Goal: Transaction & Acquisition: Purchase product/service

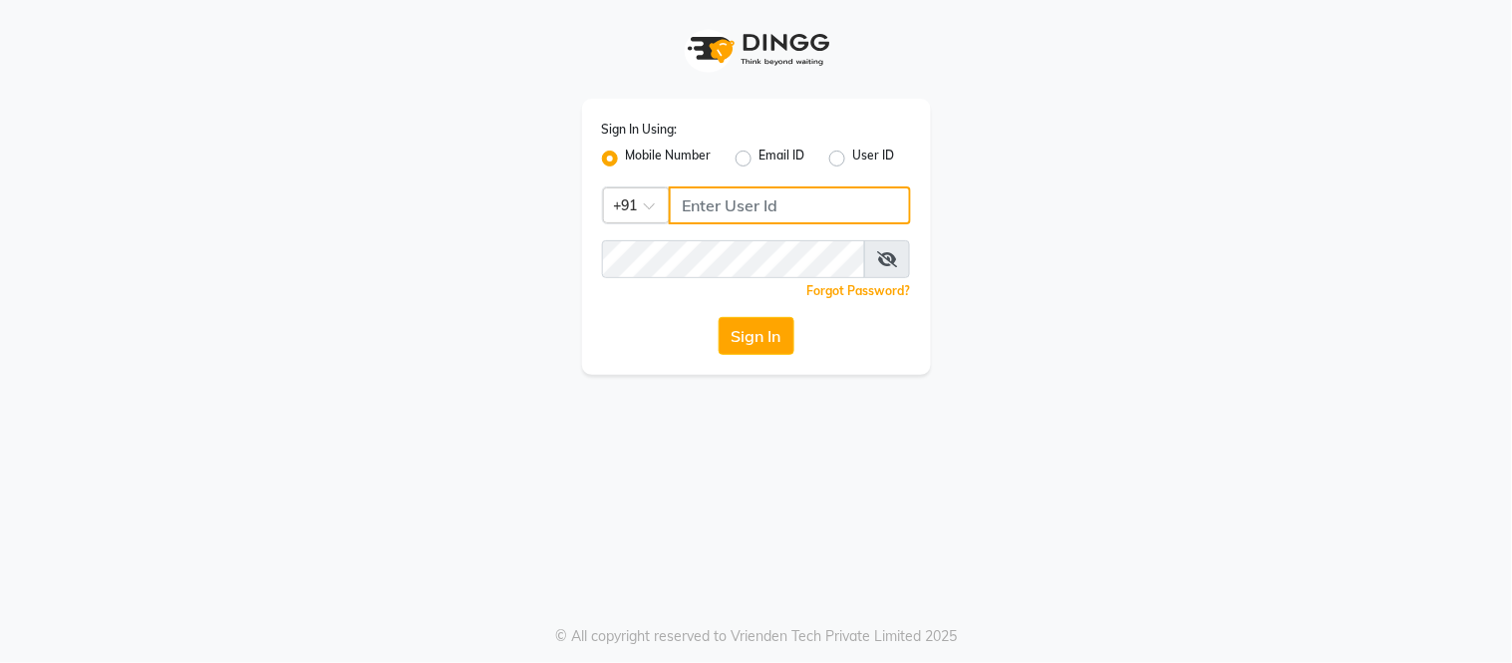
click at [706, 197] on input "Username" at bounding box center [790, 205] width 242 height 38
type input "8134949764"
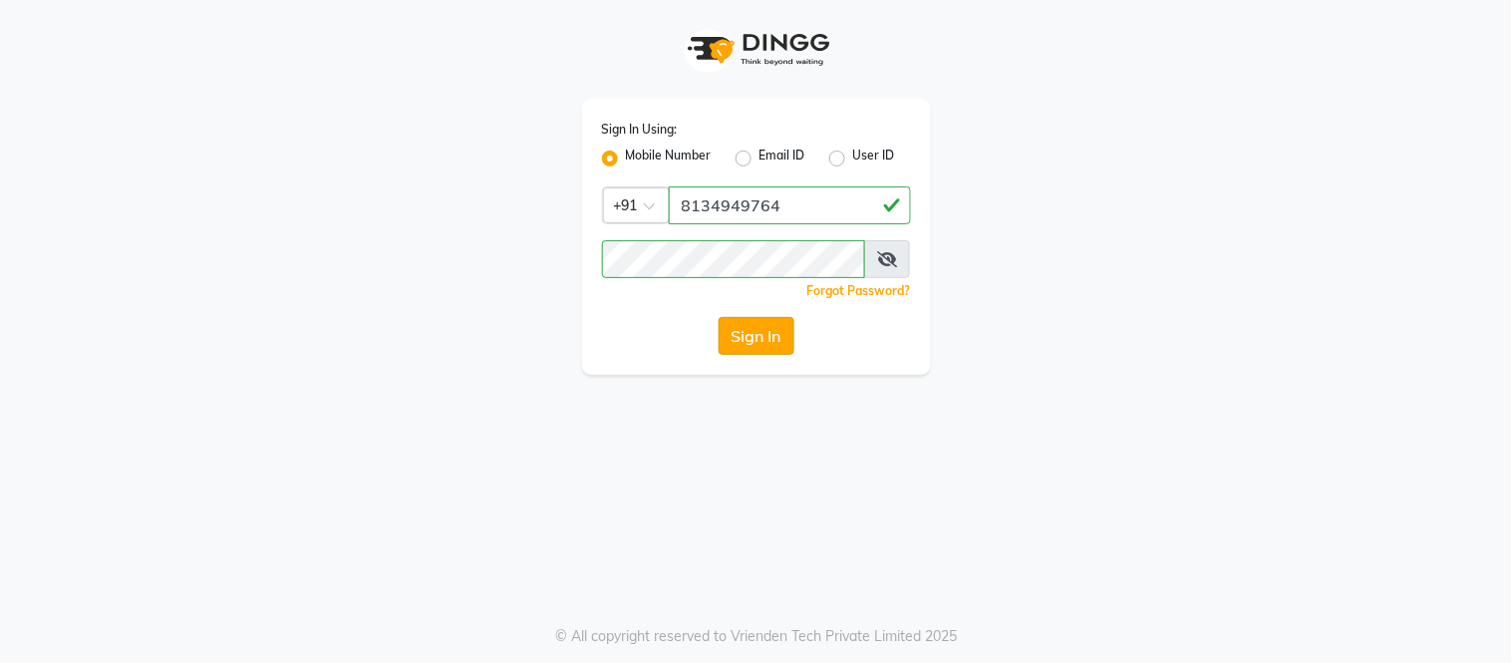
click at [766, 344] on button "Sign In" at bounding box center [757, 336] width 76 height 38
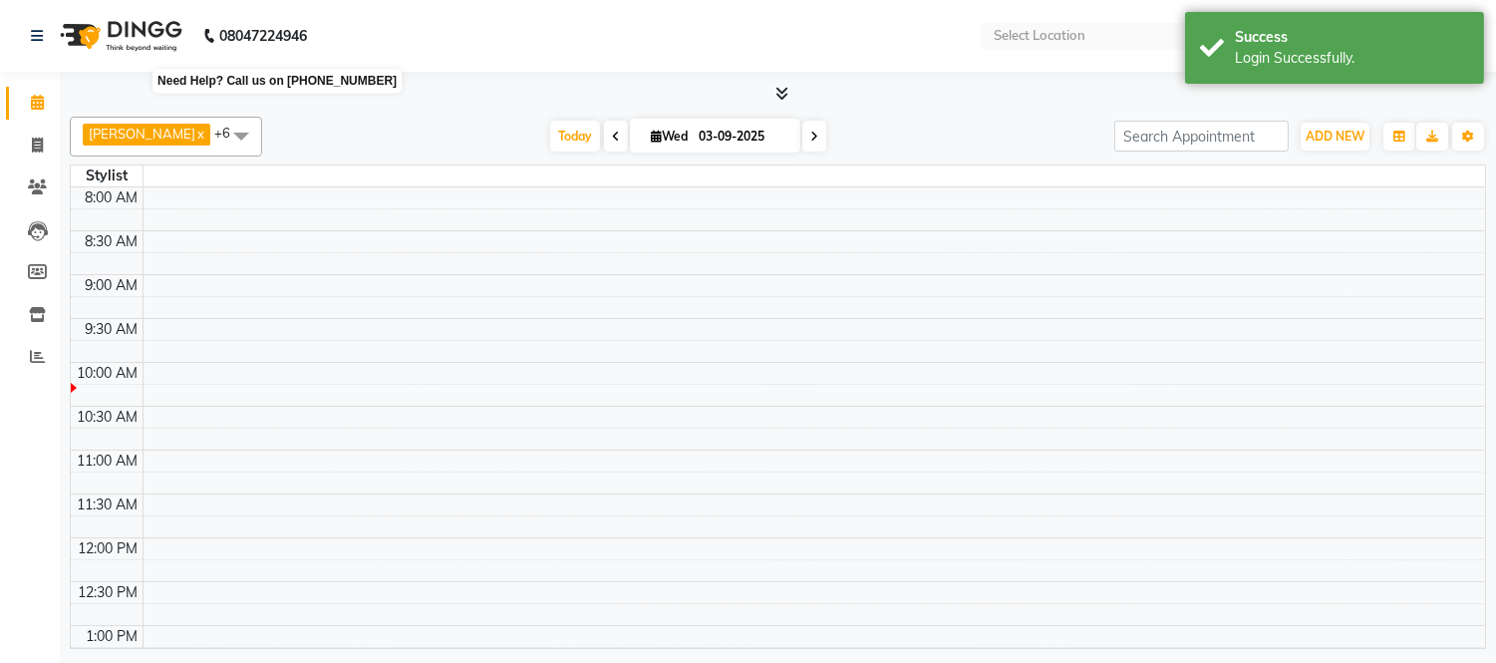
select select "en"
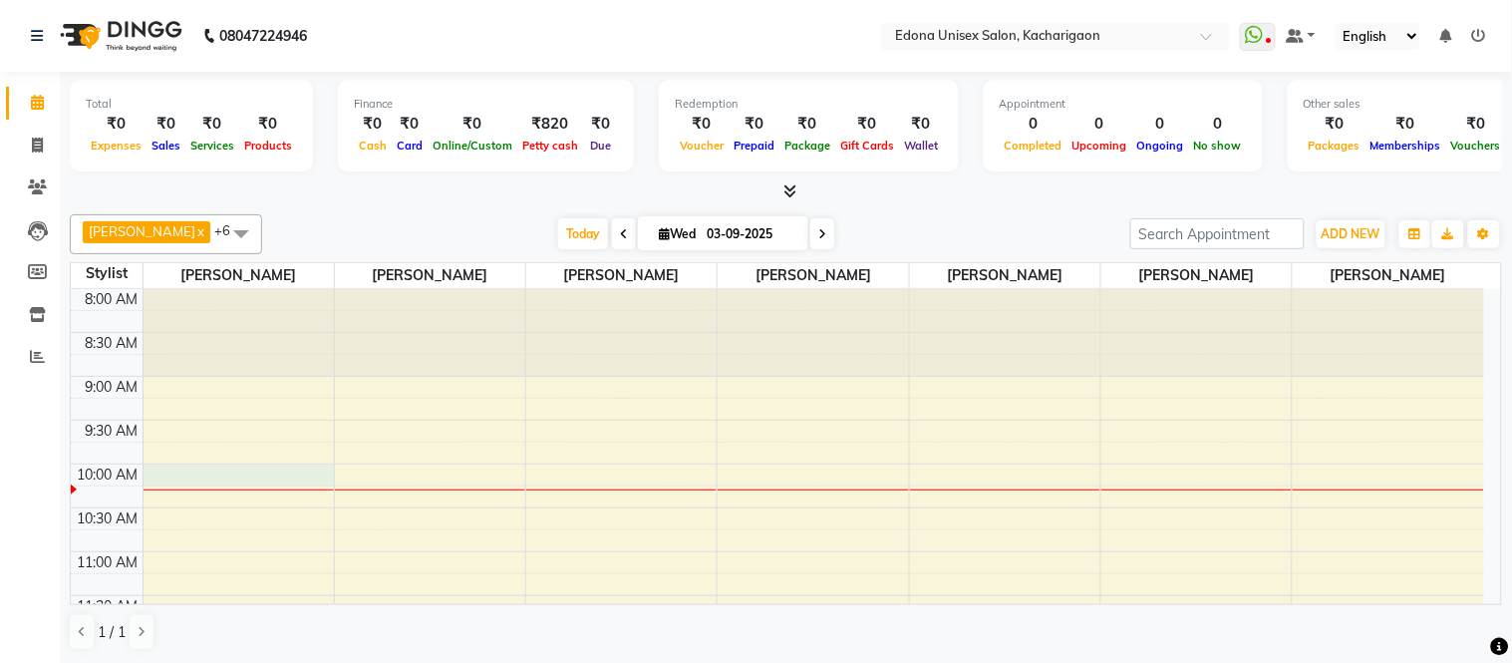
click at [241, 486] on td at bounding box center [814, 496] width 1342 height 22
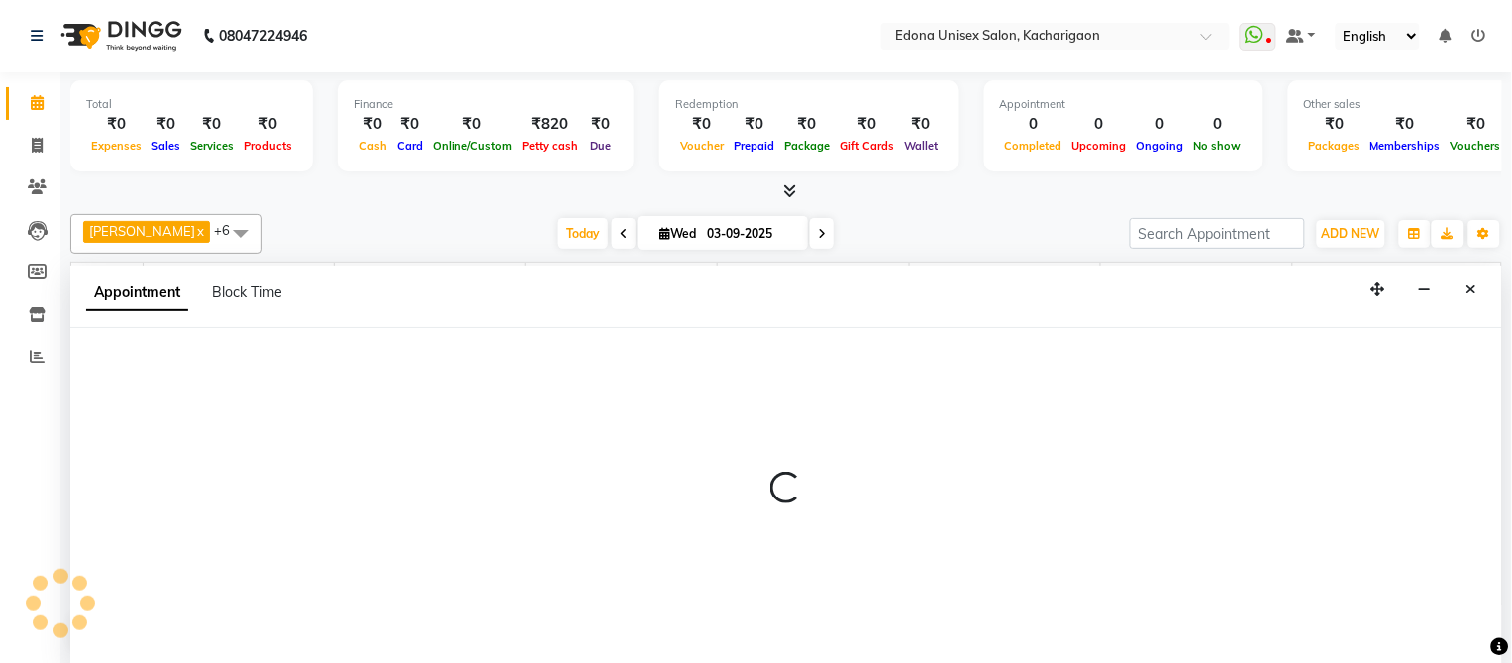
select select "35927"
select select "600"
select select "tentative"
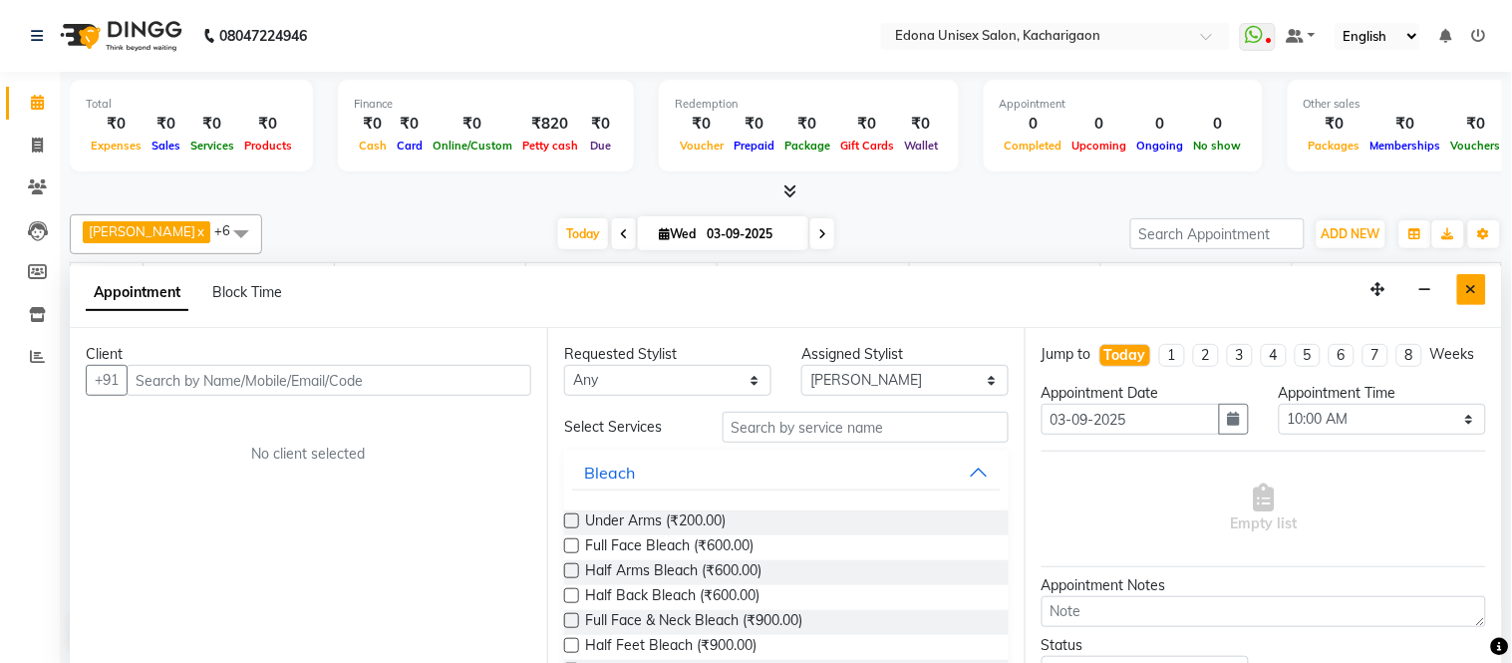
click at [1476, 291] on icon "Close" at bounding box center [1471, 289] width 11 height 14
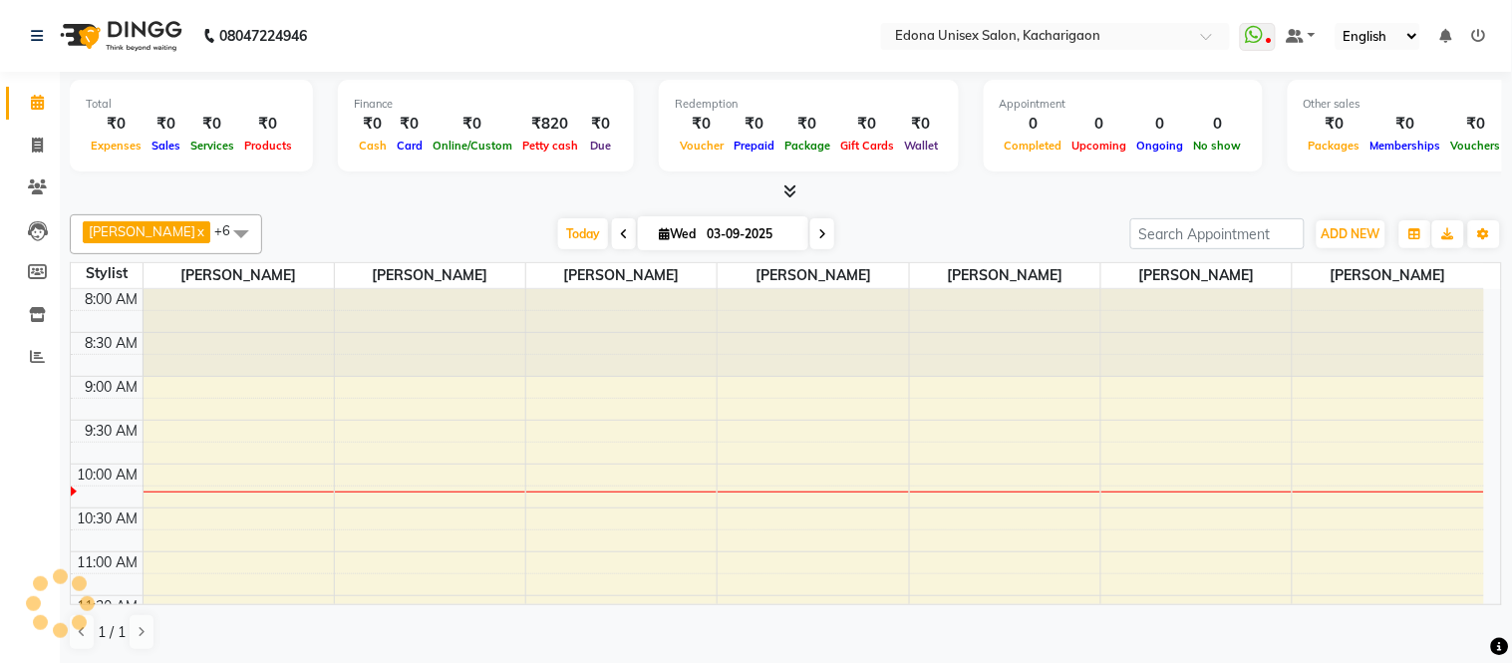
select select "35927"
select select "tentative"
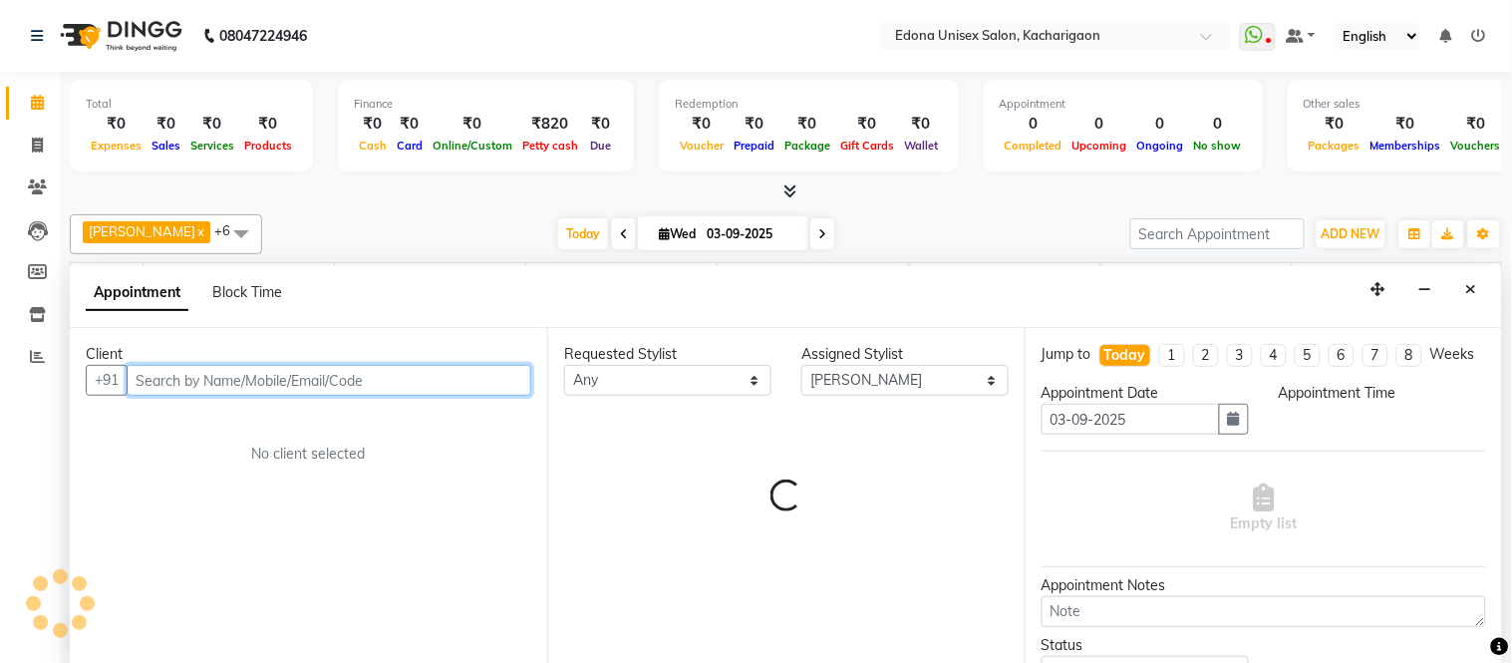
select select "630"
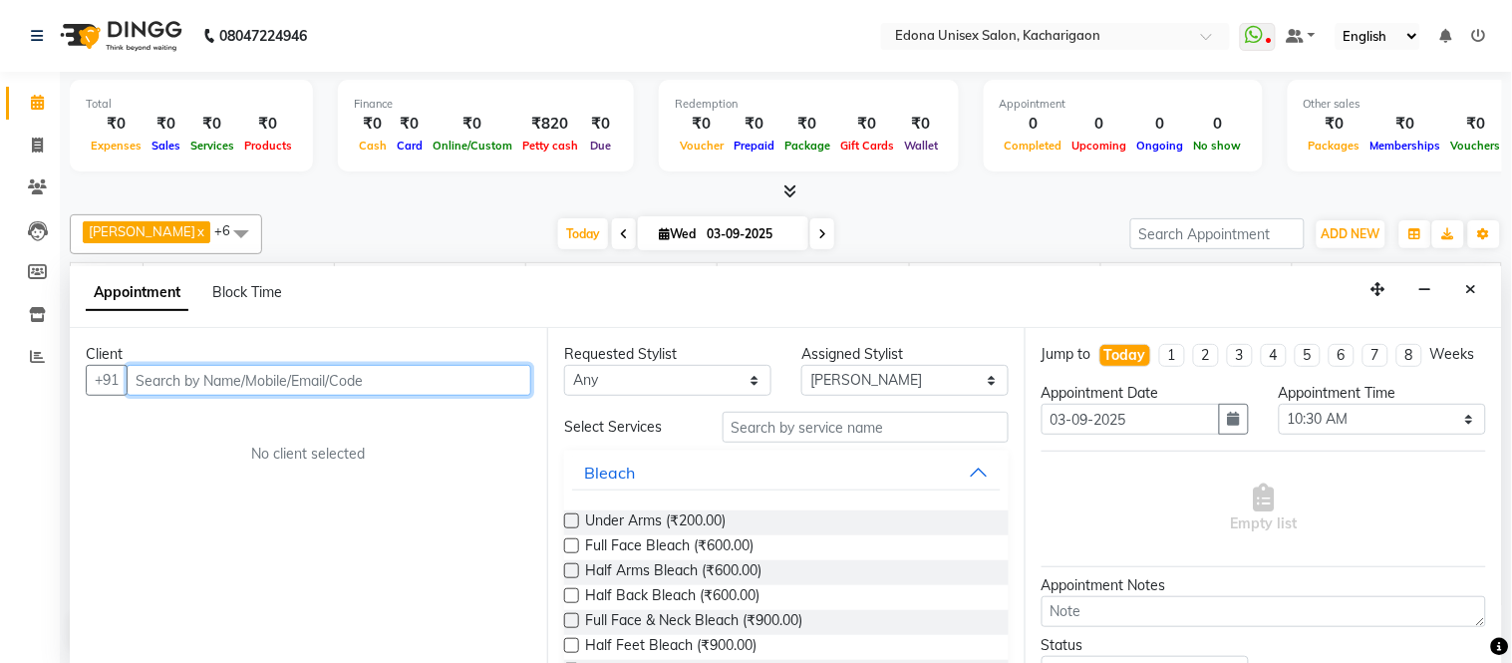
click at [404, 377] on input "text" at bounding box center [329, 380] width 405 height 31
type input "e"
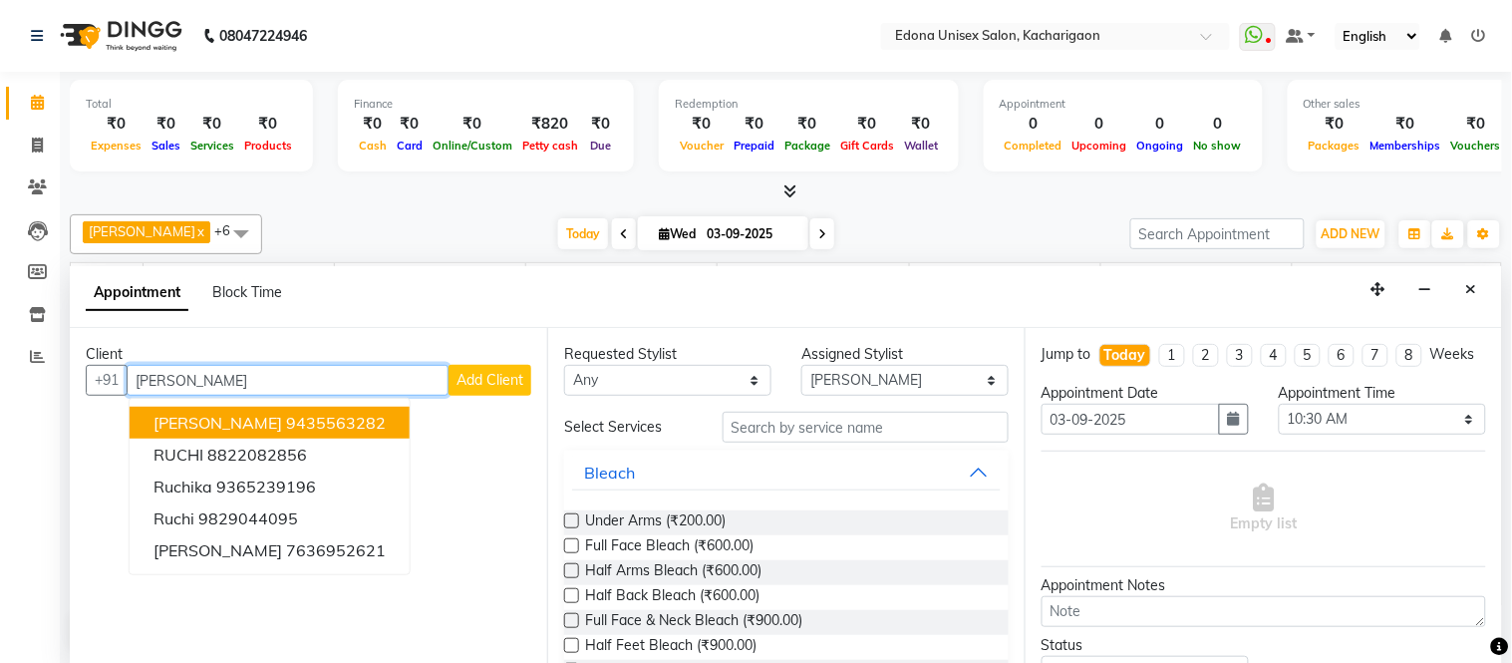
click at [309, 421] on ngb-highlight "9435563282" at bounding box center [336, 423] width 100 height 20
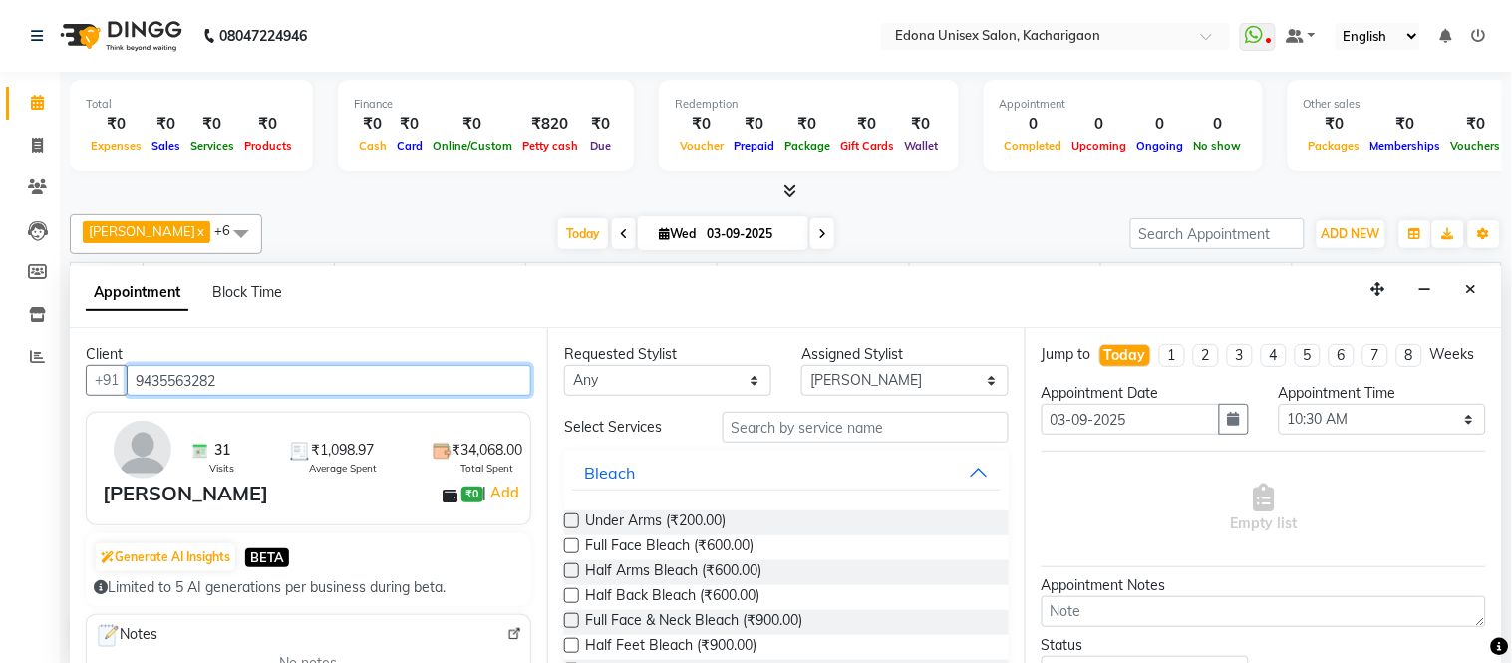
type input "9435563282"
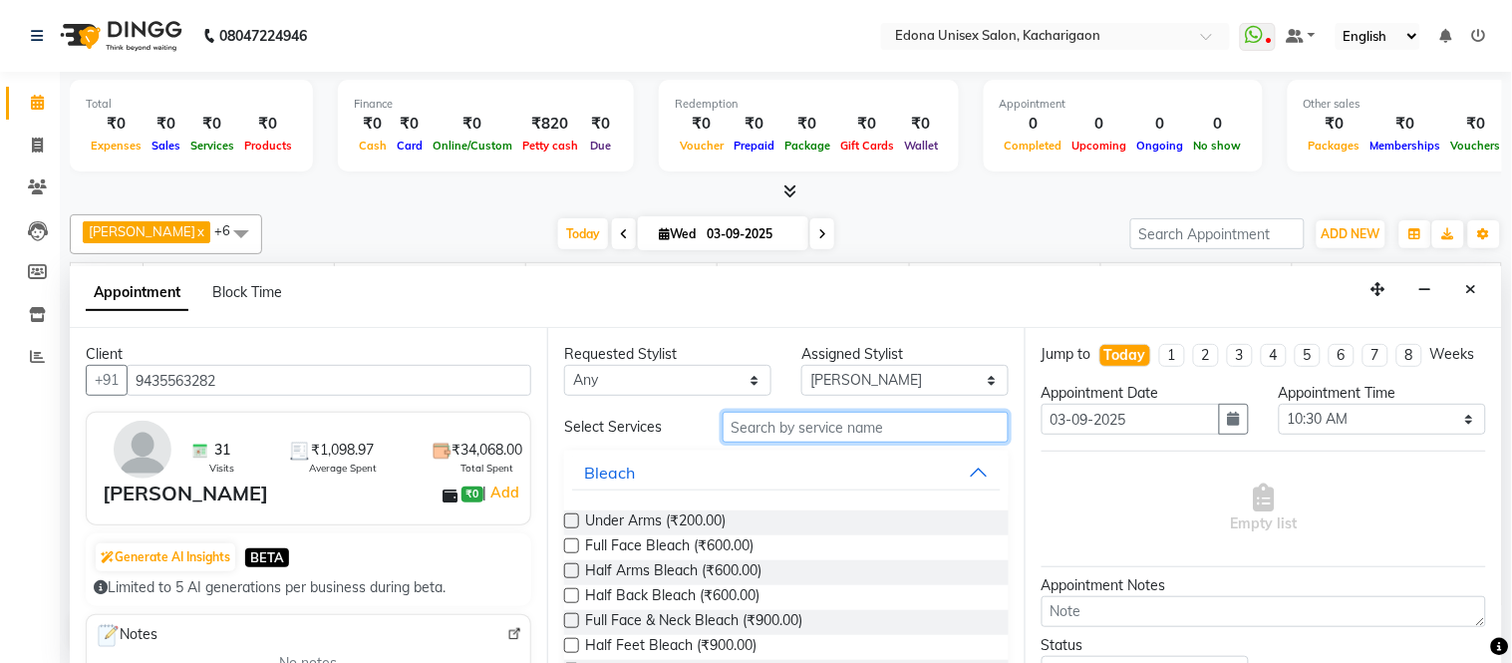
click at [778, 416] on input "text" at bounding box center [866, 427] width 286 height 31
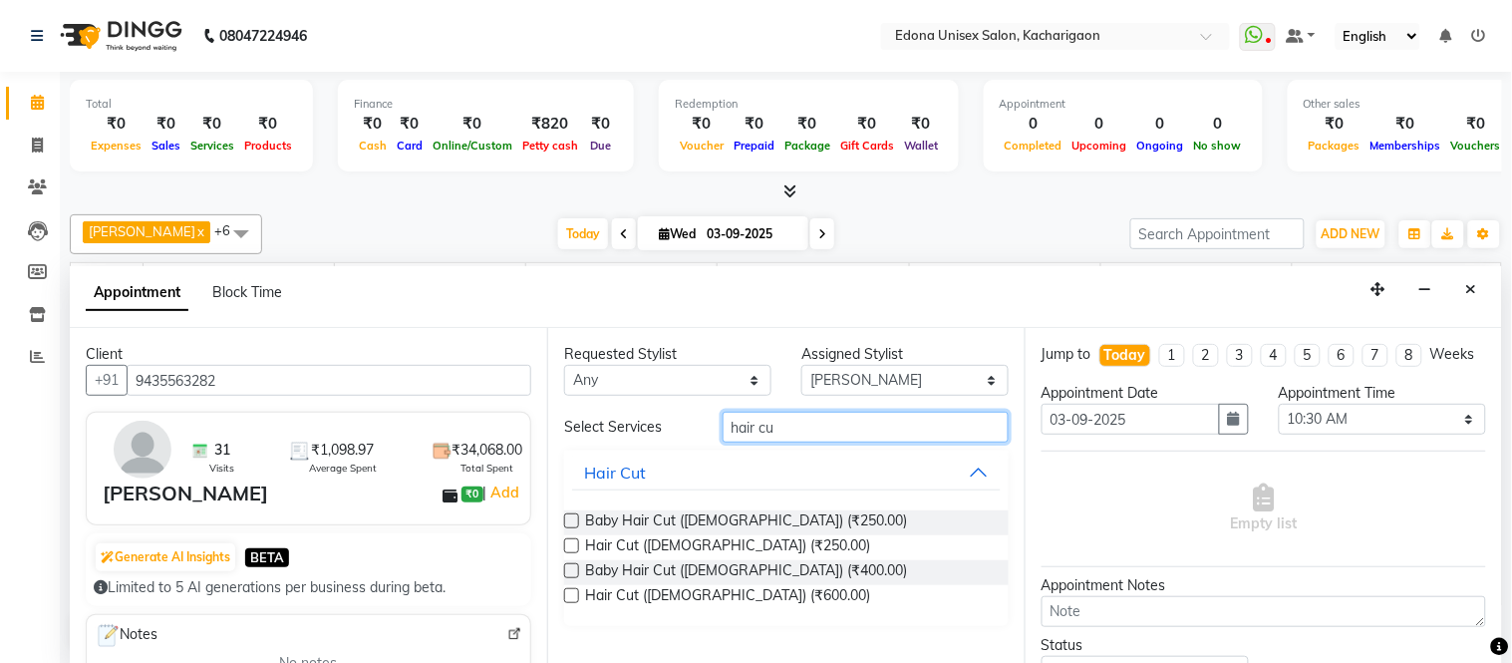
type input "hair cu"
click at [560, 600] on div "Requested Stylist Any Admin Anju Sonar Bir Basumtary [PERSON_NAME] [PERSON_NAME…" at bounding box center [785, 496] width 477 height 336
click at [566, 596] on label at bounding box center [571, 595] width 15 height 15
click at [566, 596] on input "checkbox" at bounding box center [570, 597] width 13 height 13
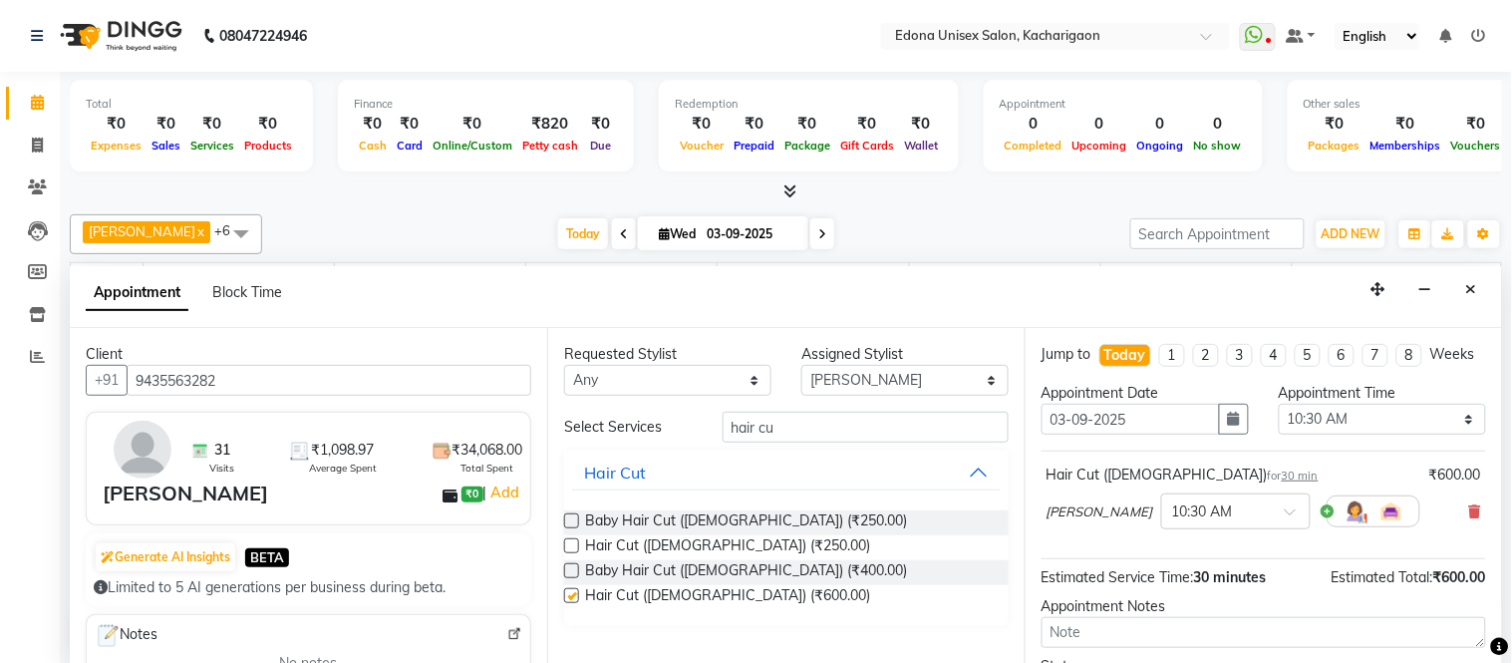
checkbox input "false"
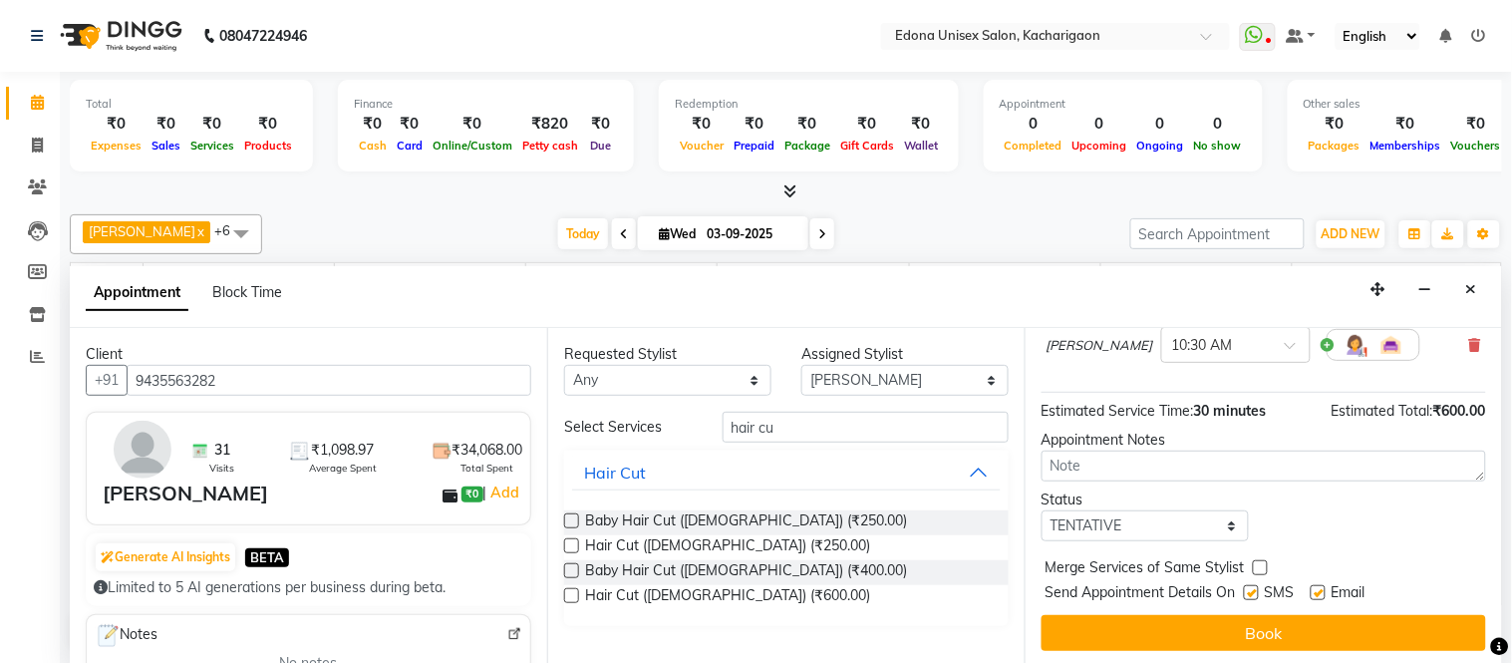
scroll to position [187, 0]
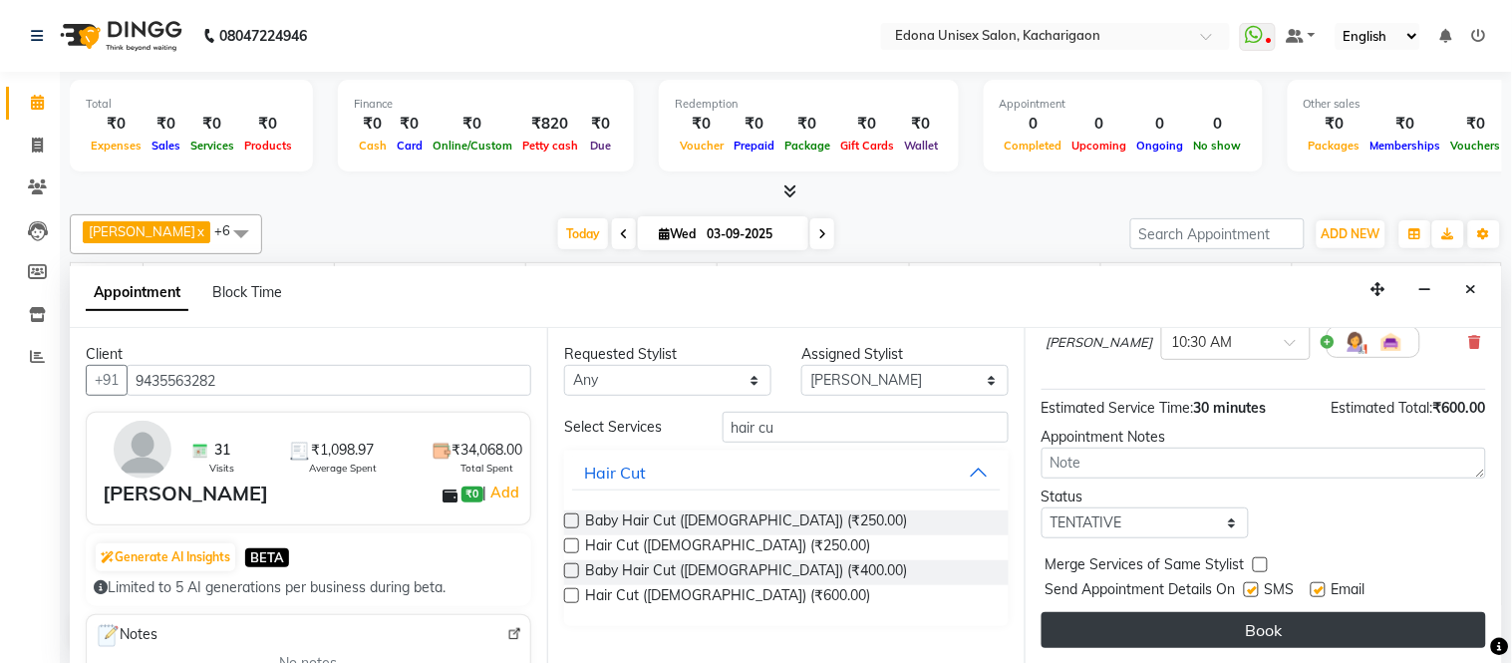
click at [1209, 635] on button "Book" at bounding box center [1264, 630] width 445 height 36
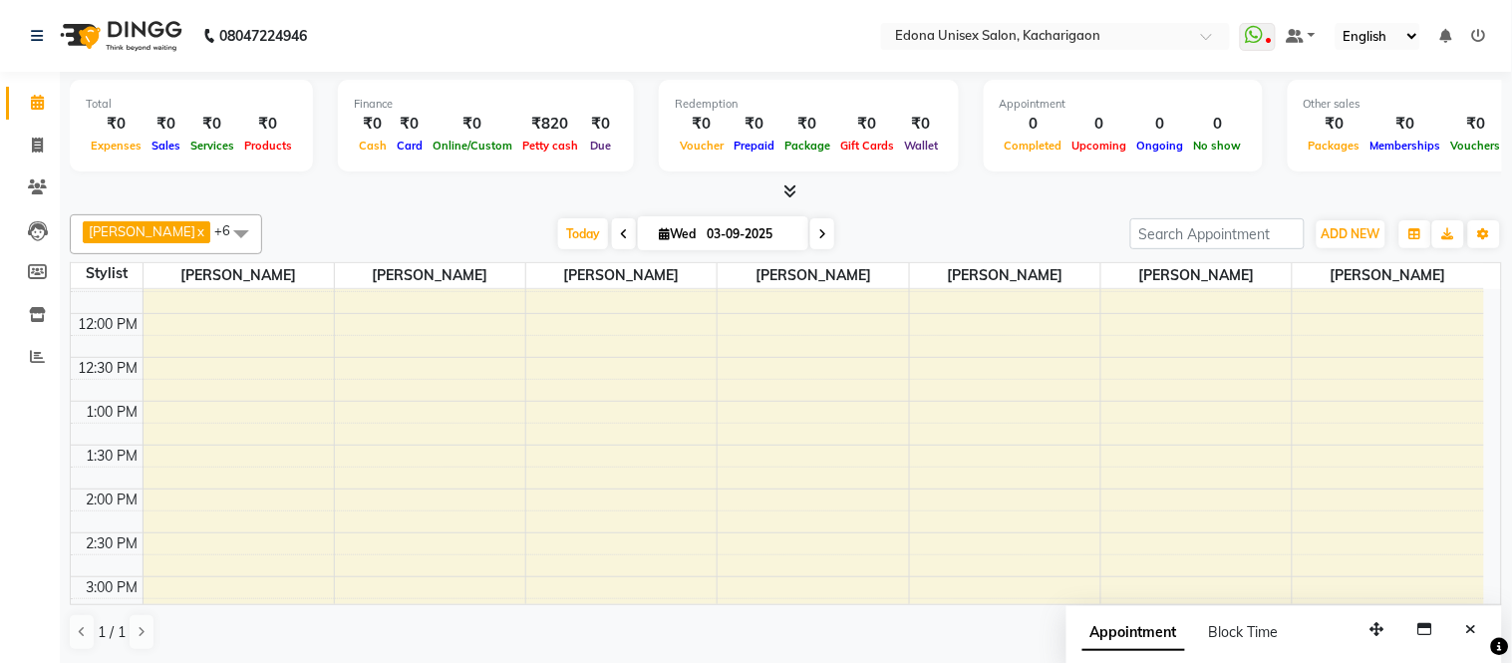
scroll to position [332, 0]
click at [185, 405] on div "8:00 AM 8:30 AM 9:00 AM 9:30 AM 10:00 AM 10:30 AM 11:00 AM 11:30 AM 12:00 PM 12…" at bounding box center [777, 526] width 1413 height 1139
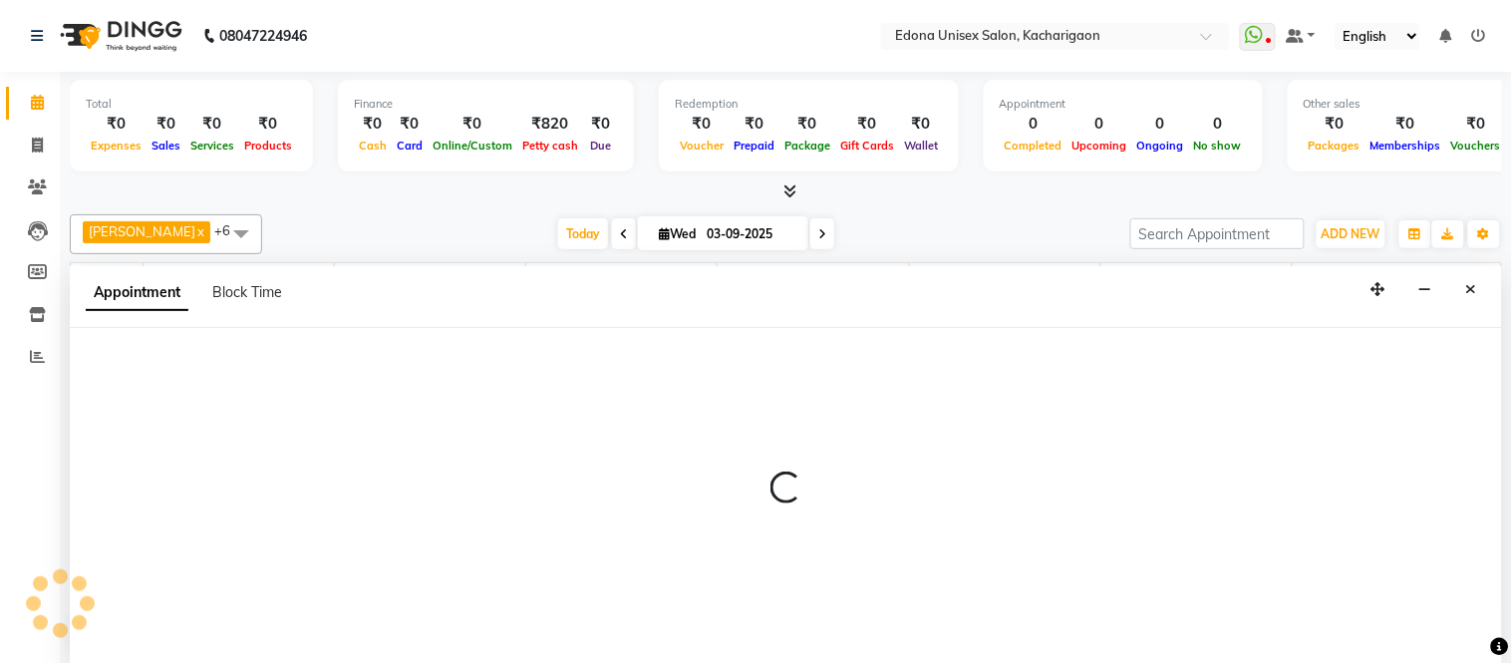
select select "35927"
select select "tentative"
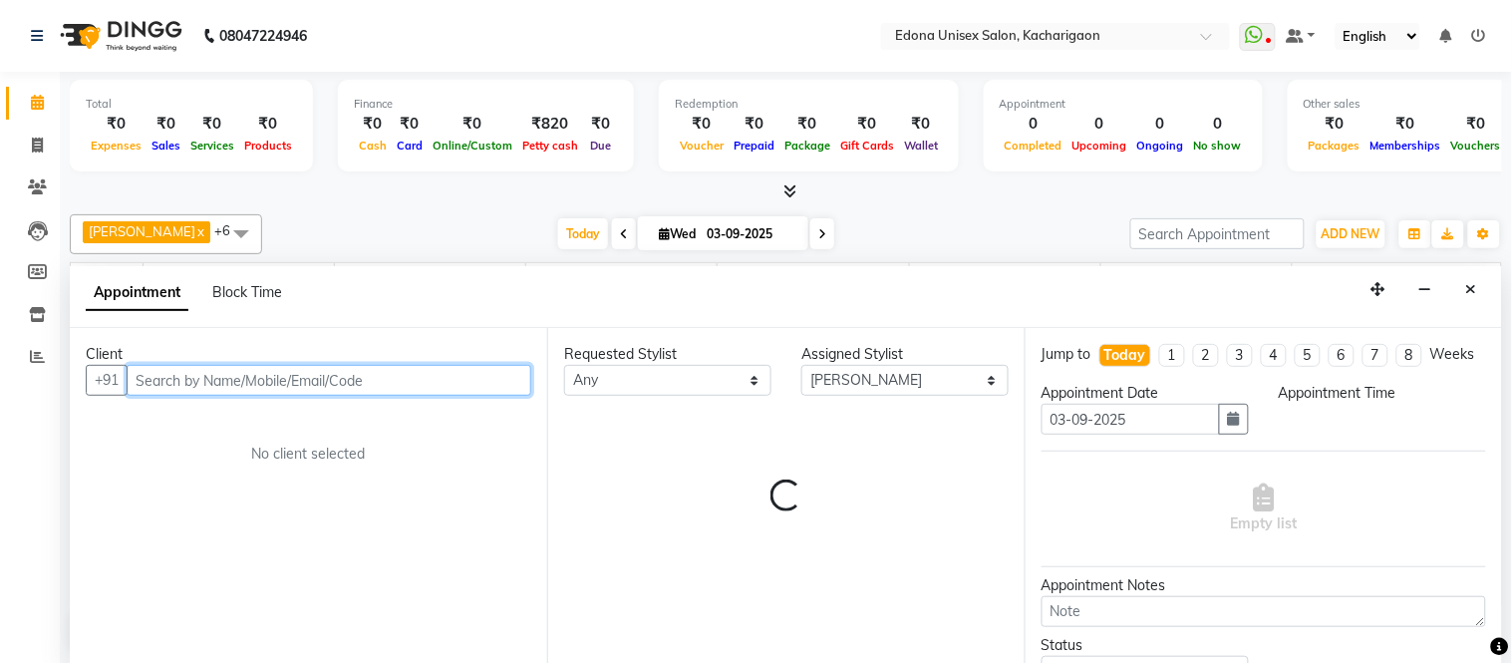
select select "780"
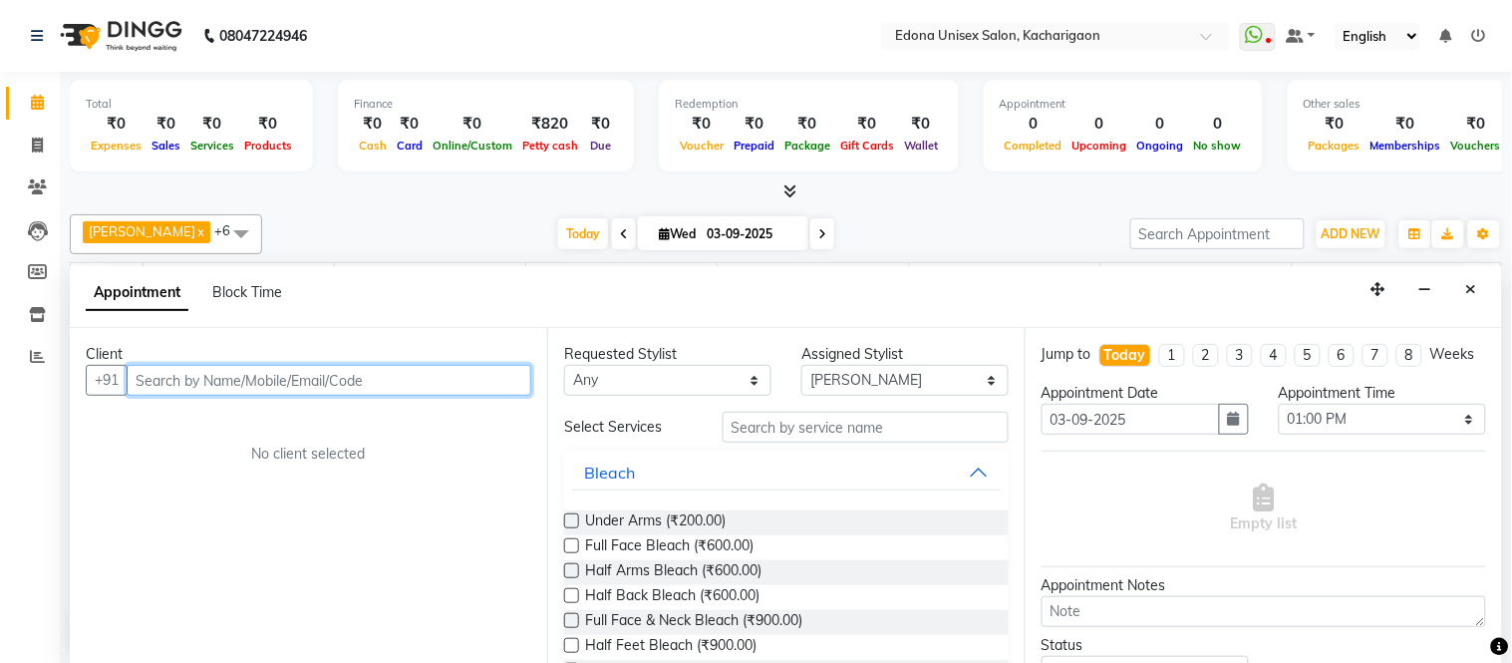
click at [271, 369] on input "text" at bounding box center [329, 380] width 405 height 31
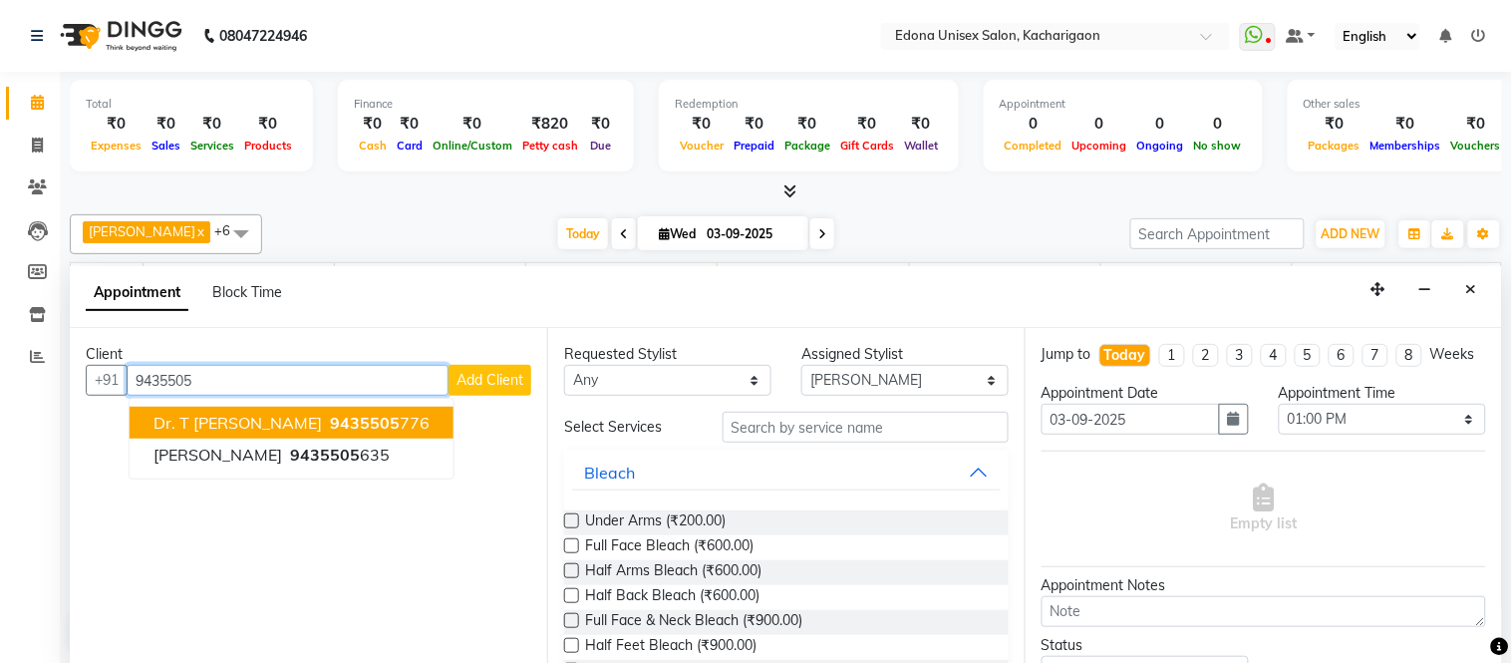
click at [330, 413] on span "9435505" at bounding box center [365, 423] width 70 height 20
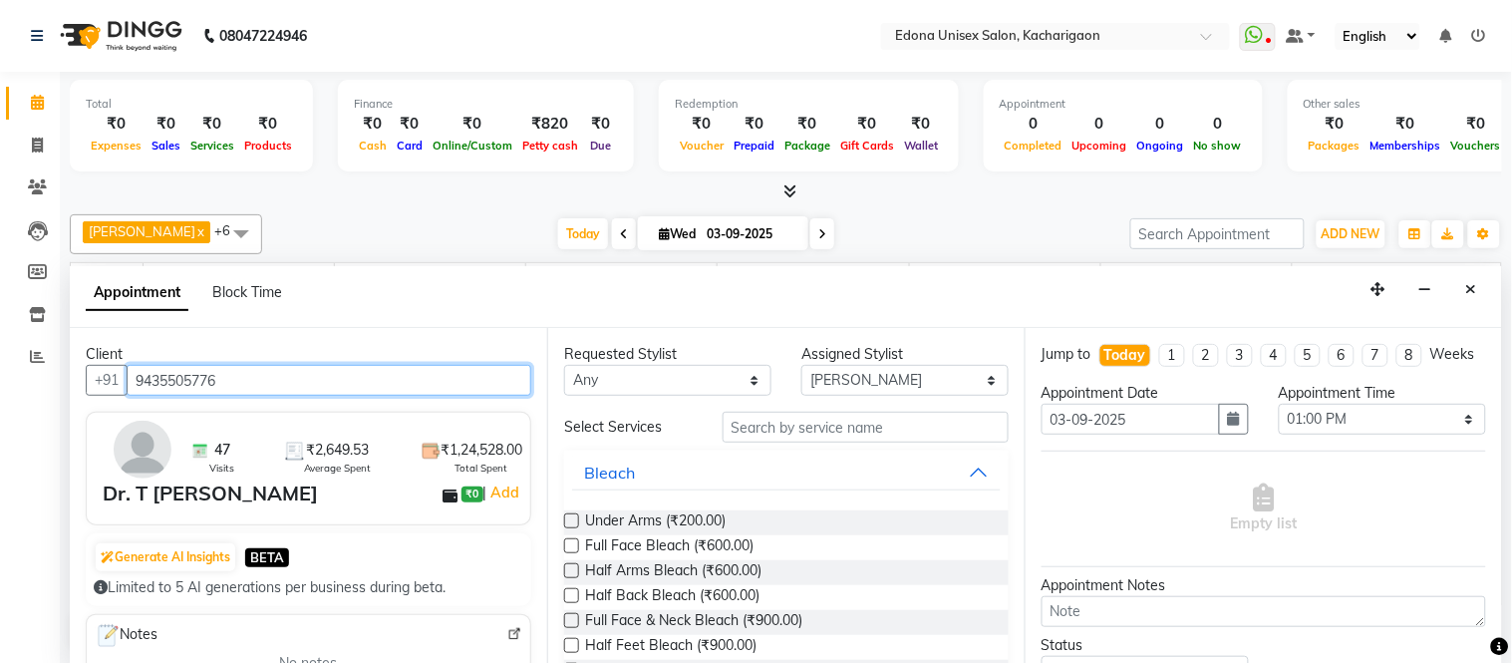
type input "9435505776"
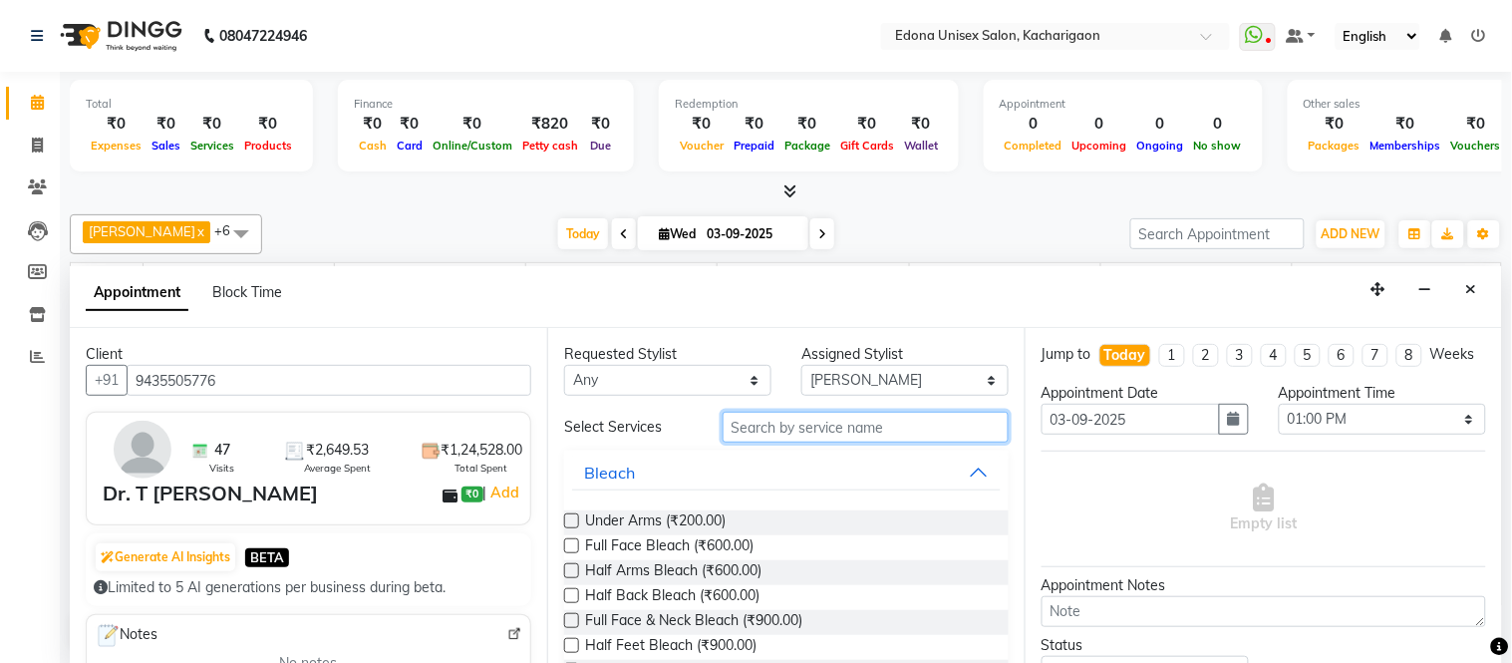
click at [861, 429] on input "text" at bounding box center [866, 427] width 286 height 31
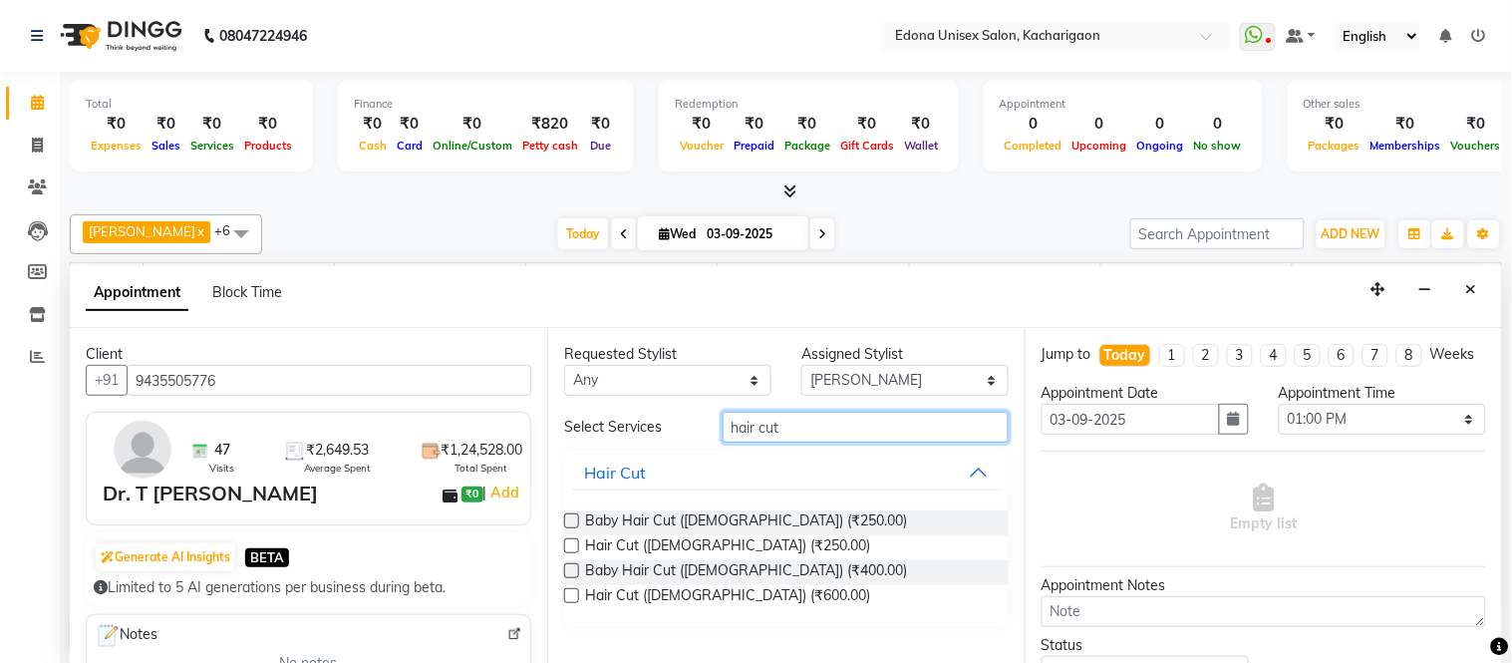
type input "hair cut"
click at [568, 592] on label at bounding box center [571, 595] width 15 height 15
click at [568, 592] on input "checkbox" at bounding box center [570, 597] width 13 height 13
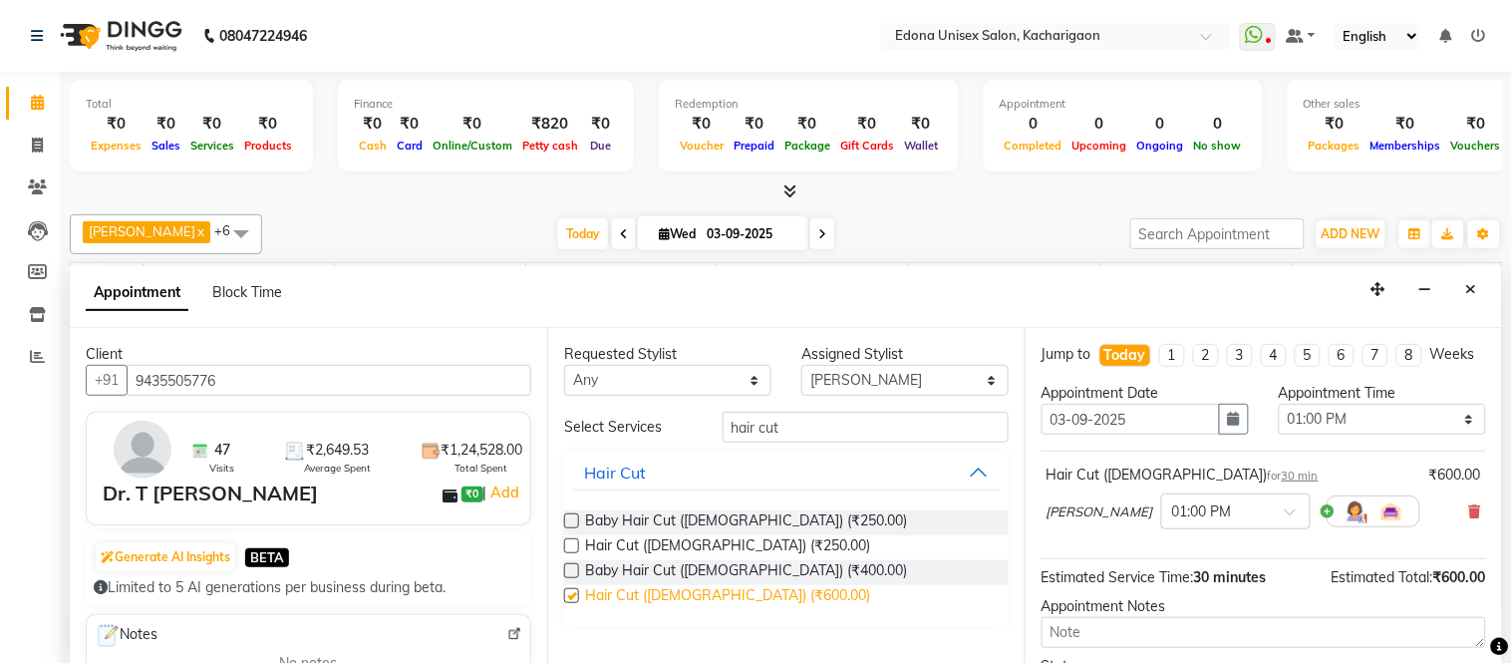
checkbox input "false"
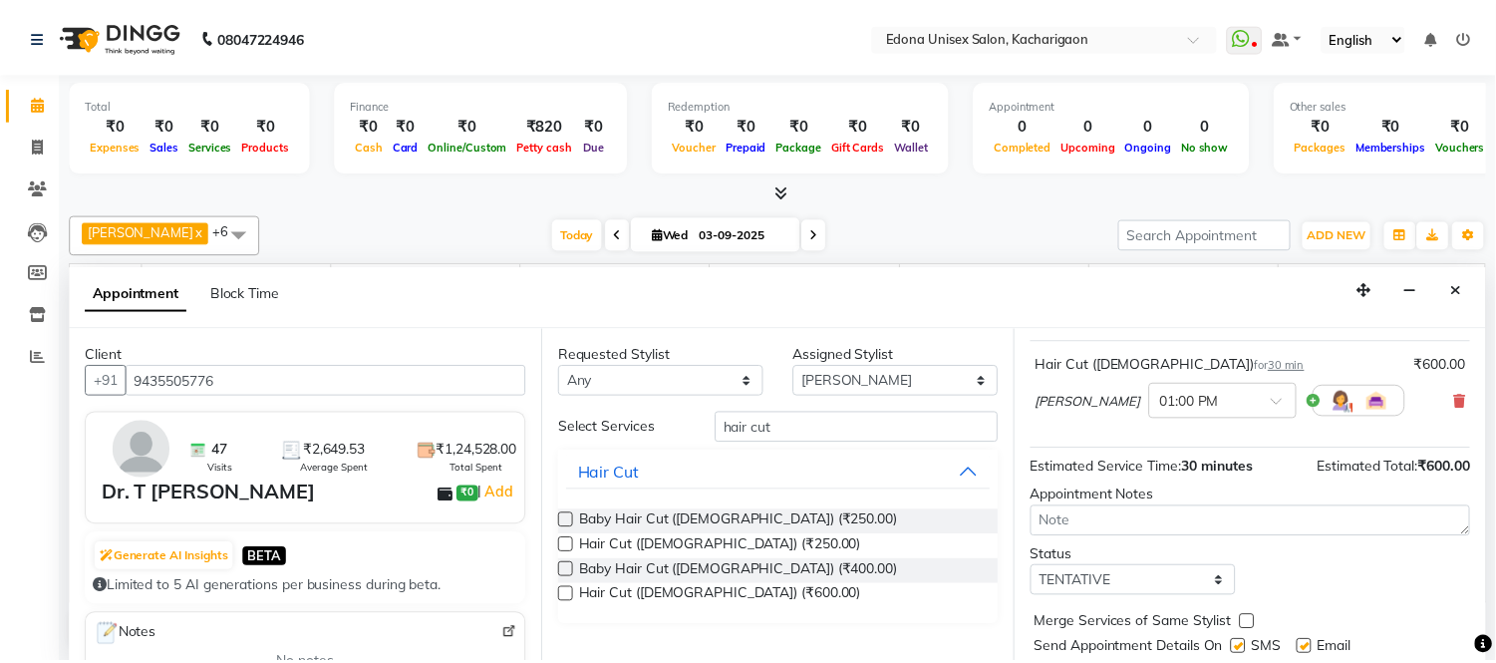
scroll to position [187, 0]
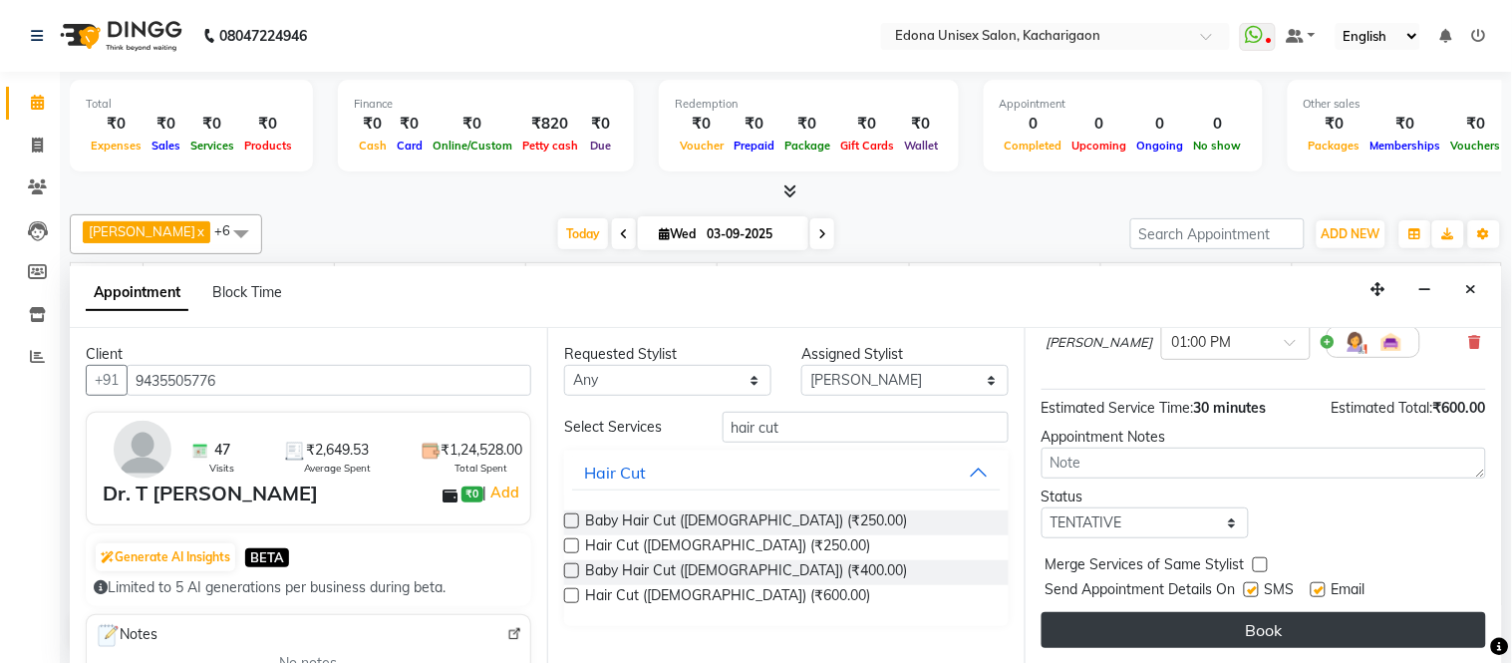
click at [1261, 624] on button "Book" at bounding box center [1264, 630] width 445 height 36
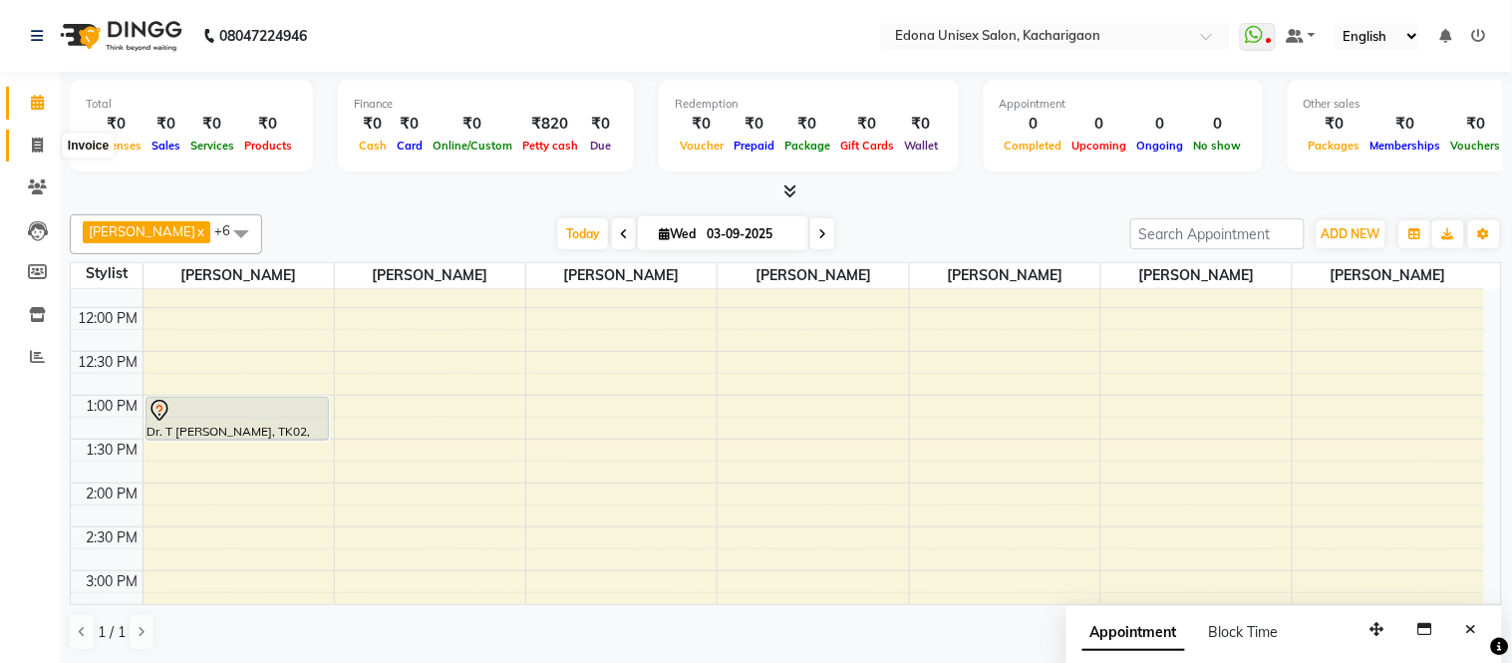
click at [34, 135] on span at bounding box center [37, 146] width 35 height 23
select select "5389"
select select "service"
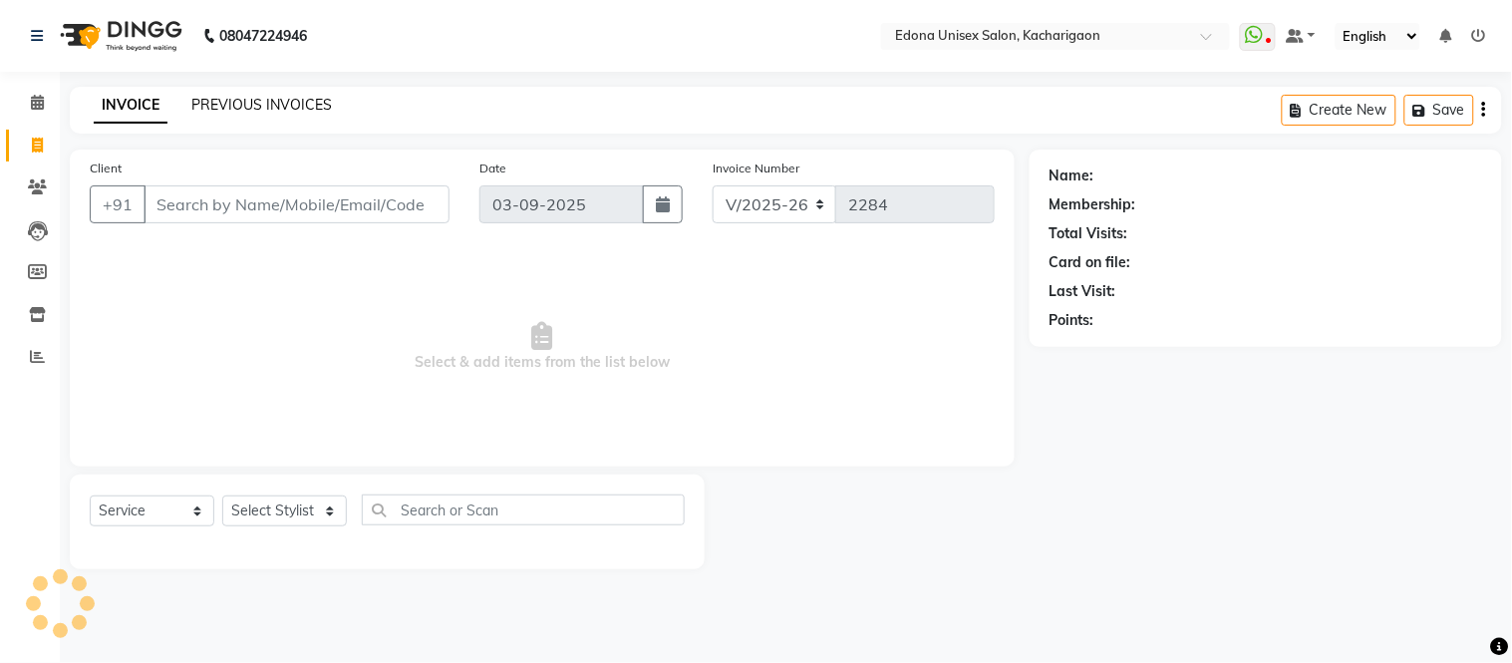
click at [274, 98] on link "PREVIOUS INVOICES" at bounding box center [261, 105] width 141 height 18
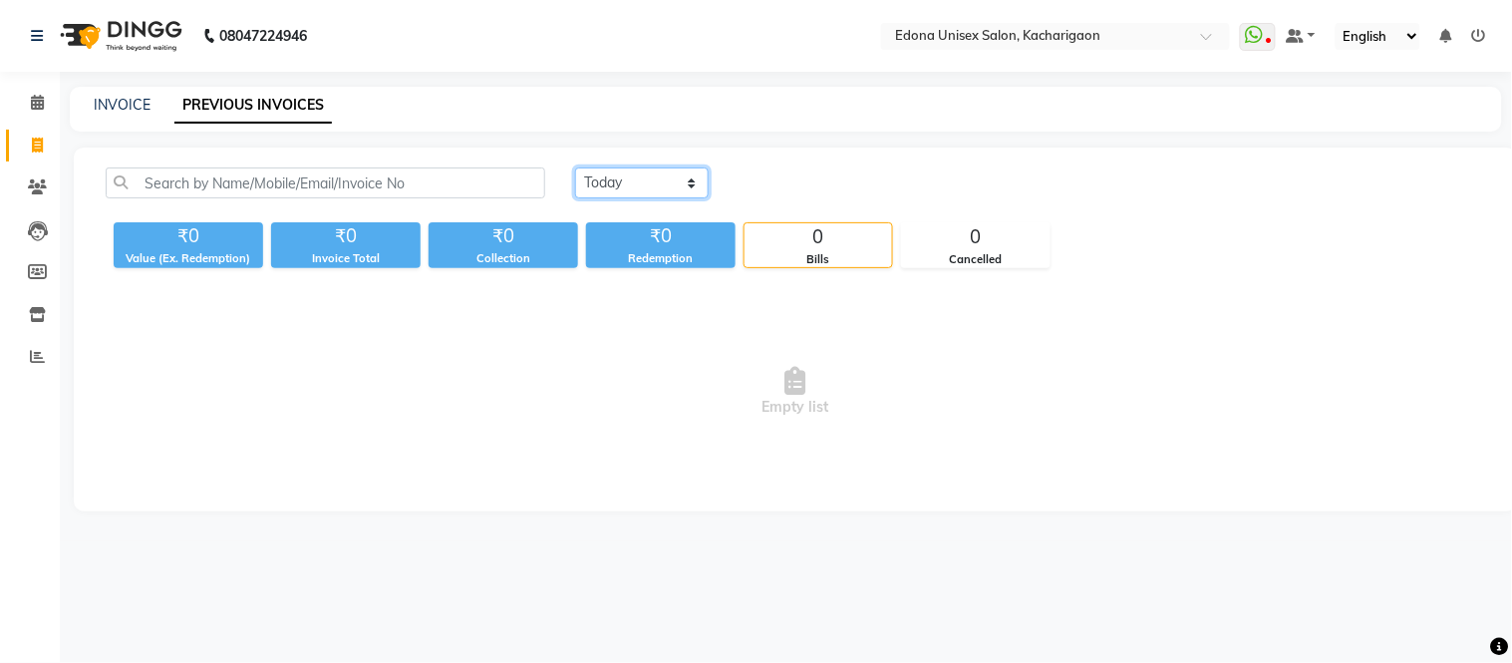
click at [656, 180] on select "[DATE] [DATE] Custom Range" at bounding box center [642, 182] width 134 height 31
select select "[DATE]"
click at [575, 167] on select "[DATE] [DATE] Custom Range" at bounding box center [642, 182] width 134 height 31
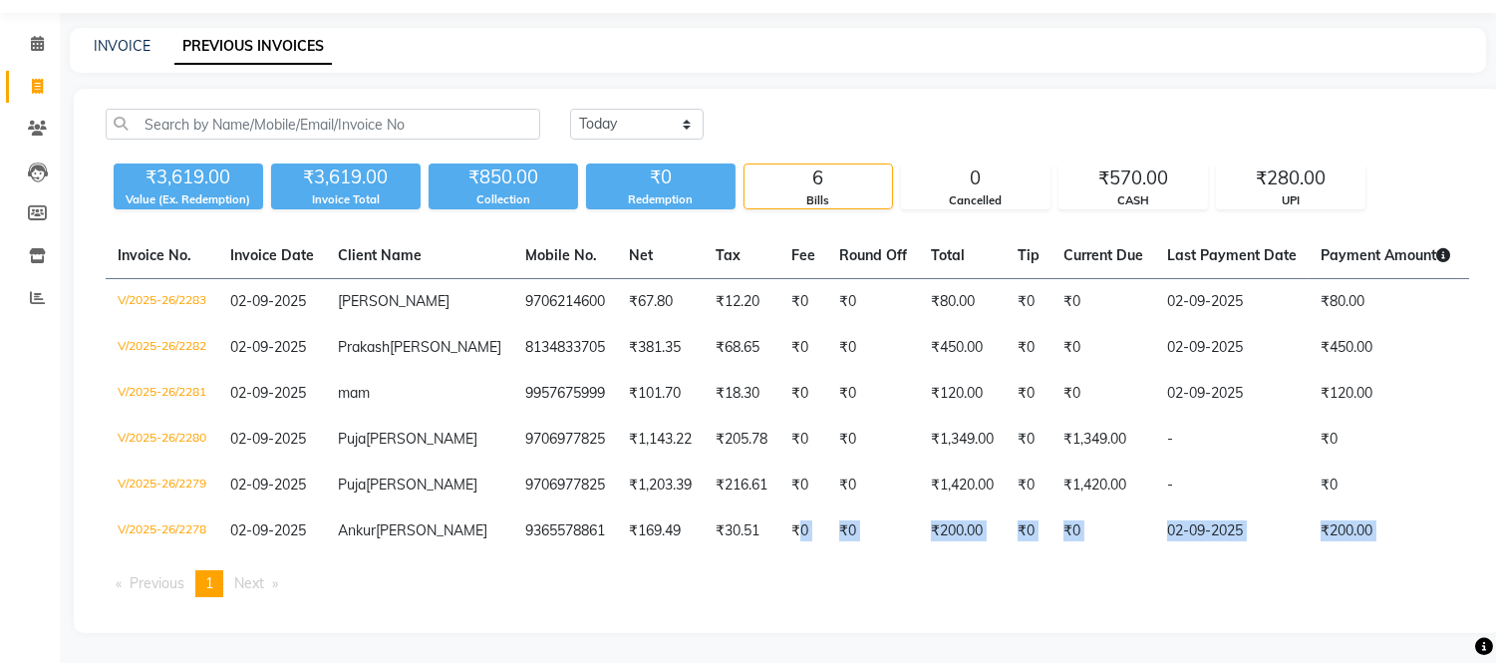
scroll to position [94, 0]
click at [28, 76] on span at bounding box center [37, 87] width 35 height 23
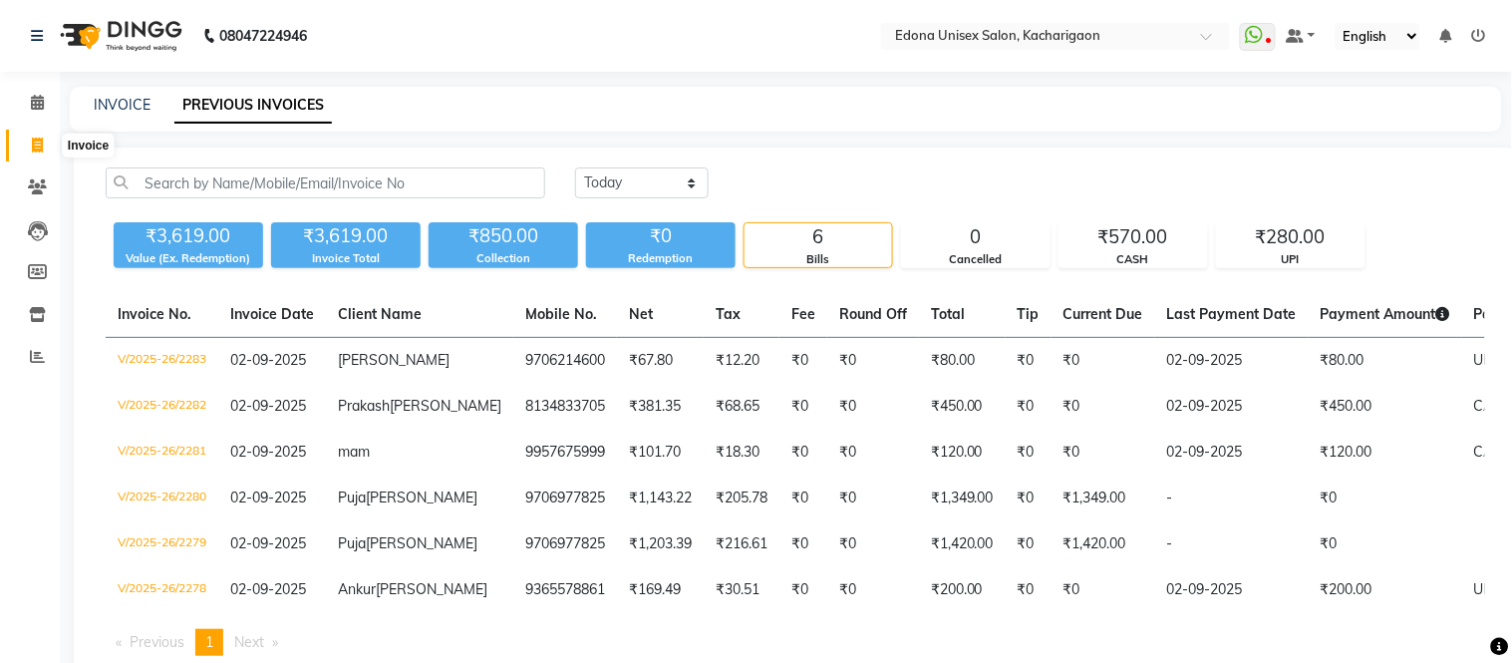
select select "service"
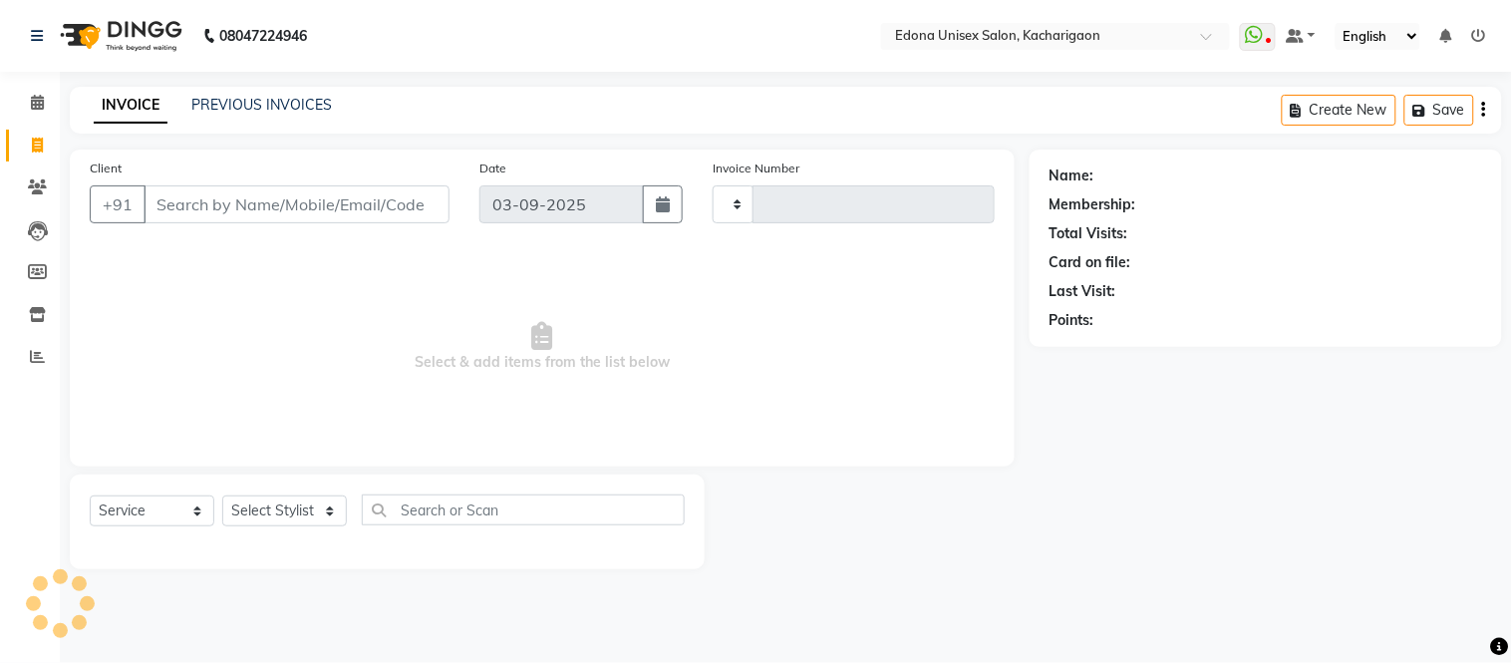
type input "2284"
select select "5389"
click at [41, 102] on icon at bounding box center [37, 102] width 13 height 15
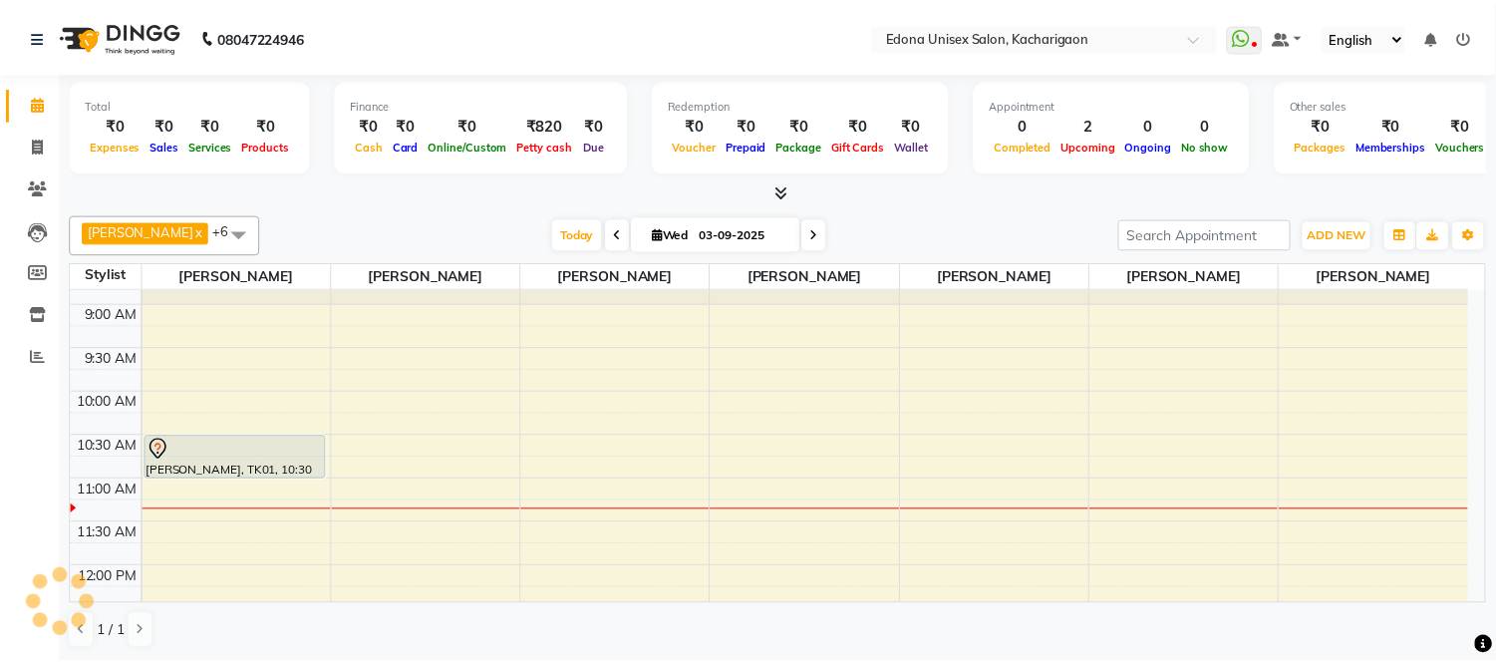
scroll to position [111, 0]
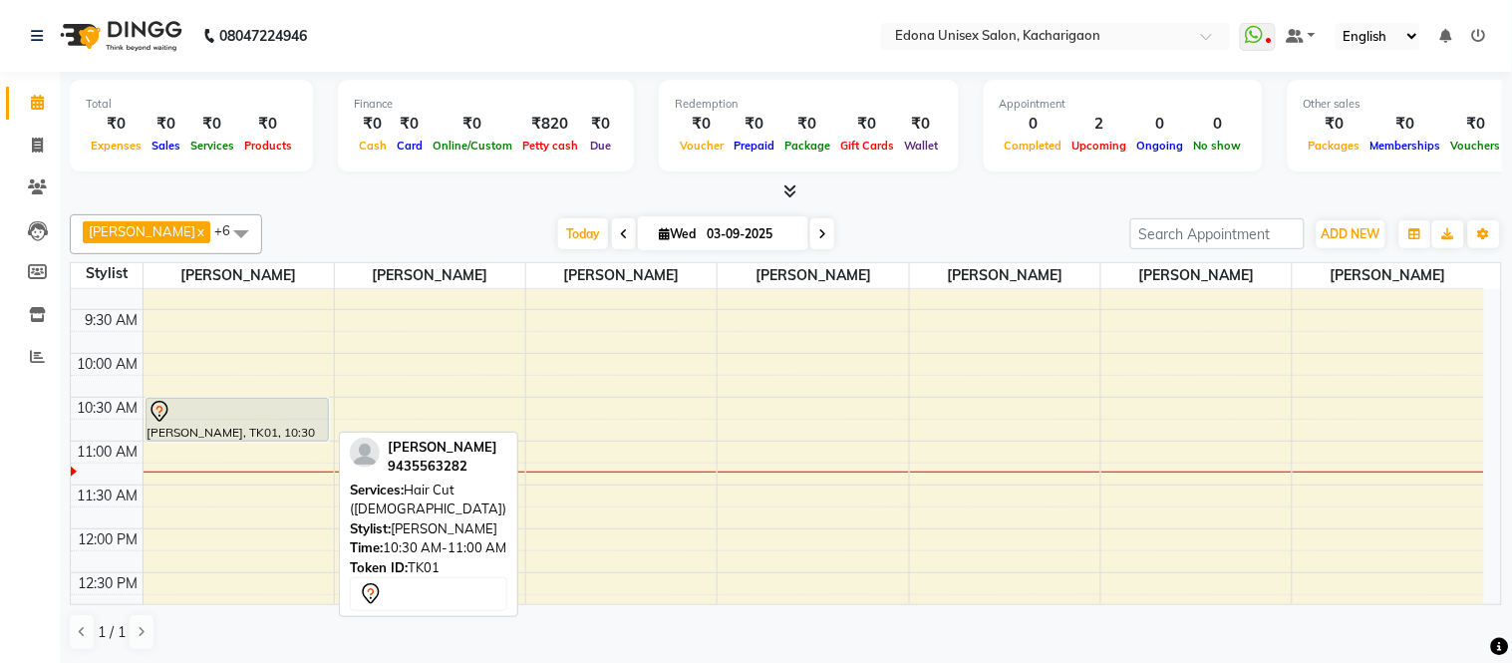
click at [215, 423] on div "[PERSON_NAME], TK01, 10:30 AM-11:00 AM, Hair Cut ([DEMOGRAPHIC_DATA])" at bounding box center [238, 420] width 182 height 42
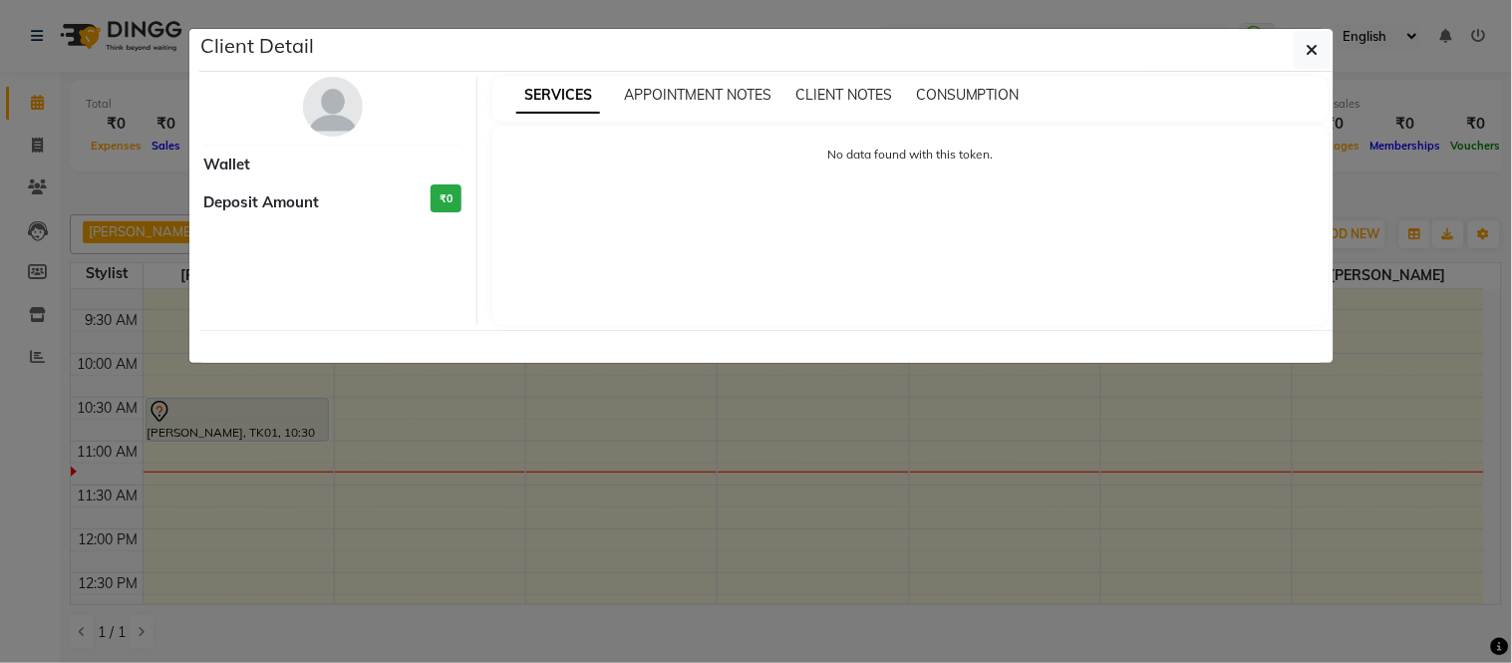
select select "7"
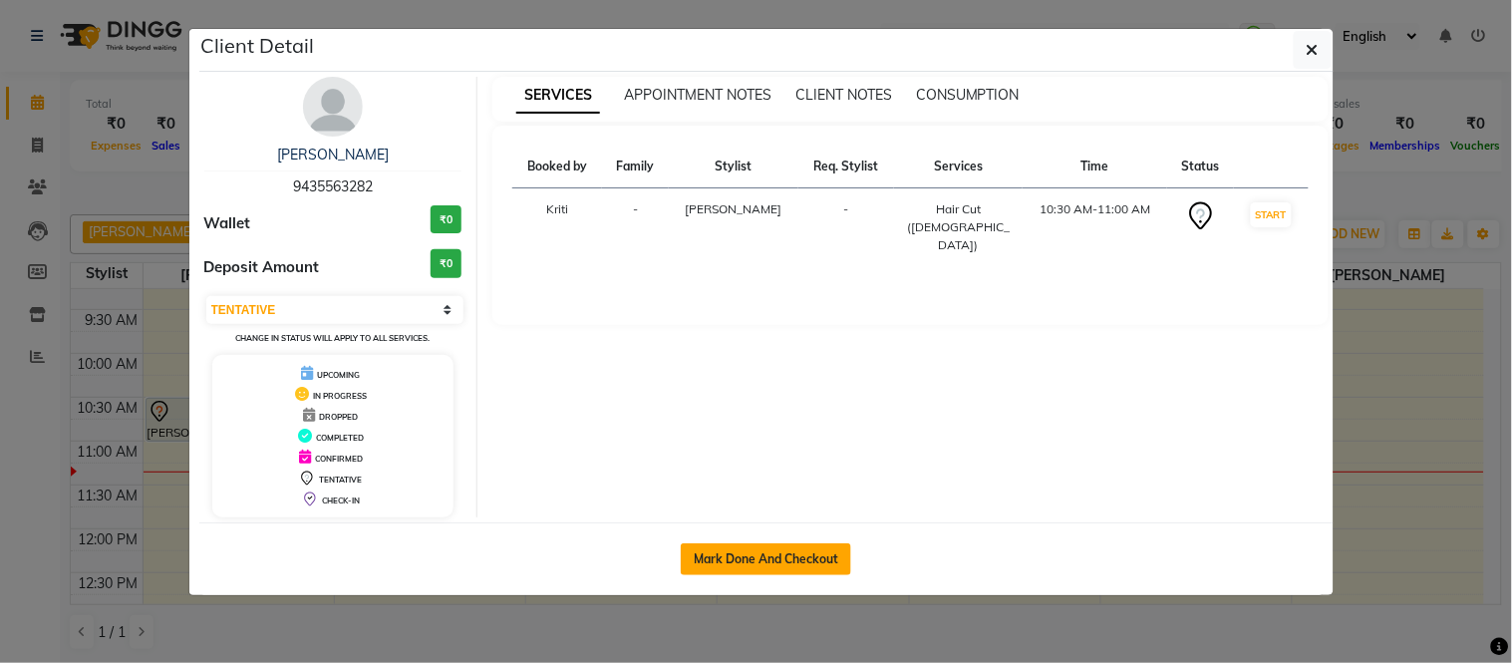
click at [801, 552] on button "Mark Done And Checkout" at bounding box center [766, 559] width 170 height 32
select select "5389"
select select "service"
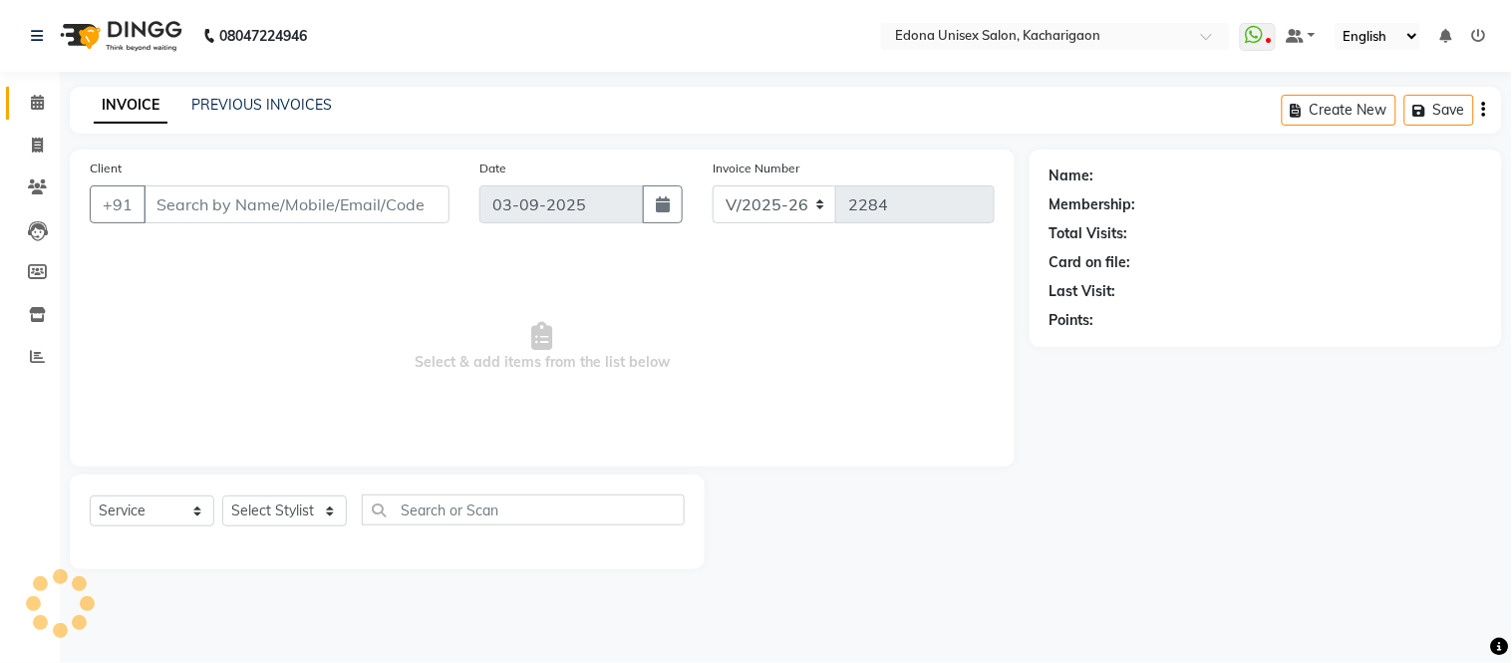
type input "9435563282"
select select "35927"
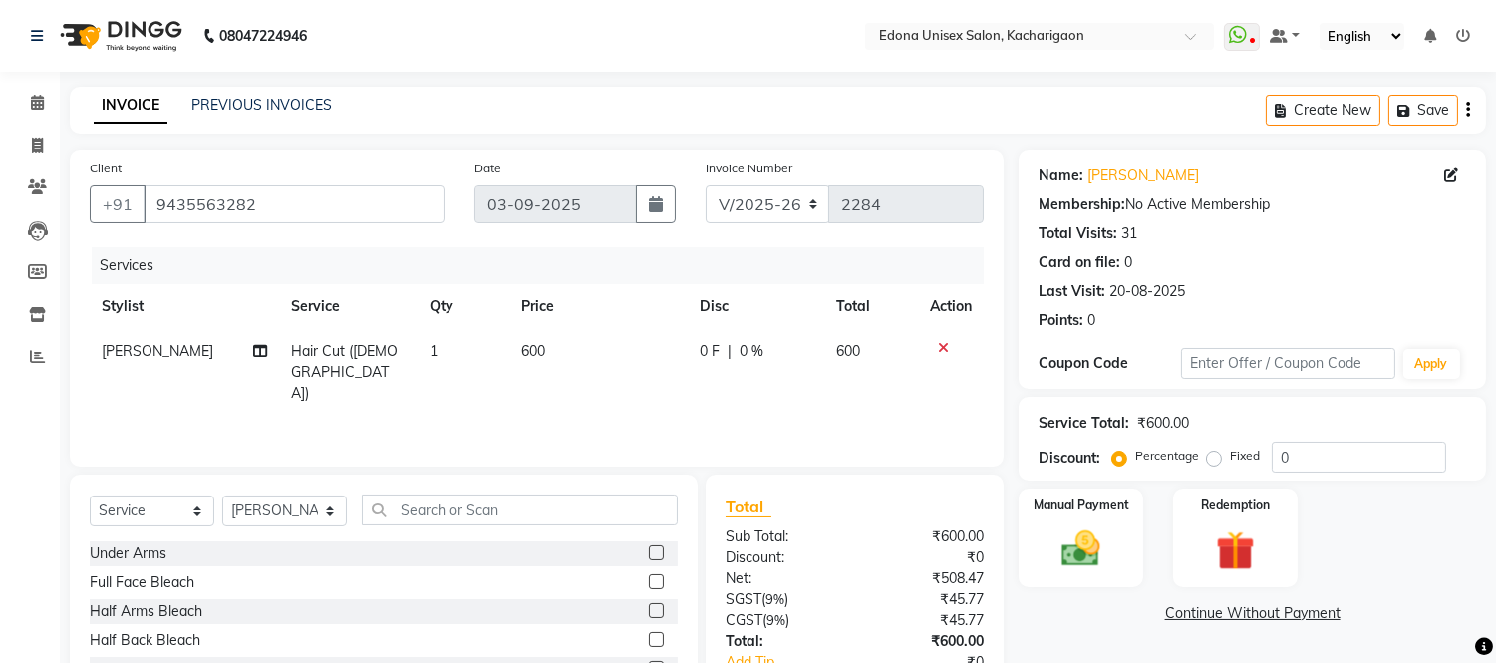
click at [522, 343] on span "600" at bounding box center [533, 351] width 24 height 18
select select "35927"
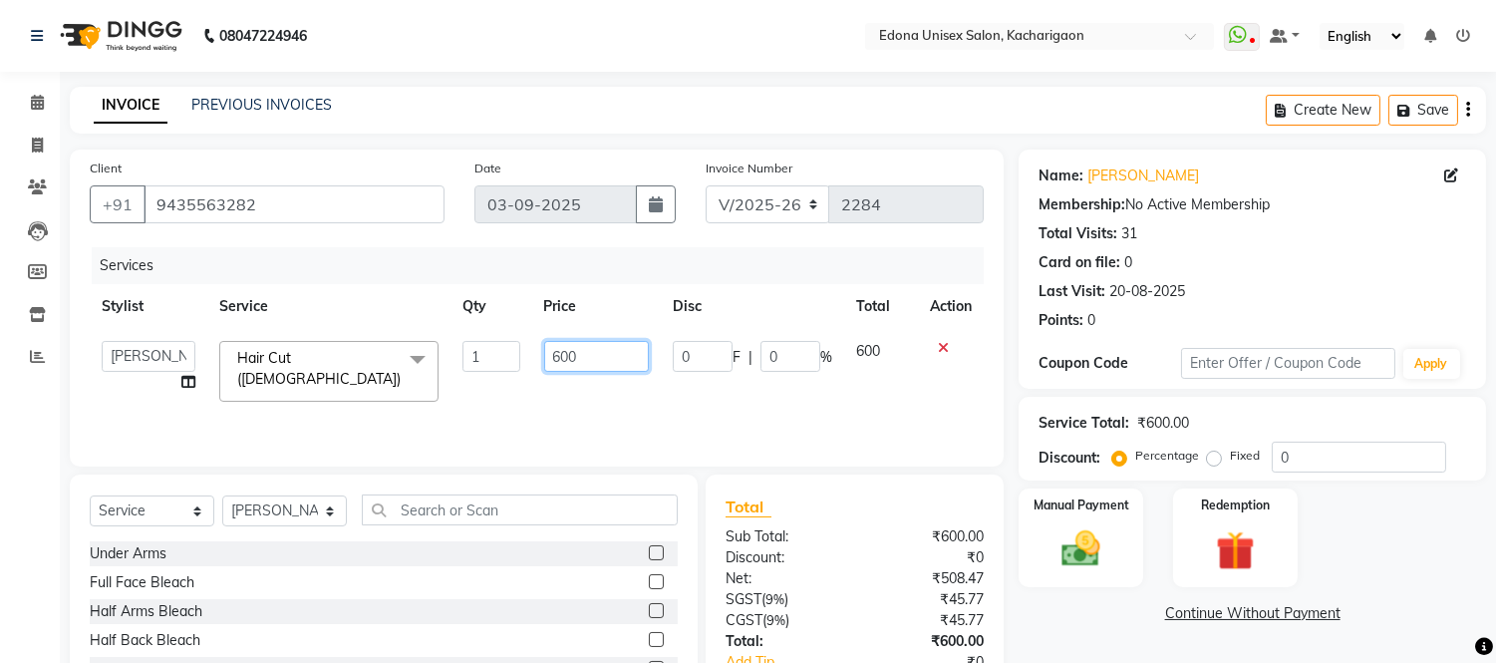
click at [556, 349] on input "600" at bounding box center [596, 356] width 105 height 31
type input "700"
click at [584, 406] on div "Services Stylist Service Qty Price Disc Total Action Admin Anju Sonar Bir Basum…" at bounding box center [537, 346] width 894 height 199
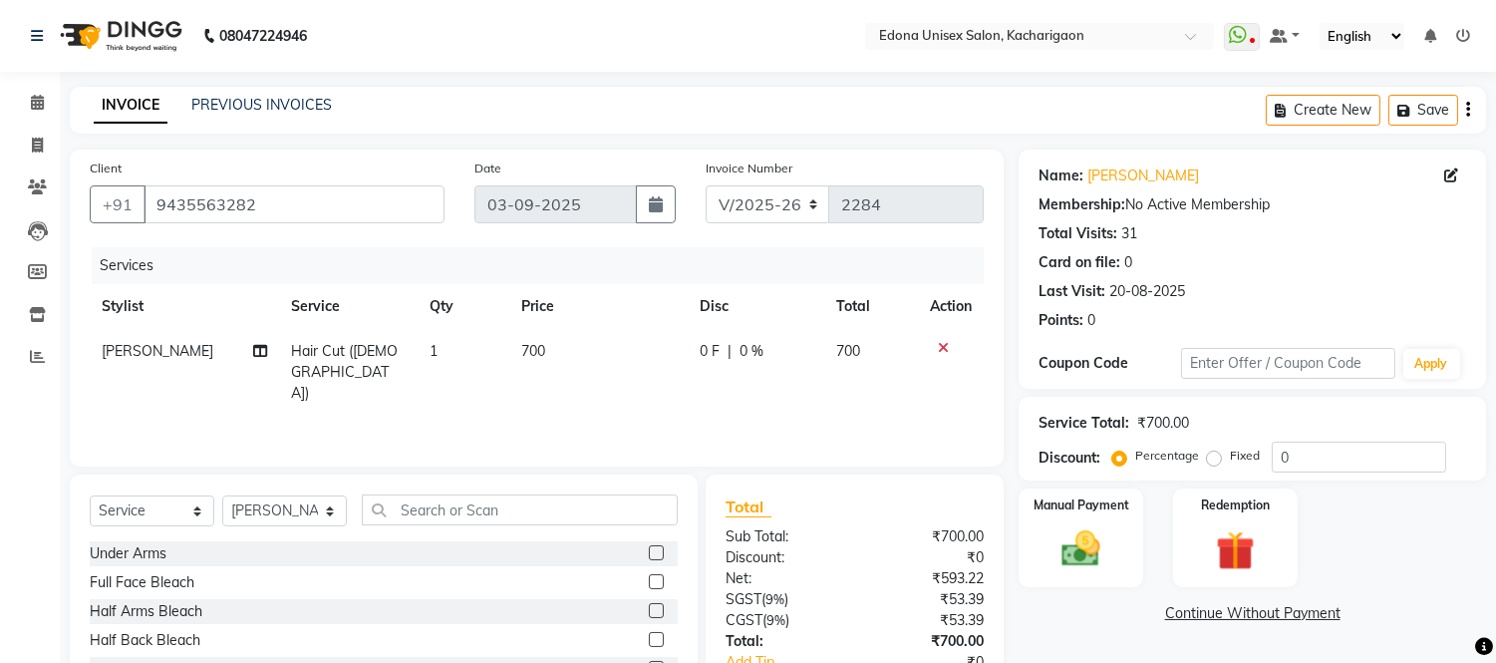
scroll to position [135, 0]
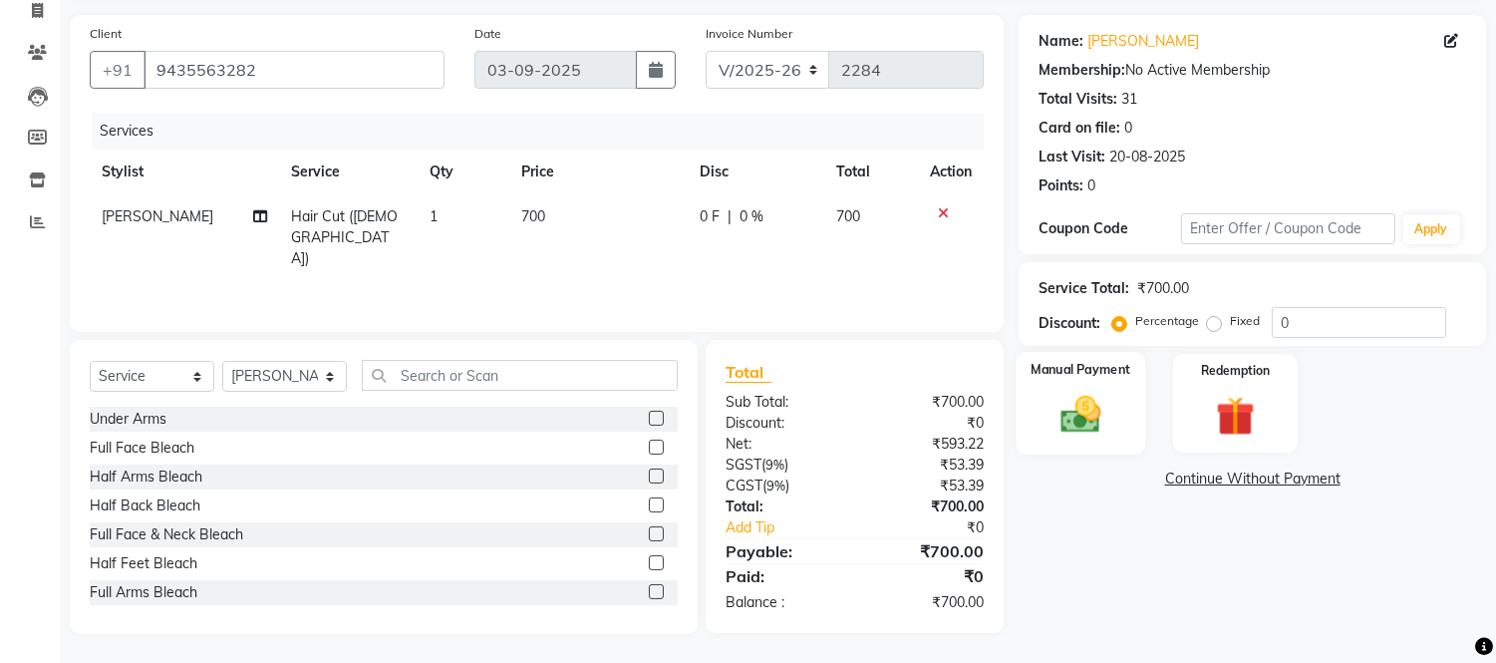
click at [1080, 434] on img at bounding box center [1082, 415] width 66 height 47
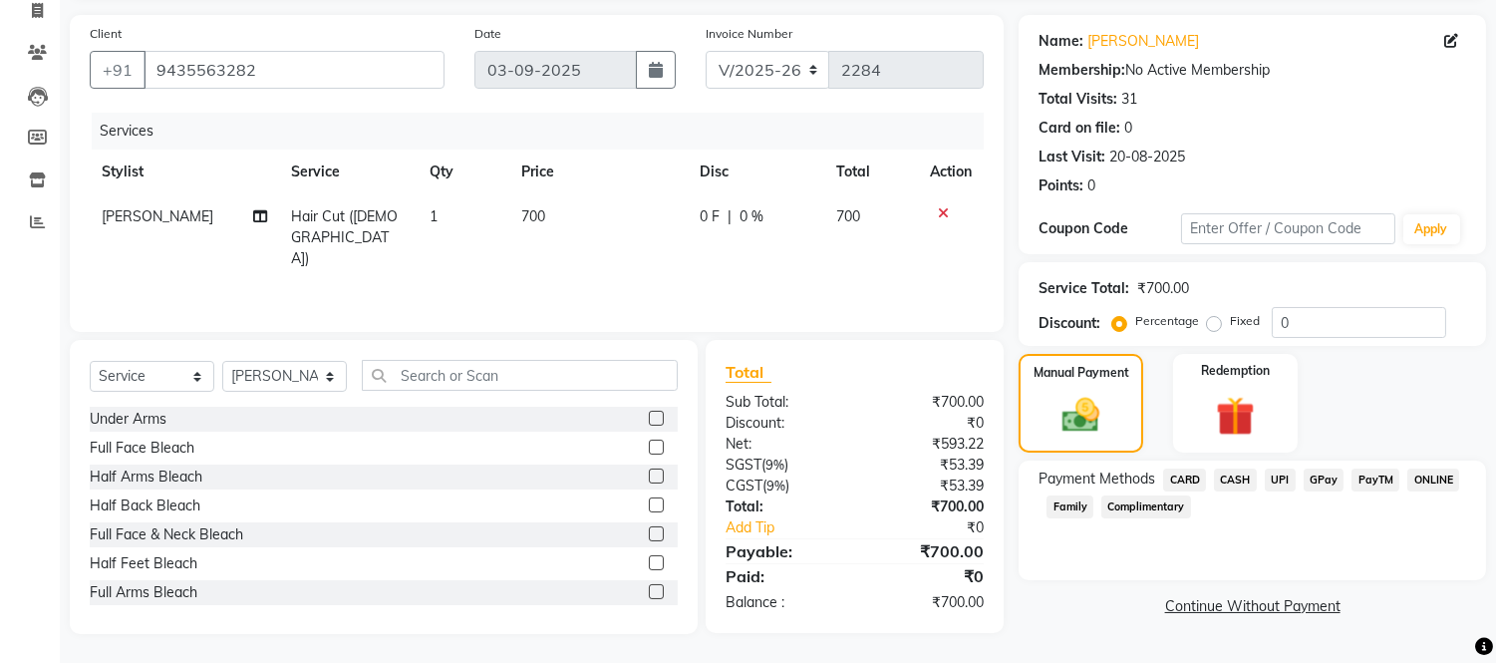
click at [1242, 469] on span "CASH" at bounding box center [1235, 479] width 43 height 23
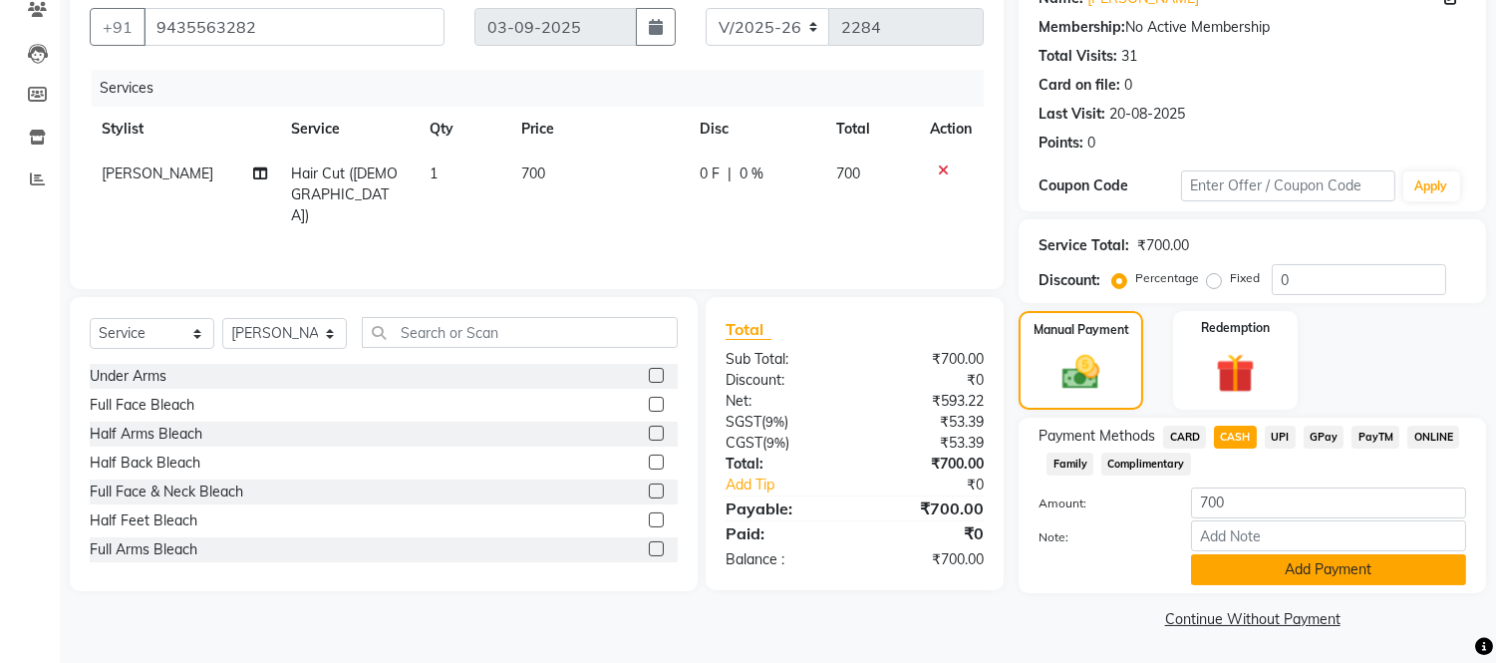
click at [1283, 578] on button "Add Payment" at bounding box center [1328, 569] width 275 height 31
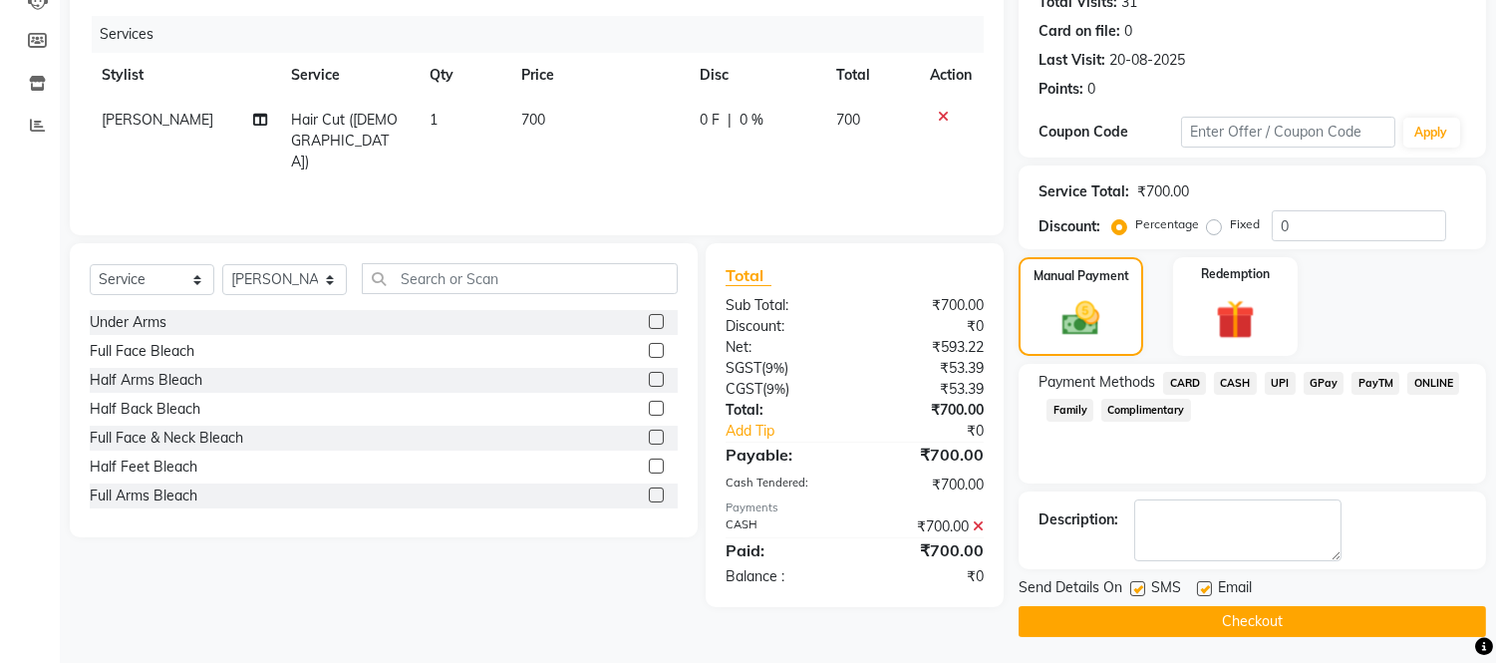
scroll to position [233, 0]
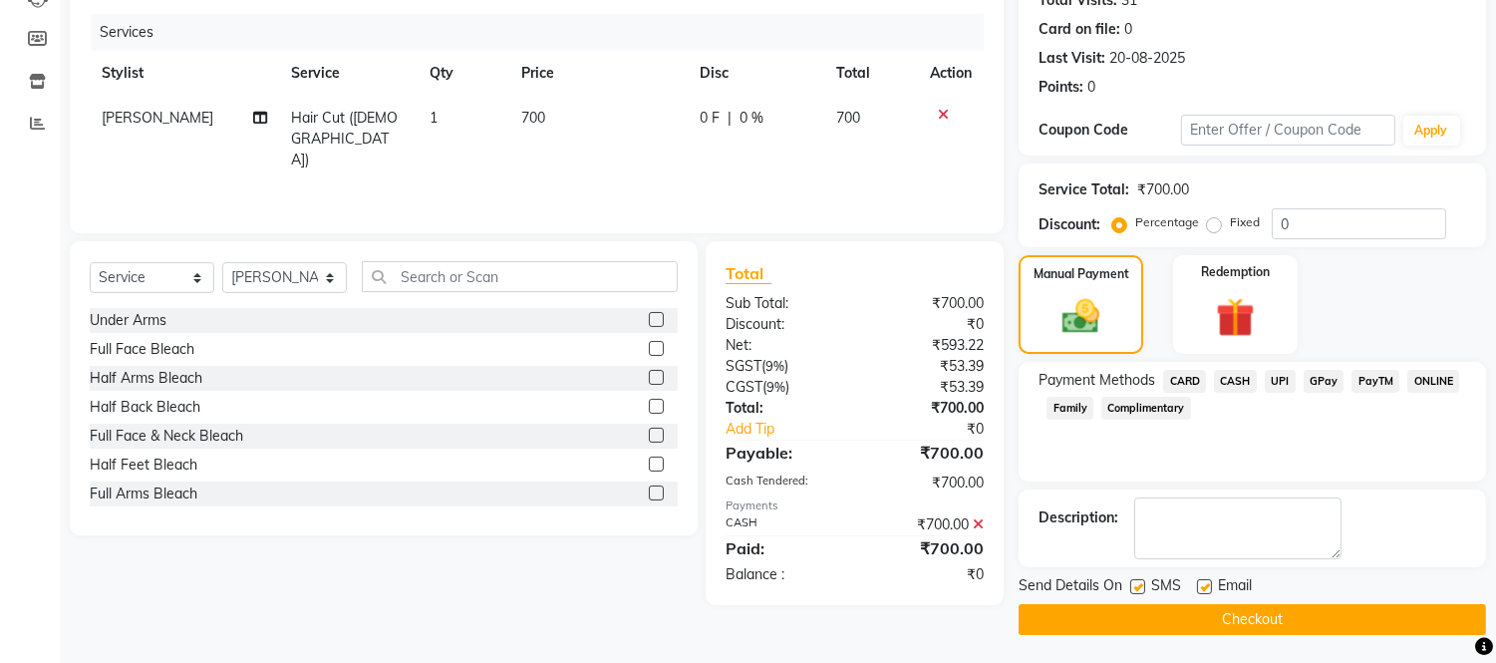
click at [1289, 613] on button "Checkout" at bounding box center [1252, 619] width 467 height 31
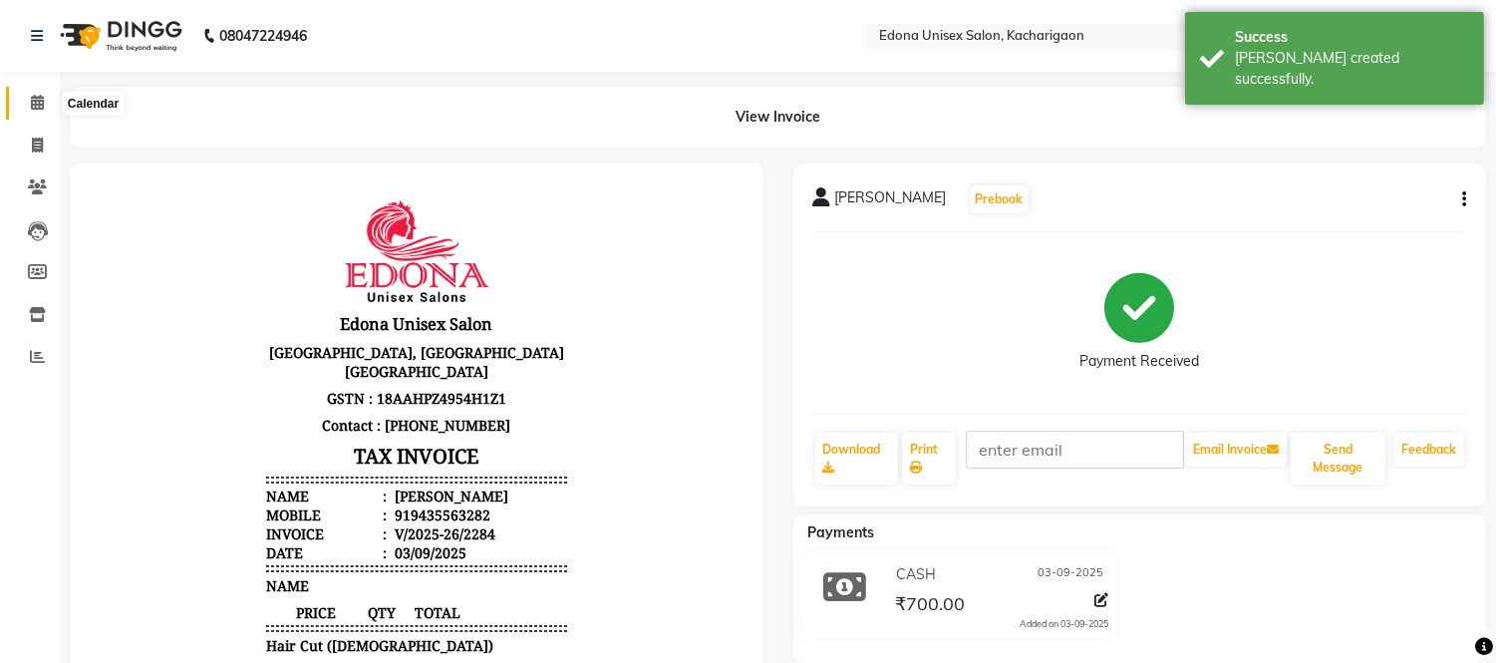
click at [44, 98] on span at bounding box center [37, 103] width 35 height 23
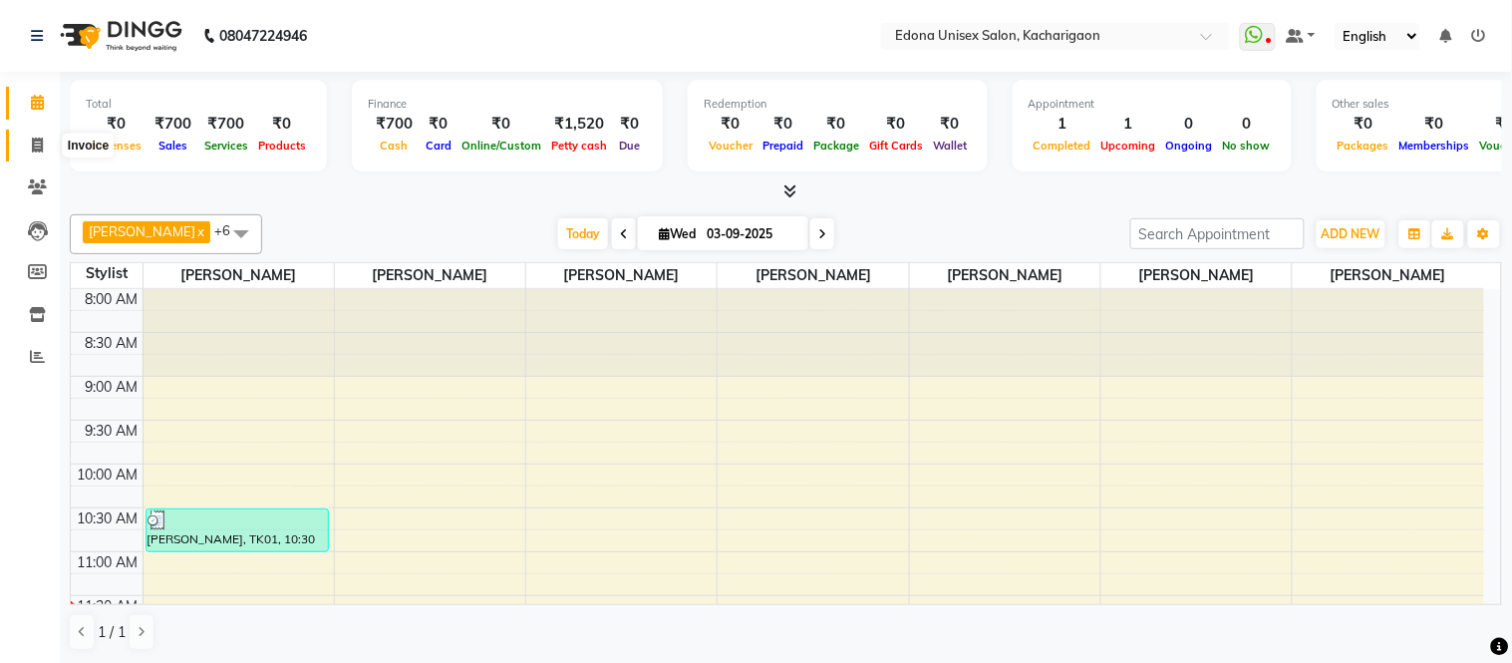
click at [40, 141] on icon at bounding box center [37, 145] width 11 height 15
select select "service"
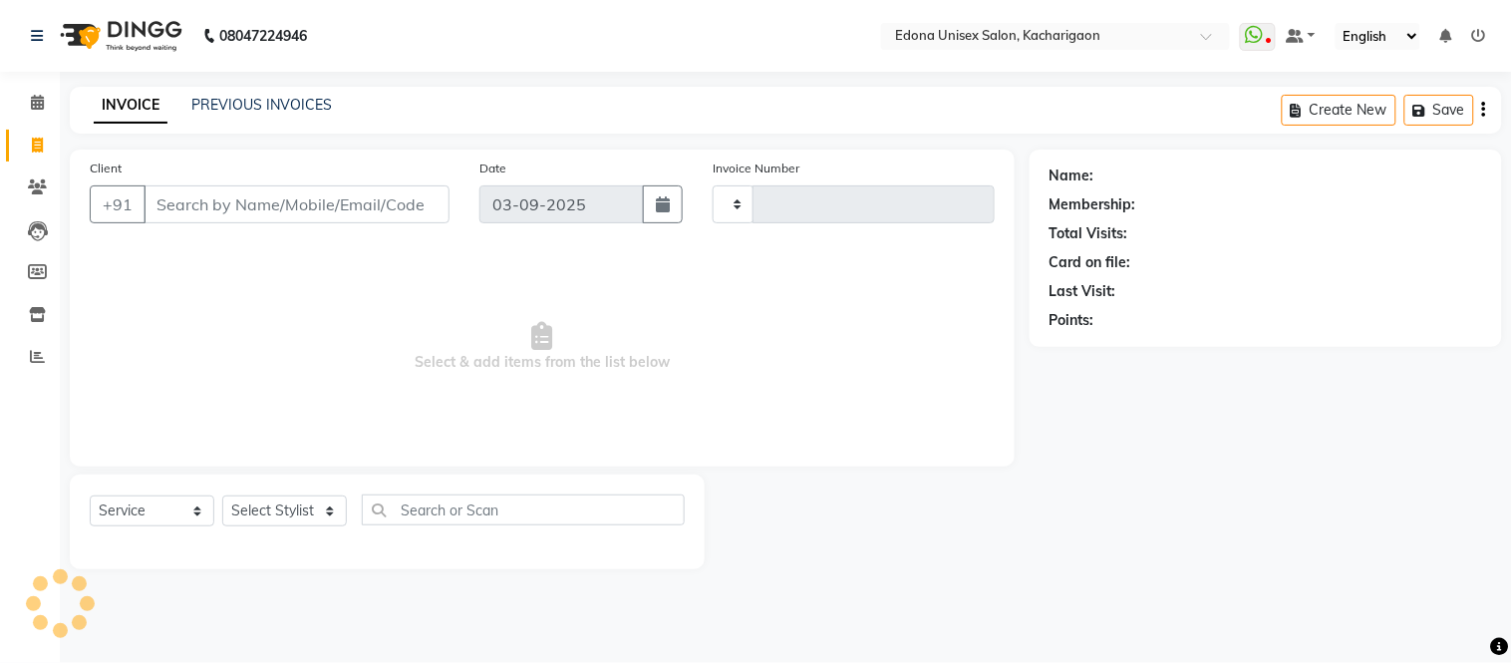
type input "2285"
click at [217, 199] on input "Client" at bounding box center [297, 204] width 306 height 38
select select "5389"
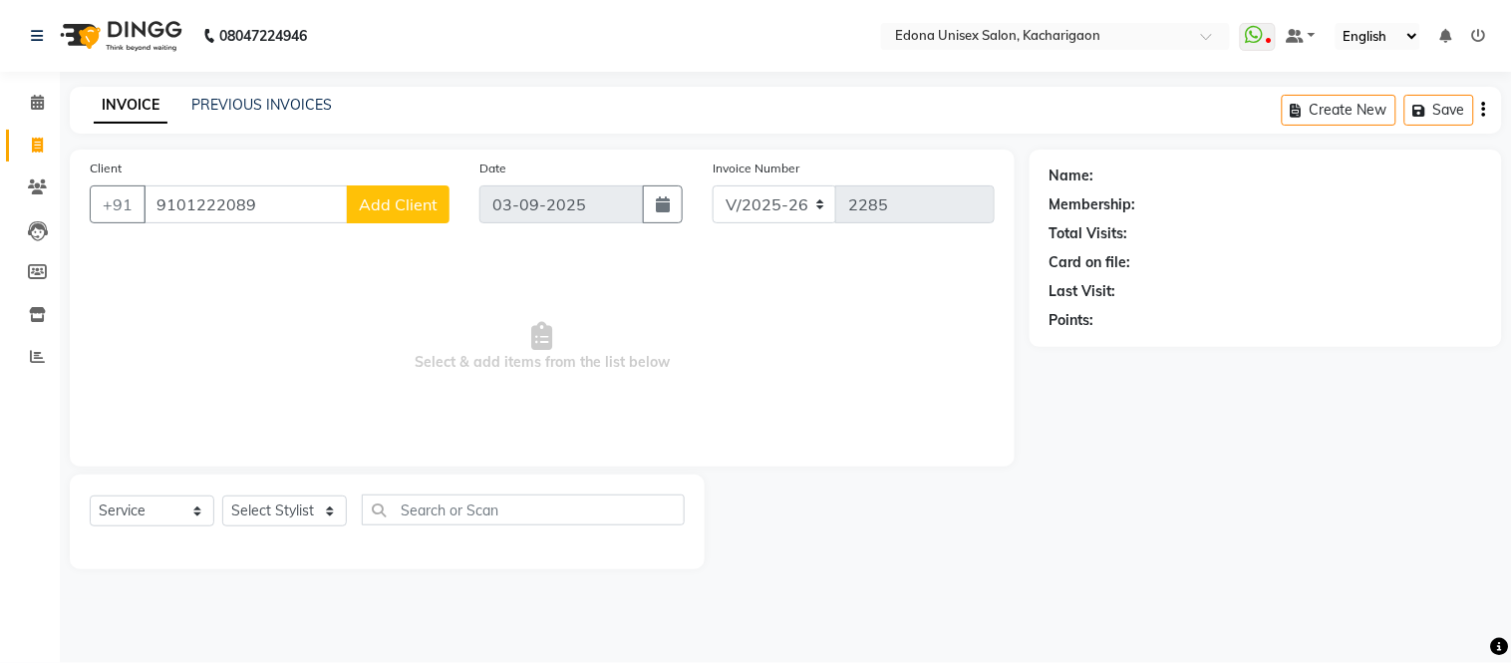
type input "9101222089"
click at [377, 213] on span "Add Client" at bounding box center [398, 204] width 79 height 20
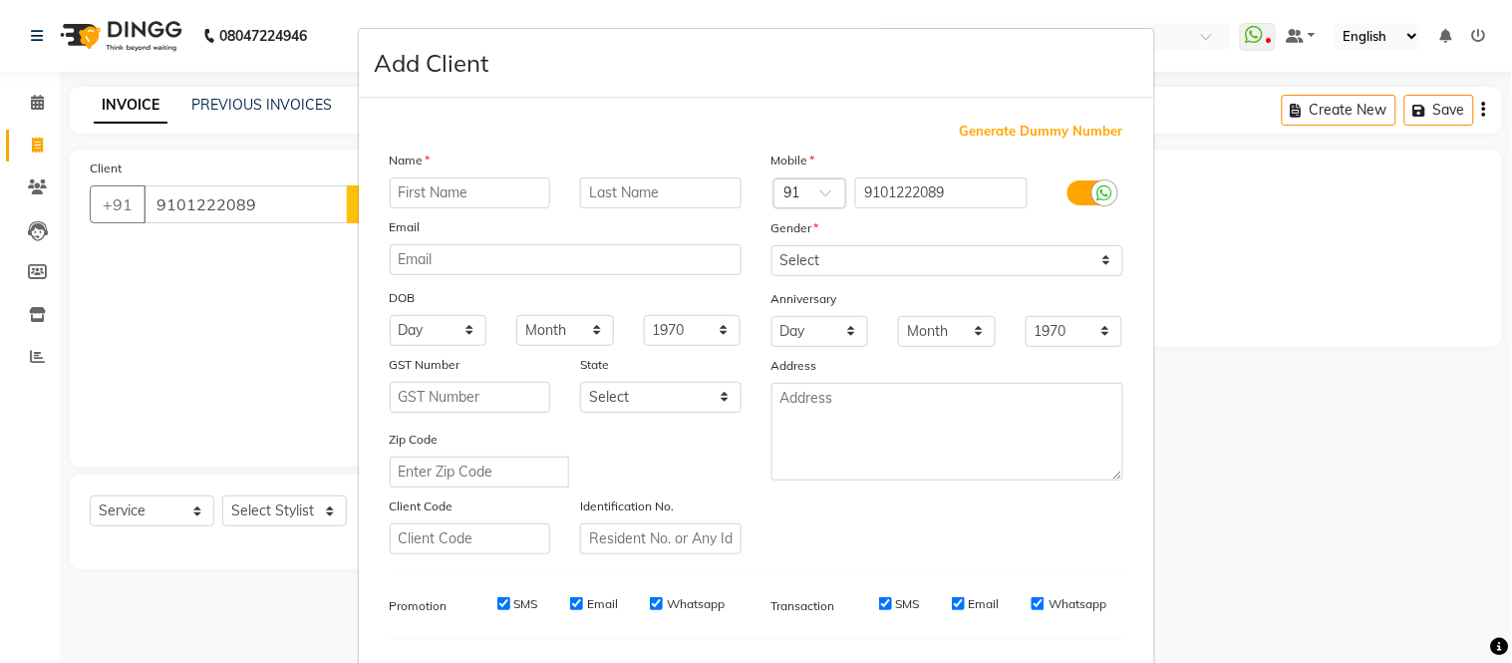
click at [440, 200] on input "text" at bounding box center [470, 192] width 161 height 31
type input "Nasifa"
click at [623, 190] on input "text" at bounding box center [660, 192] width 161 height 31
type input "Alam"
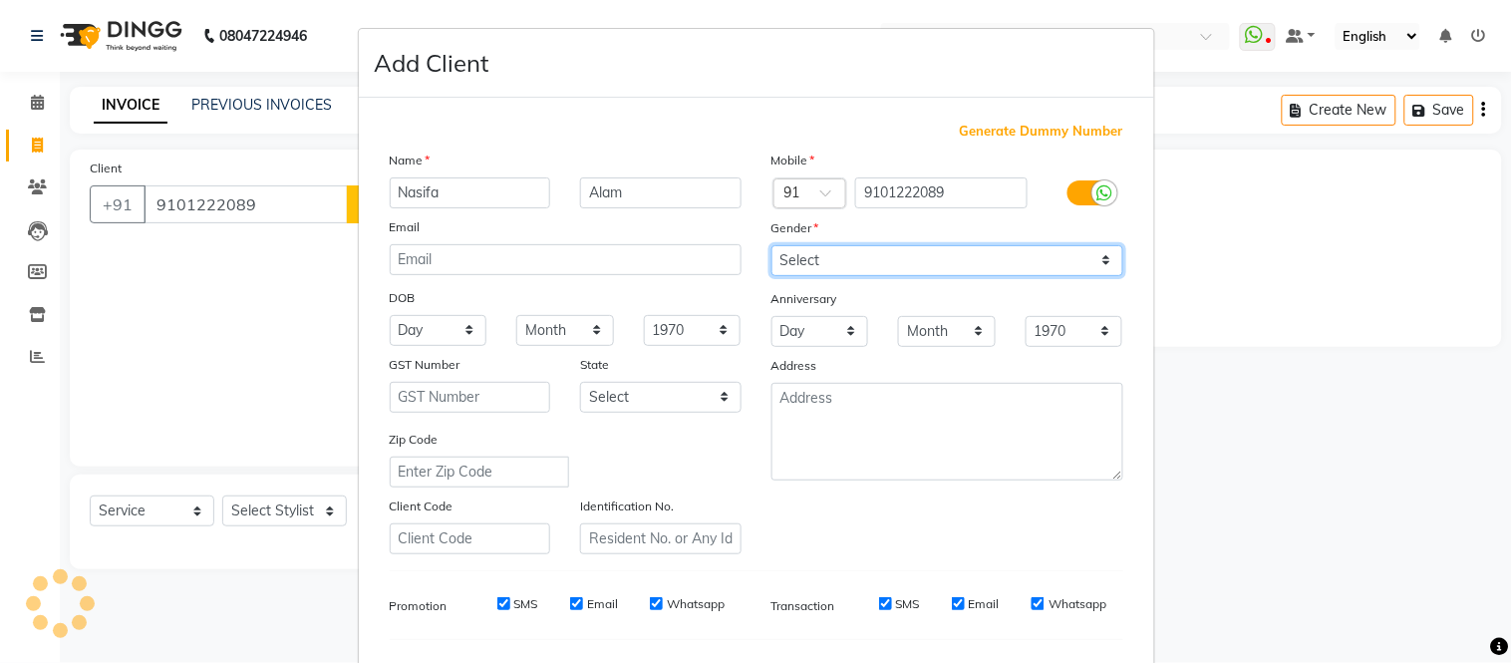
click at [921, 255] on select "Select [DEMOGRAPHIC_DATA] [DEMOGRAPHIC_DATA] Other Prefer Not To Say" at bounding box center [947, 260] width 352 height 31
select select "[DEMOGRAPHIC_DATA]"
click at [771, 245] on select "Select [DEMOGRAPHIC_DATA] [DEMOGRAPHIC_DATA] Other Prefer Not To Say" at bounding box center [947, 260] width 352 height 31
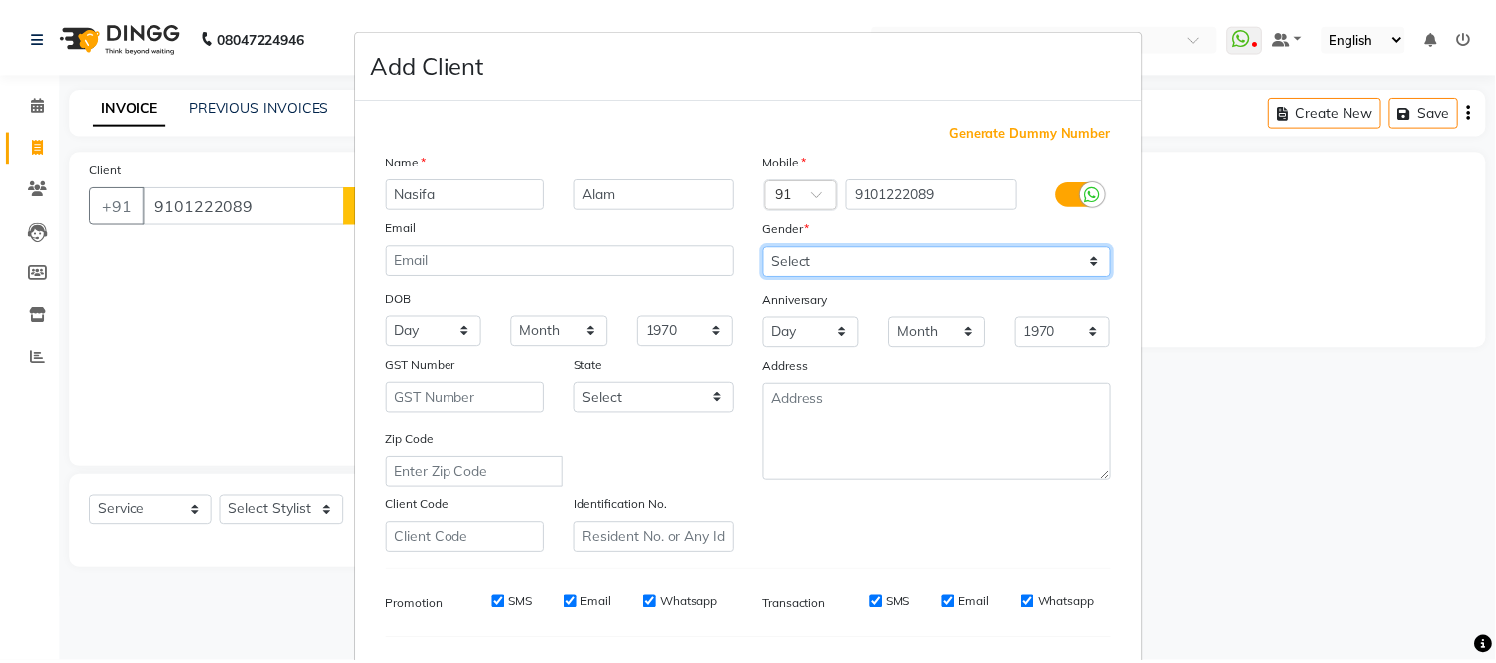
scroll to position [257, 0]
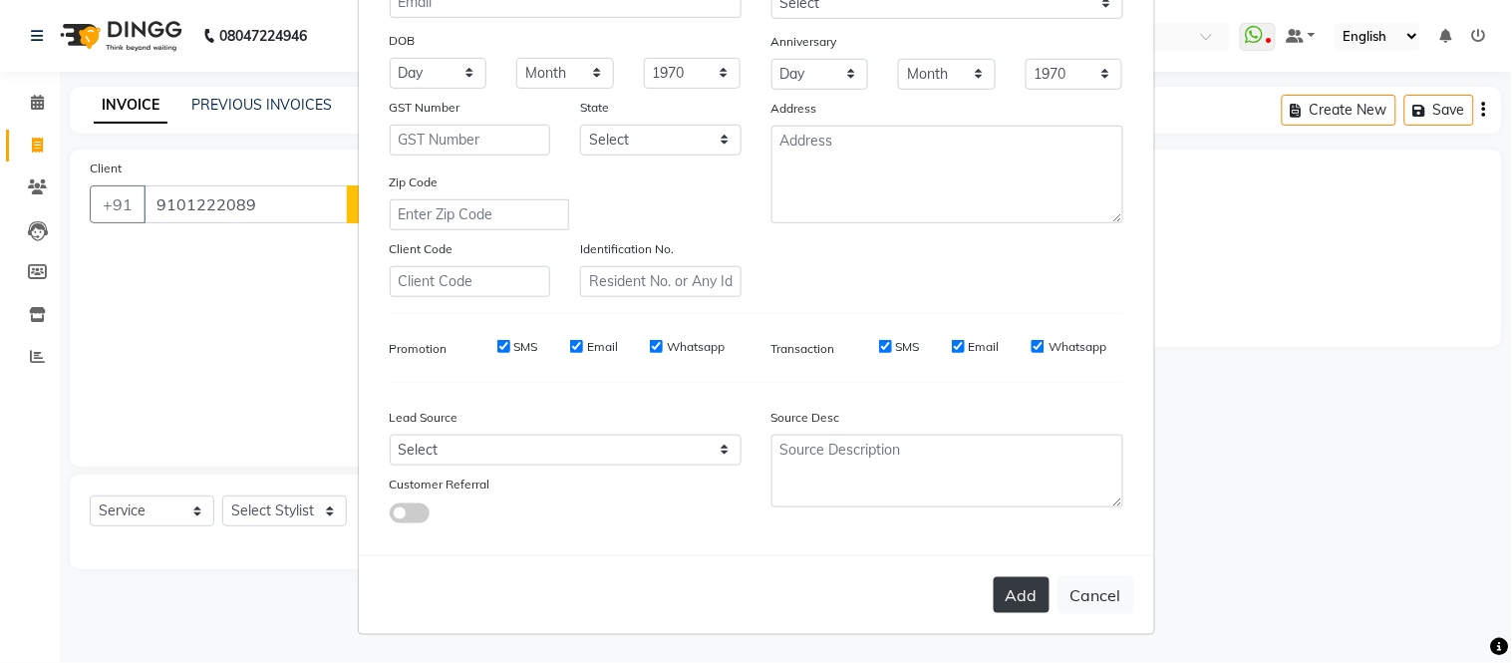
click at [1009, 584] on button "Add" at bounding box center [1022, 595] width 56 height 36
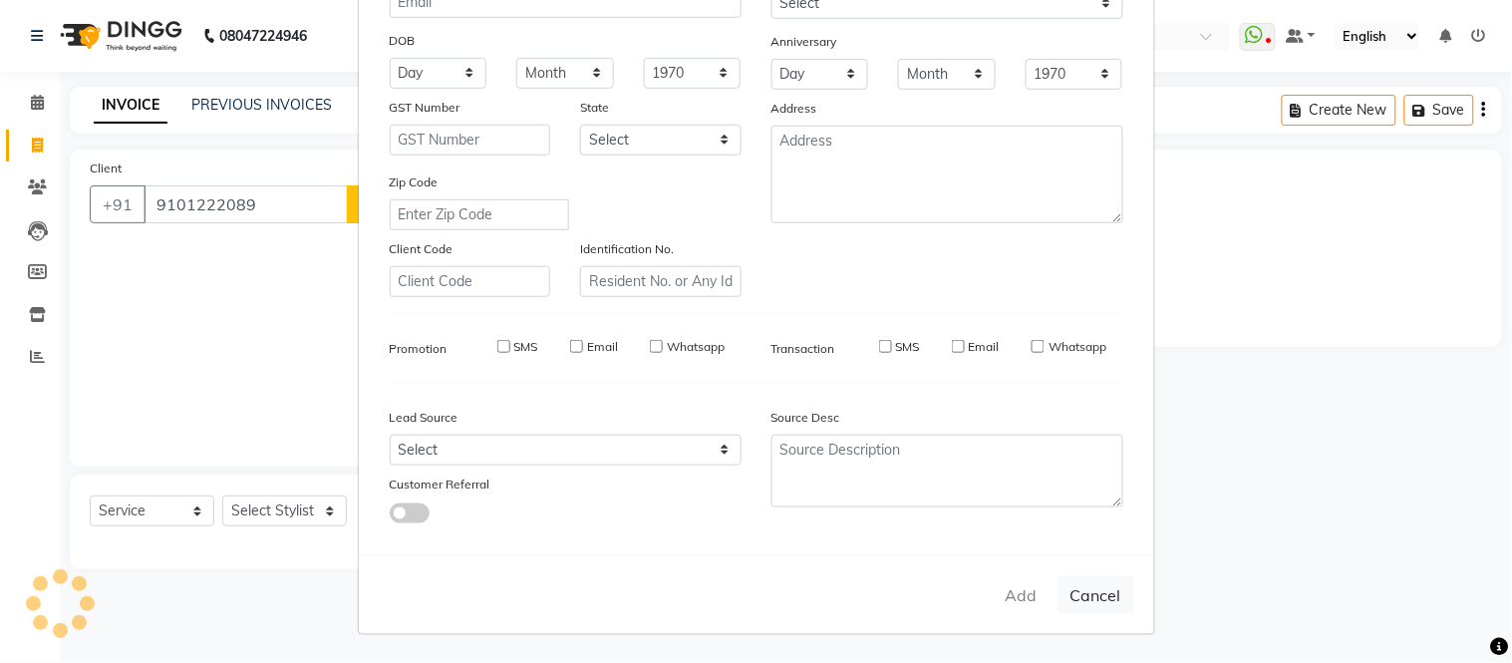
select select
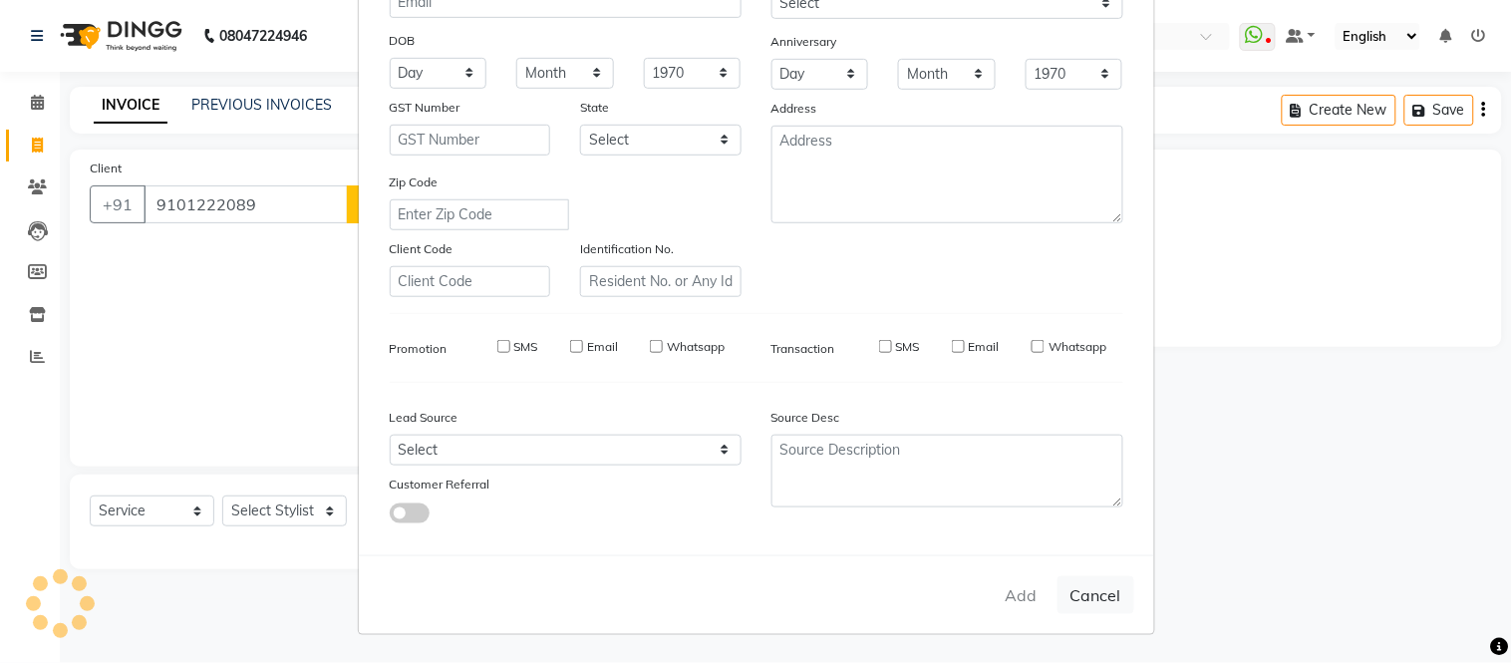
select select
checkbox input "false"
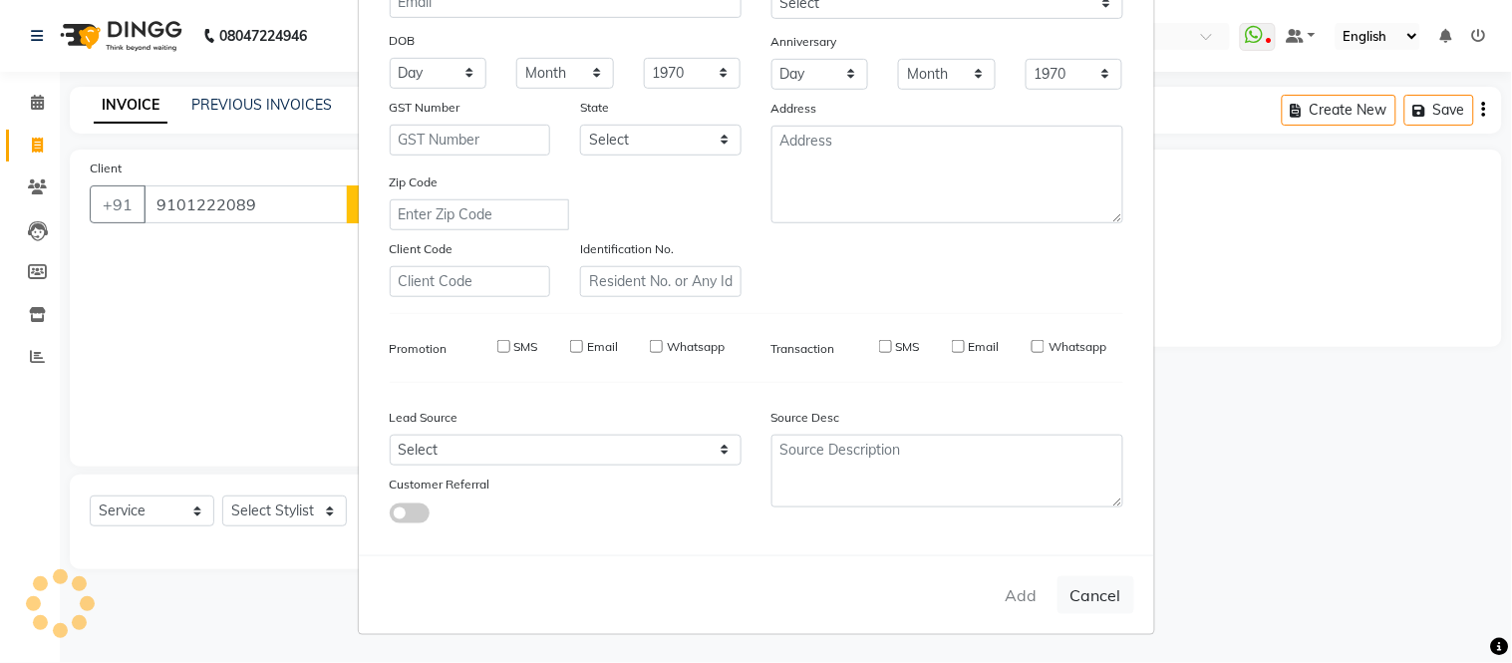
checkbox input "false"
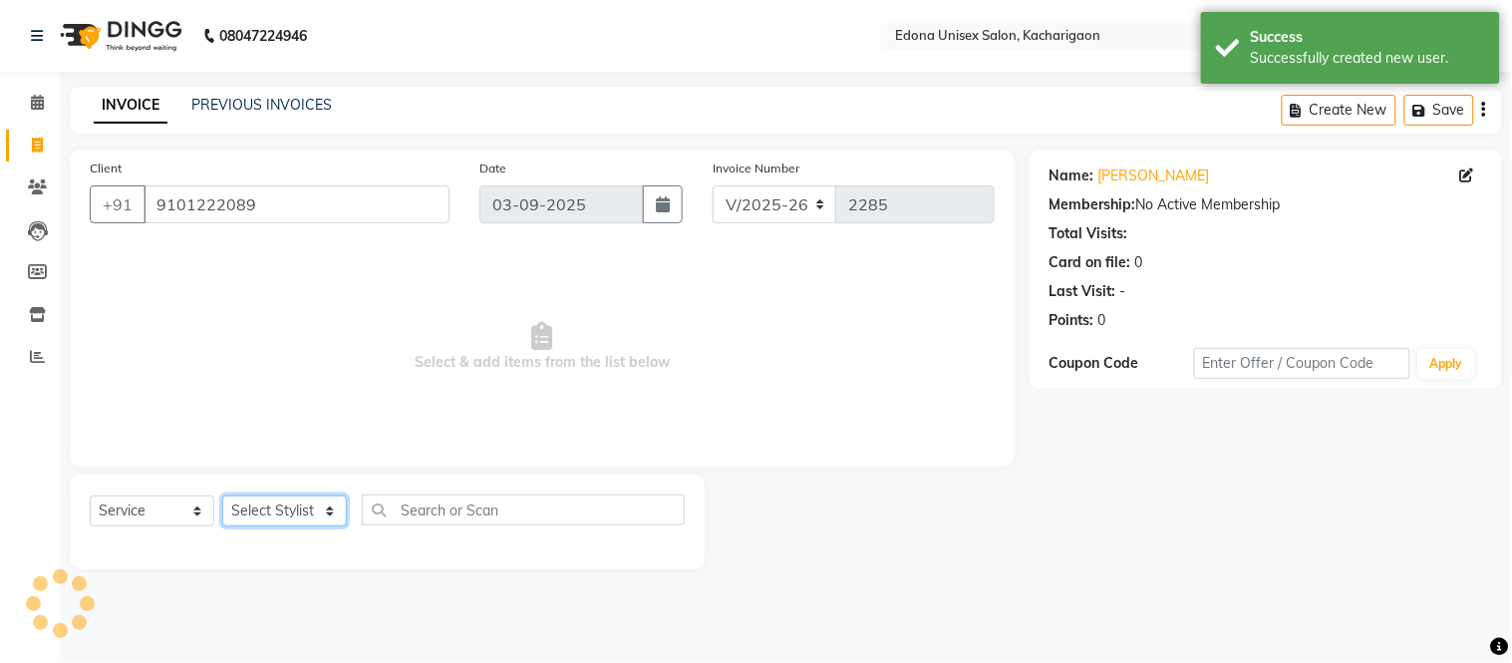
click at [281, 504] on select "Select Stylist Admin Anju Sonar Bir Basumtary [PERSON_NAME] [PERSON_NAME] Hombr…" at bounding box center [284, 510] width 125 height 31
select select "77350"
click at [222, 496] on select "Select Stylist Admin Anju Sonar Bir Basumtary [PERSON_NAME] [PERSON_NAME] Hombr…" at bounding box center [284, 510] width 125 height 31
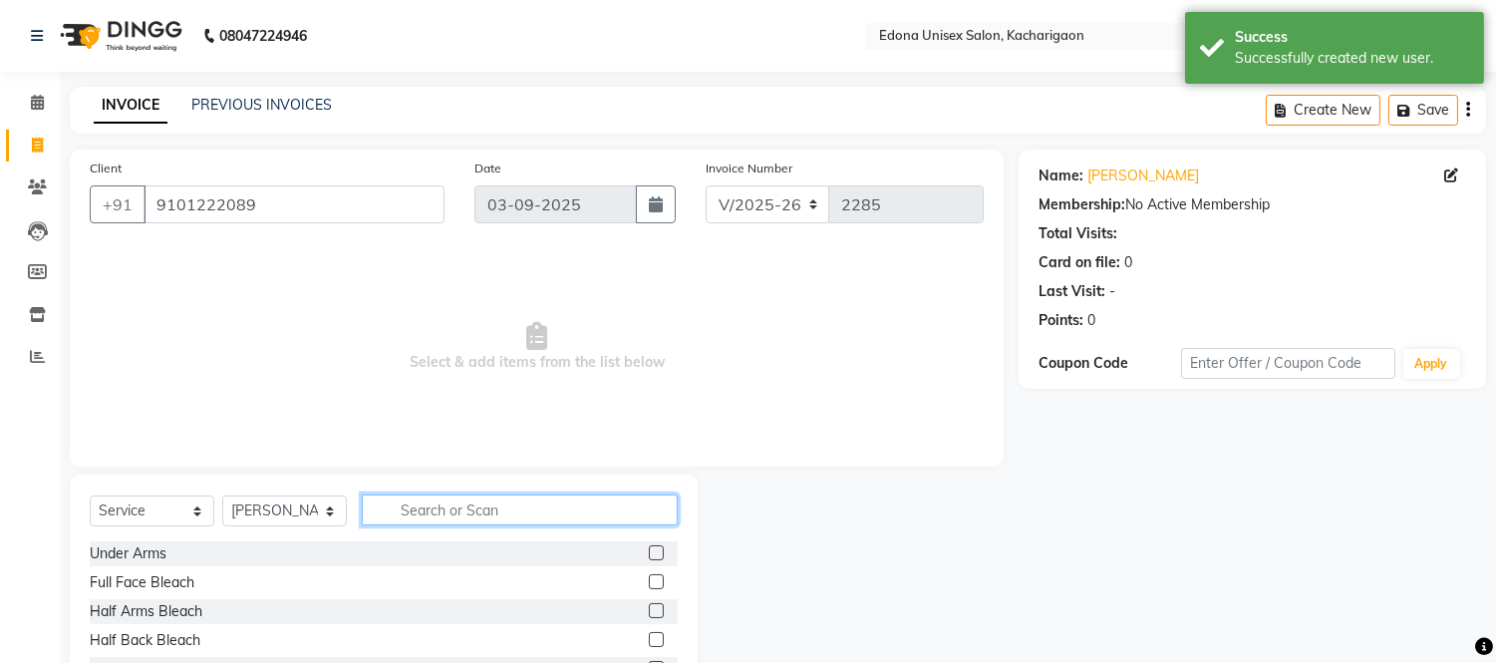
click at [513, 494] on input "text" at bounding box center [520, 509] width 316 height 31
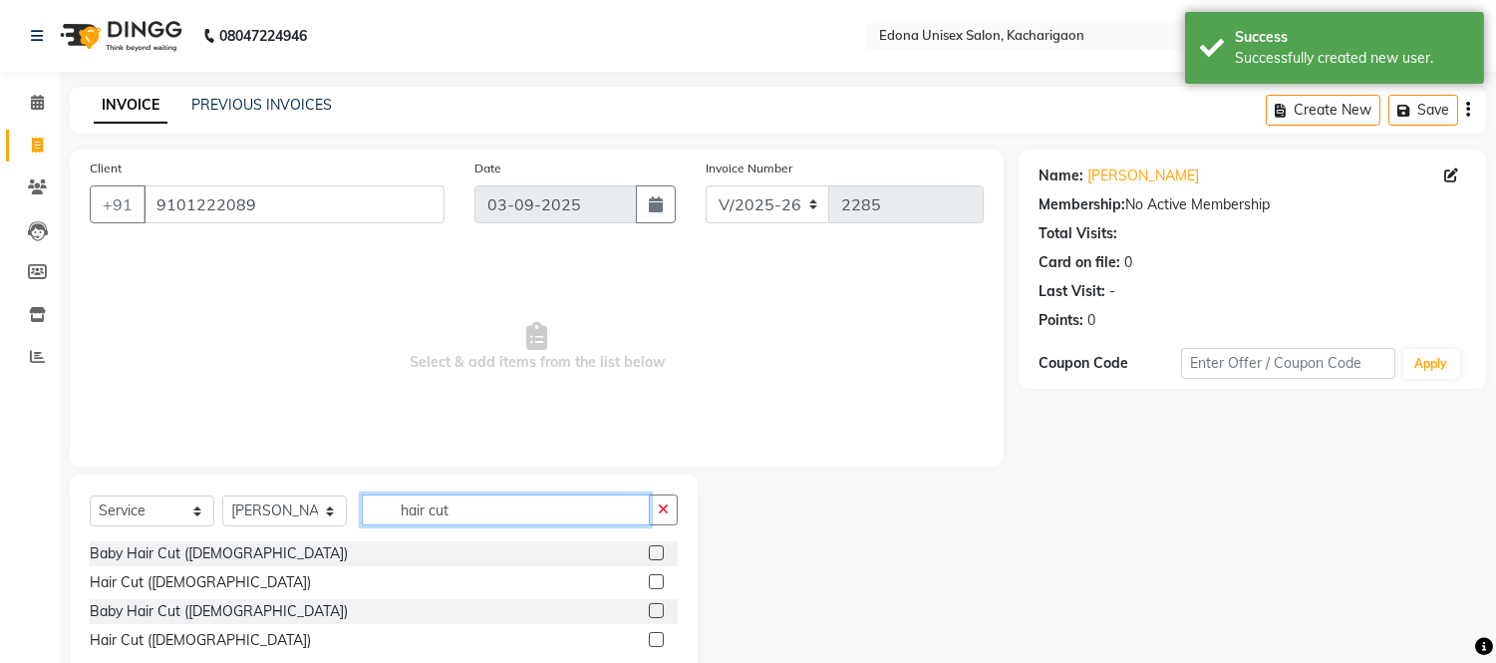
type input "hair cut"
click at [659, 640] on label at bounding box center [656, 639] width 15 height 15
click at [659, 640] on input "checkbox" at bounding box center [655, 640] width 13 height 13
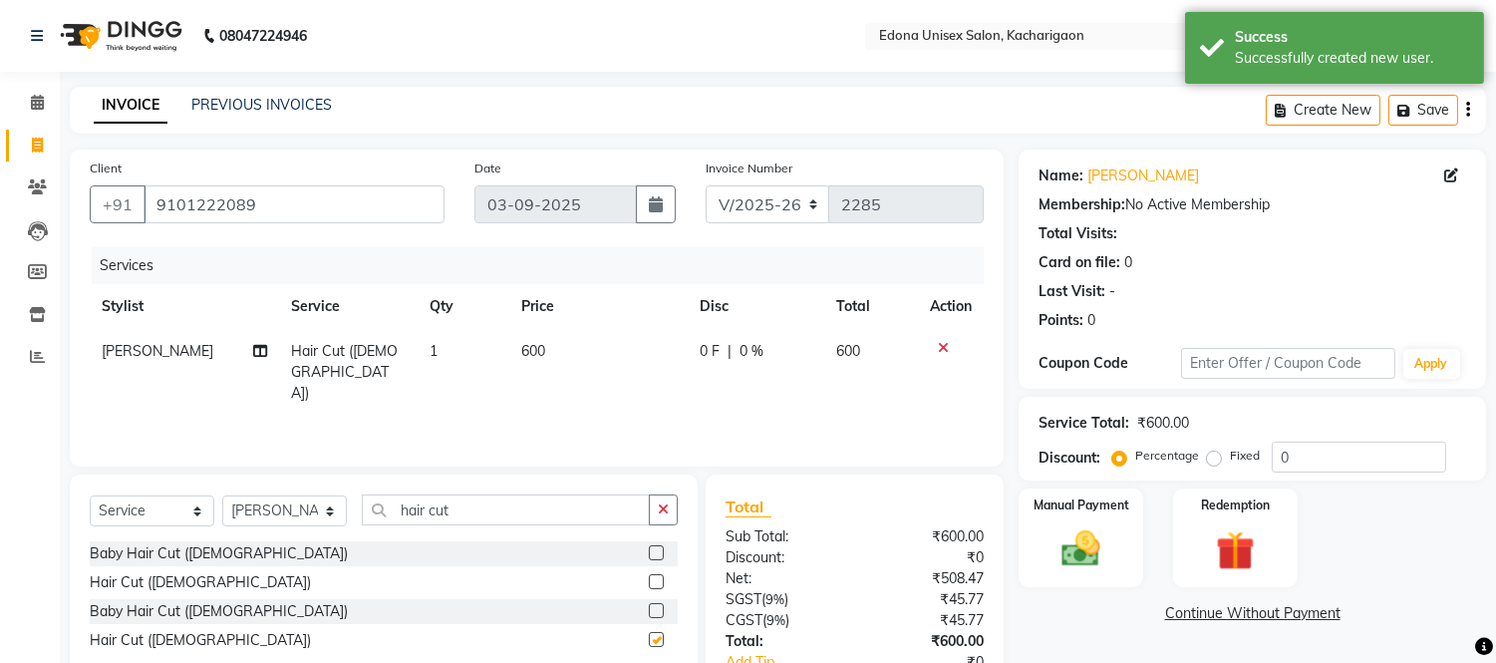
checkbox input "false"
click at [528, 351] on span "600" at bounding box center [533, 351] width 24 height 18
select select "77350"
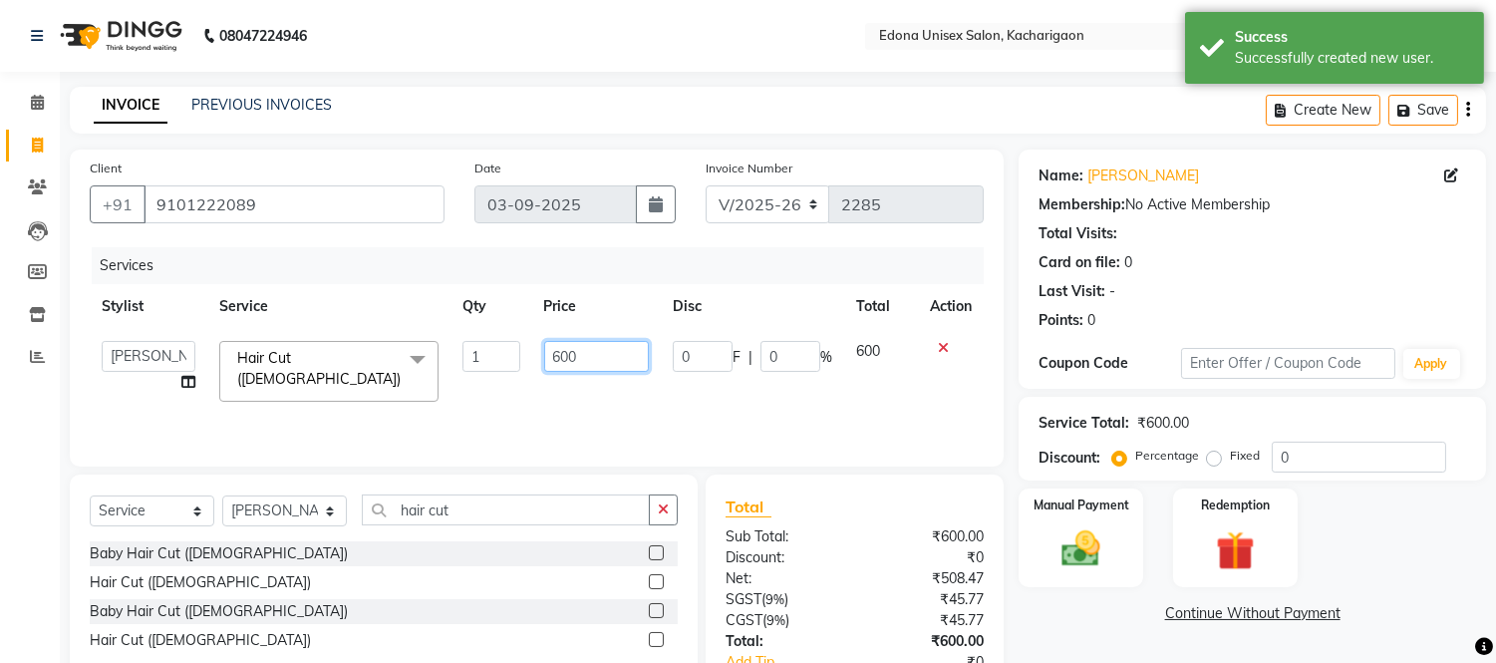
click at [555, 341] on input "600" at bounding box center [596, 356] width 105 height 31
click at [561, 344] on input "600" at bounding box center [596, 356] width 105 height 31
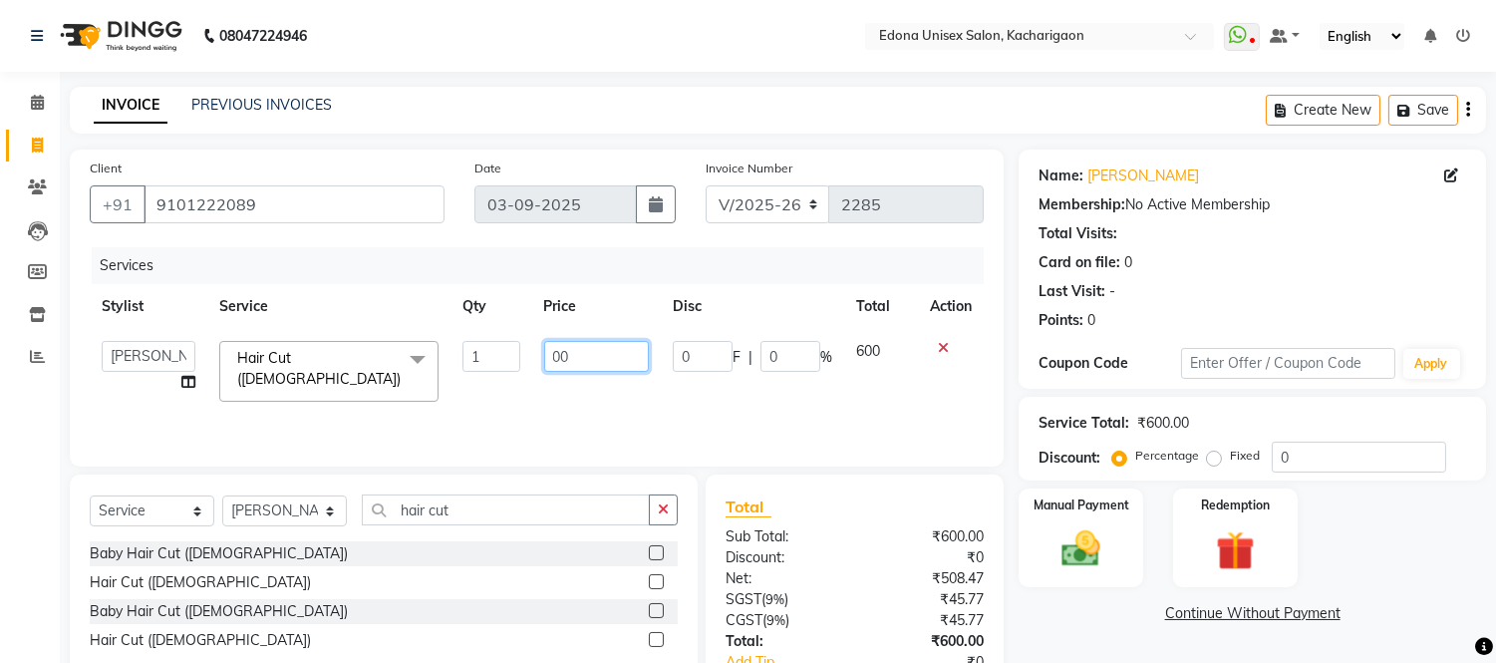
type input "700"
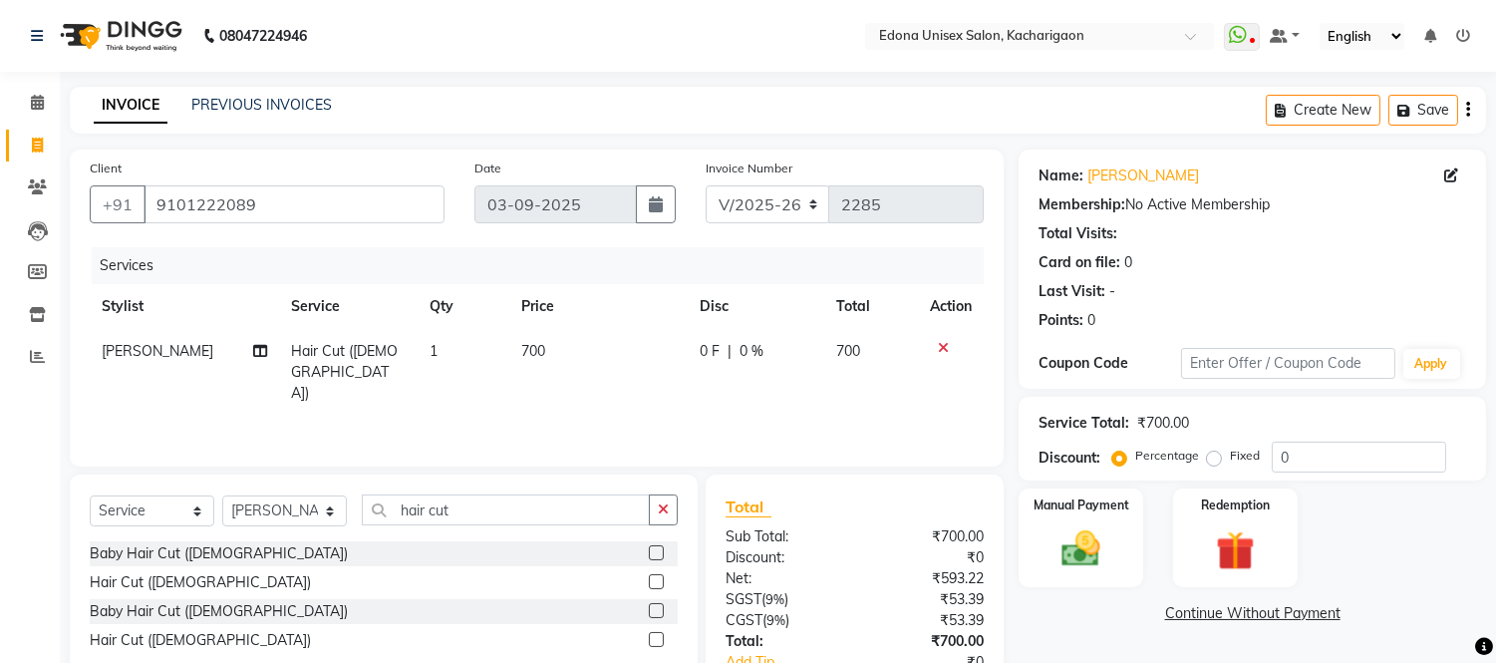
click at [681, 395] on div "Services Stylist Service Qty Price Disc Total Action [PERSON_NAME] Hair Cut ([D…" at bounding box center [537, 346] width 894 height 199
click at [1077, 554] on img at bounding box center [1082, 549] width 66 height 47
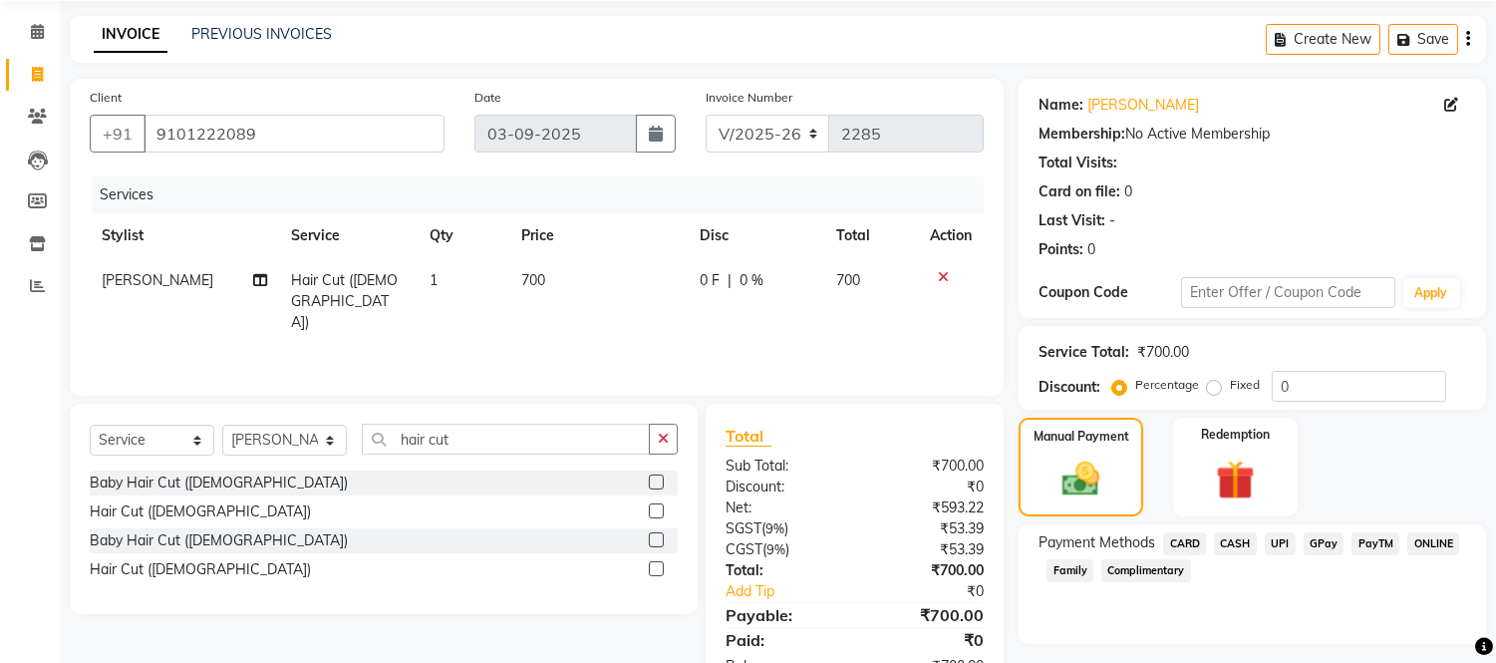
scroll to position [134, 0]
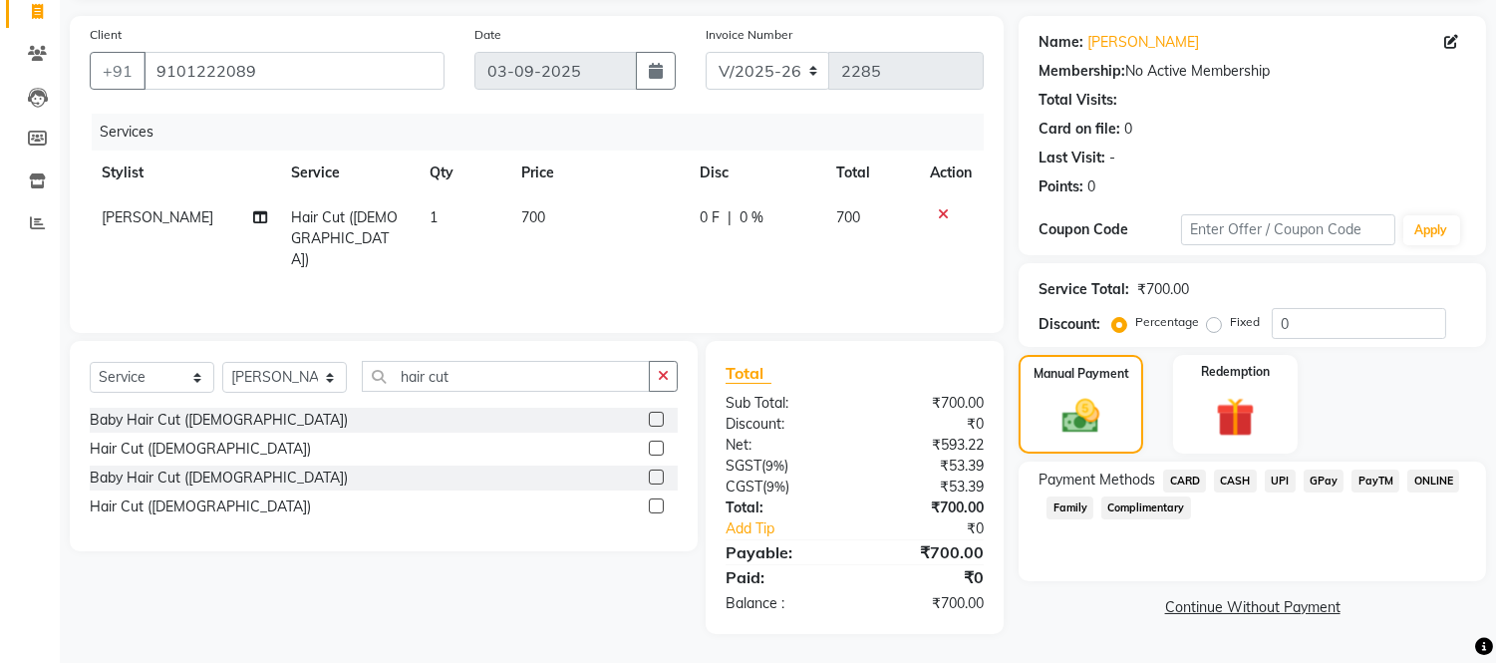
click at [1280, 479] on span "UPI" at bounding box center [1280, 480] width 31 height 23
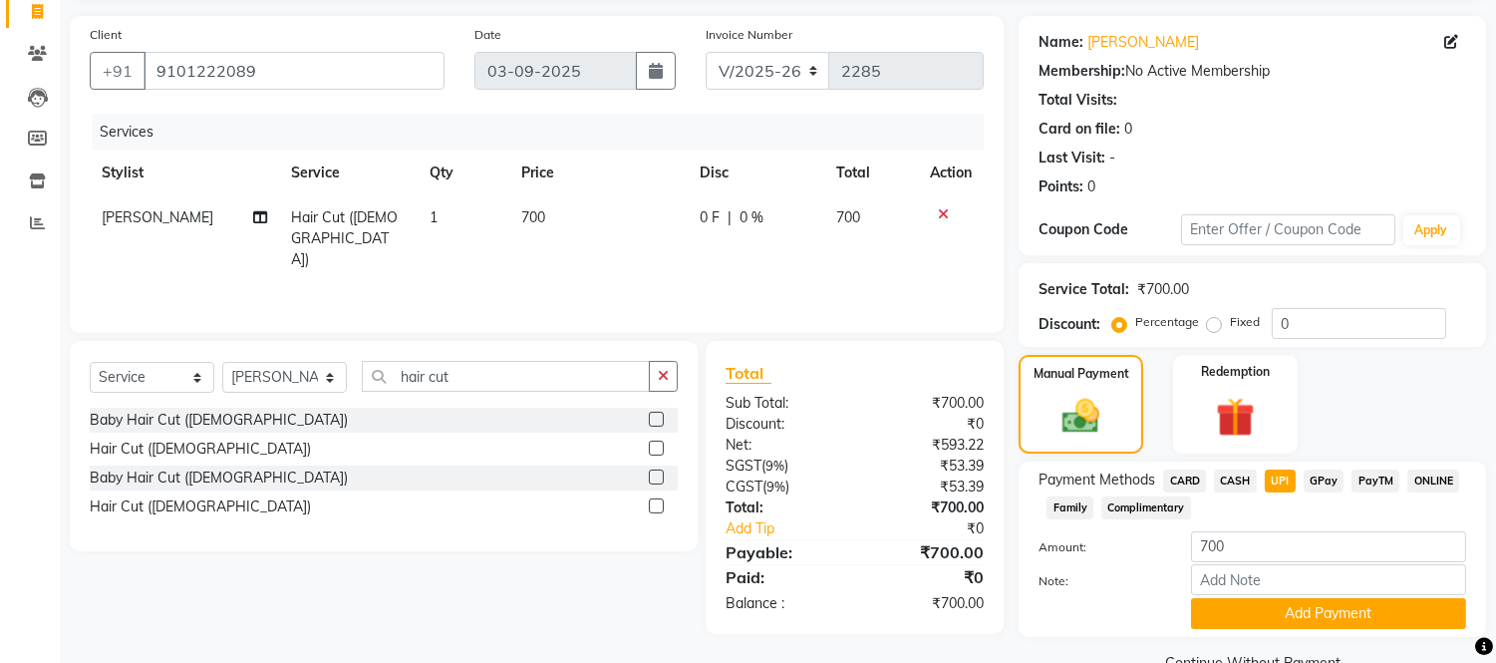
scroll to position [177, 0]
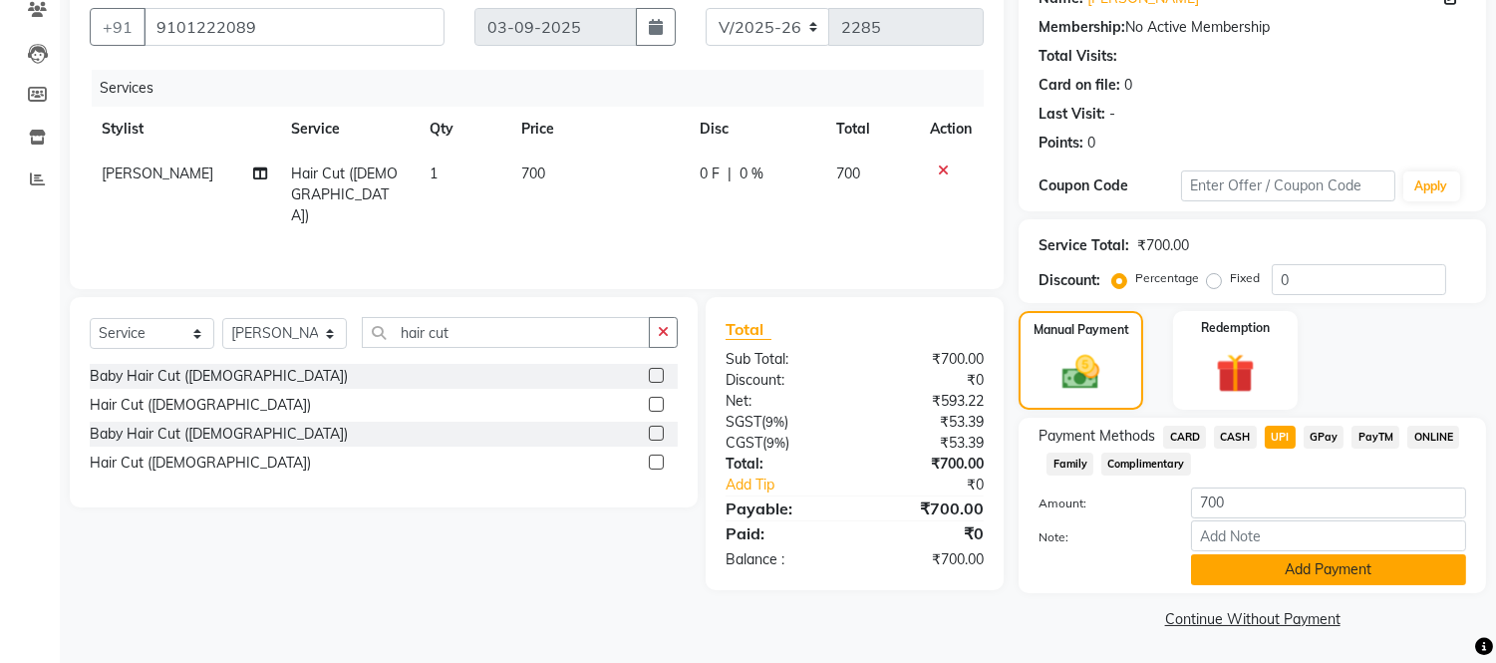
click at [1279, 571] on button "Add Payment" at bounding box center [1328, 569] width 275 height 31
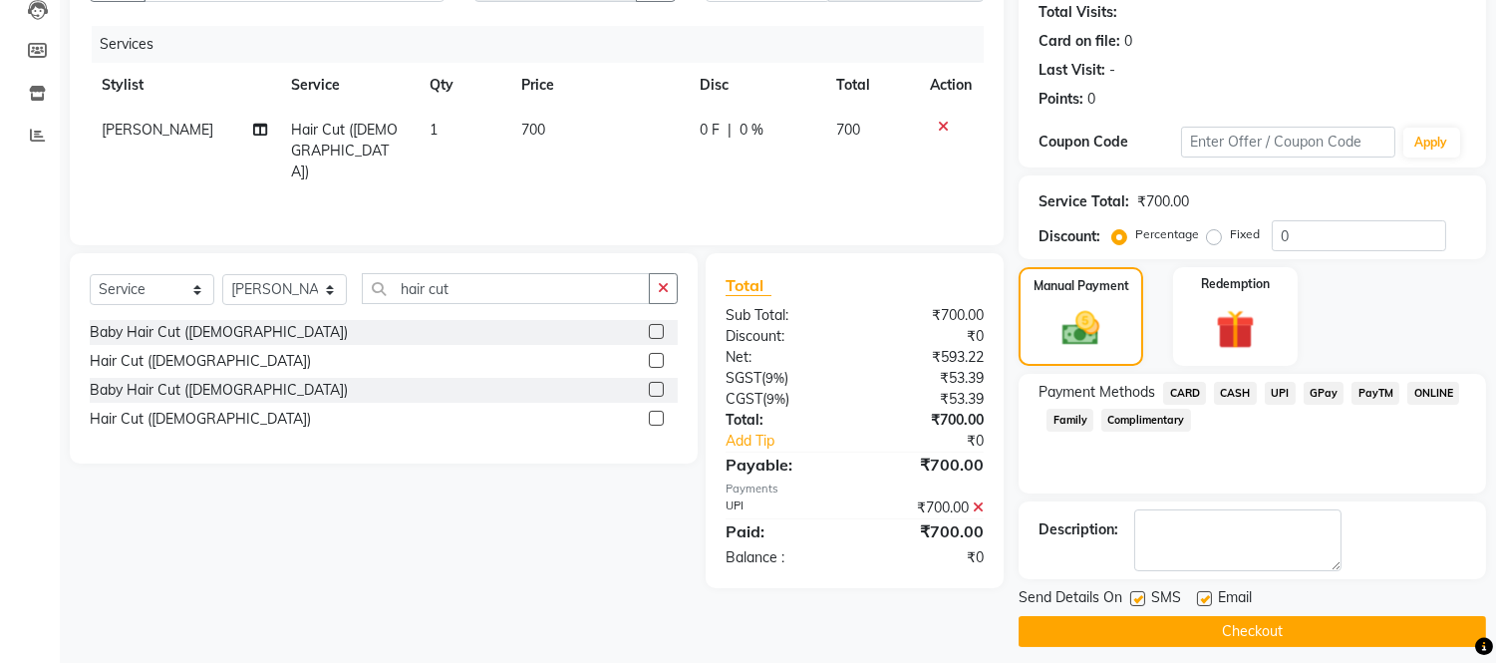
scroll to position [233, 0]
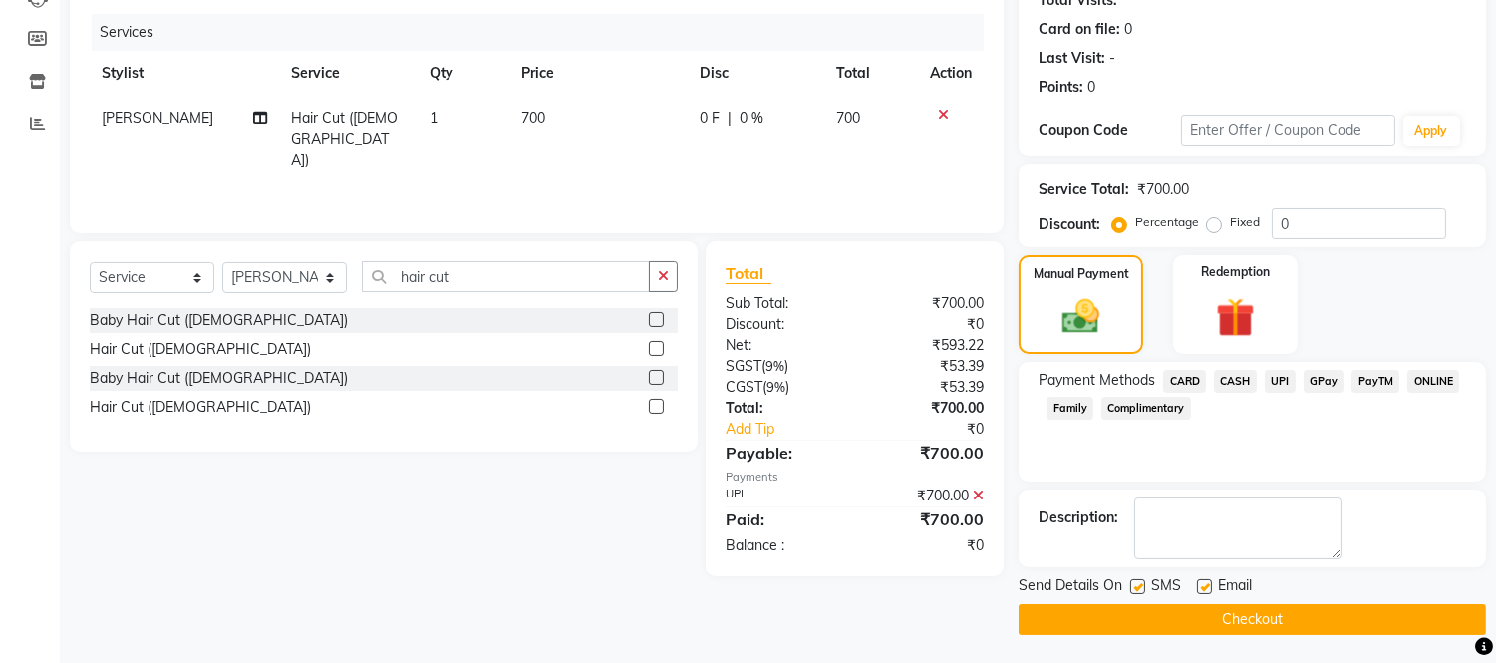
click at [1279, 618] on button "Checkout" at bounding box center [1252, 619] width 467 height 31
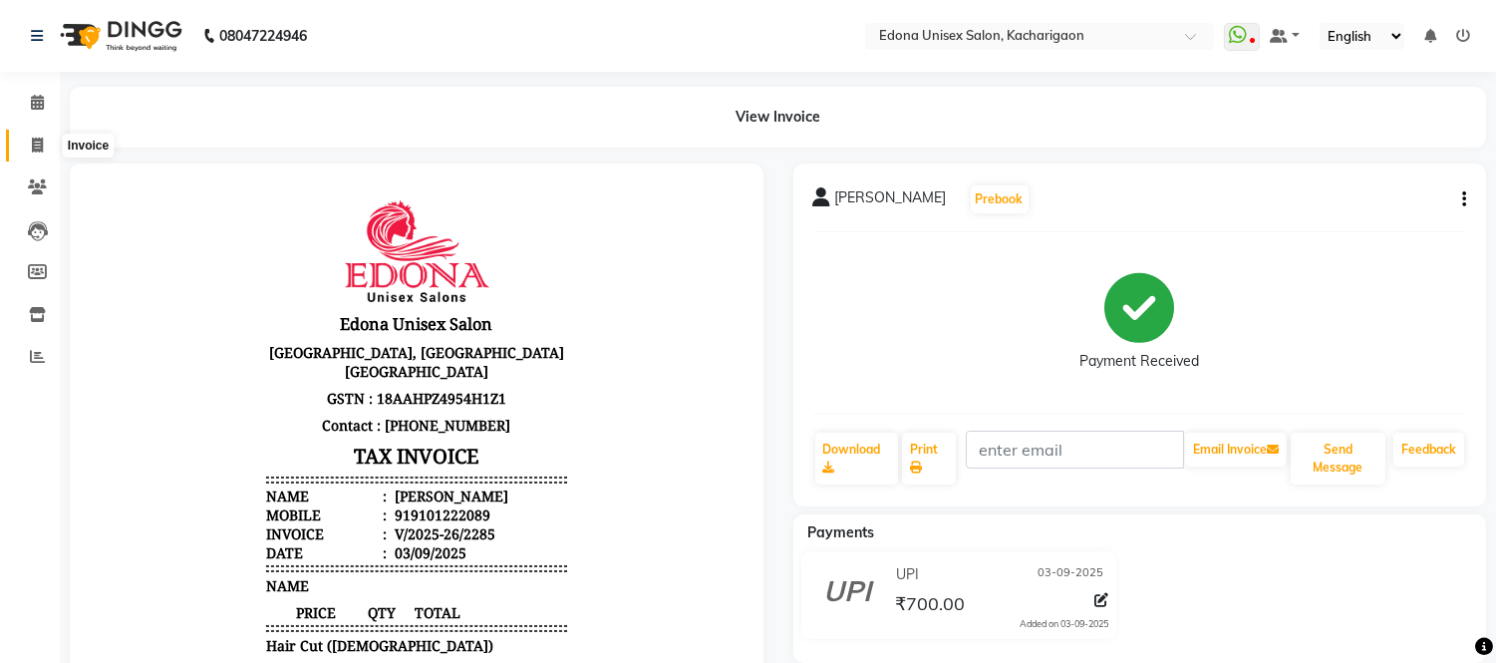
click at [37, 145] on icon at bounding box center [37, 145] width 11 height 15
select select "service"
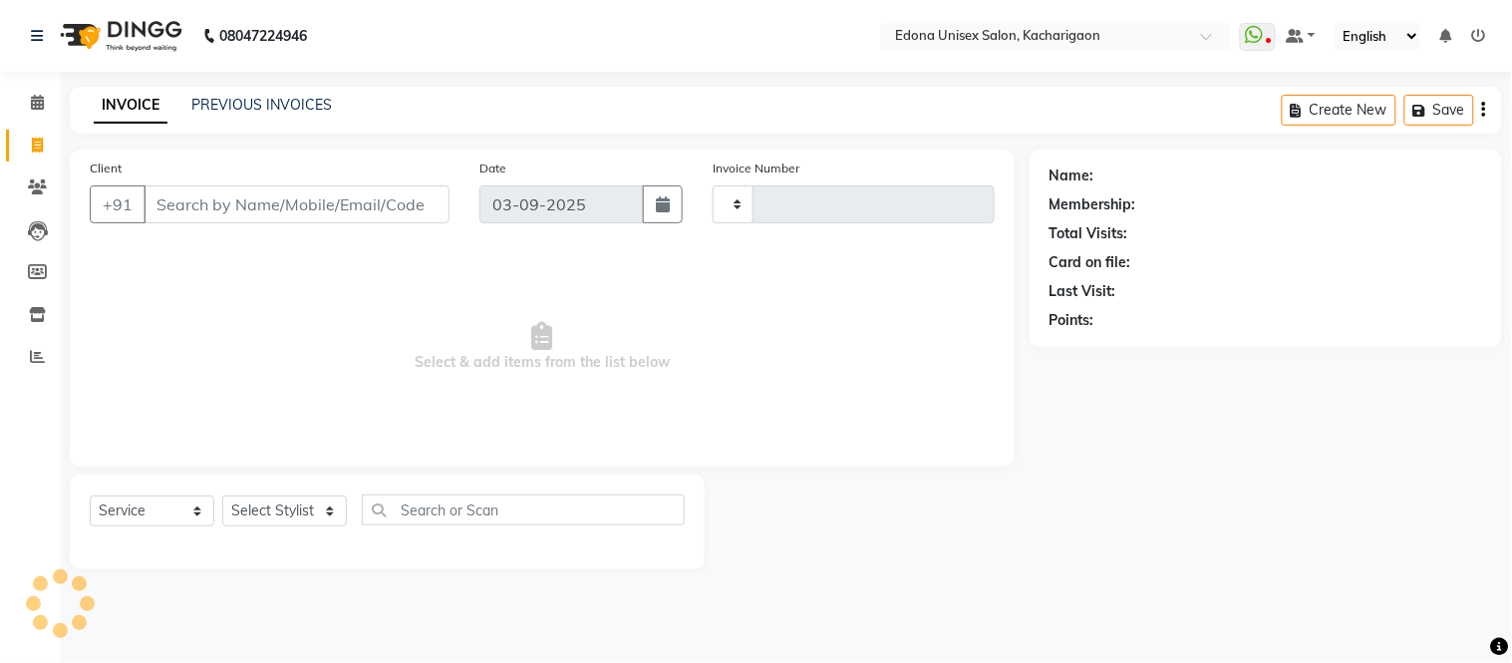
type input "2286"
select select "5389"
drag, startPoint x: 240, startPoint y: 60, endPoint x: 250, endPoint y: 95, distance: 36.3
click at [250, 96] on link "PREVIOUS INVOICES" at bounding box center [261, 105] width 141 height 18
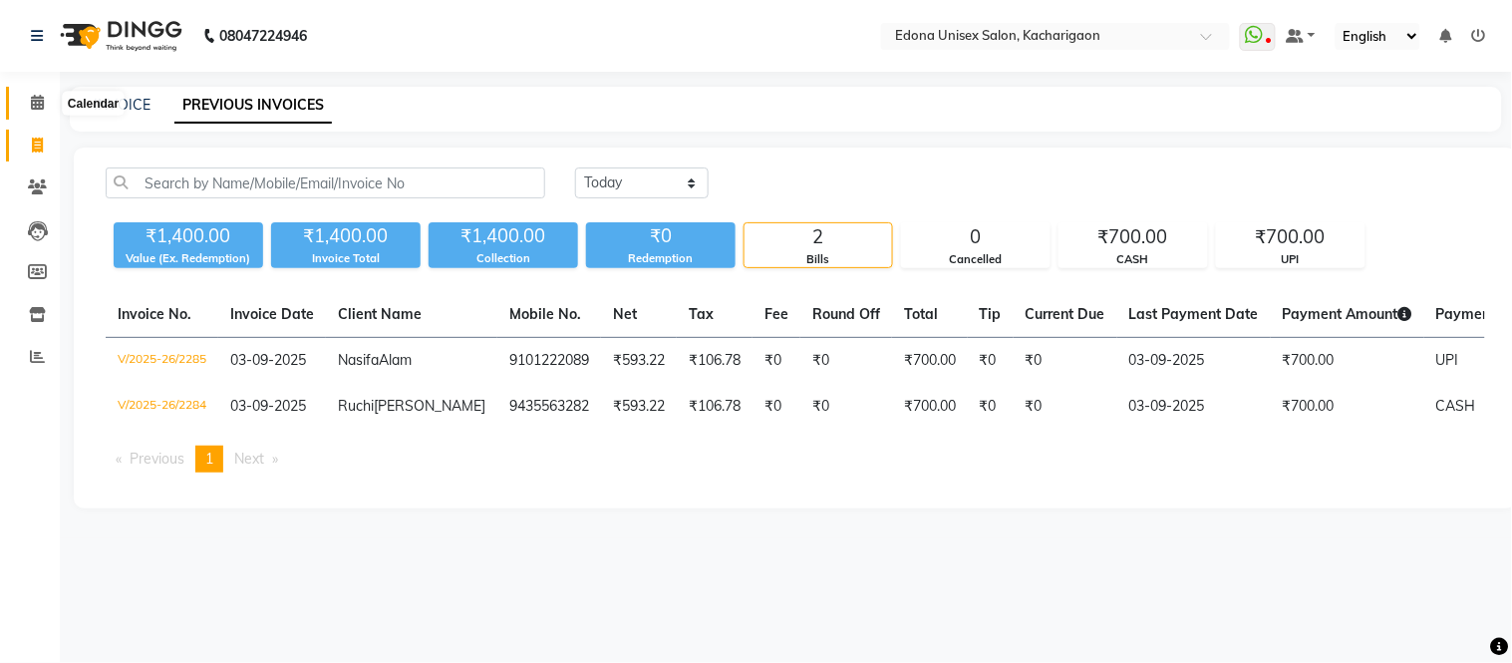
click at [35, 104] on icon at bounding box center [37, 102] width 13 height 15
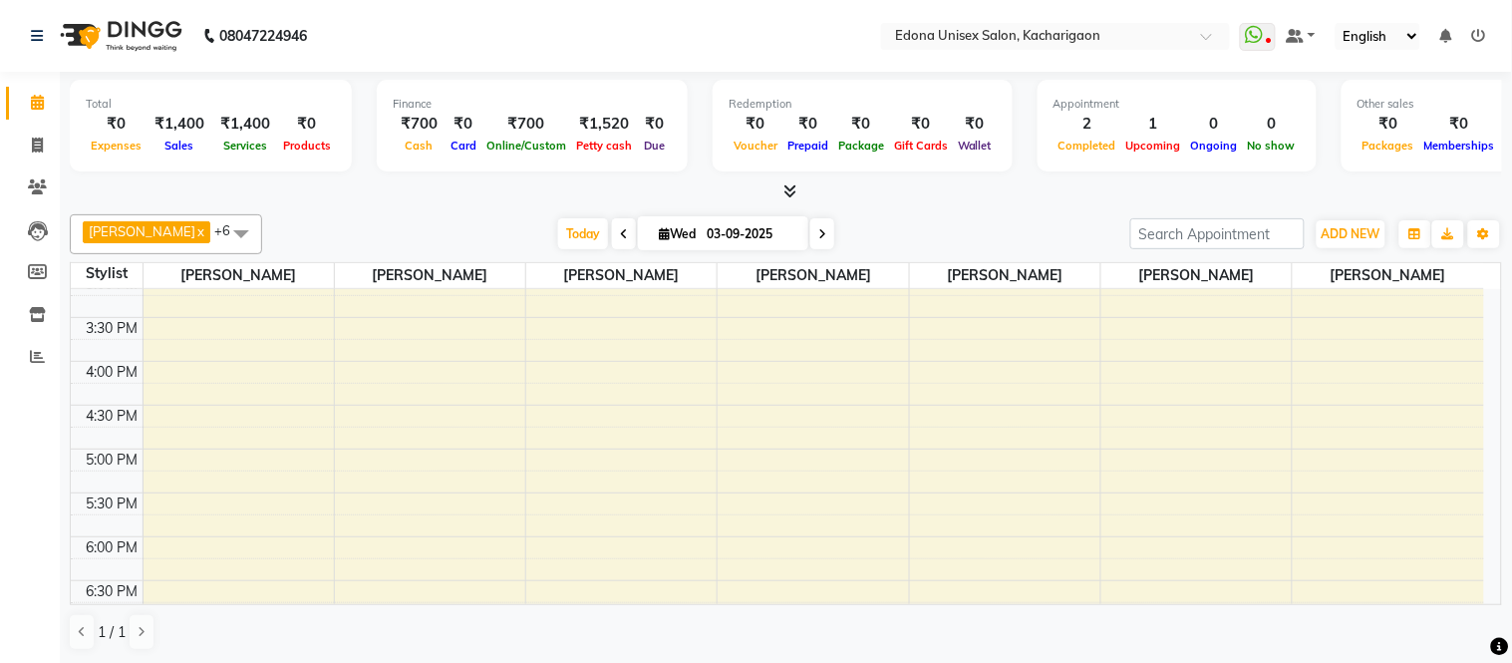
scroll to position [664, 0]
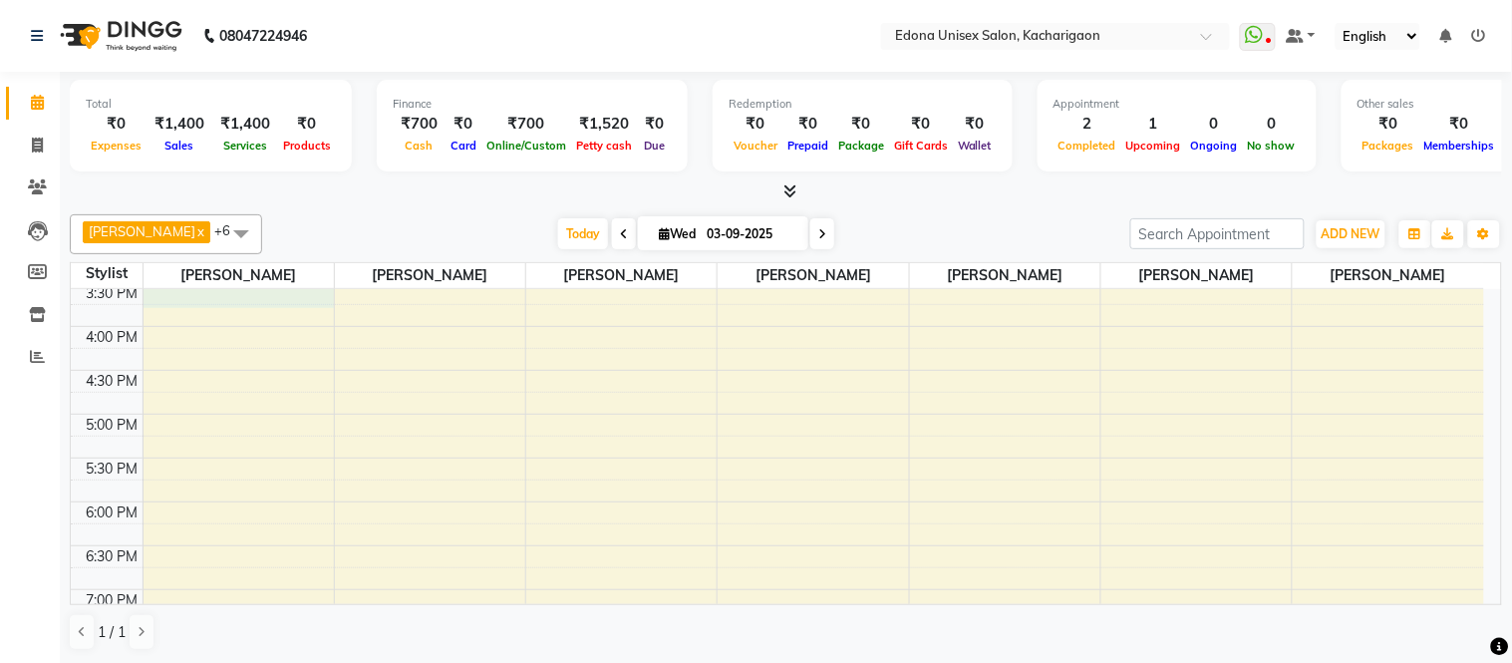
click at [223, 301] on div "8:00 AM 8:30 AM 9:00 AM 9:30 AM 10:00 AM 10:30 AM 11:00 AM 11:30 AM 12:00 PM 12…" at bounding box center [777, 194] width 1413 height 1139
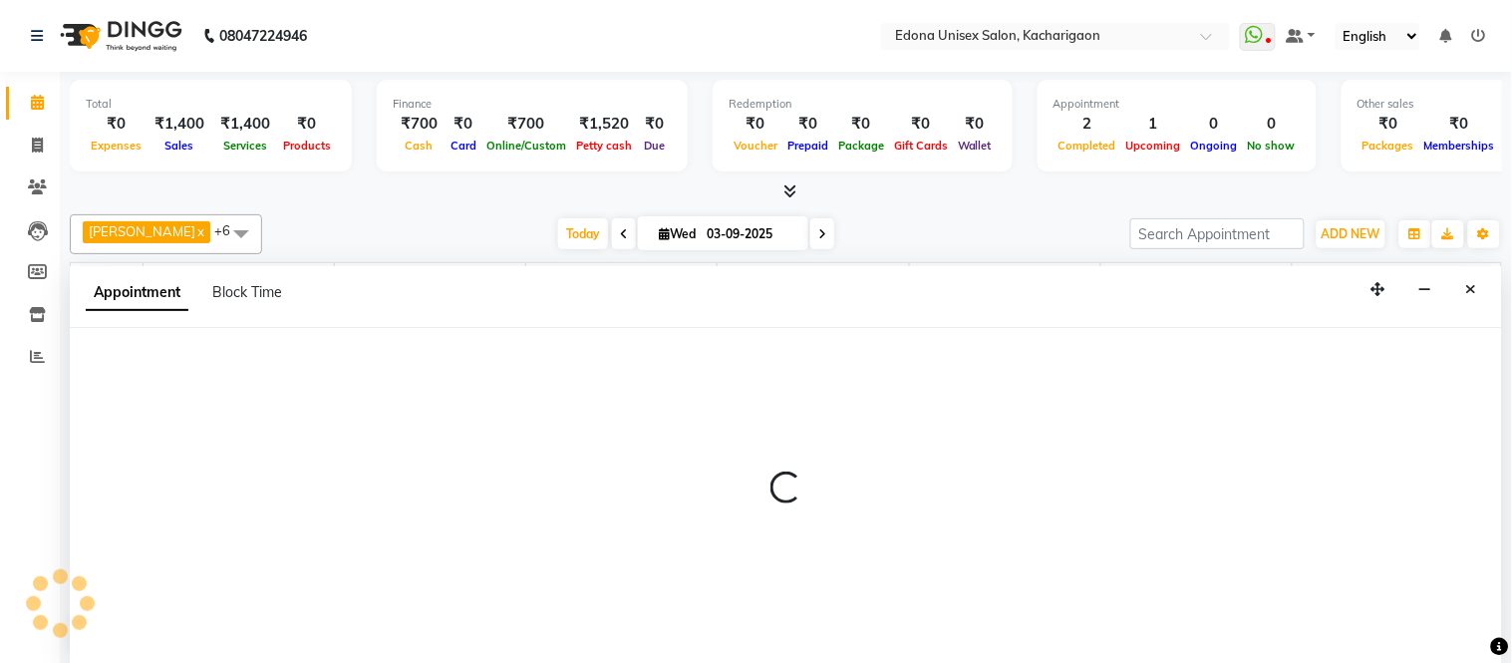
select select "35927"
select select "930"
select select "tentative"
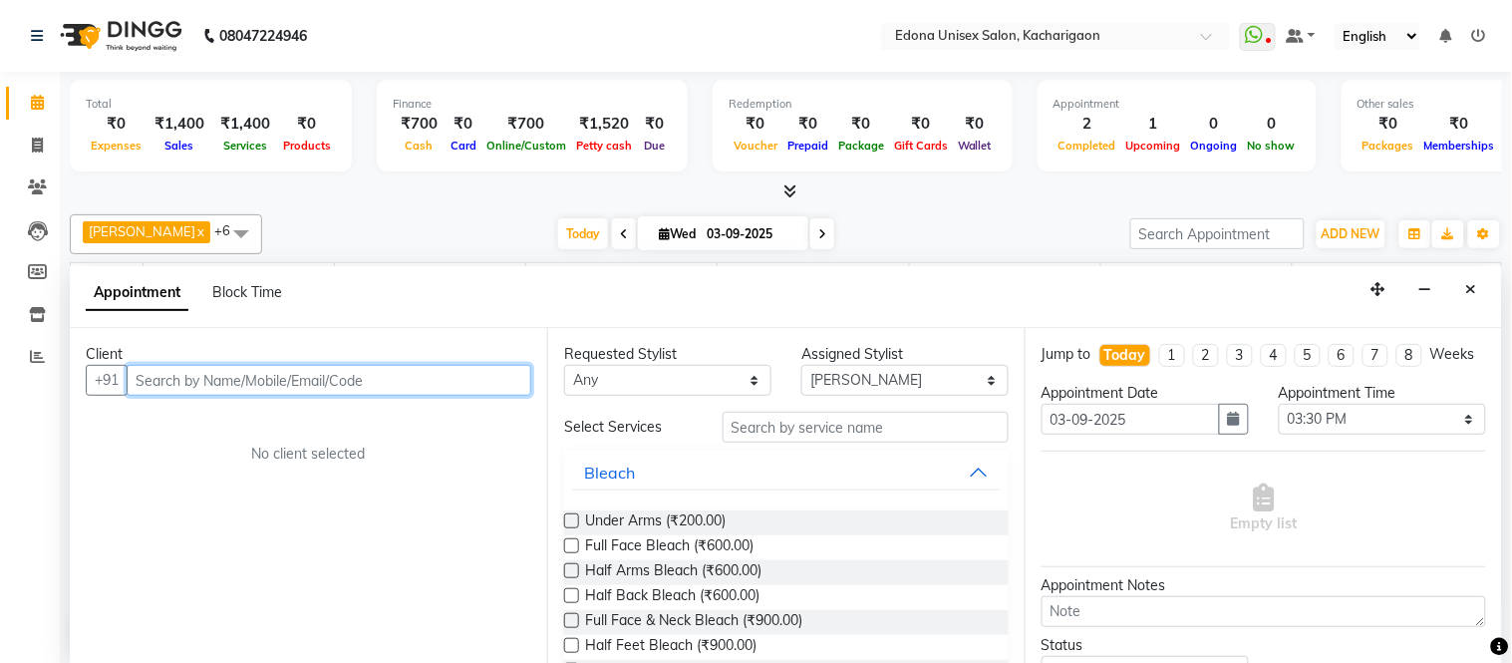
click at [485, 379] on input "text" at bounding box center [329, 380] width 405 height 31
click at [484, 380] on input "text" at bounding box center [329, 380] width 405 height 31
click at [243, 389] on input "text" at bounding box center [329, 380] width 405 height 31
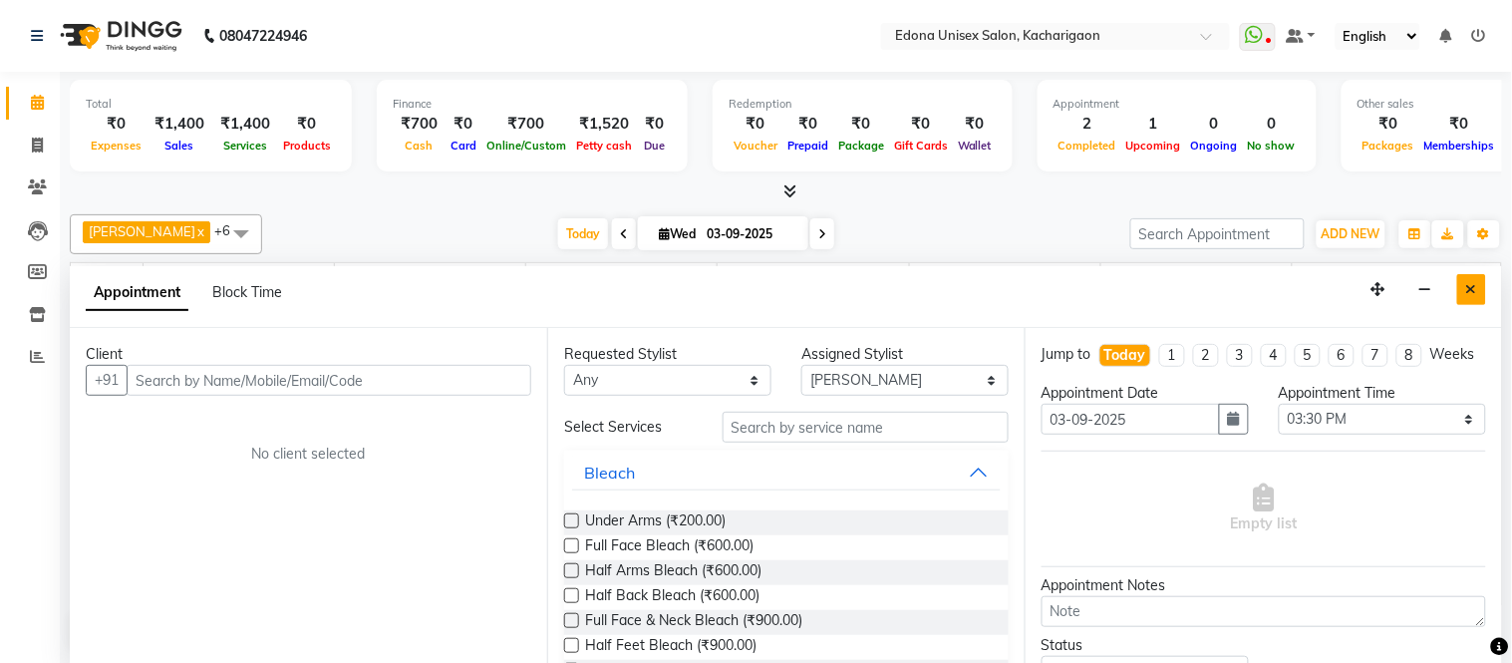
click at [1475, 277] on button "Close" at bounding box center [1471, 289] width 29 height 31
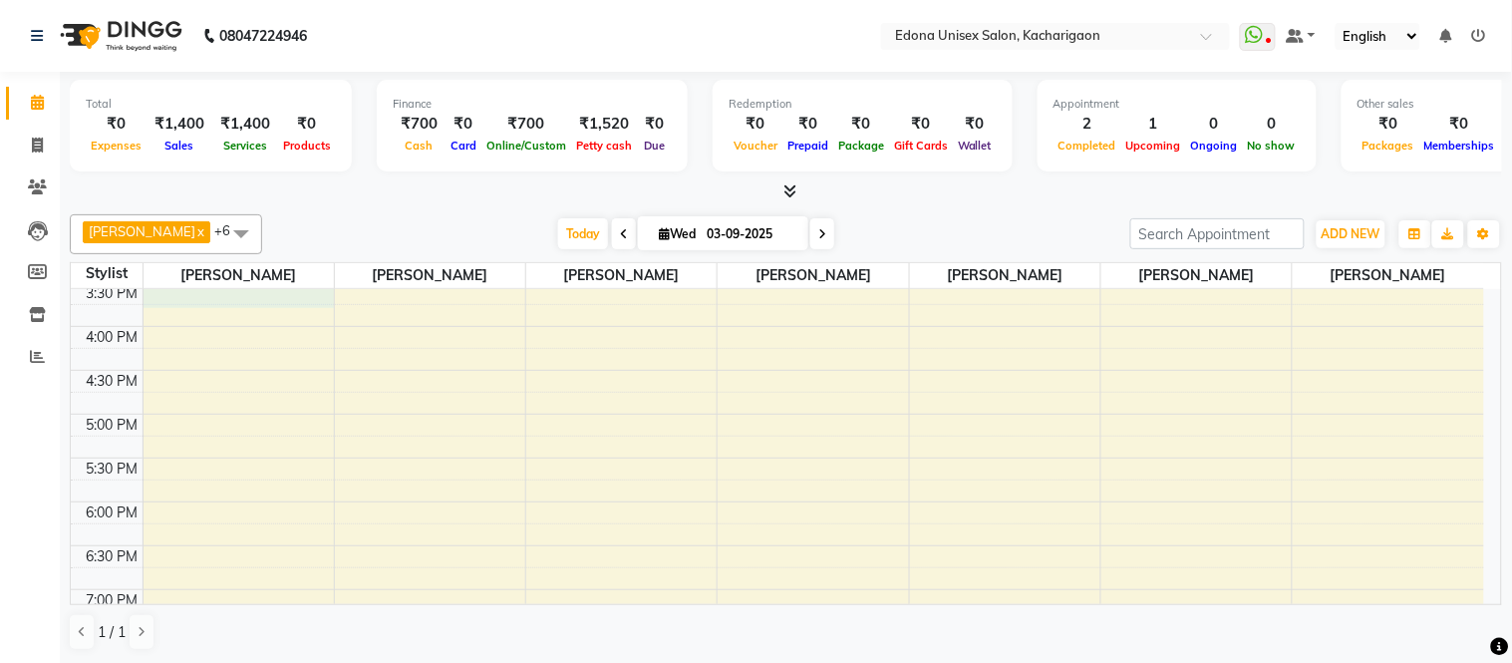
click at [226, 297] on div "8:00 AM 8:30 AM 9:00 AM 9:30 AM 10:00 AM 10:30 AM 11:00 AM 11:30 AM 12:00 PM 12…" at bounding box center [777, 194] width 1413 height 1139
select select "35927"
select select "930"
select select "tentative"
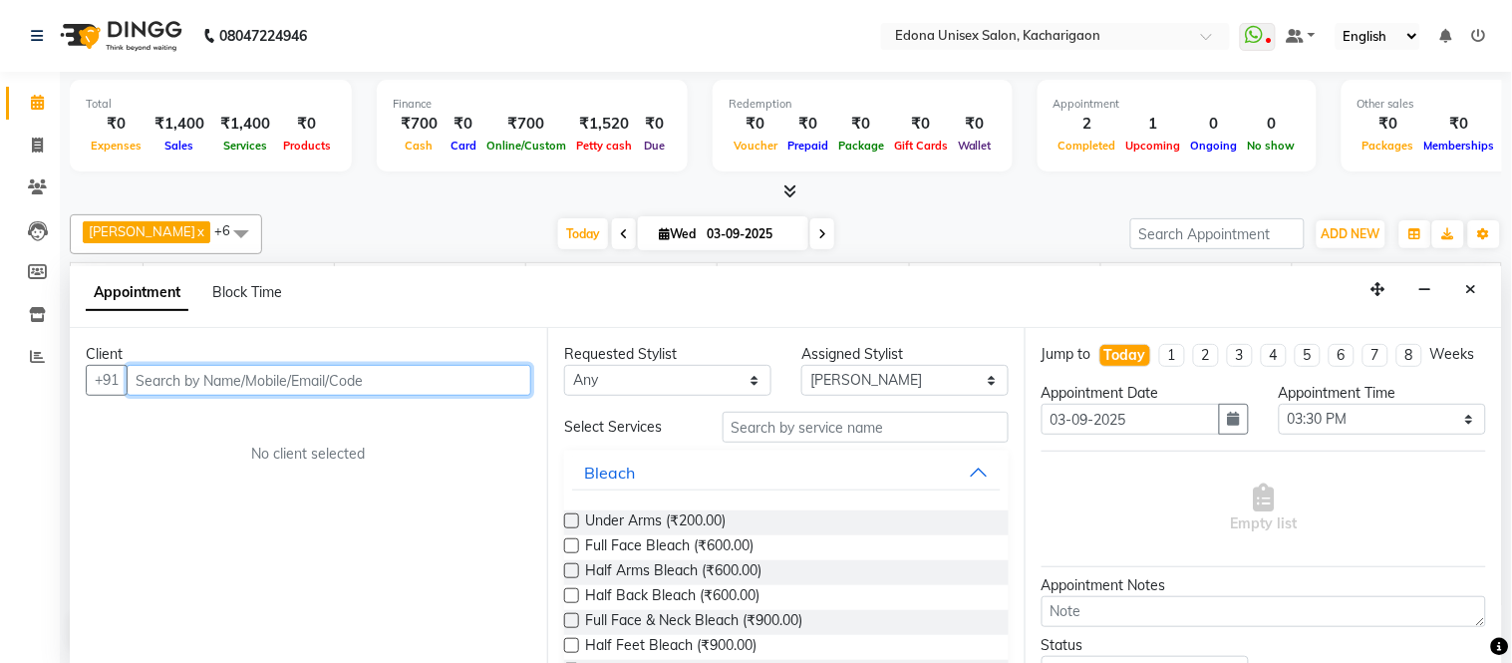
click at [236, 386] on input "text" at bounding box center [329, 380] width 405 height 31
click at [624, 442] on div "Client +91 No client selected Requested Stylist Any Admin Anju Sonar Bir Basumt…" at bounding box center [786, 496] width 1432 height 336
click at [432, 339] on div "Client +91 No client selected" at bounding box center [308, 496] width 477 height 336
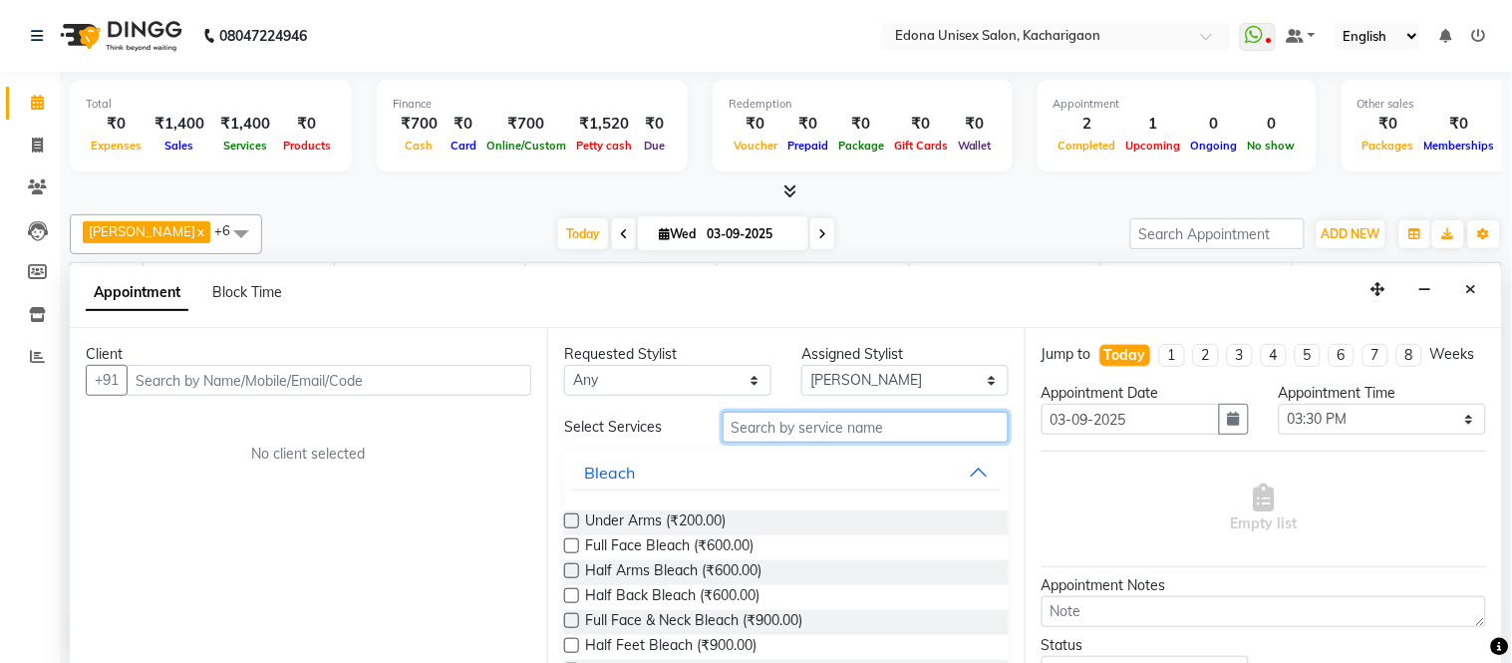
click at [792, 430] on input "text" at bounding box center [866, 427] width 286 height 31
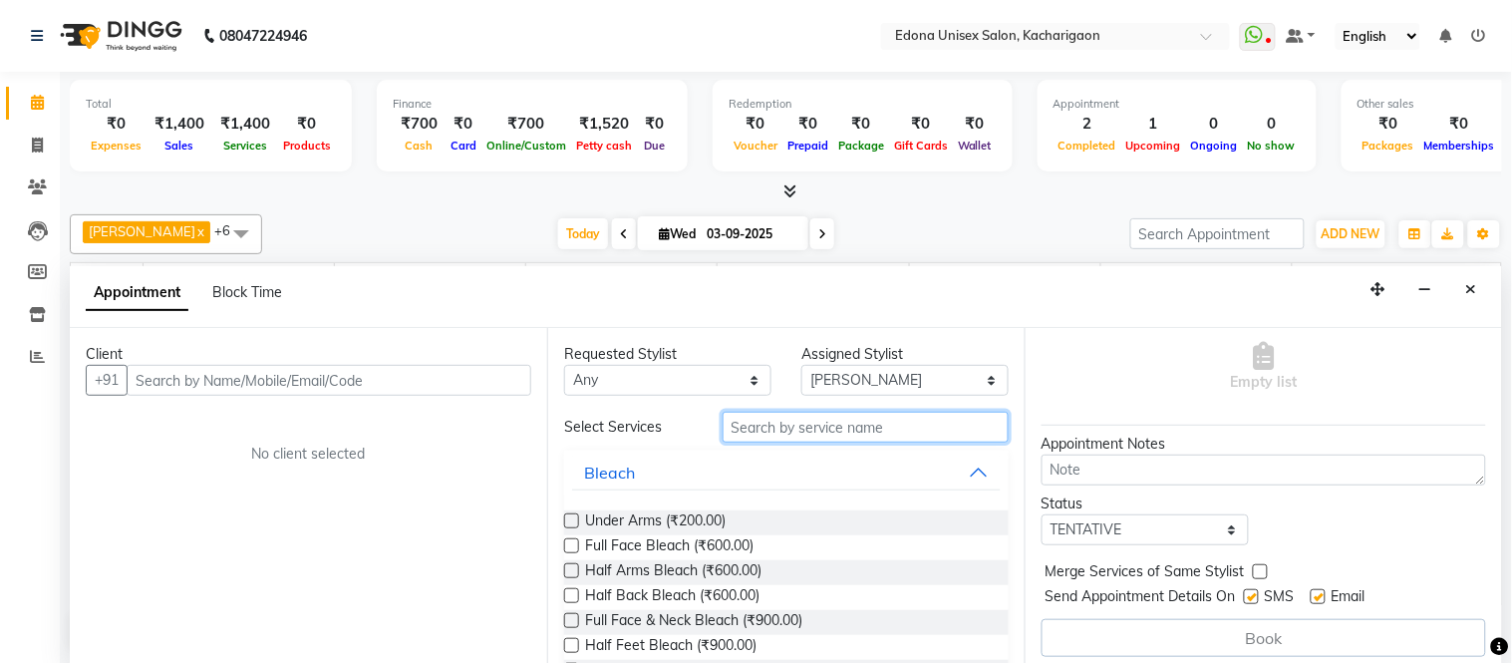
scroll to position [169, 0]
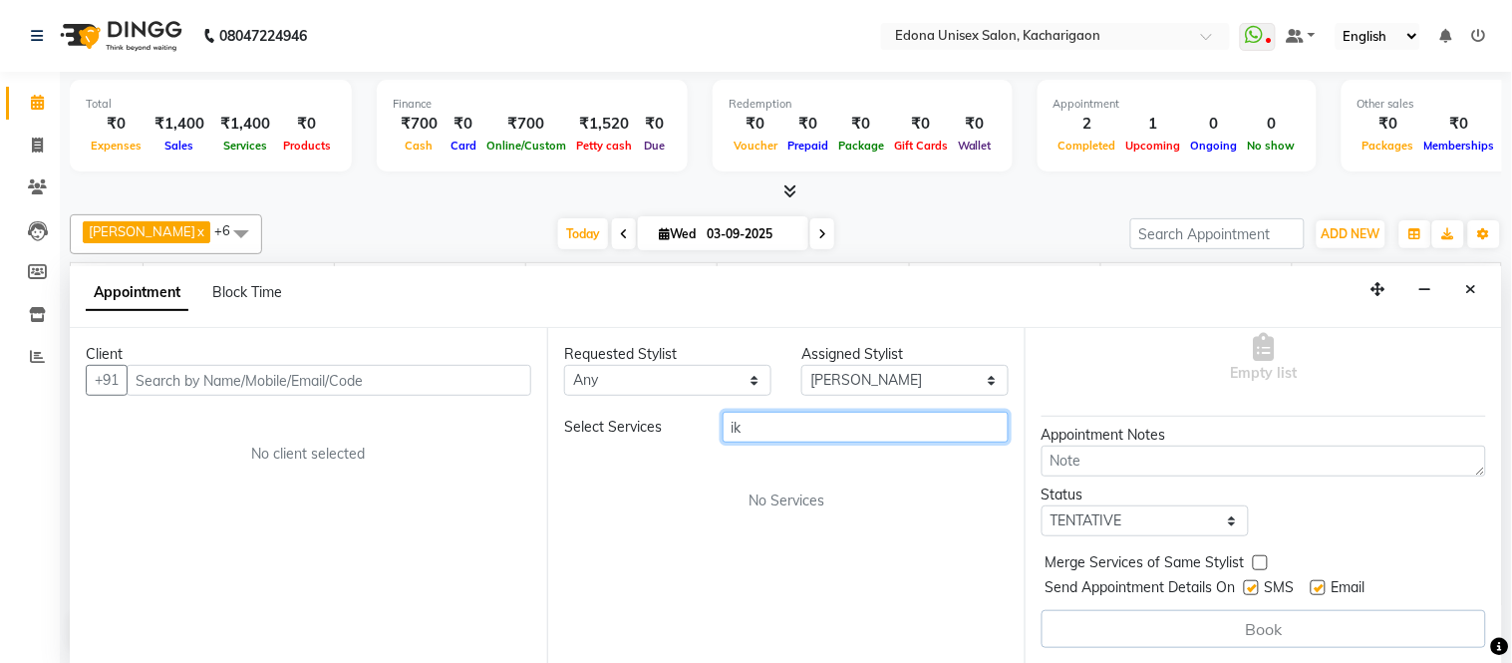
type input "i"
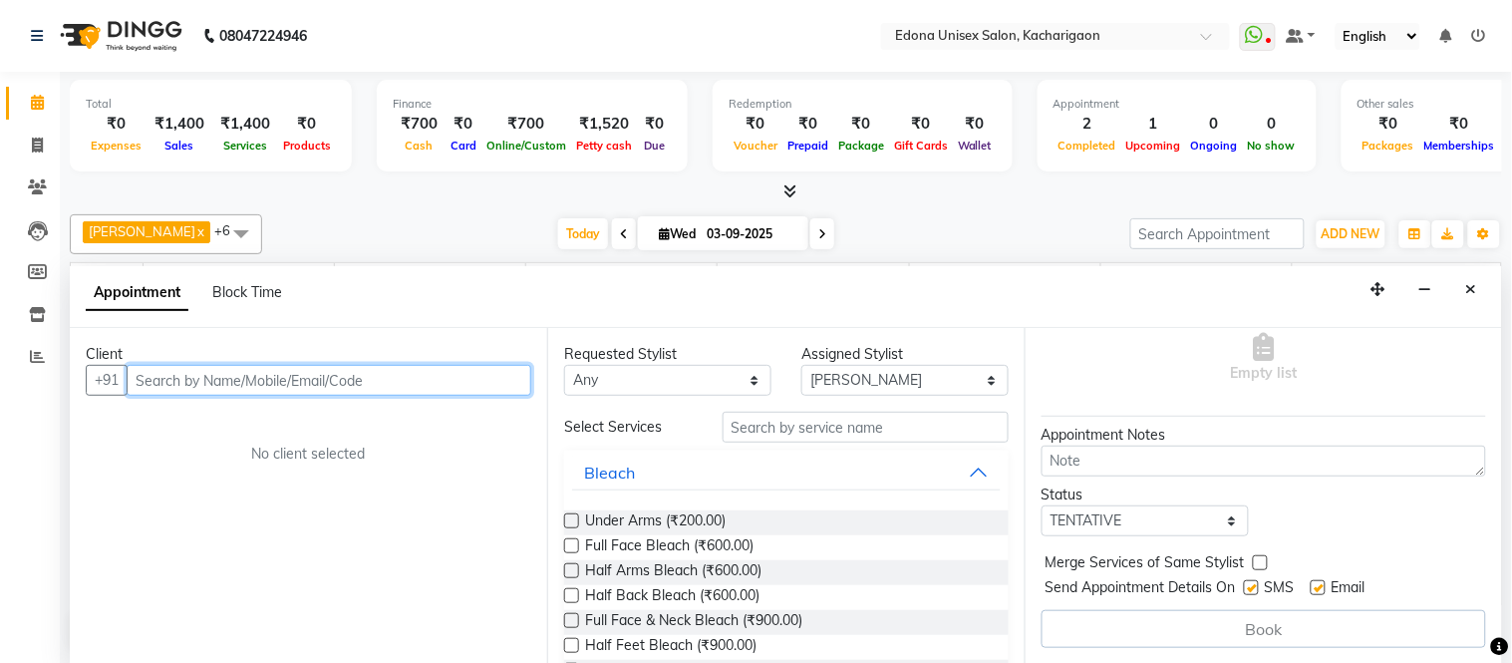
click at [459, 376] on input "text" at bounding box center [329, 380] width 405 height 31
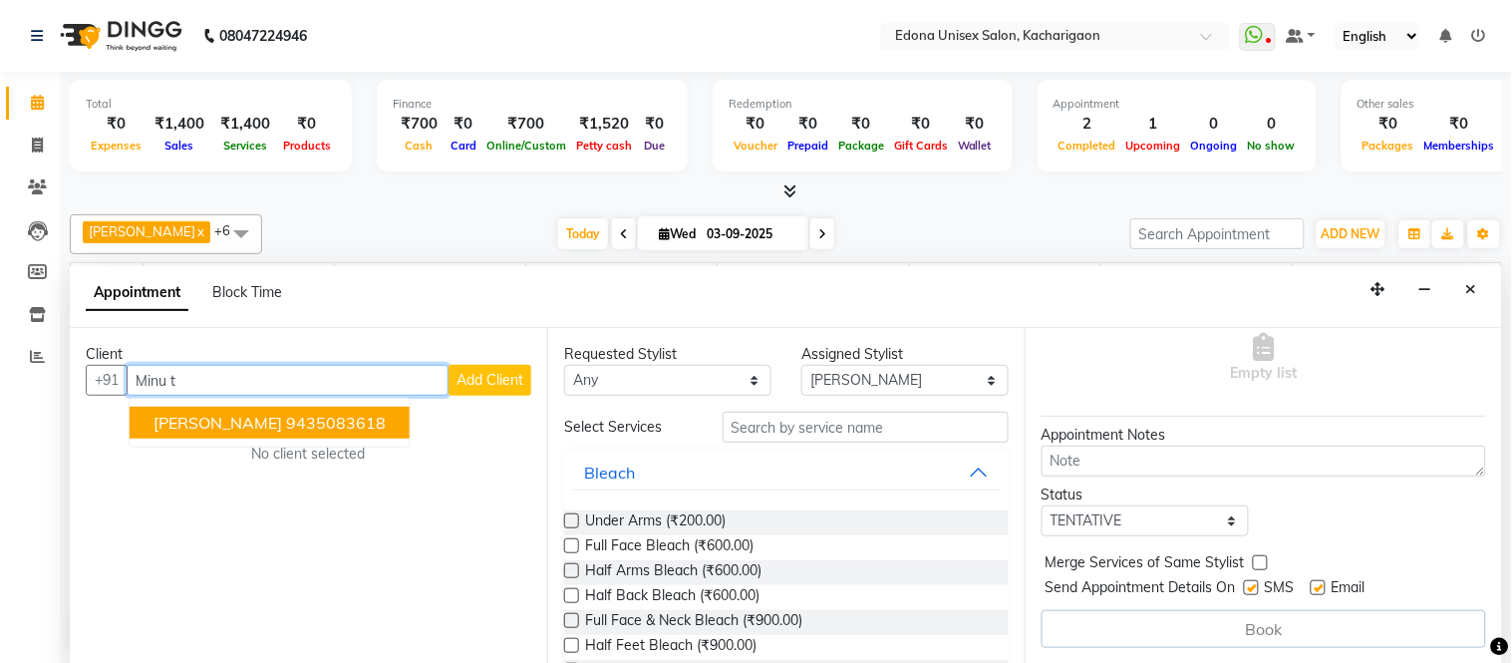
click at [286, 413] on ngb-highlight "9435083618" at bounding box center [336, 423] width 100 height 20
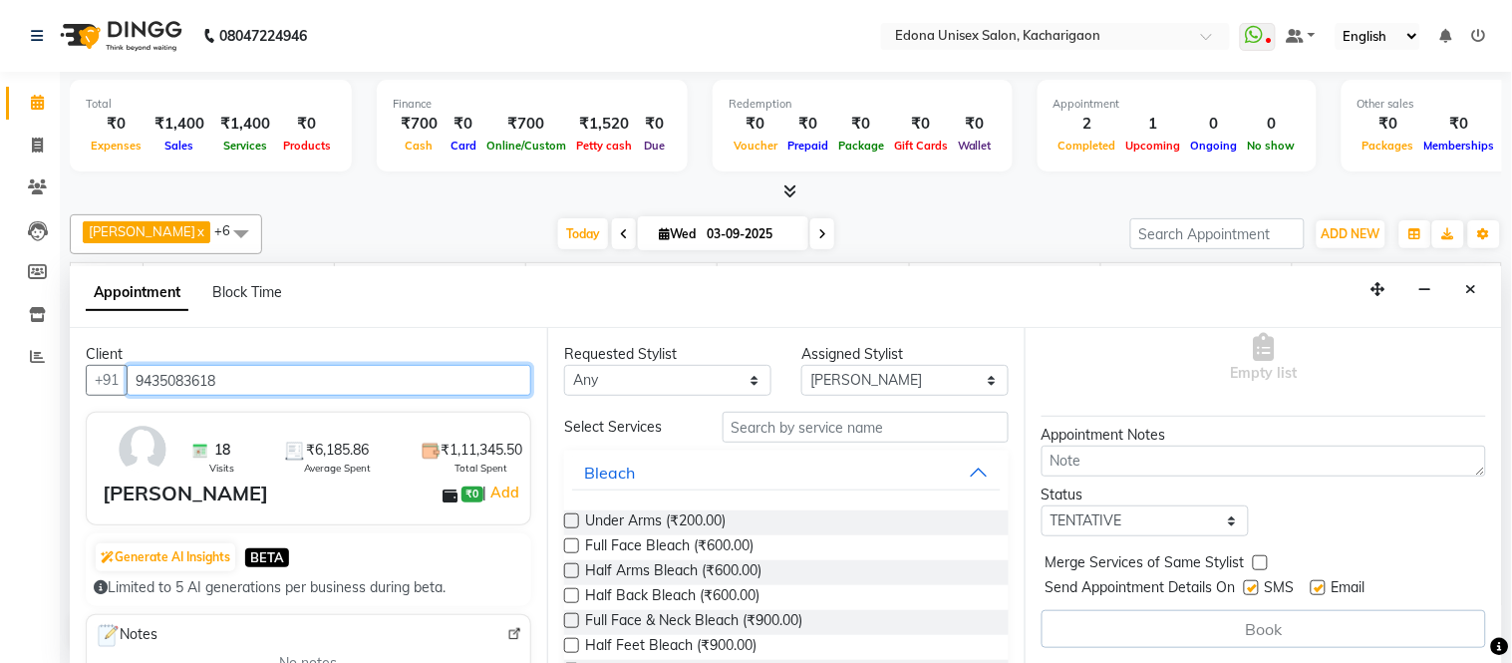
type input "9435083618"
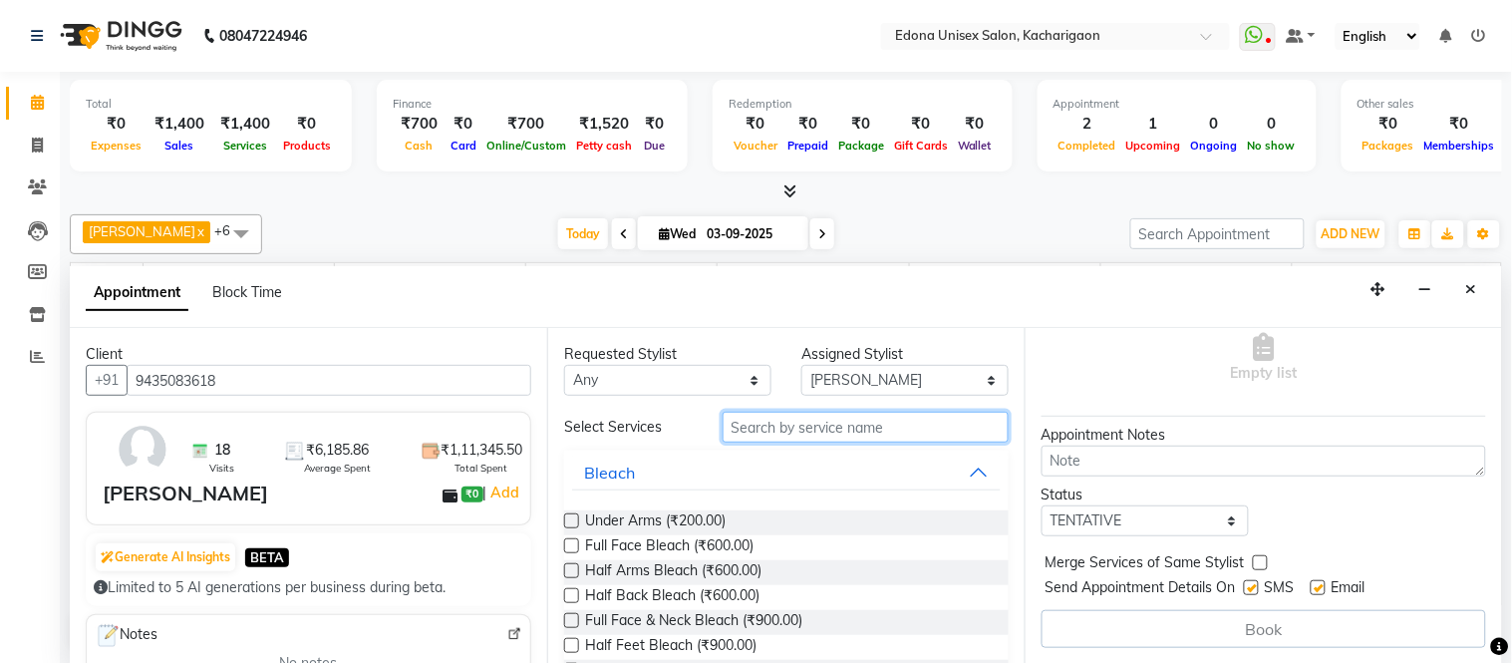
click at [921, 420] on input "text" at bounding box center [866, 427] width 286 height 31
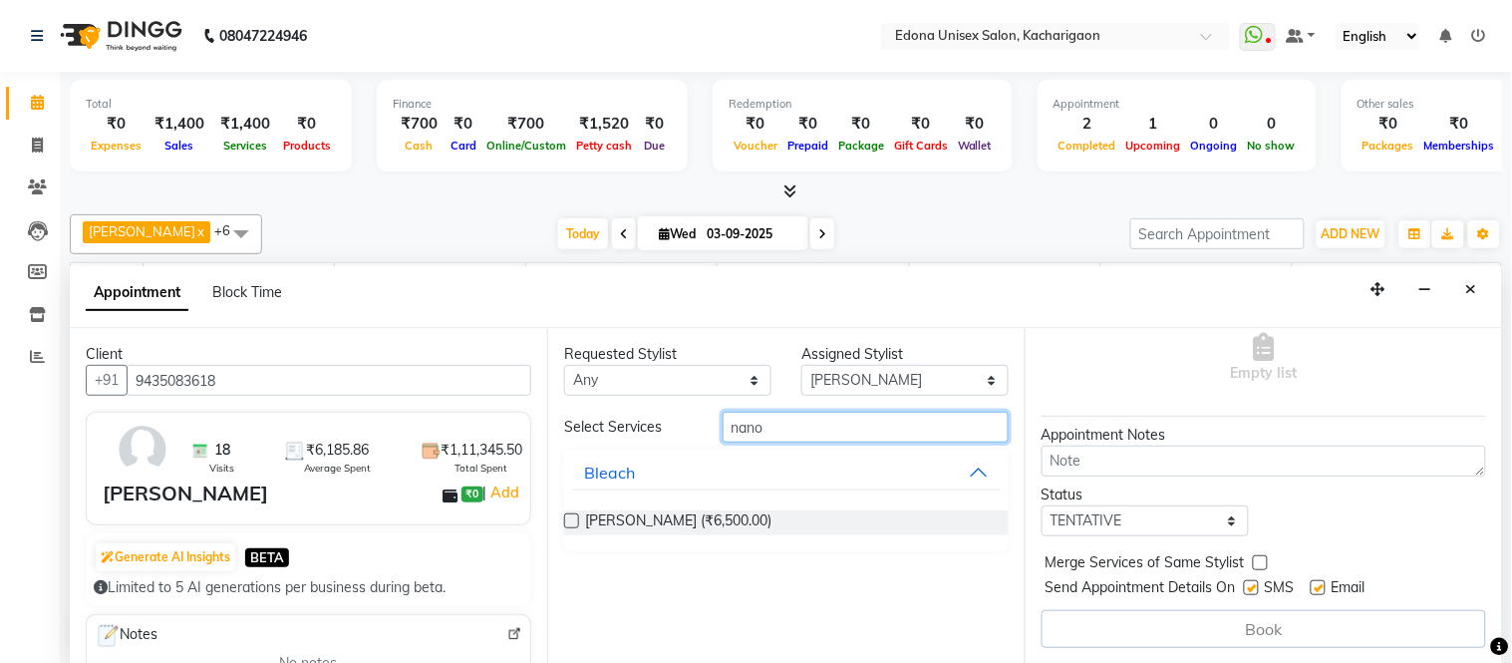
type input "nano"
click at [793, 518] on div "[PERSON_NAME] (₹6,500.00)" at bounding box center [786, 522] width 445 height 25
click at [575, 525] on label at bounding box center [571, 520] width 15 height 15
click at [575, 525] on input "checkbox" at bounding box center [570, 522] width 13 height 13
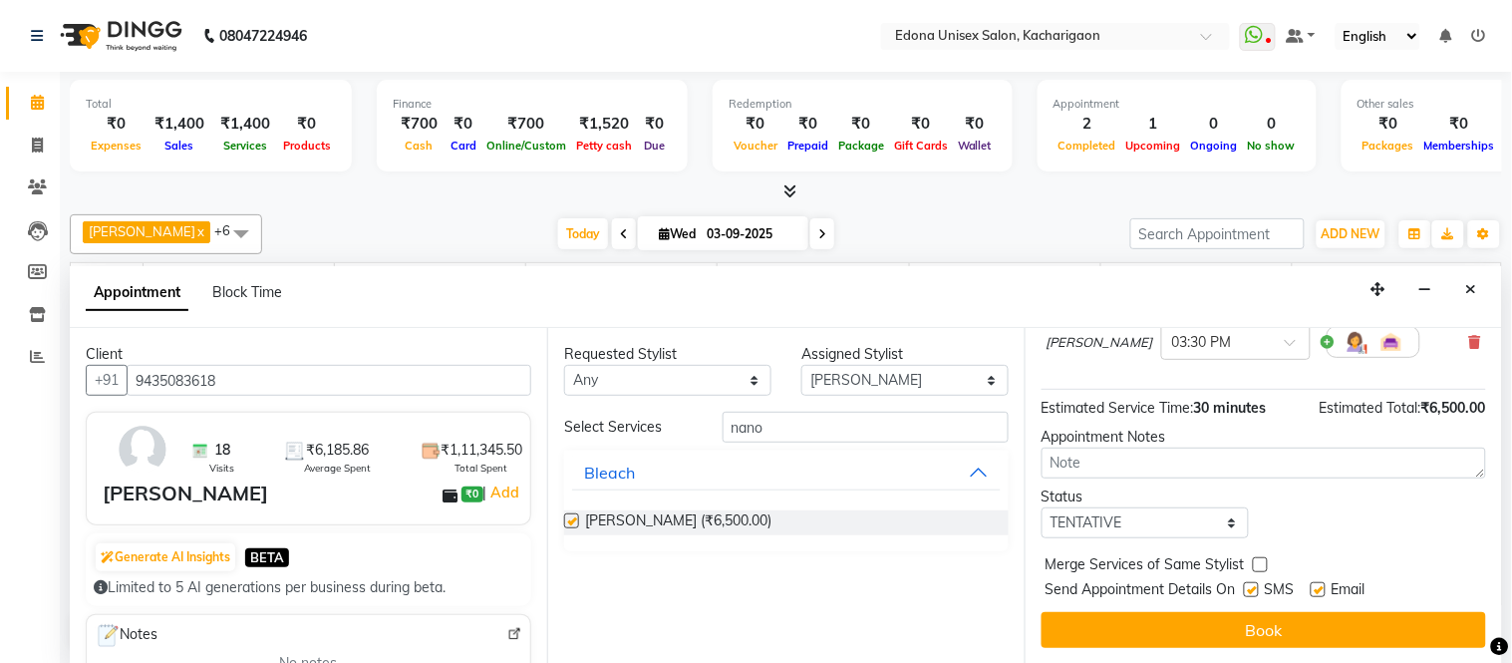
checkbox input "false"
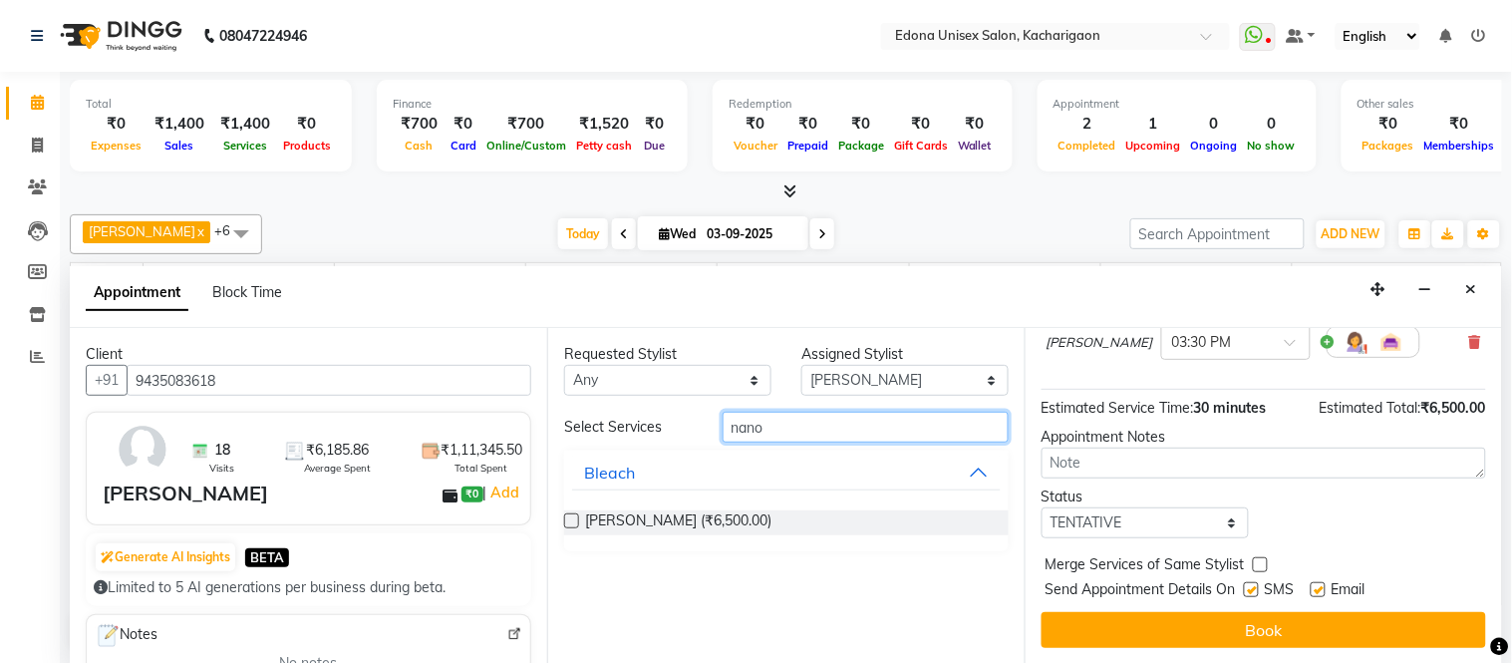
click at [777, 424] on input "nano" at bounding box center [866, 427] width 286 height 31
type input "n"
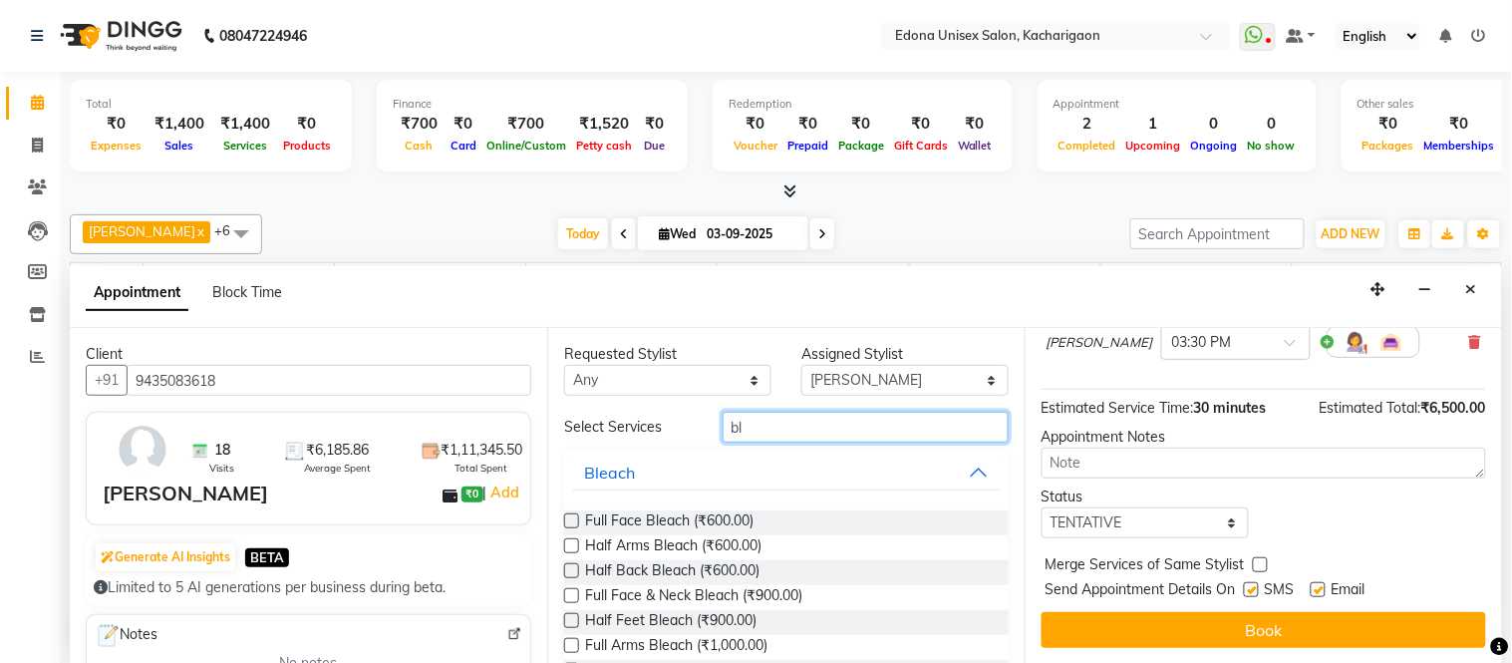
type input "b"
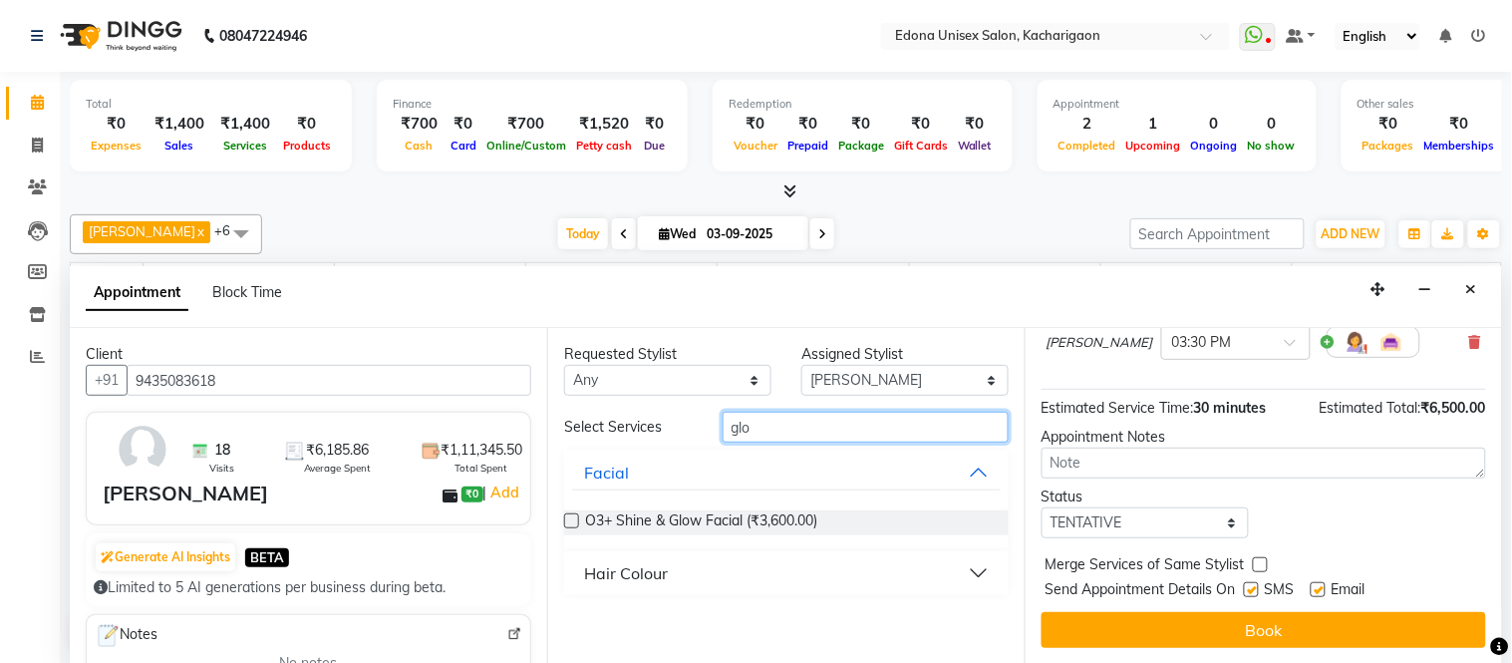
type input "glo"
click at [600, 576] on div "Hair Colour" at bounding box center [626, 573] width 84 height 24
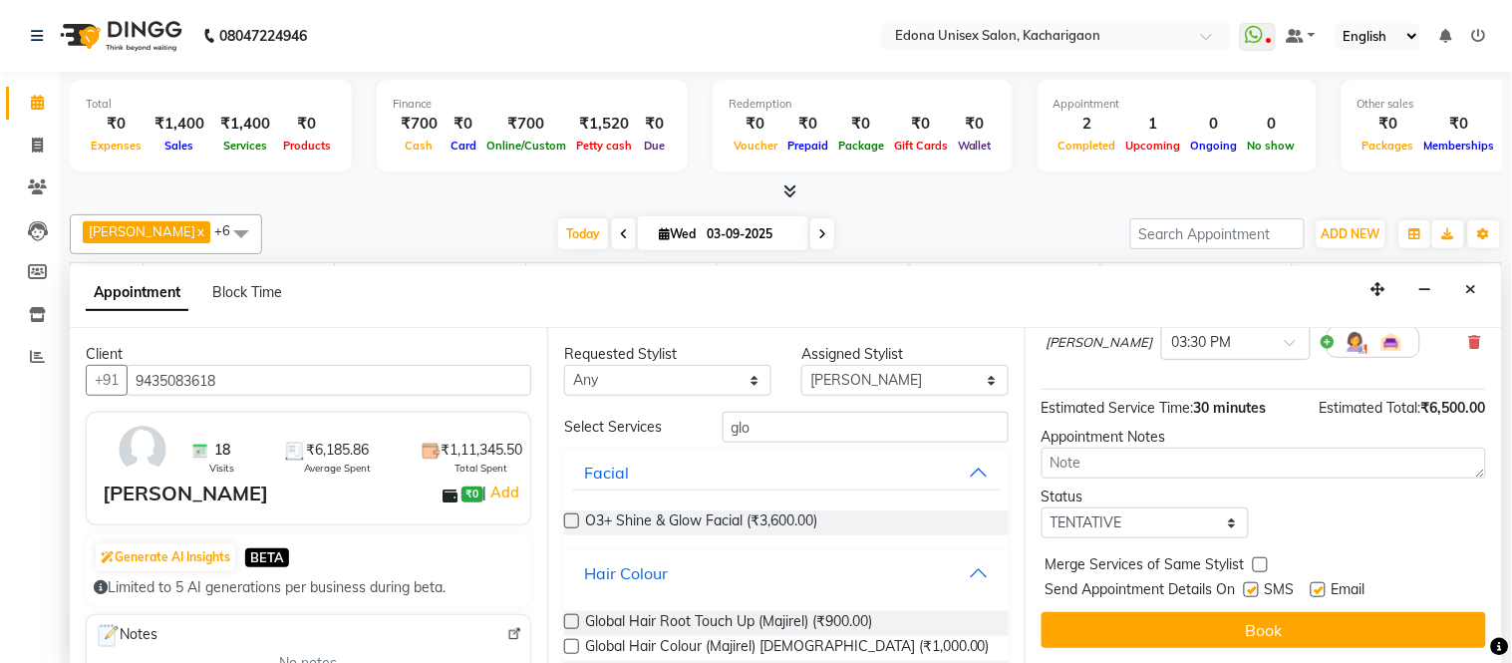
scroll to position [111, 0]
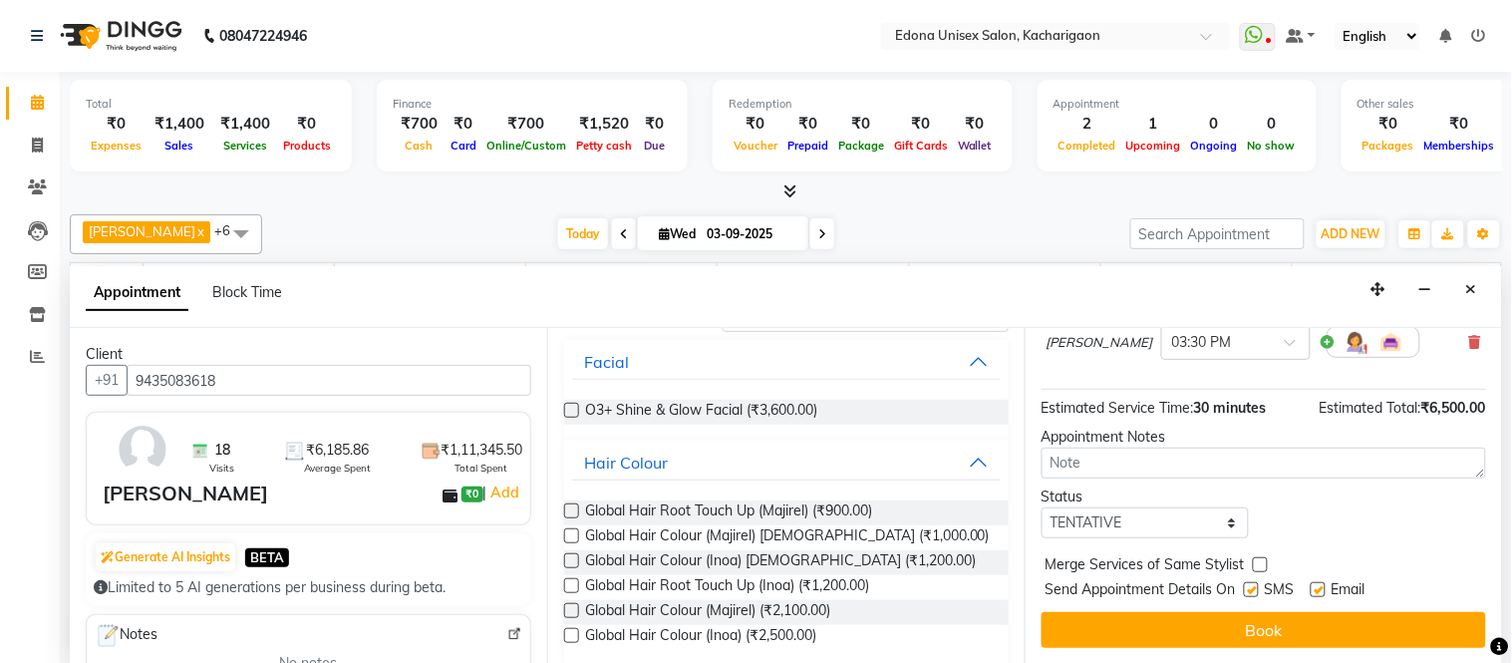
click at [569, 633] on label at bounding box center [571, 635] width 15 height 15
click at [569, 633] on input "checkbox" at bounding box center [570, 637] width 13 height 13
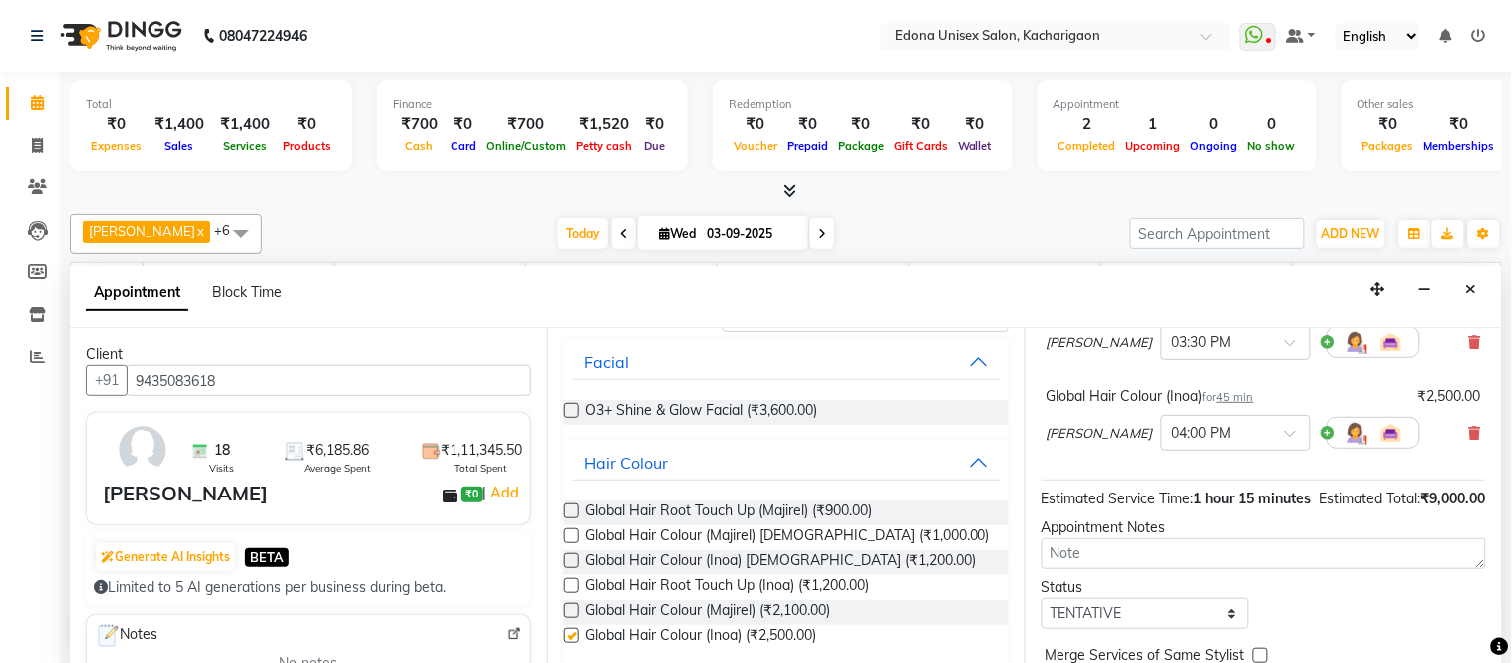
checkbox input "false"
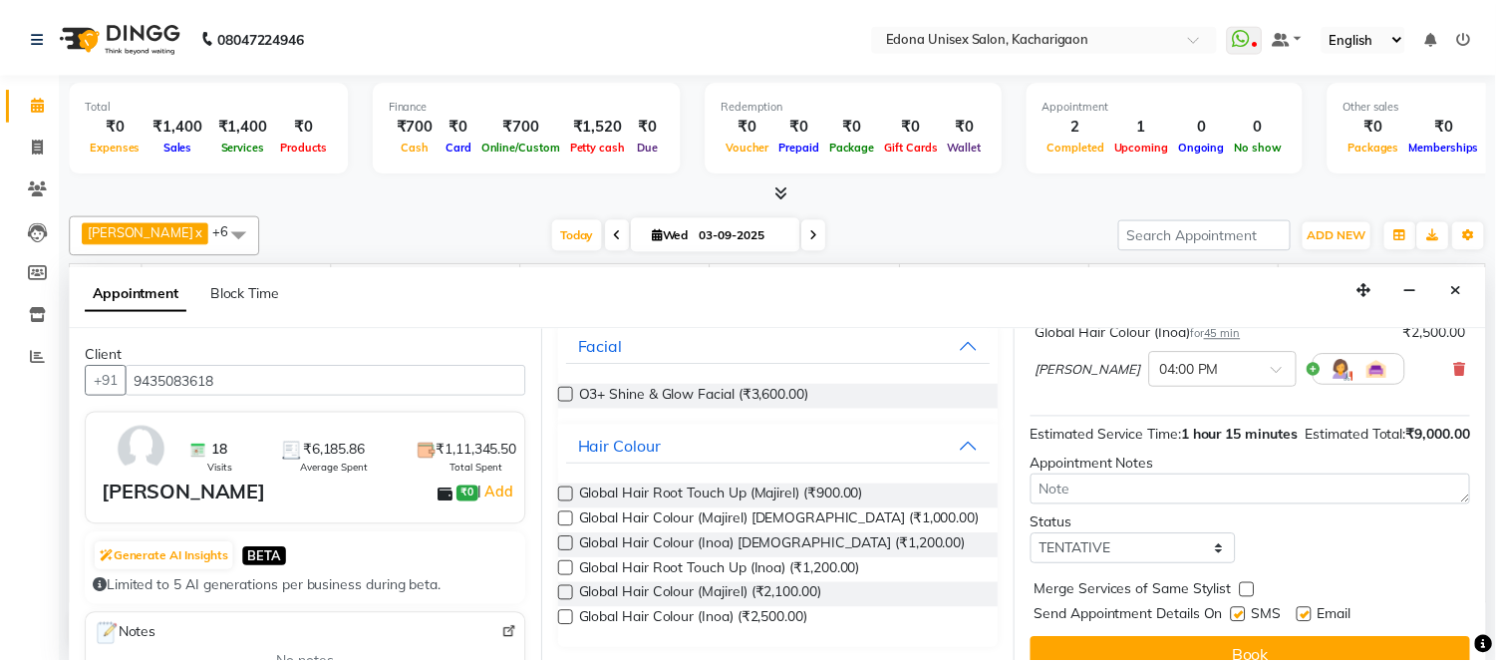
scroll to position [299, 0]
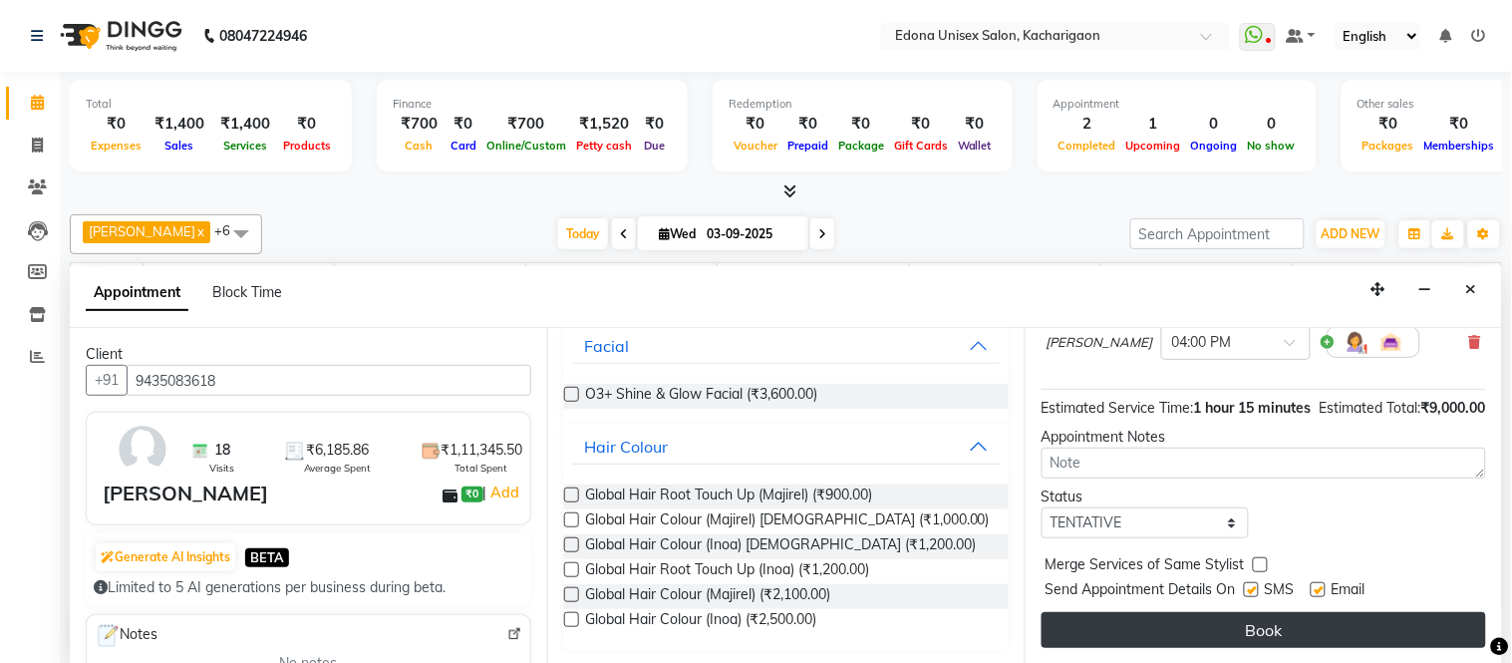
click at [1100, 635] on button "Book" at bounding box center [1264, 630] width 445 height 36
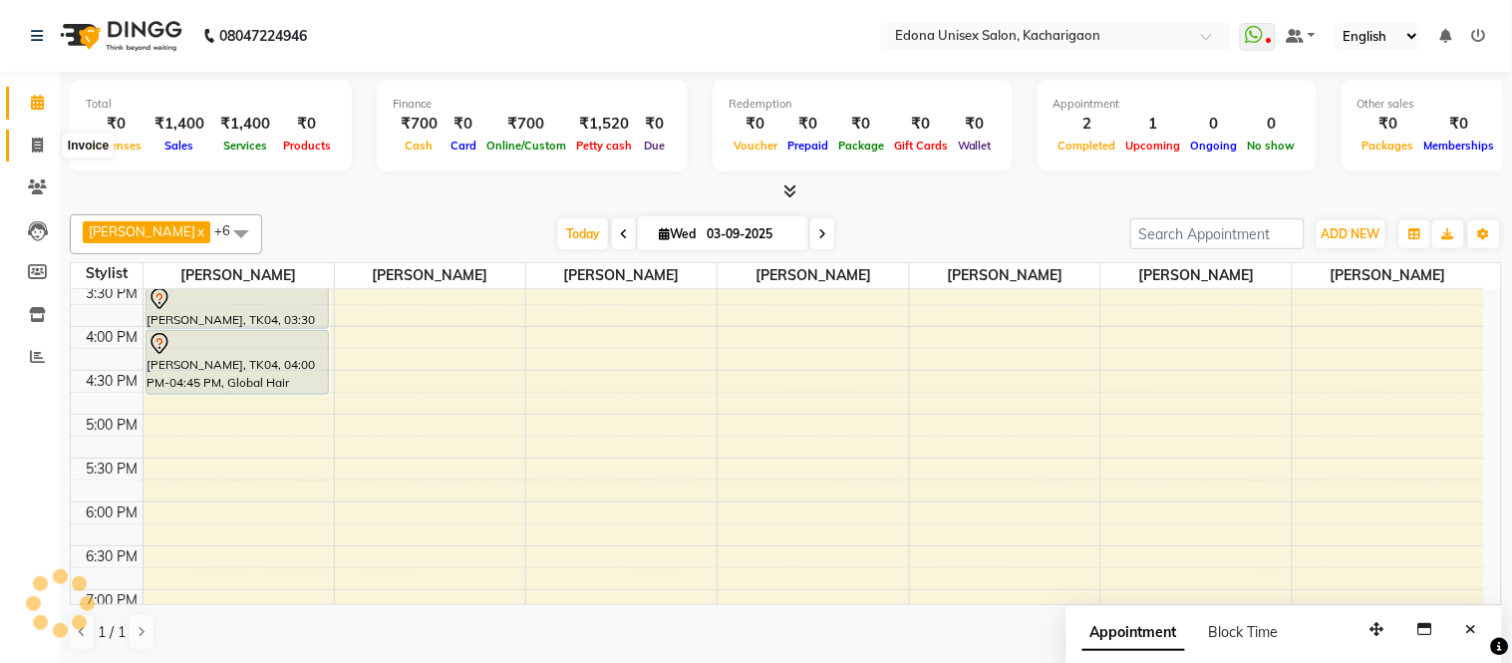
click at [41, 138] on icon at bounding box center [37, 145] width 11 height 15
select select "5389"
select select "service"
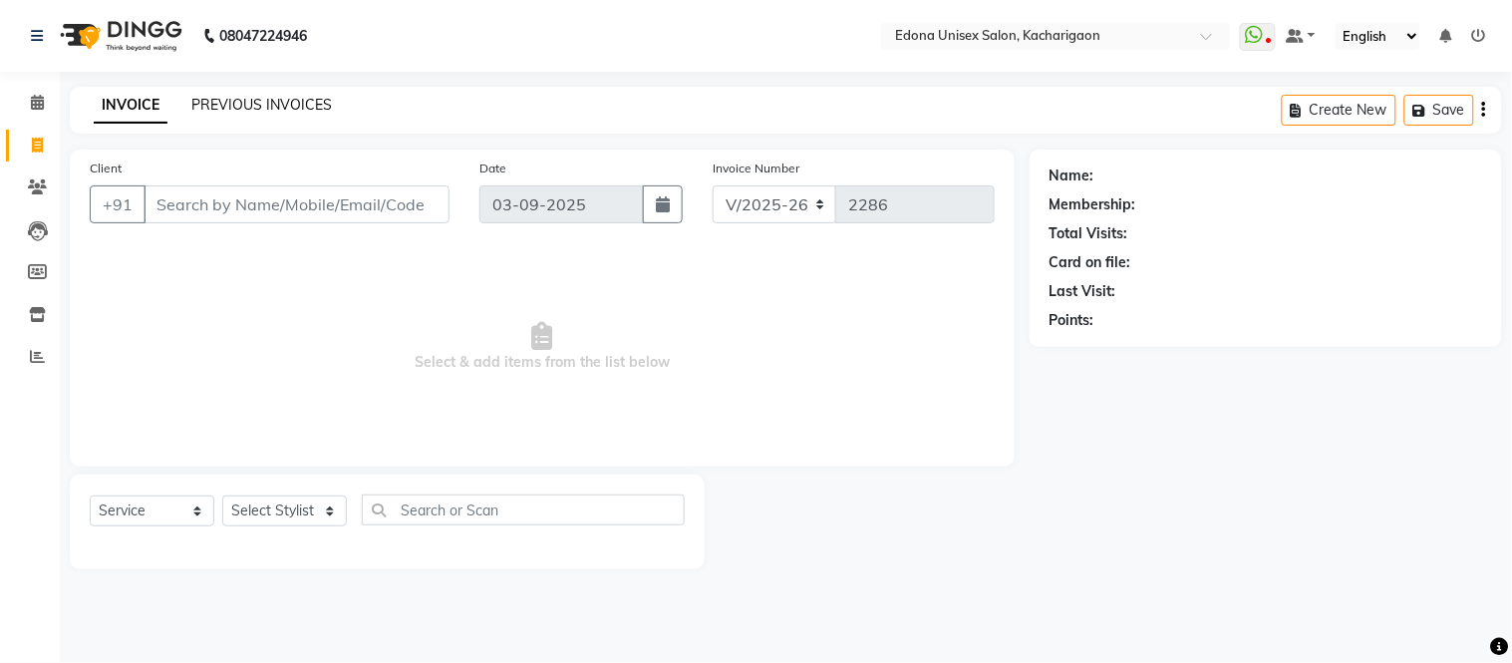
click at [259, 100] on link "PREVIOUS INVOICES" at bounding box center [261, 105] width 141 height 18
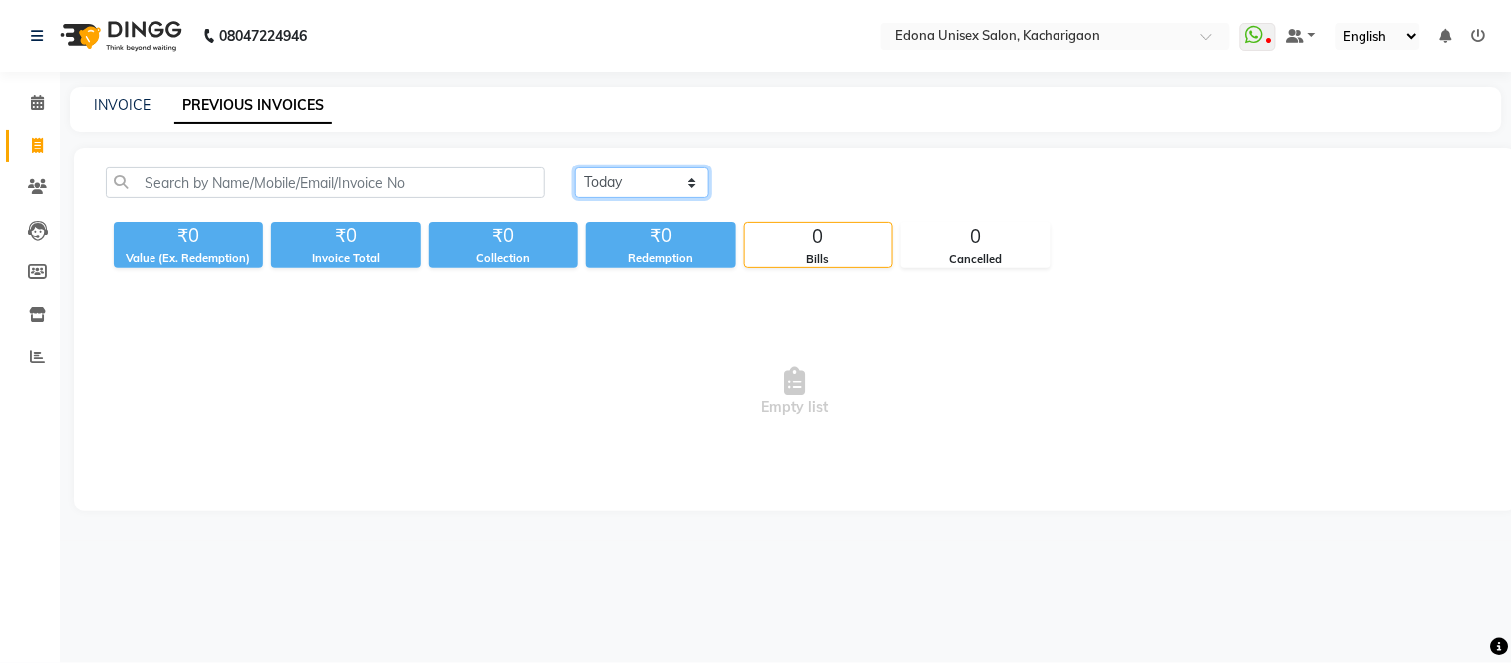
click at [610, 174] on select "[DATE] [DATE] Custom Range" at bounding box center [642, 182] width 134 height 31
select select "[DATE]"
click at [575, 167] on select "[DATE] [DATE] Custom Range" at bounding box center [642, 182] width 134 height 31
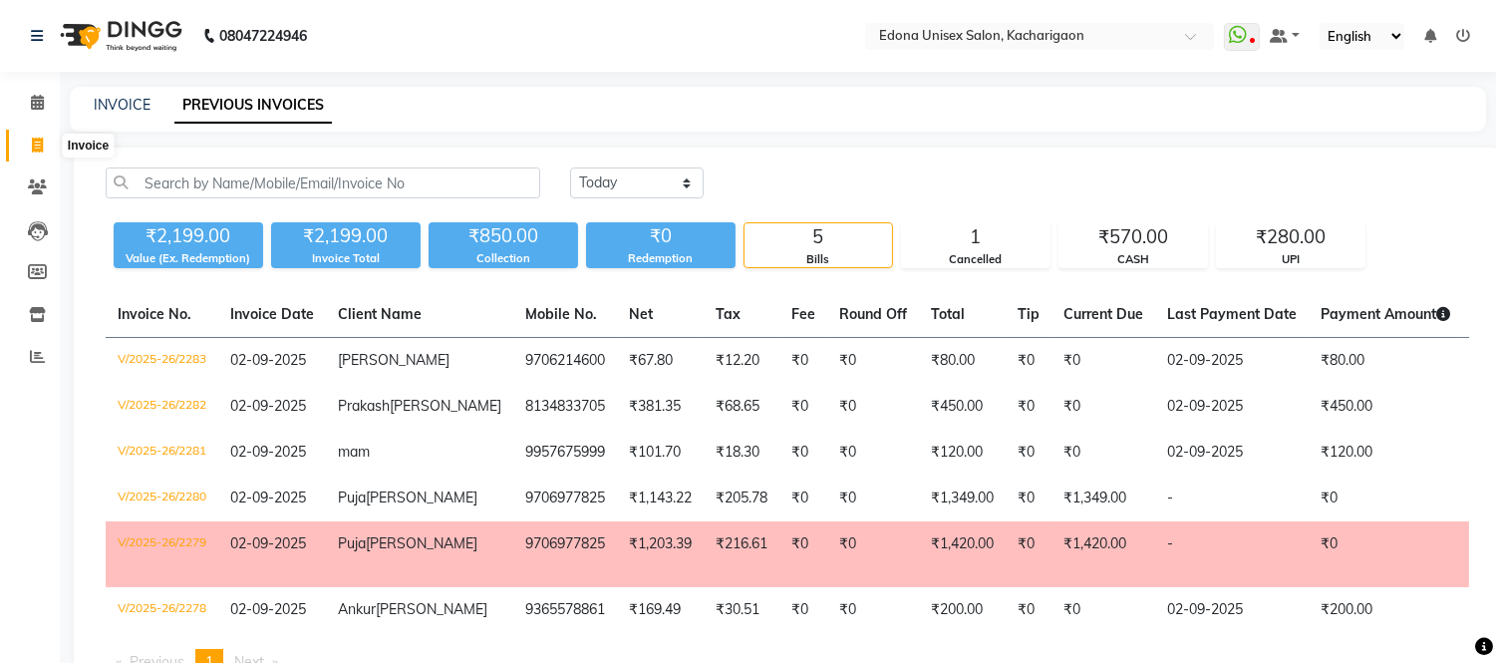
click at [35, 144] on icon at bounding box center [37, 145] width 11 height 15
select select "service"
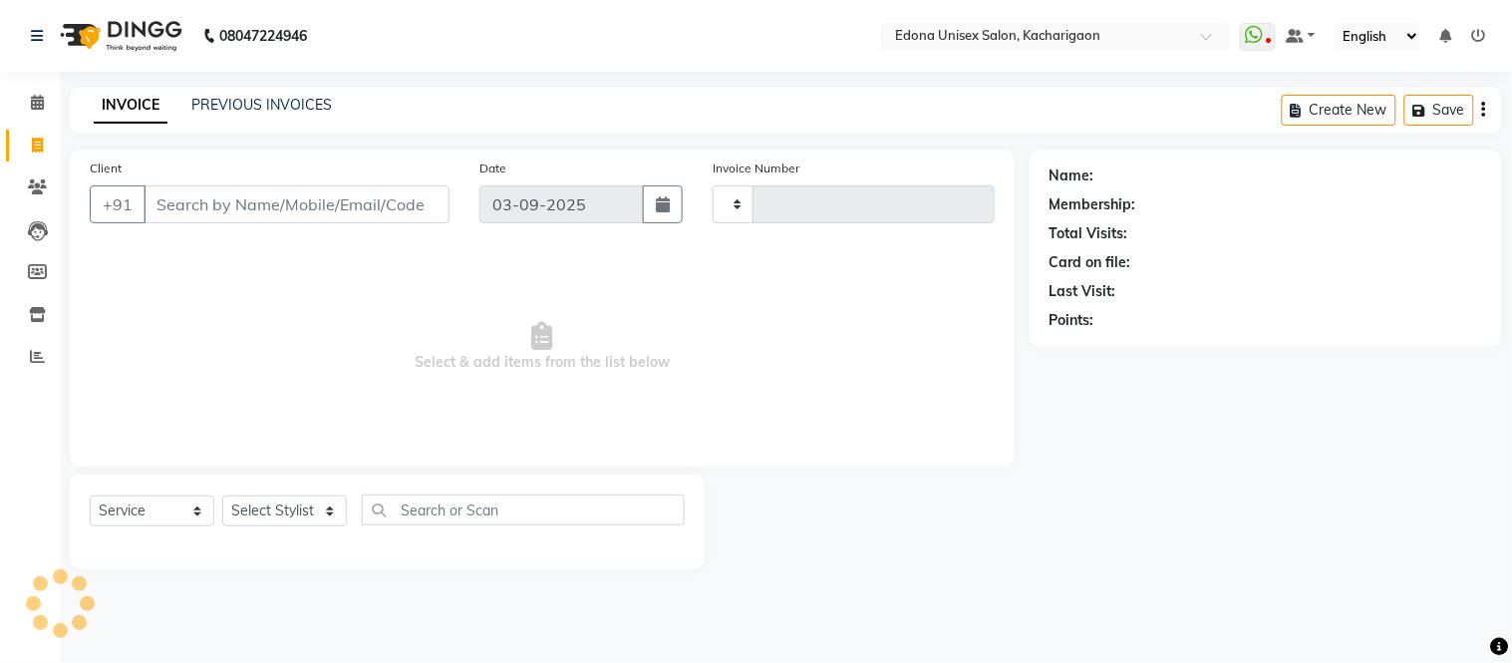
type input "2286"
select select "5389"
click at [343, 203] on input "Client" at bounding box center [297, 204] width 306 height 38
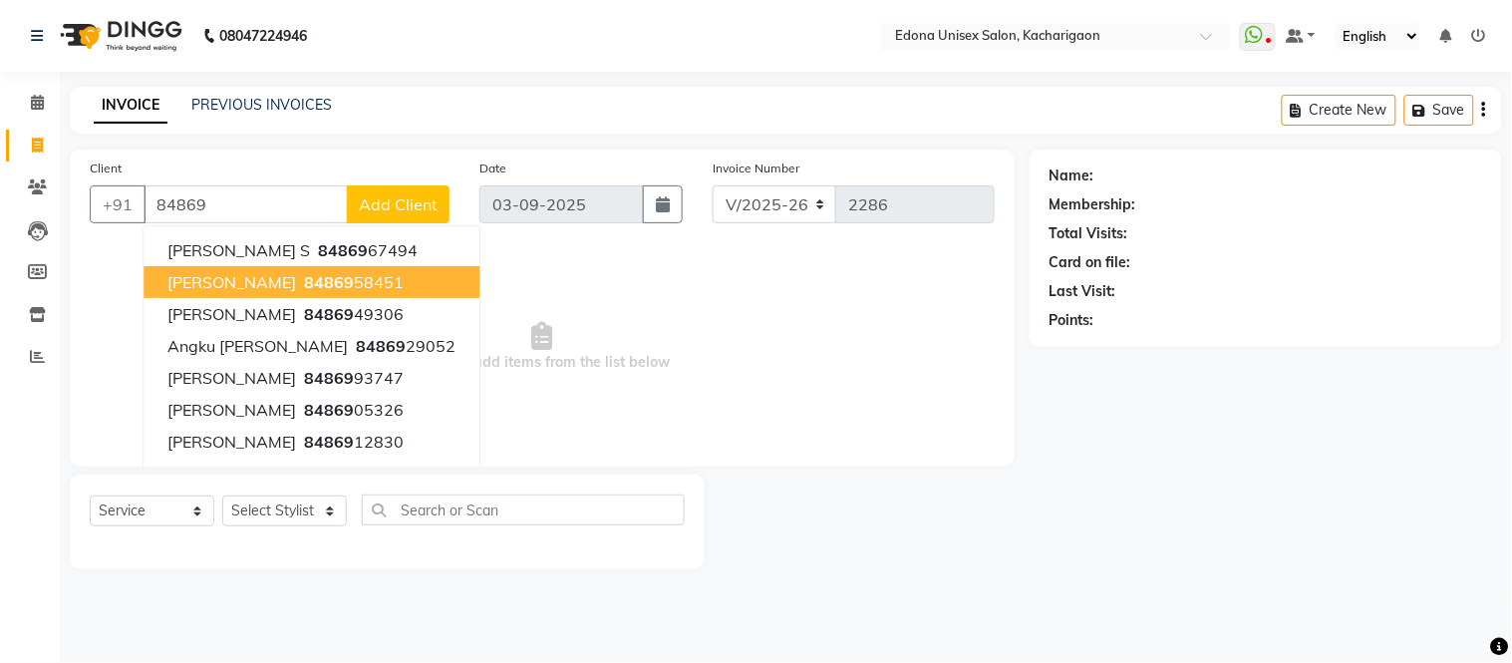
click at [311, 293] on button "[PERSON_NAME] 84869 58451" at bounding box center [312, 282] width 336 height 32
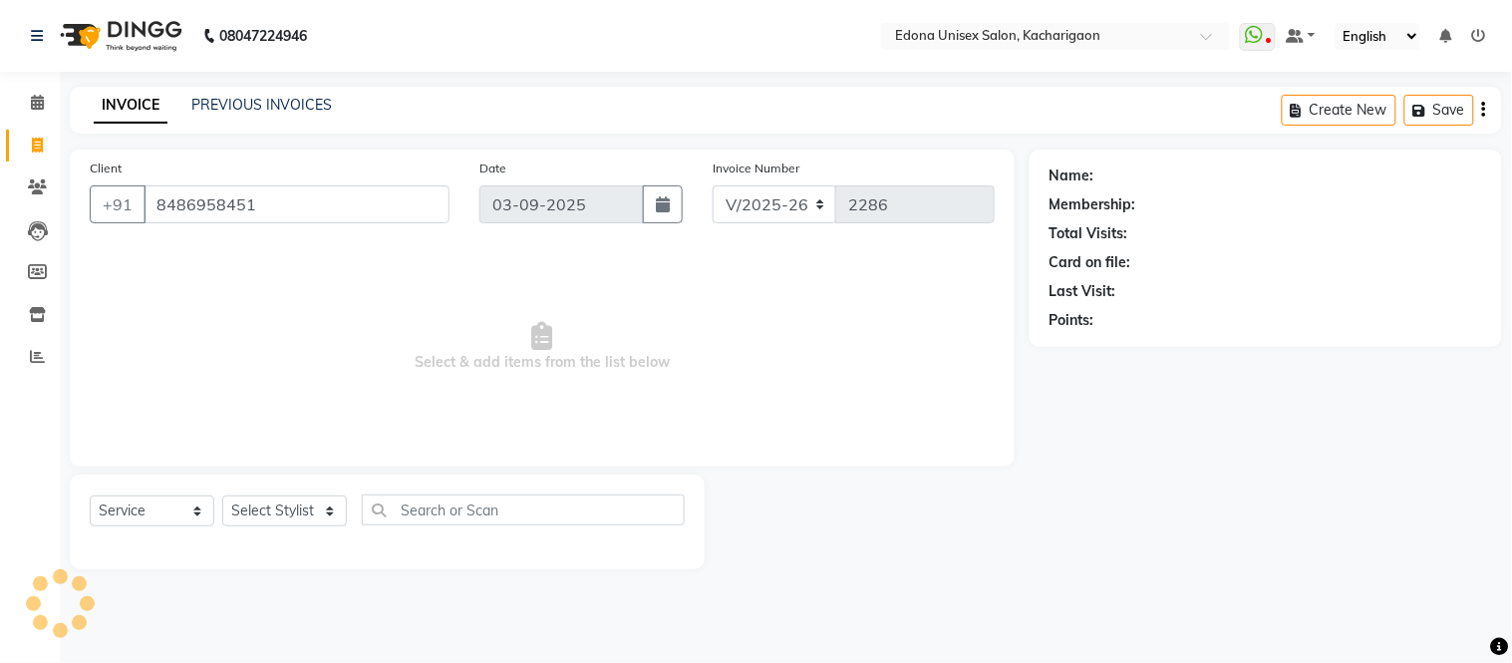
type input "8486958451"
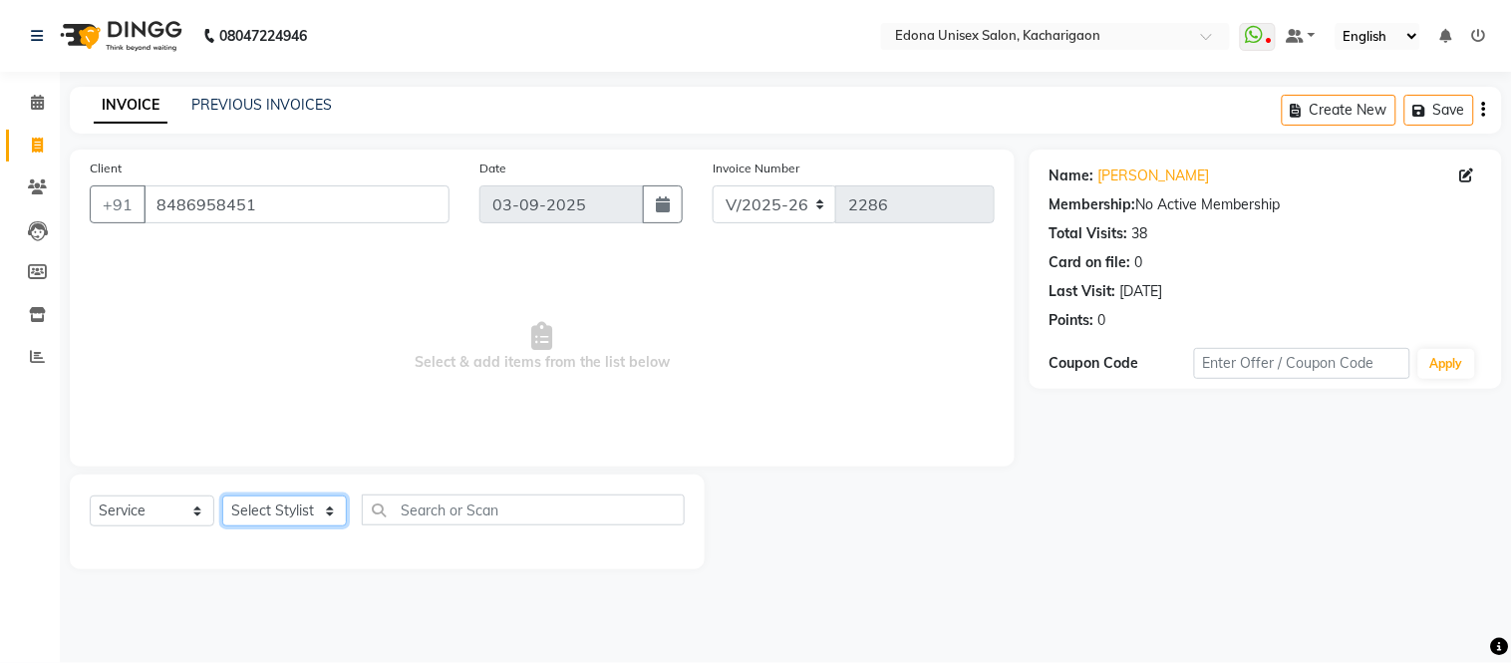
click at [262, 514] on select "Select Stylist Admin Anju Sonar Bir Basumtary [PERSON_NAME] [PERSON_NAME] Hombr…" at bounding box center [284, 510] width 125 height 31
click at [222, 496] on select "Select Stylist Admin Anju Sonar Bir Basumtary [PERSON_NAME] [PERSON_NAME] Hombr…" at bounding box center [284, 510] width 125 height 31
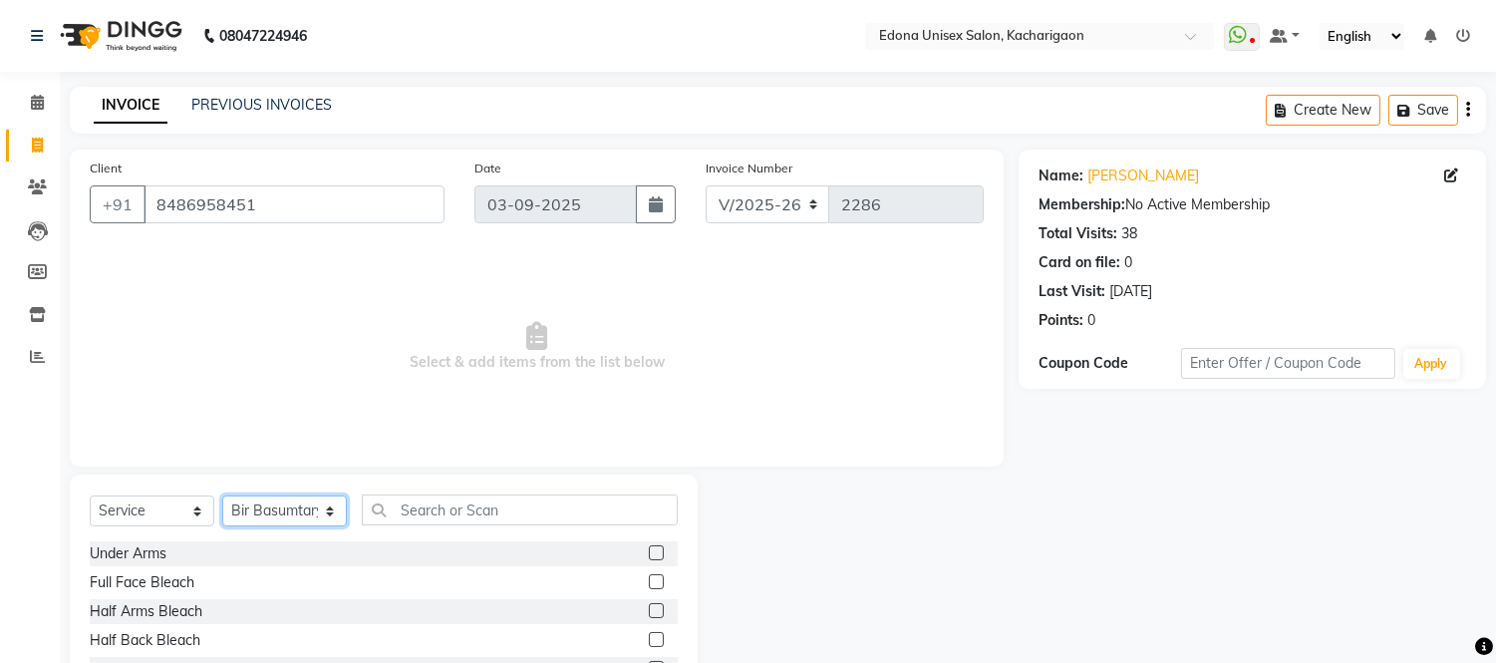
click at [279, 500] on select "Select Stylist Admin Anju Sonar Bir Basumtary [PERSON_NAME] [PERSON_NAME] Hombr…" at bounding box center [284, 510] width 125 height 31
select select "35945"
click at [222, 496] on select "Select Stylist Admin Anju Sonar Bir Basumtary [PERSON_NAME] [PERSON_NAME] Hombr…" at bounding box center [284, 510] width 125 height 31
click at [609, 496] on input "text" at bounding box center [520, 509] width 316 height 31
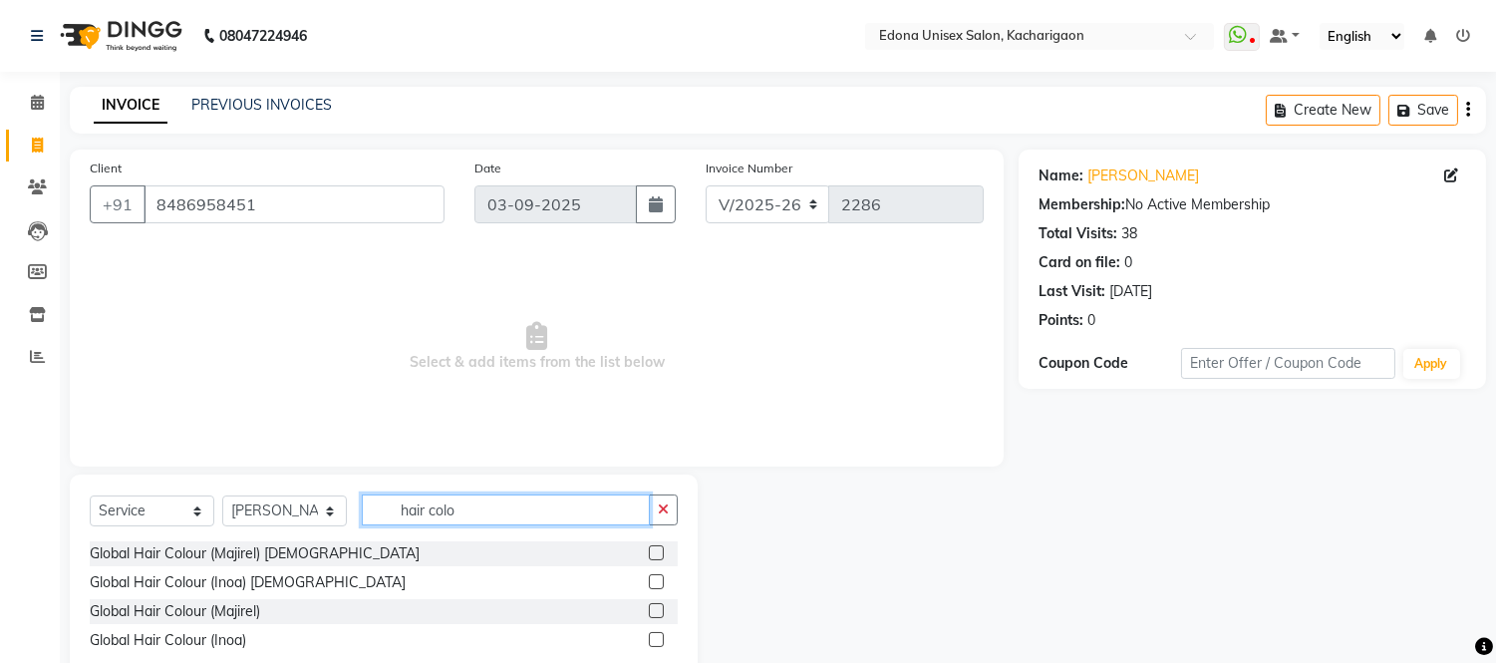
type input "hair colo"
click at [654, 579] on label at bounding box center [656, 581] width 15 height 15
click at [654, 579] on input "checkbox" at bounding box center [655, 582] width 13 height 13
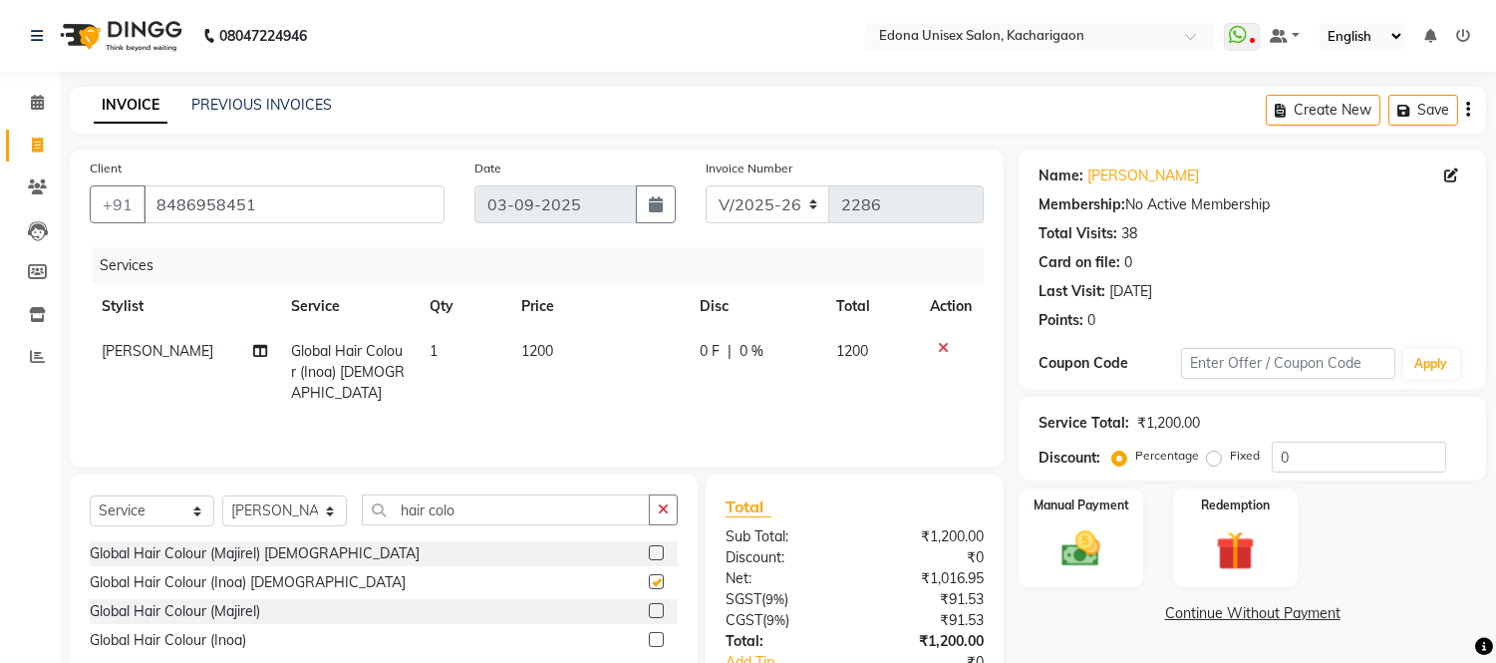
checkbox input "false"
click at [1090, 570] on img at bounding box center [1082, 549] width 66 height 47
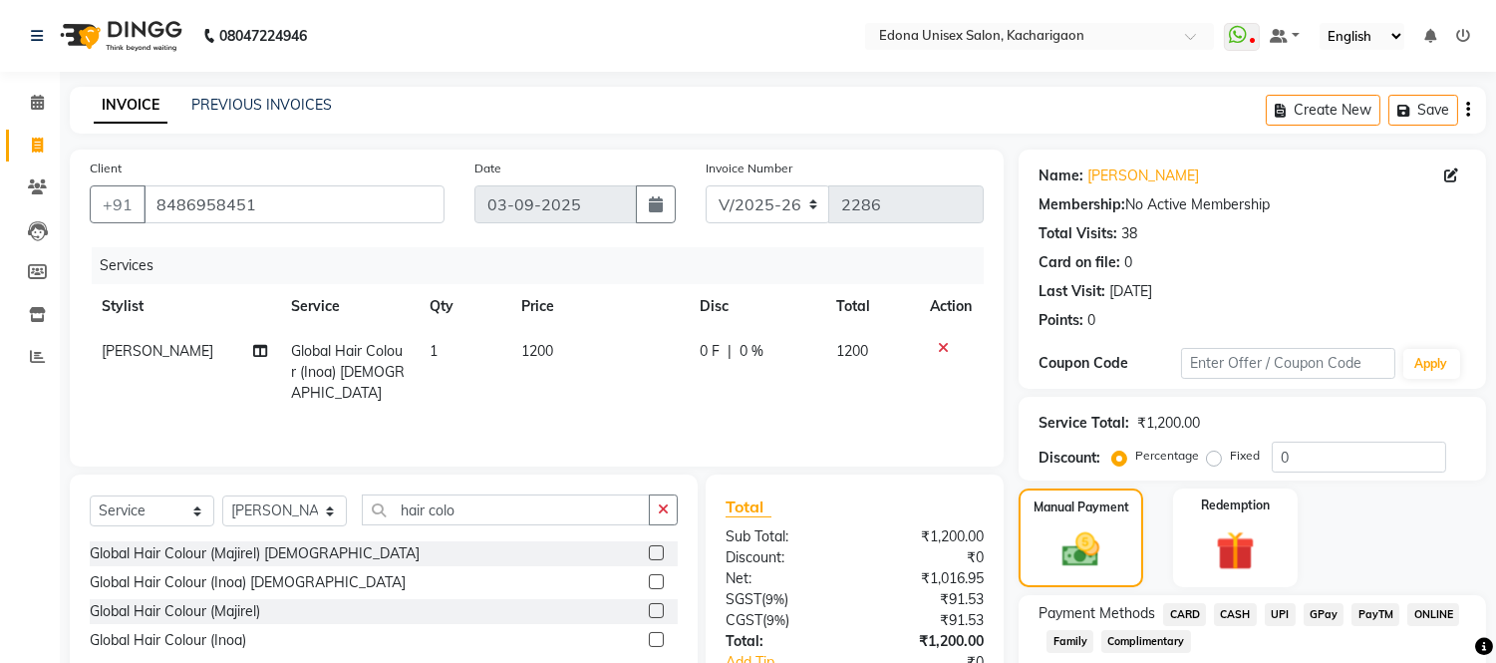
scroll to position [134, 0]
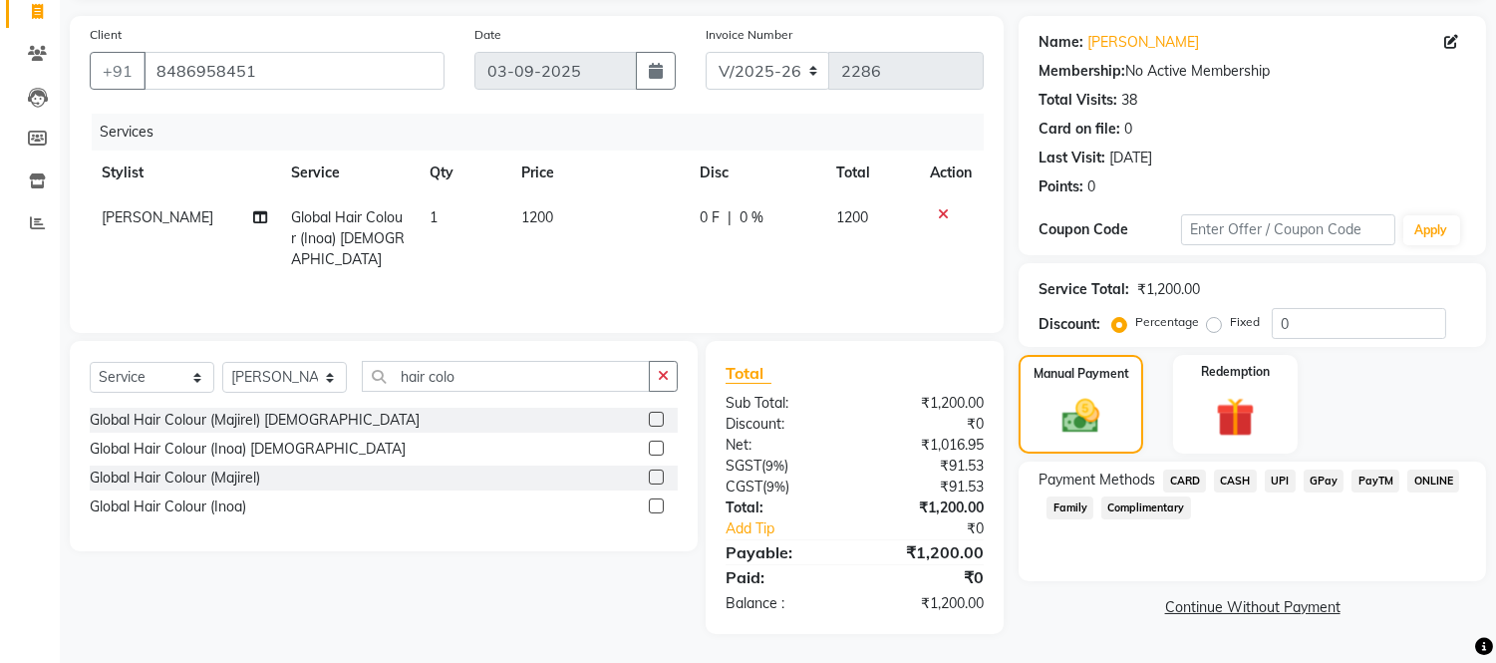
click at [1270, 478] on span "UPI" at bounding box center [1280, 480] width 31 height 23
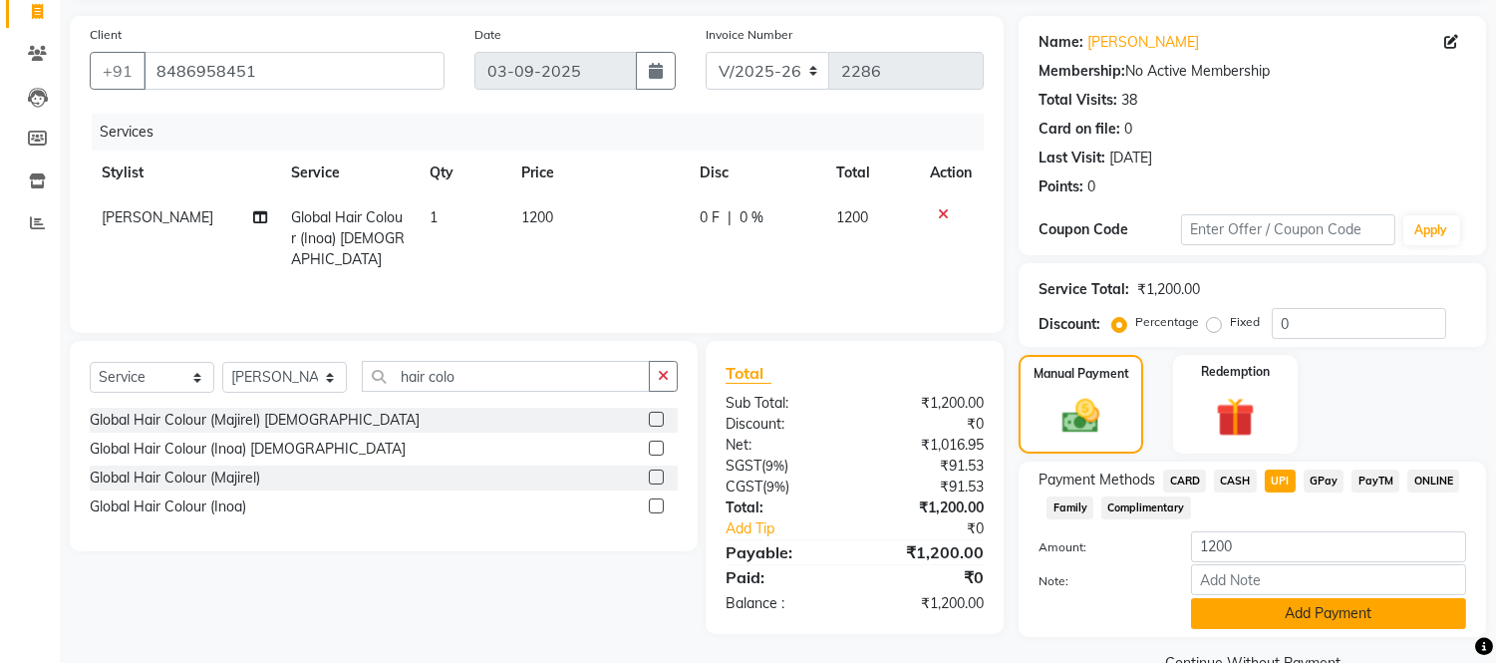
scroll to position [177, 0]
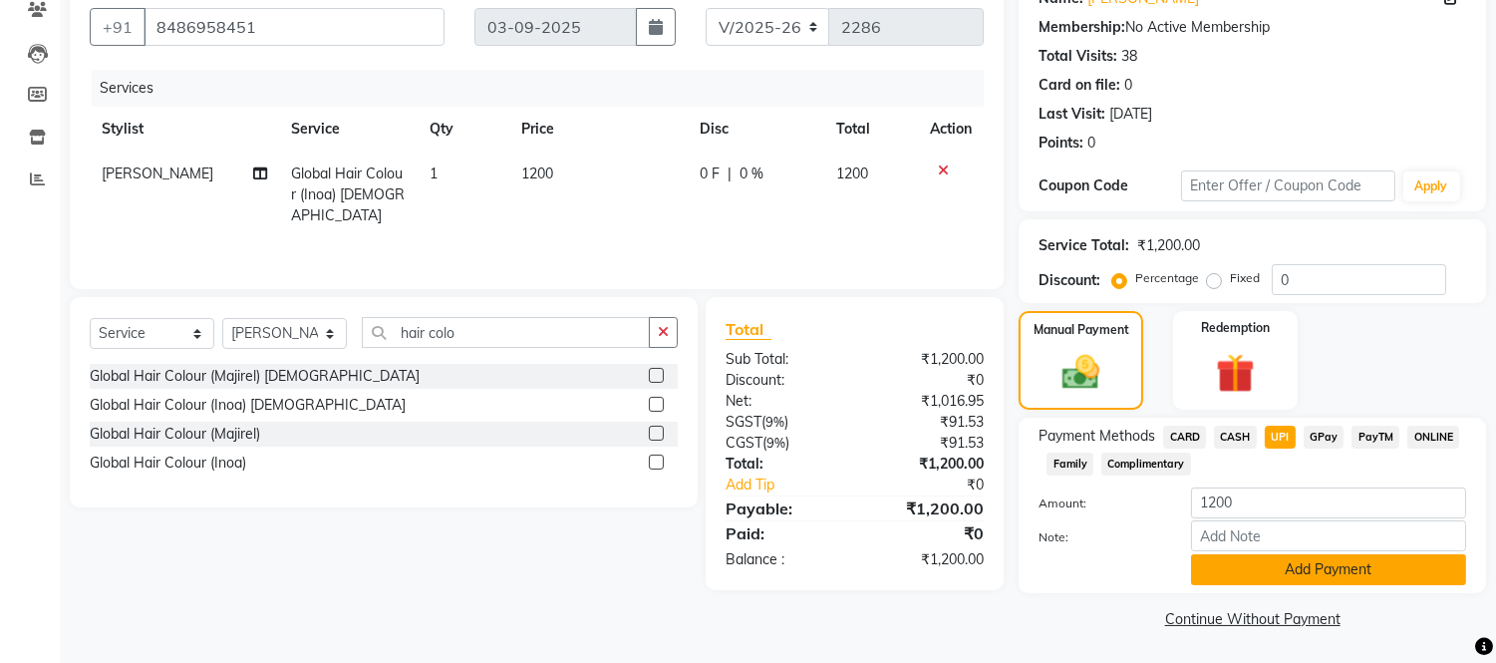
click at [1250, 575] on button "Add Payment" at bounding box center [1328, 569] width 275 height 31
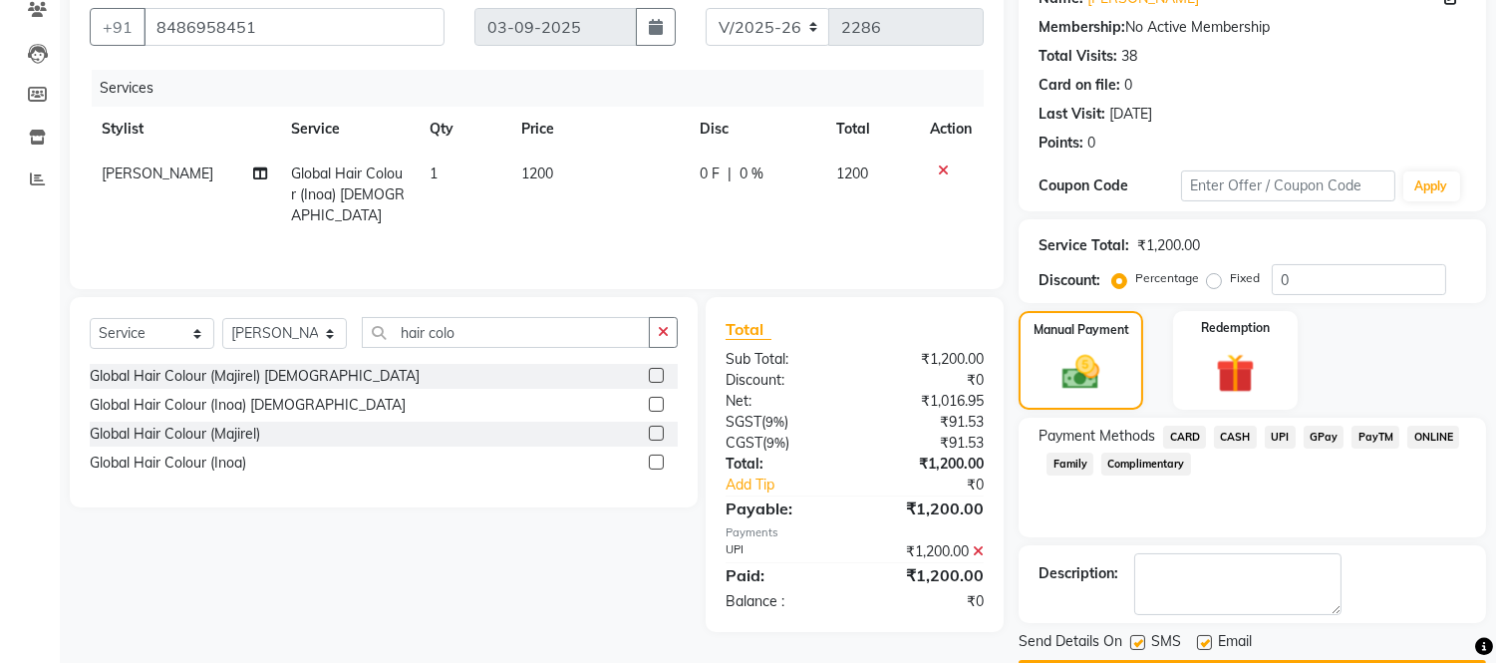
scroll to position [233, 0]
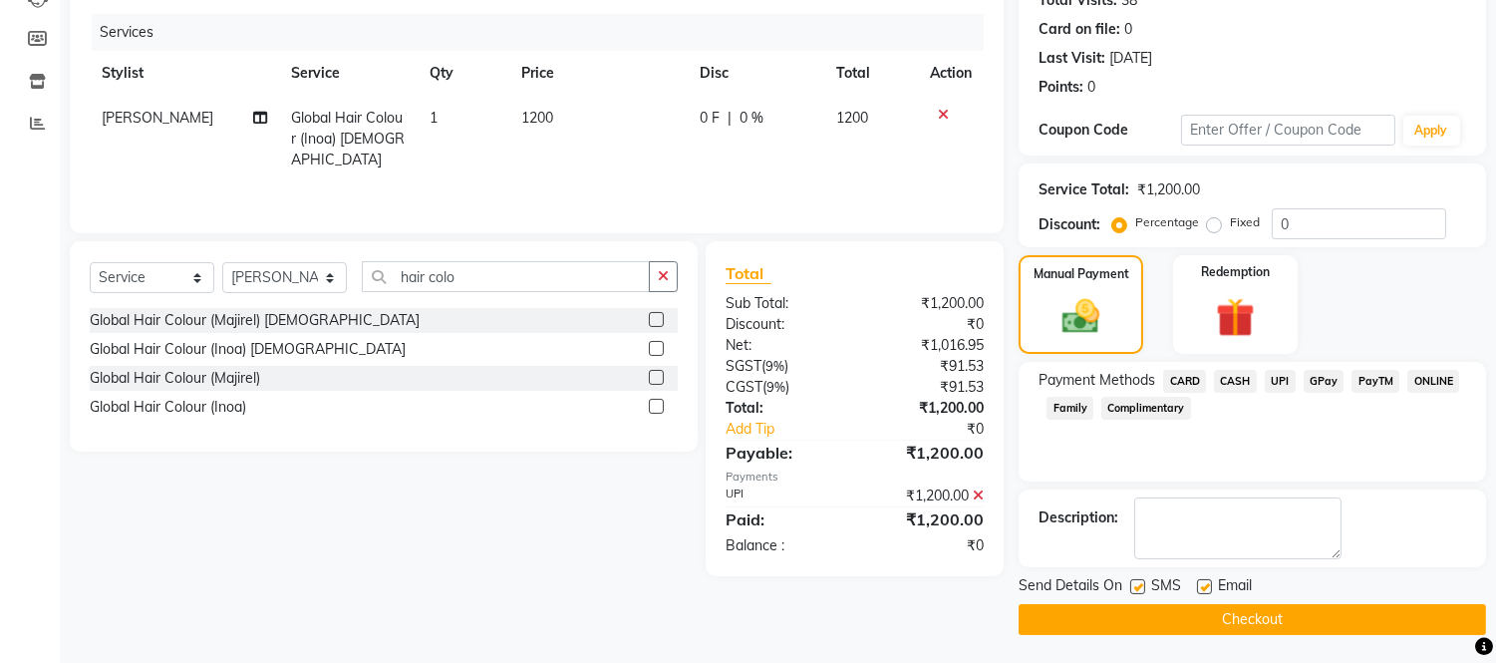
click at [1258, 616] on button "Checkout" at bounding box center [1252, 619] width 467 height 31
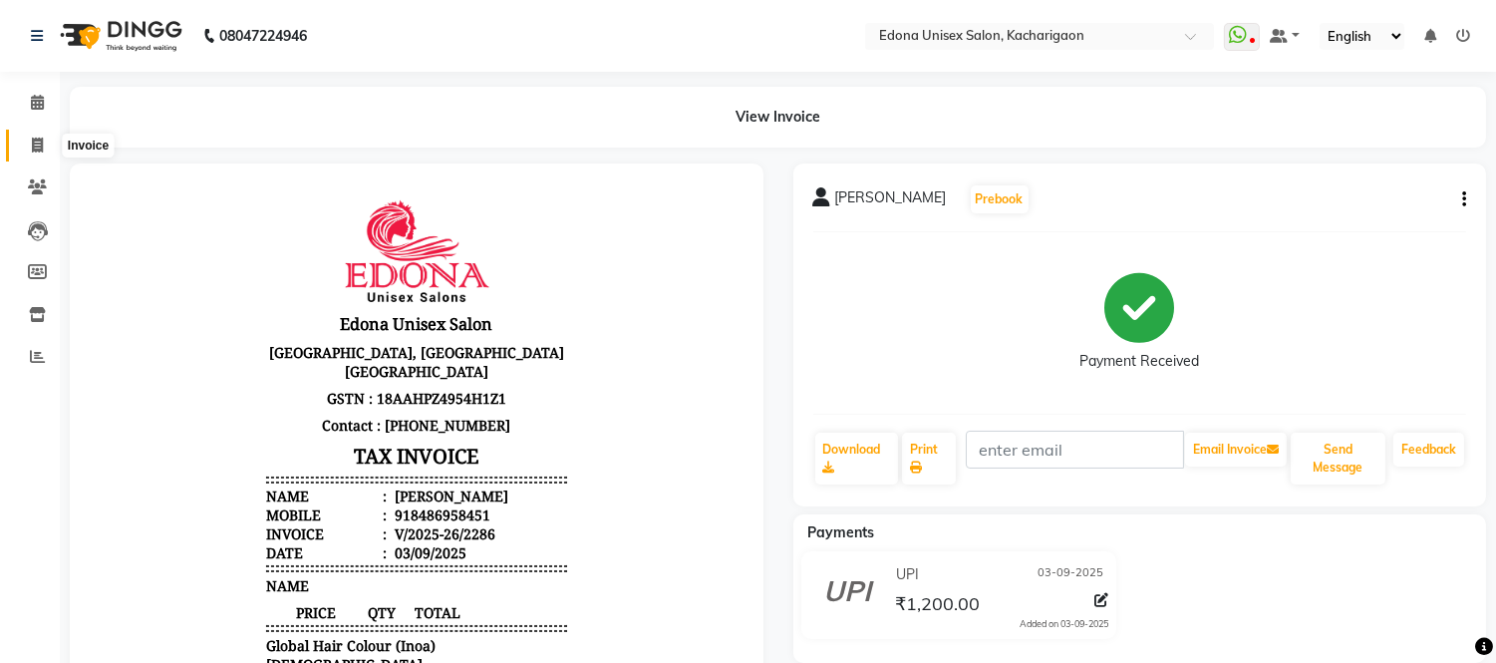
click at [30, 136] on span at bounding box center [37, 146] width 35 height 23
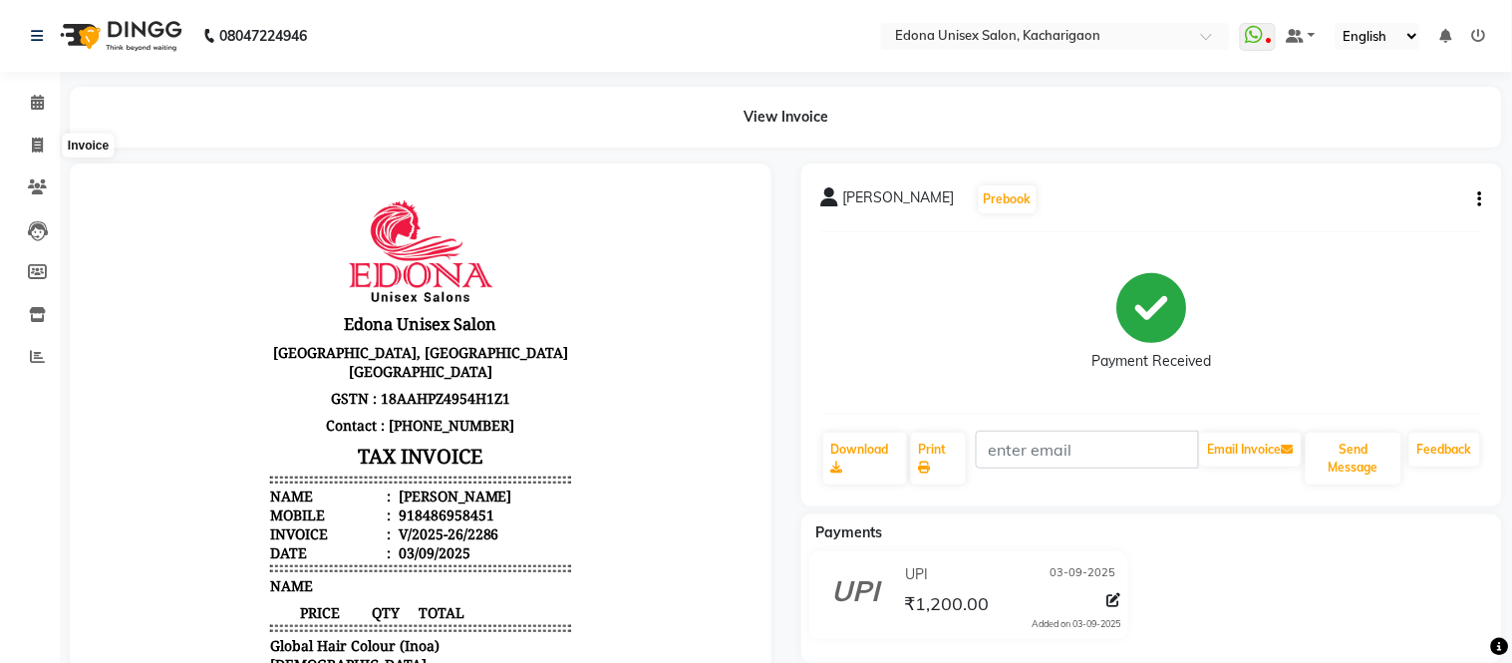
select select "service"
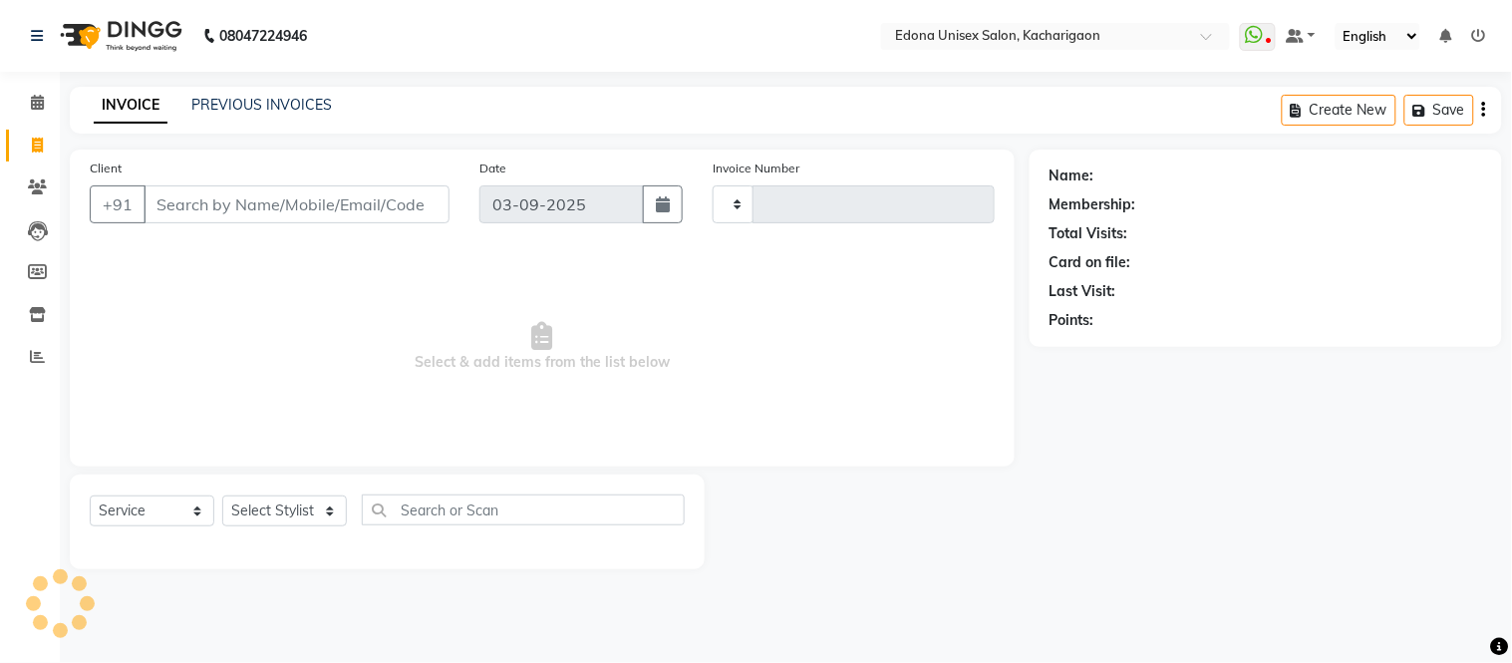
type input "2287"
select select "5389"
click at [266, 200] on input "Client" at bounding box center [297, 204] width 306 height 38
click at [322, 513] on select "Select Stylist Admin Anju Sonar Bir Basumtary [PERSON_NAME] [PERSON_NAME] Hombr…" at bounding box center [284, 510] width 125 height 31
select select "77350"
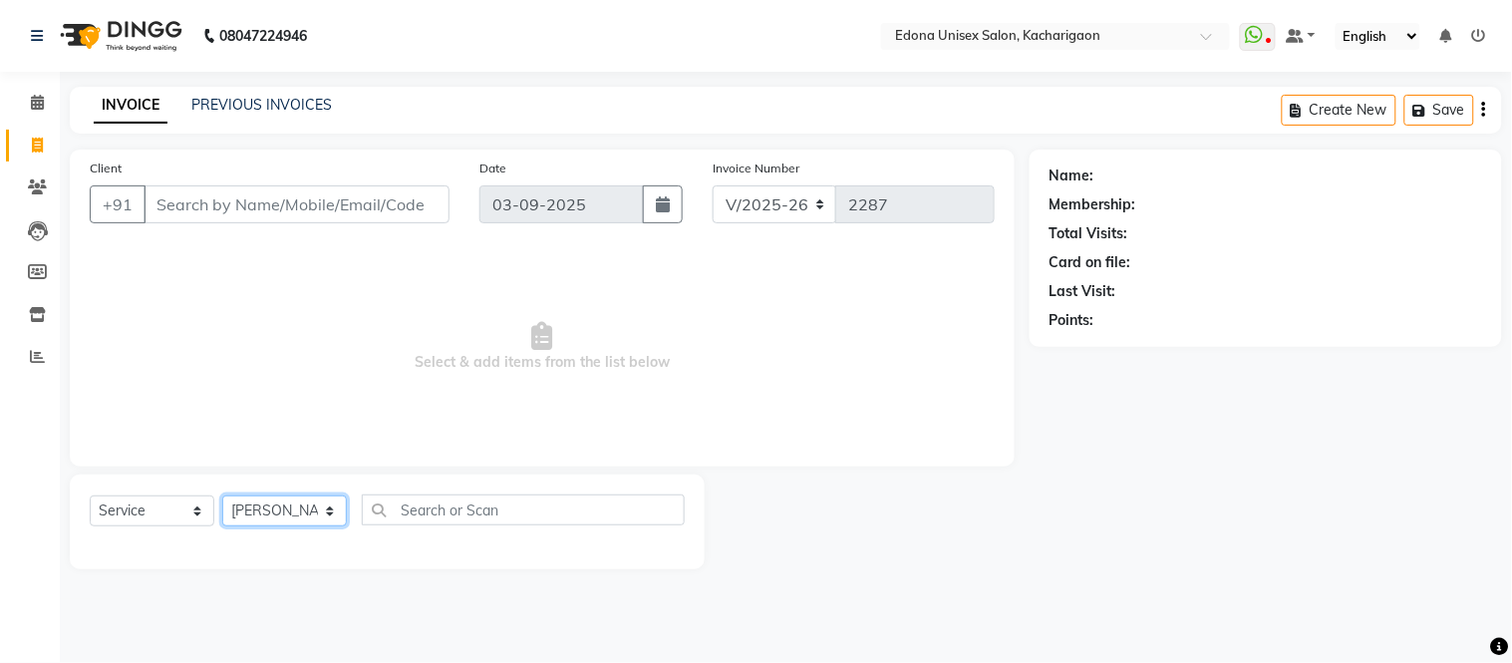
click at [222, 496] on select "Select Stylist Admin Anju Sonar Bir Basumtary [PERSON_NAME] [PERSON_NAME] Hombr…" at bounding box center [284, 510] width 125 height 31
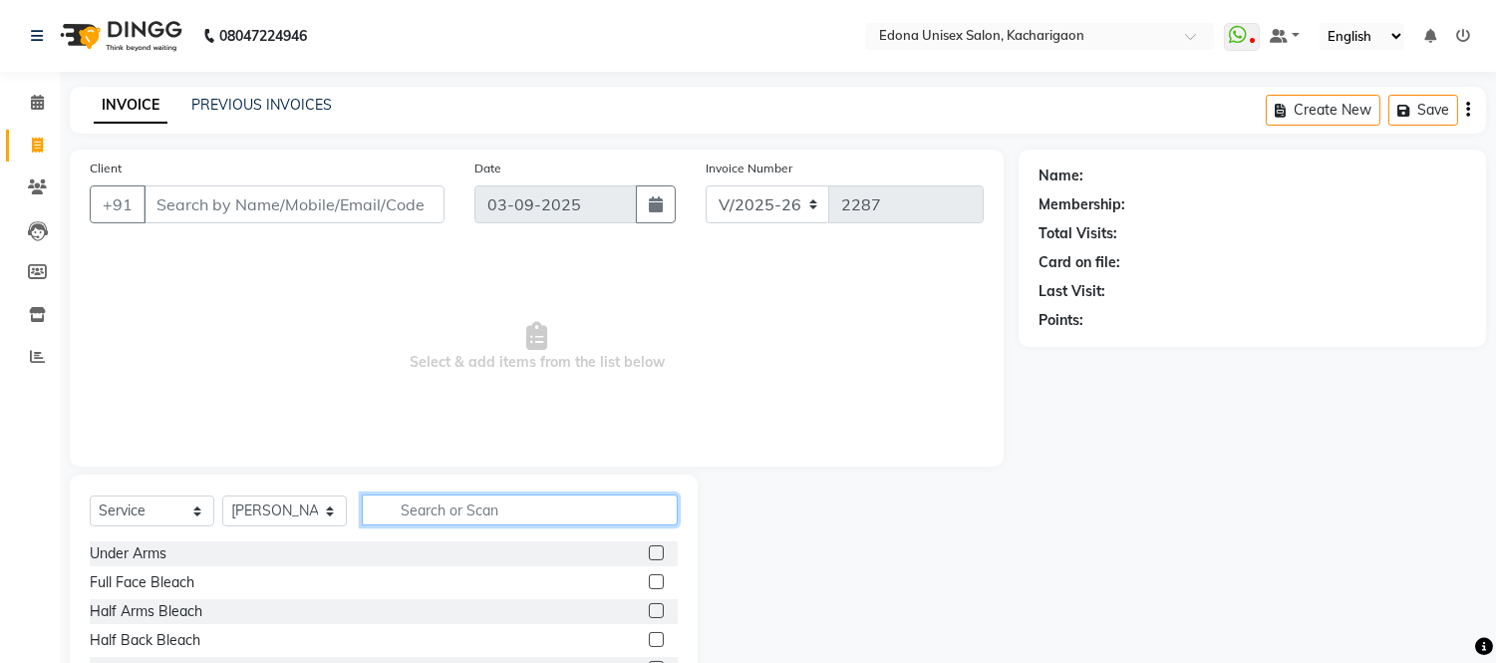
click at [585, 516] on input "text" at bounding box center [520, 509] width 316 height 31
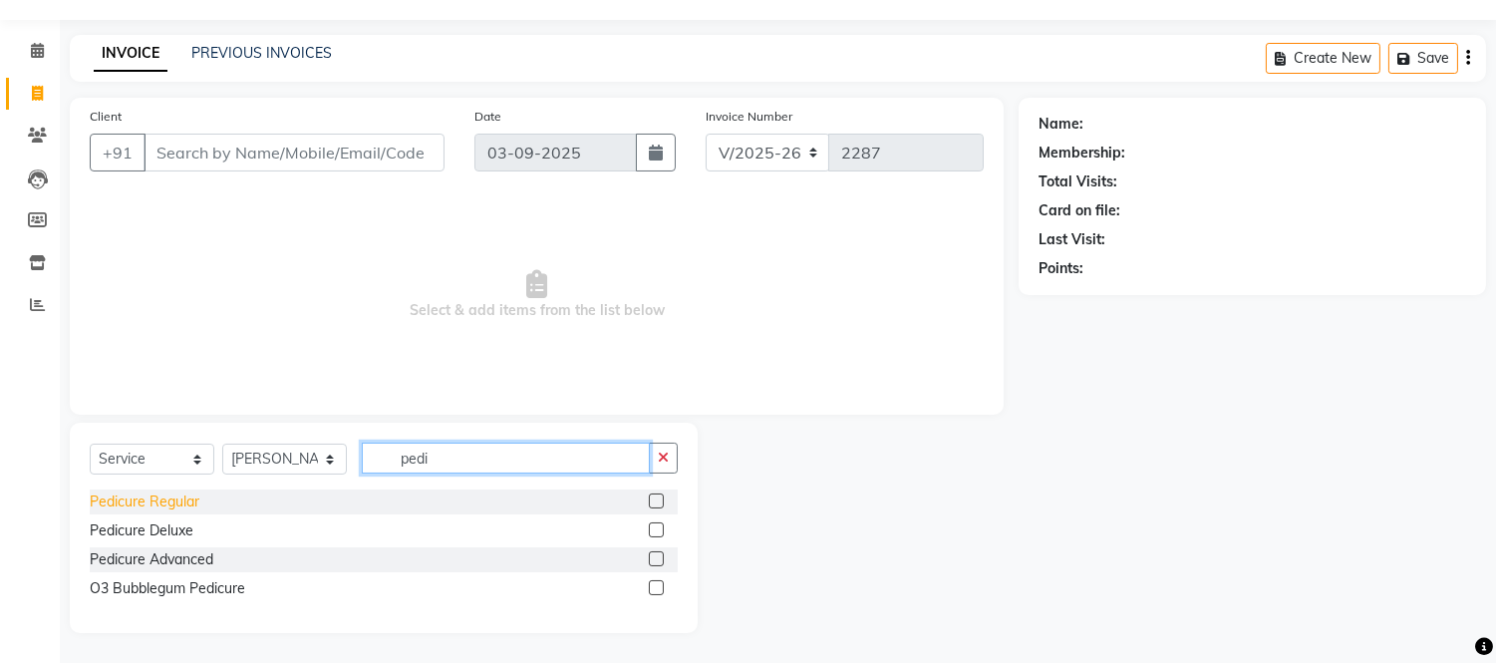
type input "pedi"
click at [111, 495] on div "Pedicure Regular" at bounding box center [145, 501] width 110 height 21
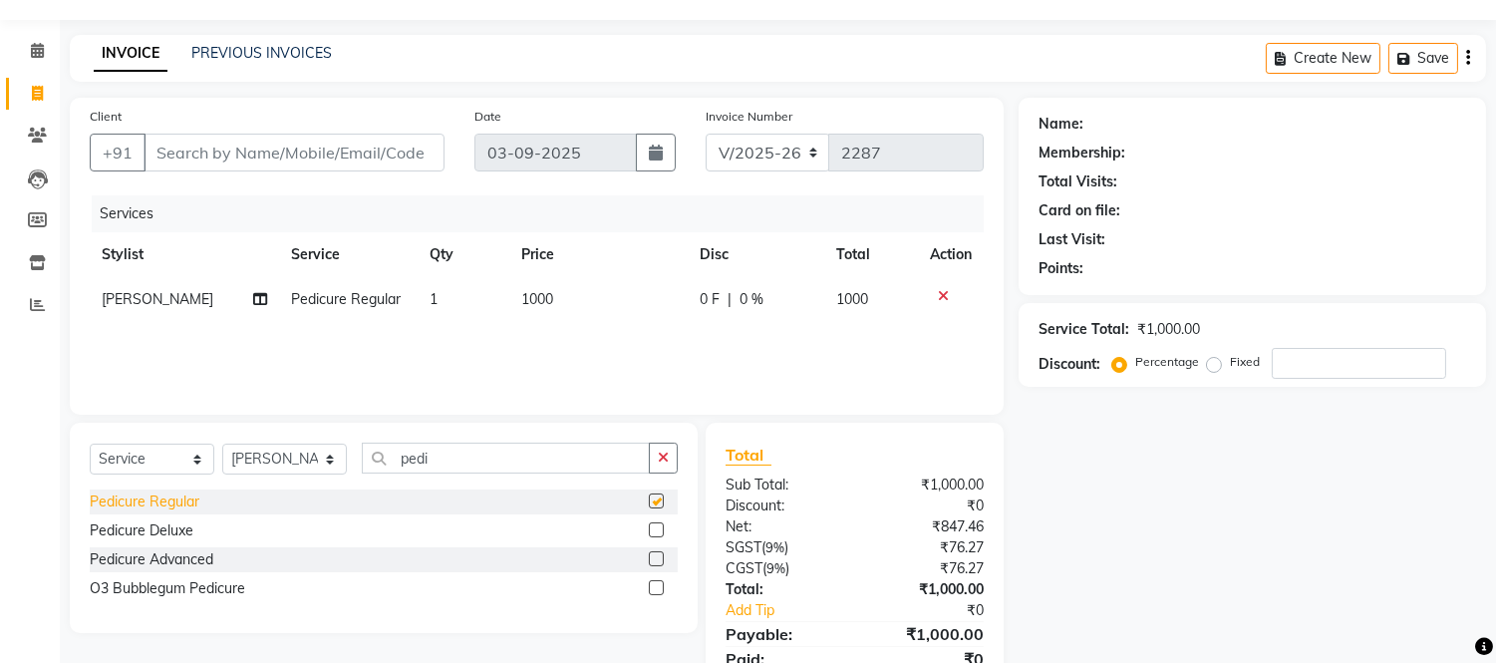
checkbox input "false"
click at [669, 466] on button "button" at bounding box center [663, 458] width 29 height 31
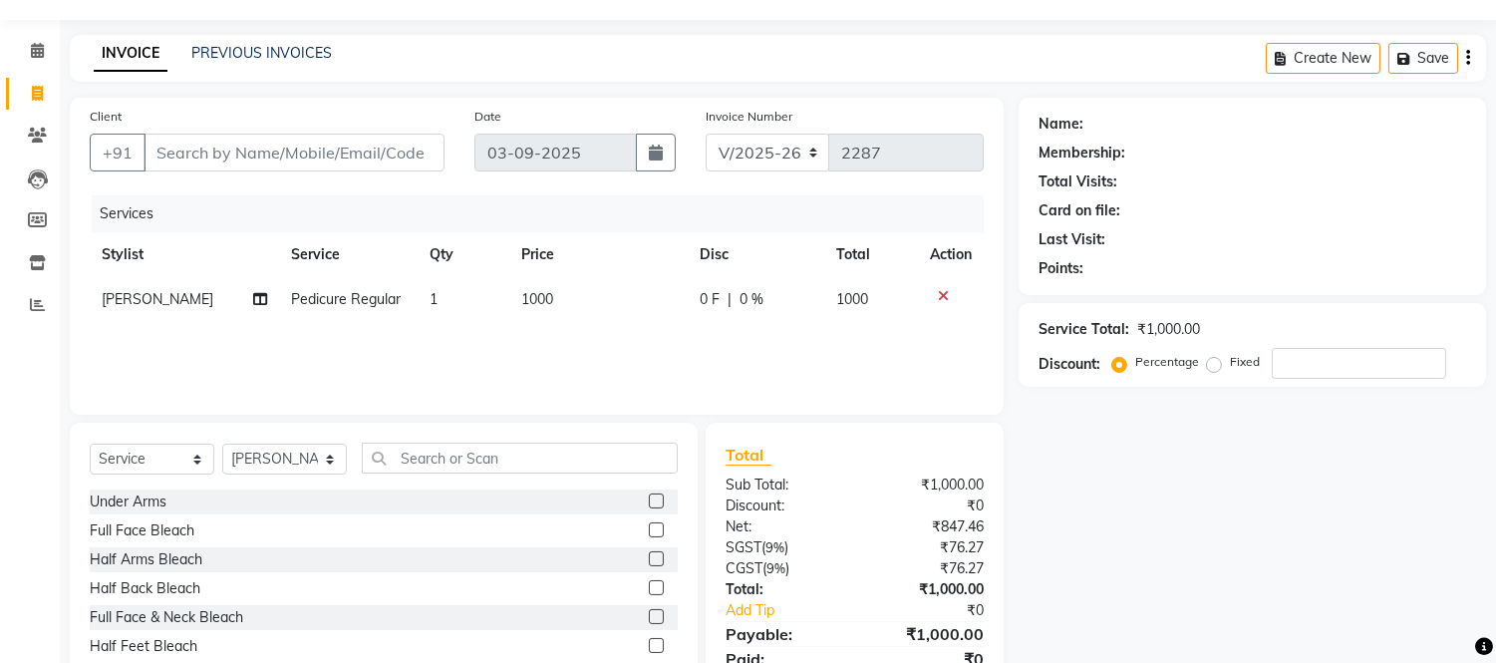
click at [166, 300] on span "[PERSON_NAME]" at bounding box center [158, 299] width 112 height 18
select select "77350"
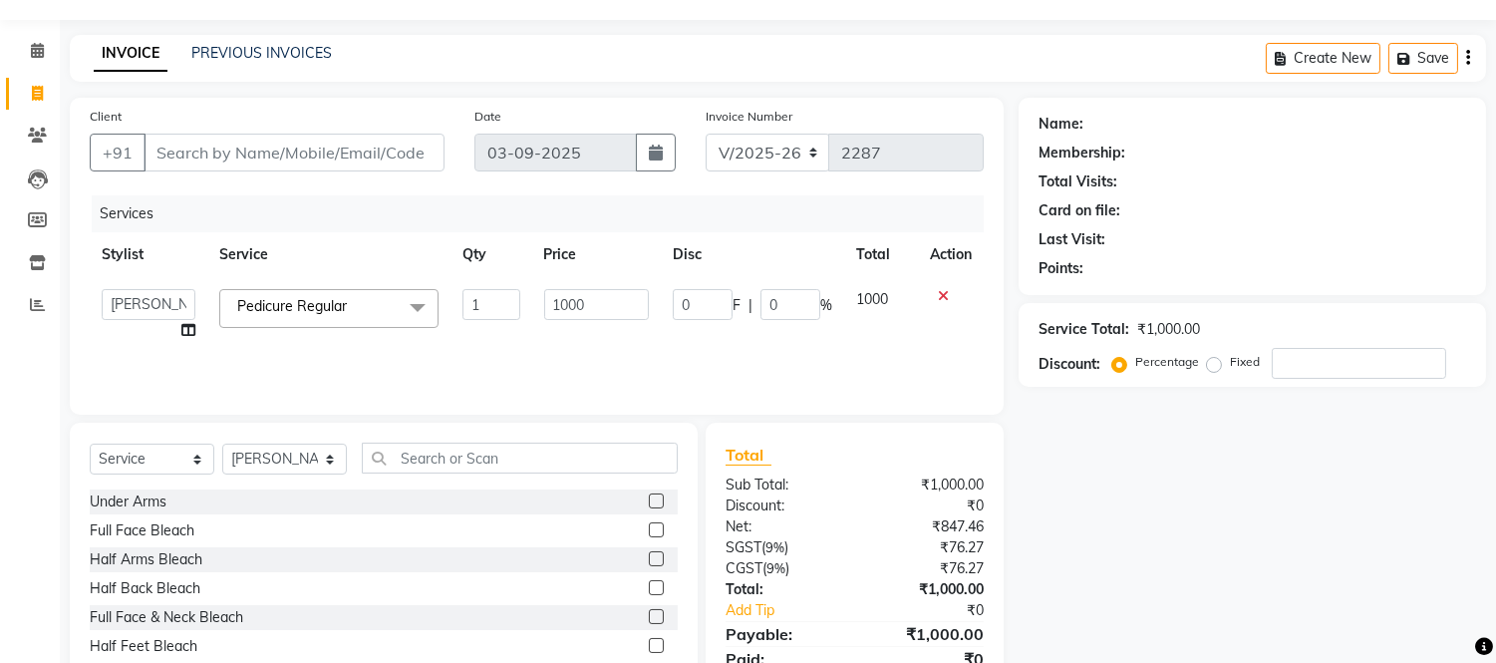
click at [184, 331] on icon at bounding box center [188, 330] width 14 height 14
select select "77350"
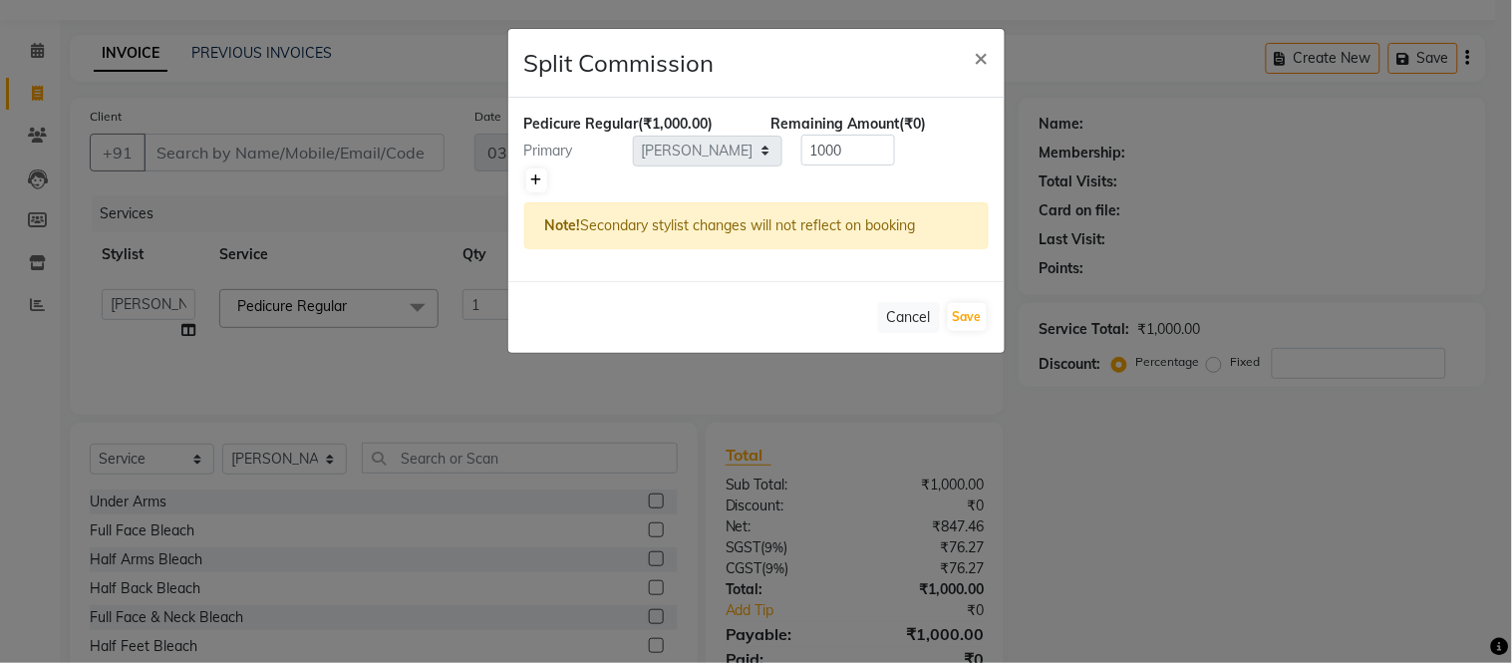
click at [531, 175] on icon at bounding box center [536, 180] width 11 height 12
type input "500"
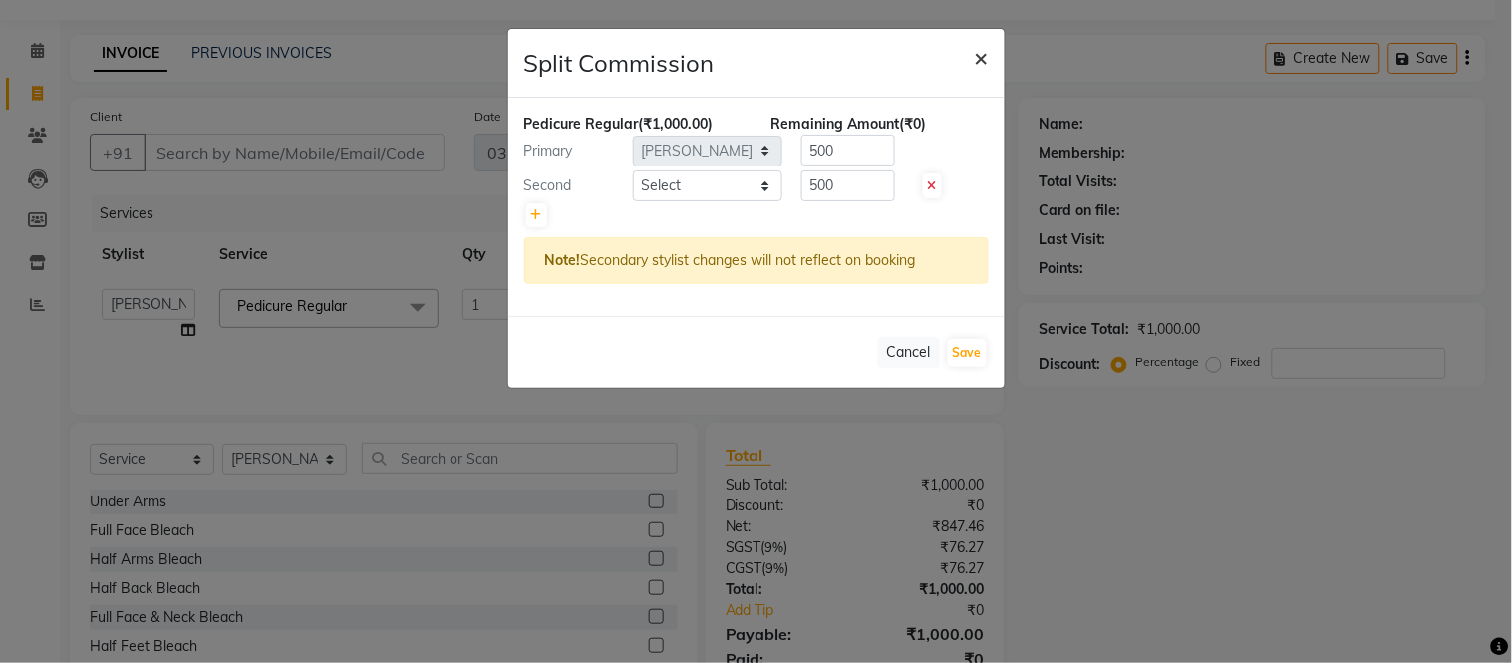
click at [982, 56] on span "×" at bounding box center [982, 57] width 14 height 30
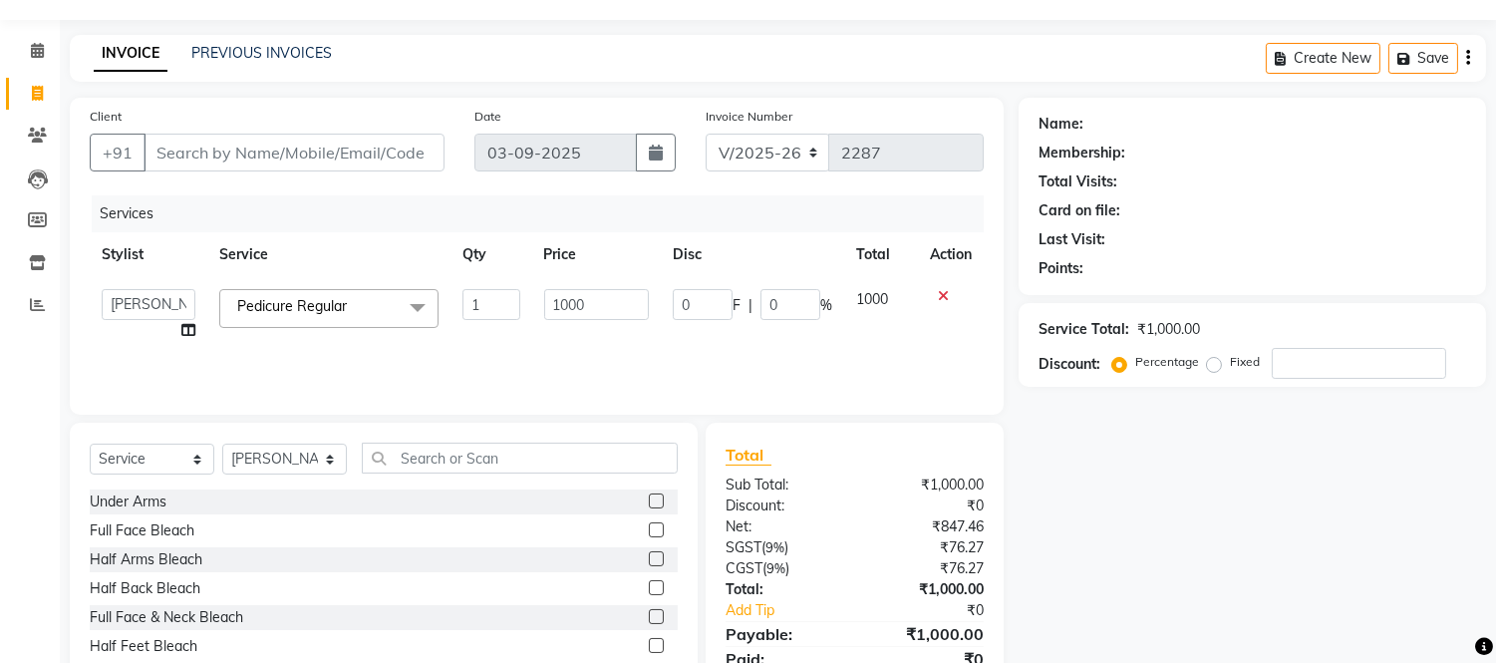
click at [337, 310] on span "Pedicure Regular" at bounding box center [292, 306] width 110 height 18
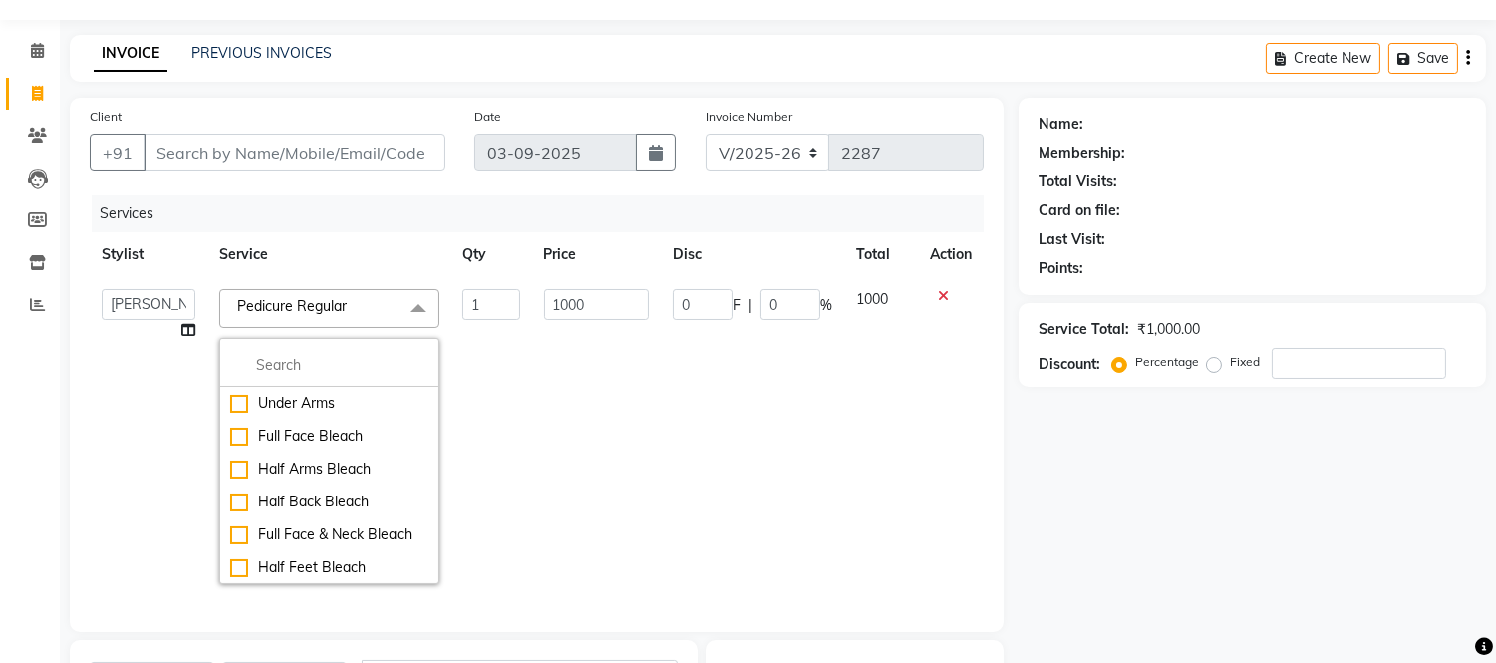
drag, startPoint x: 191, startPoint y: 312, endPoint x: 181, endPoint y: 316, distance: 10.7
click at [182, 316] on td "Admin Anju Sonar Bir Basumtary [PERSON_NAME] [PERSON_NAME] Hombr Jogi [PERSON_N…" at bounding box center [149, 436] width 118 height 319
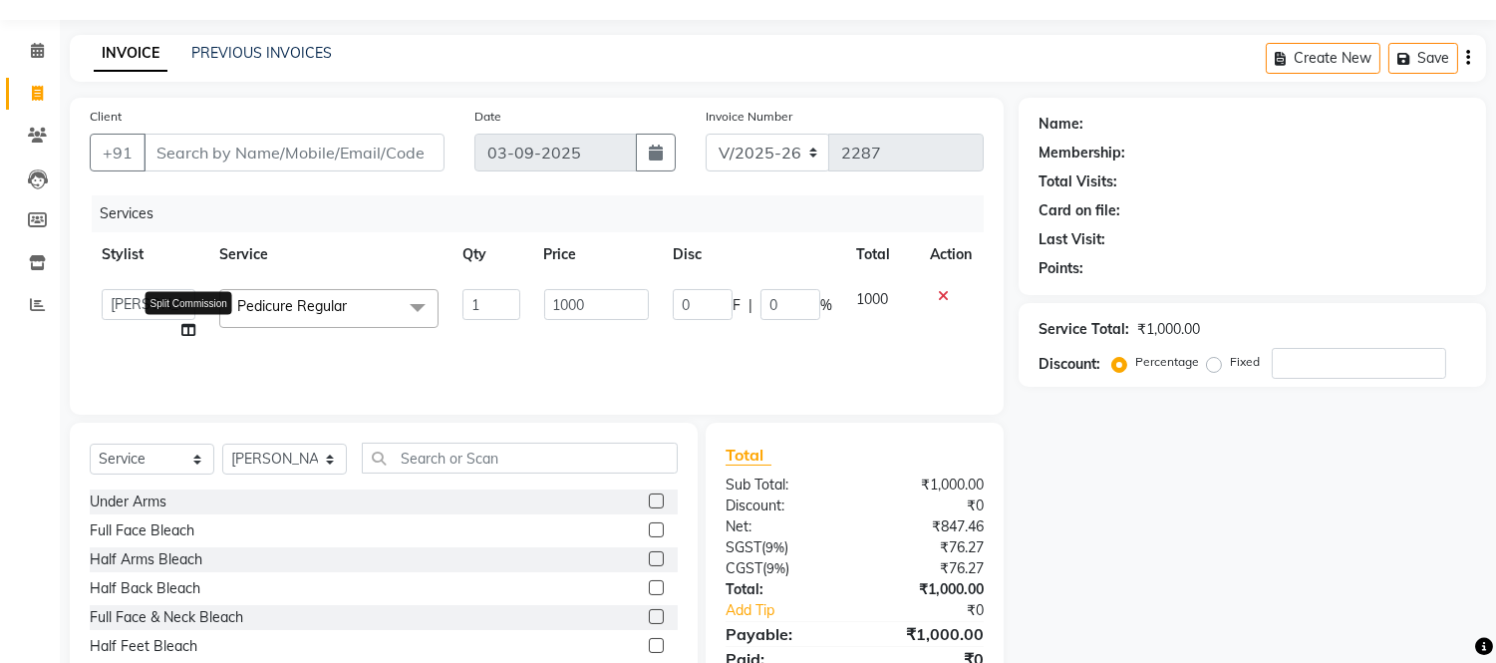
click at [192, 331] on icon at bounding box center [188, 330] width 14 height 14
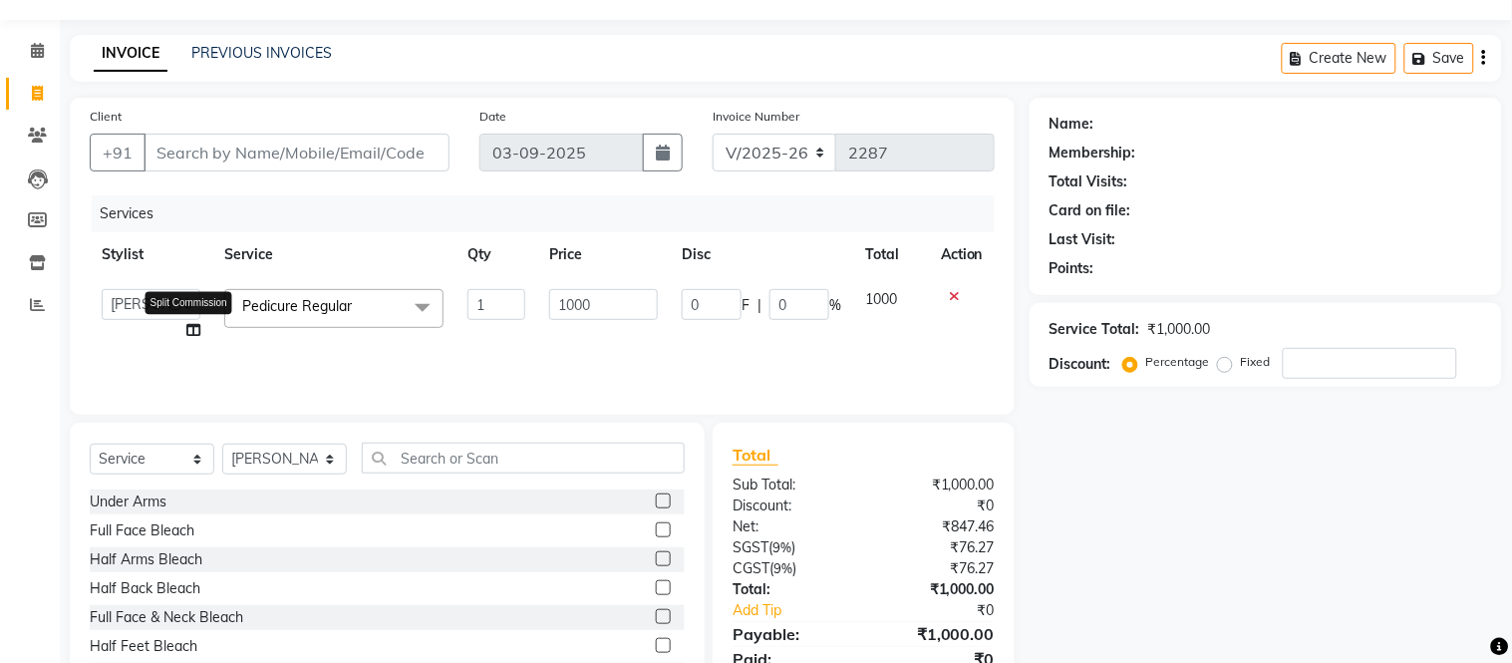
select select "77350"
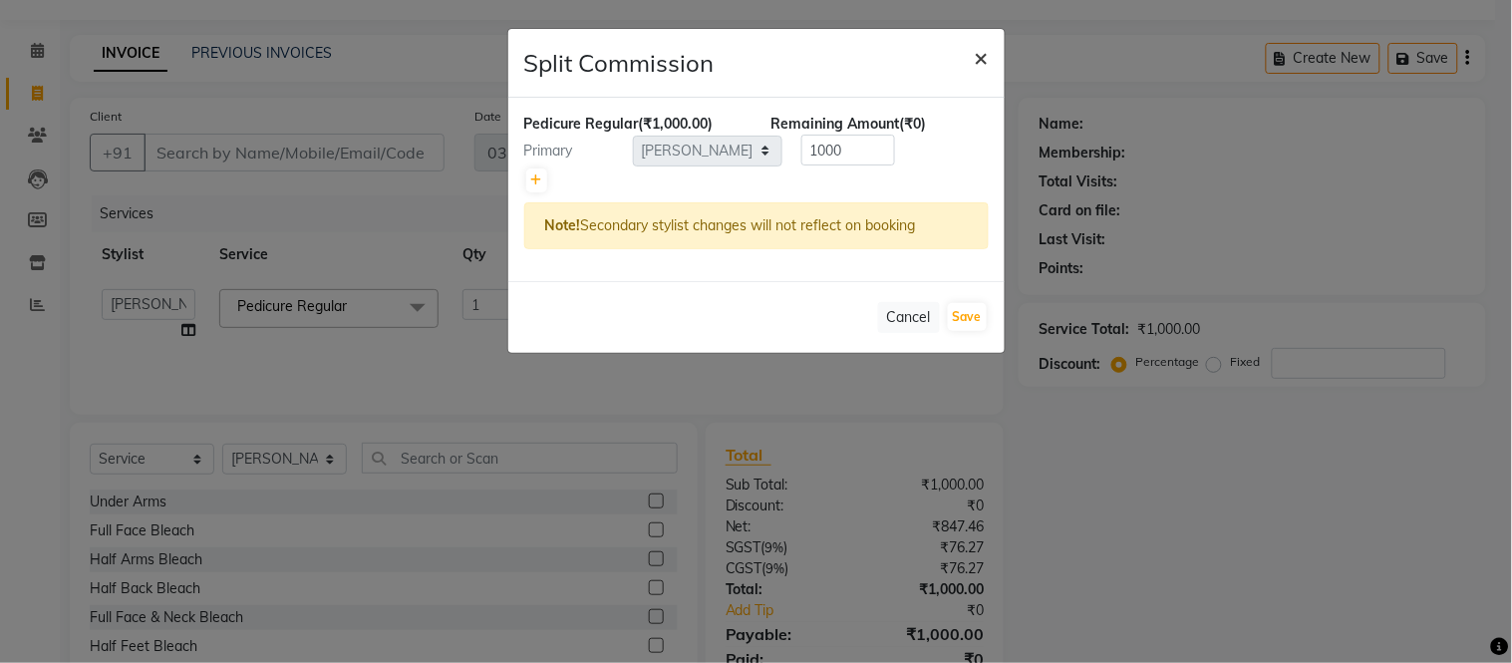
click at [975, 48] on span "×" at bounding box center [982, 57] width 14 height 30
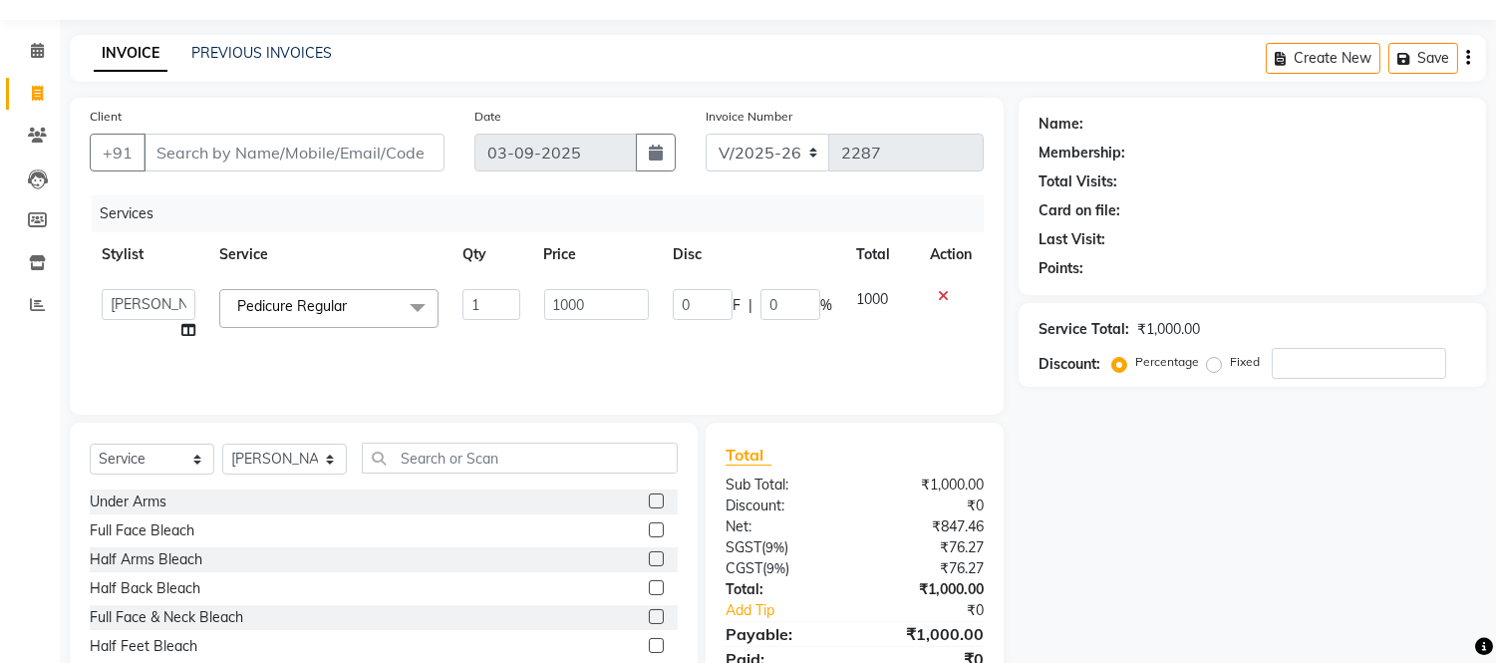
click at [498, 357] on div "Services Stylist Service Qty Price Disc Total Action Admin Anju Sonar Bir Basum…" at bounding box center [537, 294] width 894 height 199
click at [305, 465] on select "Select Stylist Admin Anju Sonar Bir Basumtary [PERSON_NAME] [PERSON_NAME] Hombr…" at bounding box center [284, 459] width 125 height 31
click at [321, 461] on select "Select Stylist Admin Anju Sonar Bir Basumtary [PERSON_NAME] [PERSON_NAME] Hombr…" at bounding box center [284, 459] width 125 height 31
click at [429, 462] on input "text" at bounding box center [520, 458] width 316 height 31
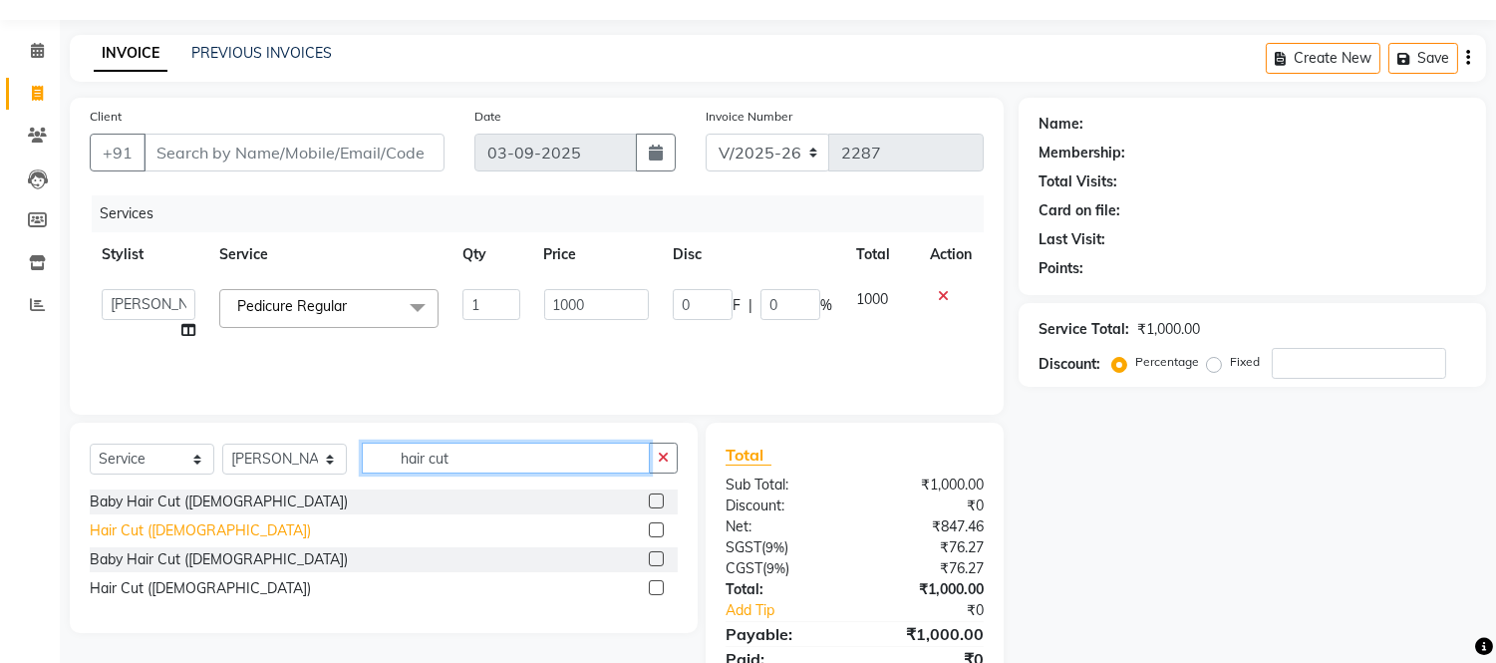
type input "hair cut"
click at [143, 523] on div "Hair Cut ([DEMOGRAPHIC_DATA])" at bounding box center [200, 530] width 221 height 21
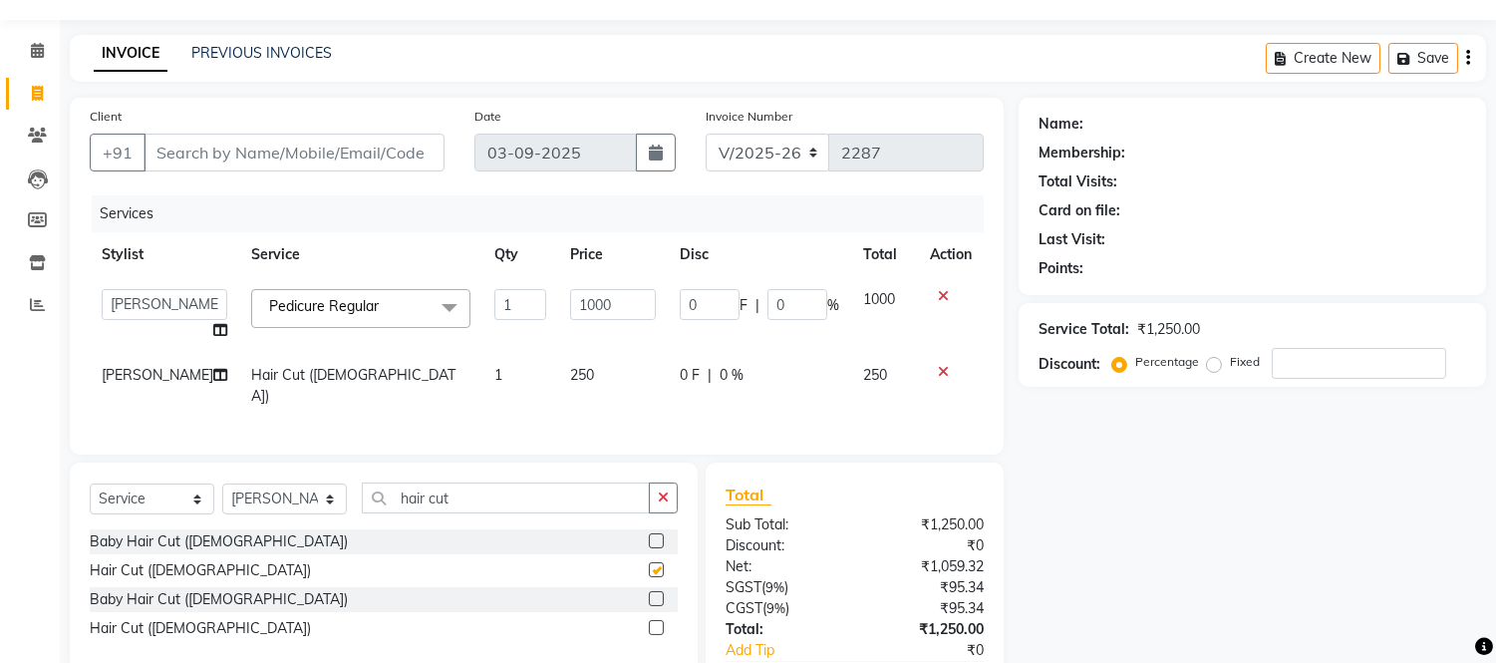
checkbox input "false"
click at [662, 505] on button "button" at bounding box center [663, 497] width 29 height 31
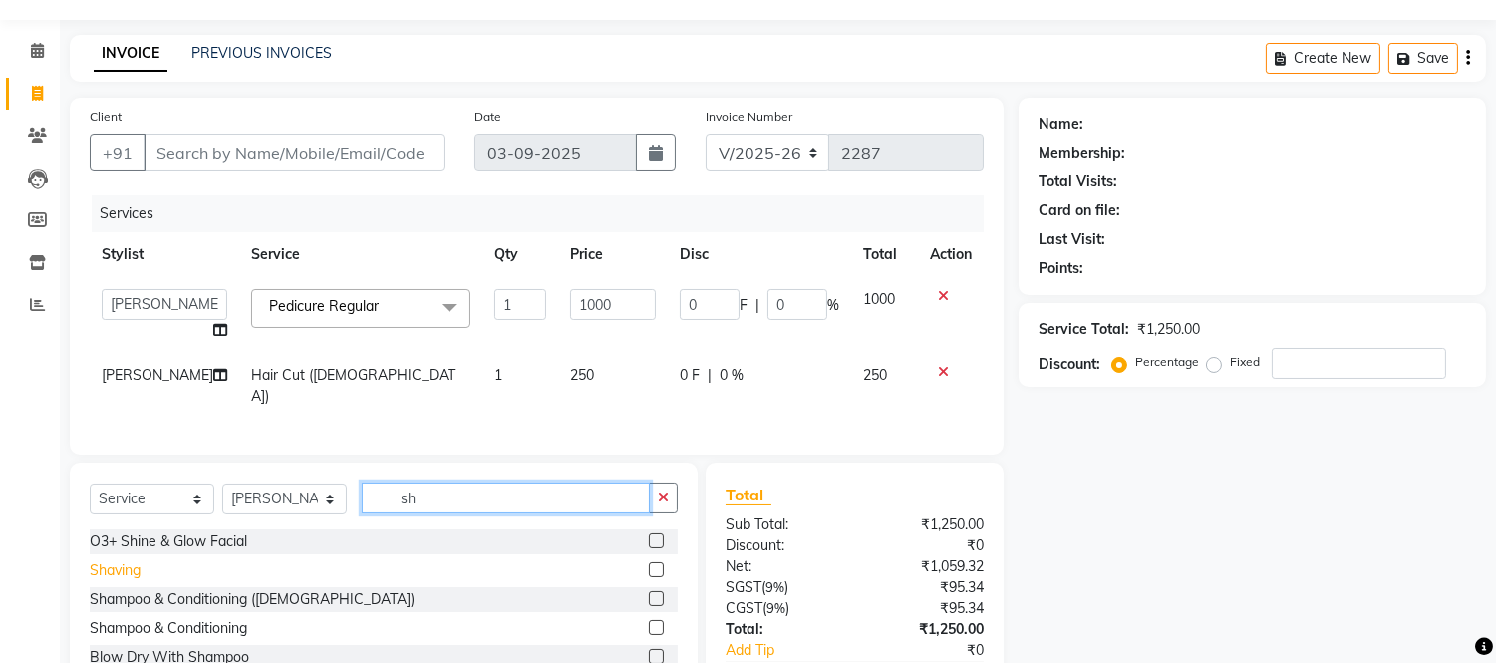
type input "sh"
click at [128, 581] on div "Shaving" at bounding box center [115, 570] width 51 height 21
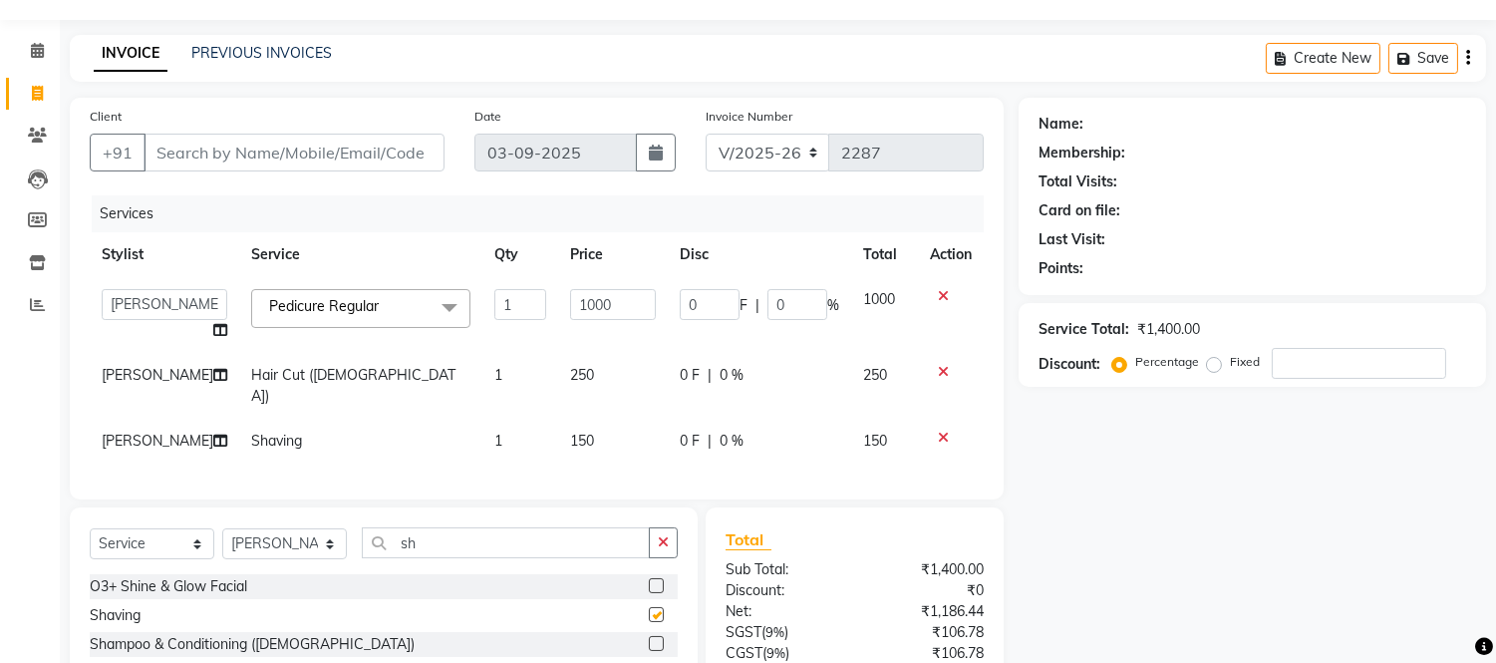
checkbox input "false"
drag, startPoint x: 1187, startPoint y: 525, endPoint x: 1188, endPoint y: 511, distance: 14.0
click at [1188, 524] on div "Name: Membership: Total Visits: Card on file: Last Visit: Points: Service Total…" at bounding box center [1260, 450] width 482 height 704
drag, startPoint x: 1284, startPoint y: 449, endPoint x: 716, endPoint y: 449, distance: 568.2
click at [1272, 449] on div "Name: Membership: Total Visits: Card on file: Last Visit: Points: Service Total…" at bounding box center [1260, 450] width 482 height 704
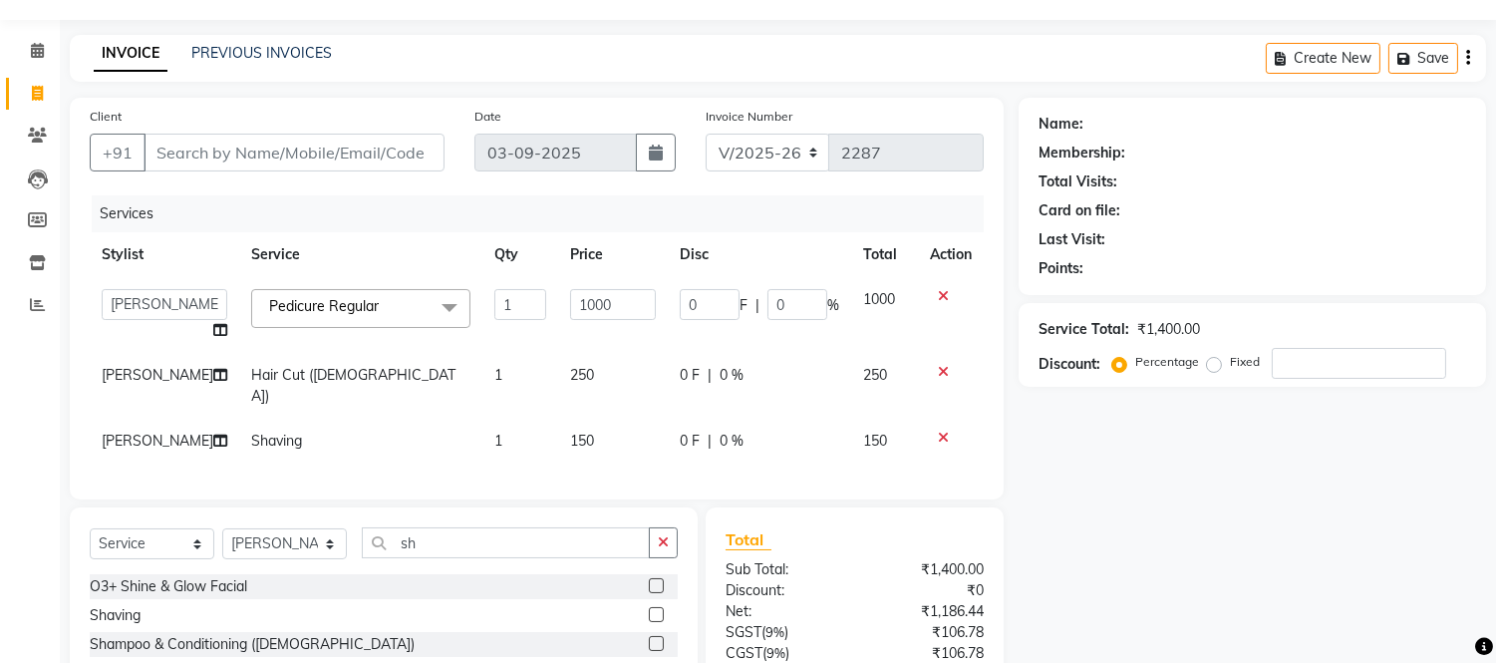
click at [943, 291] on icon at bounding box center [943, 296] width 11 height 14
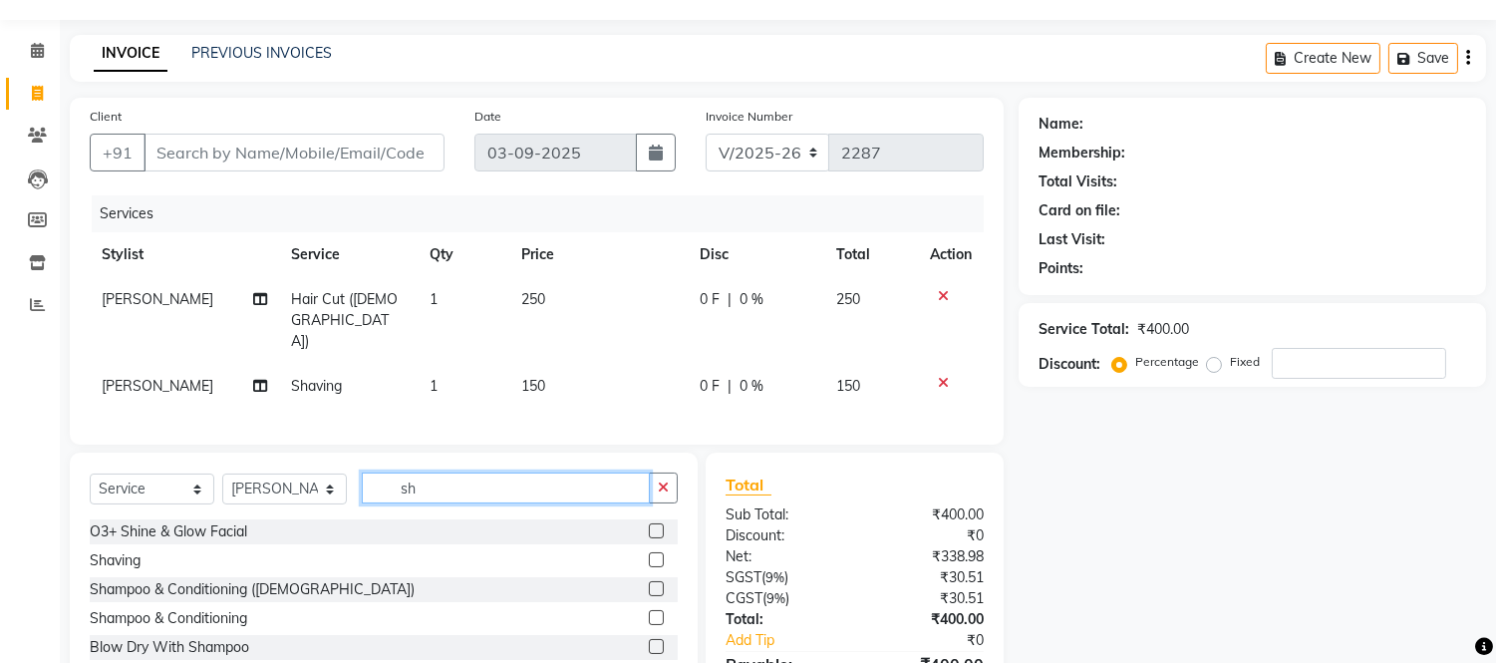
click at [445, 472] on input "sh" at bounding box center [506, 487] width 288 height 31
click at [327, 473] on select "Select Stylist Admin Anju Sonar Bir Basumtary [PERSON_NAME] [PERSON_NAME] Hombr…" at bounding box center [284, 488] width 125 height 31
select select "35937"
click at [222, 473] on select "Select Stylist Admin Anju Sonar Bir Basumtary [PERSON_NAME] [PERSON_NAME] Hombr…" at bounding box center [284, 488] width 125 height 31
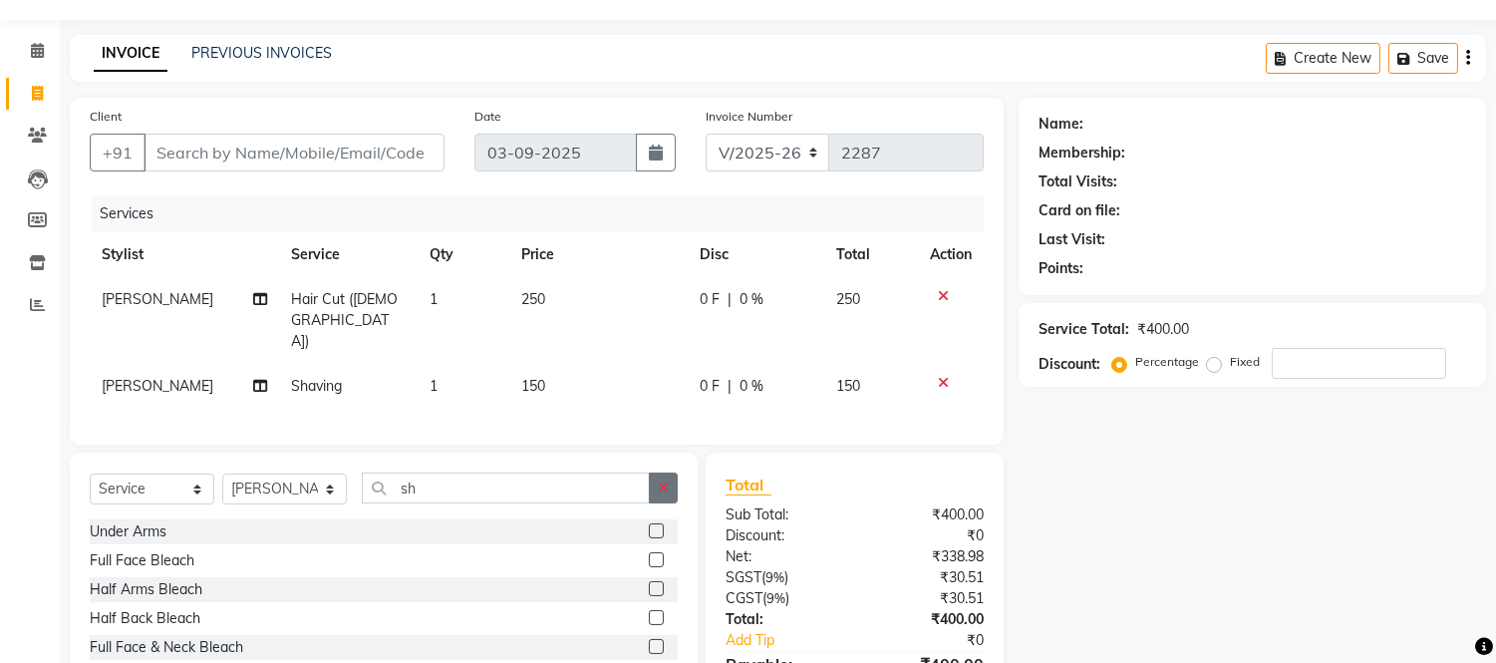
click at [661, 480] on icon "button" at bounding box center [663, 487] width 11 height 14
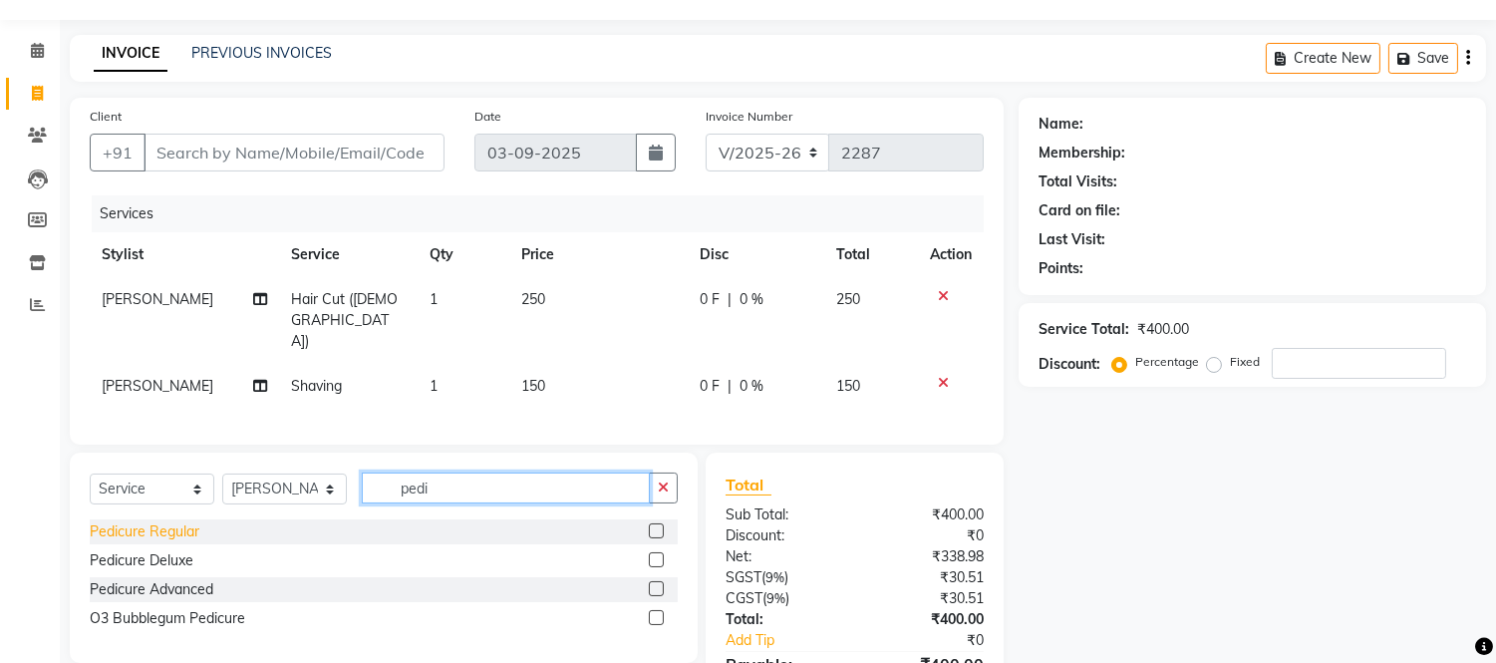
type input "pedi"
click at [140, 521] on div "Pedicure Regular" at bounding box center [145, 531] width 110 height 21
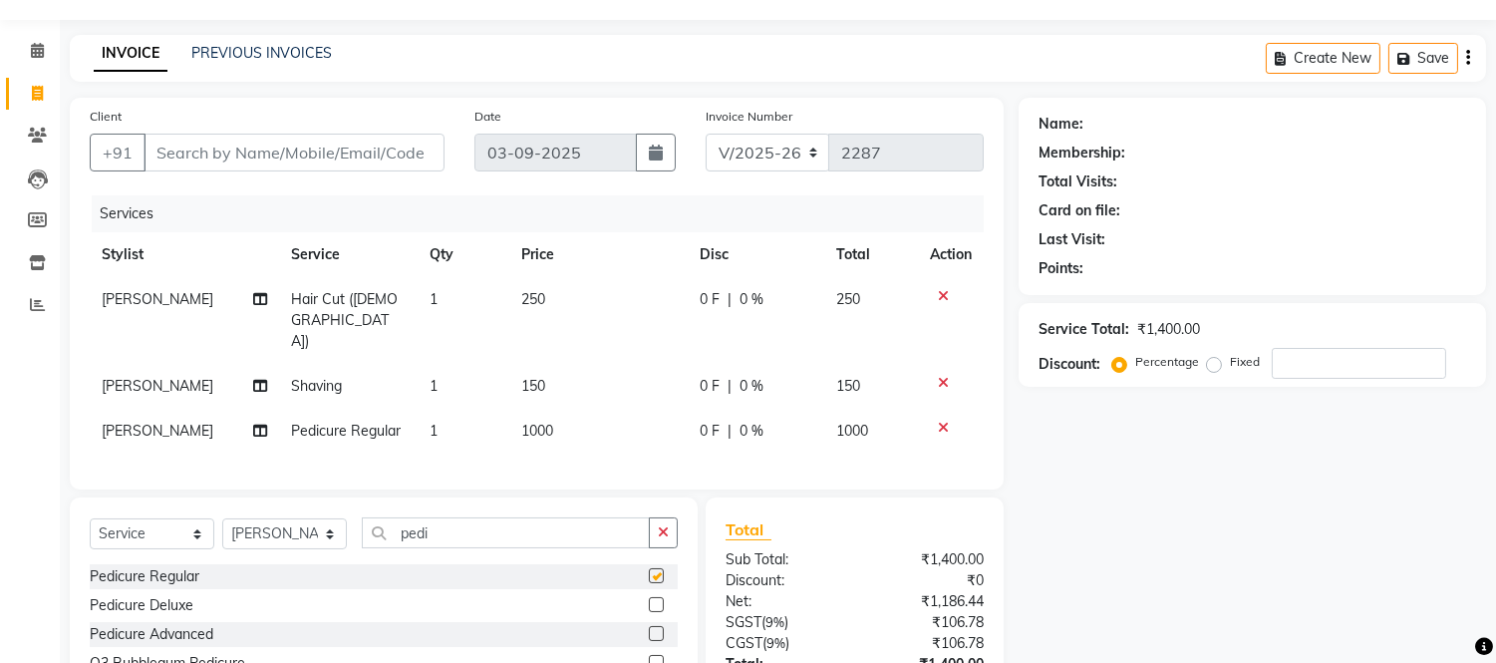
checkbox input "false"
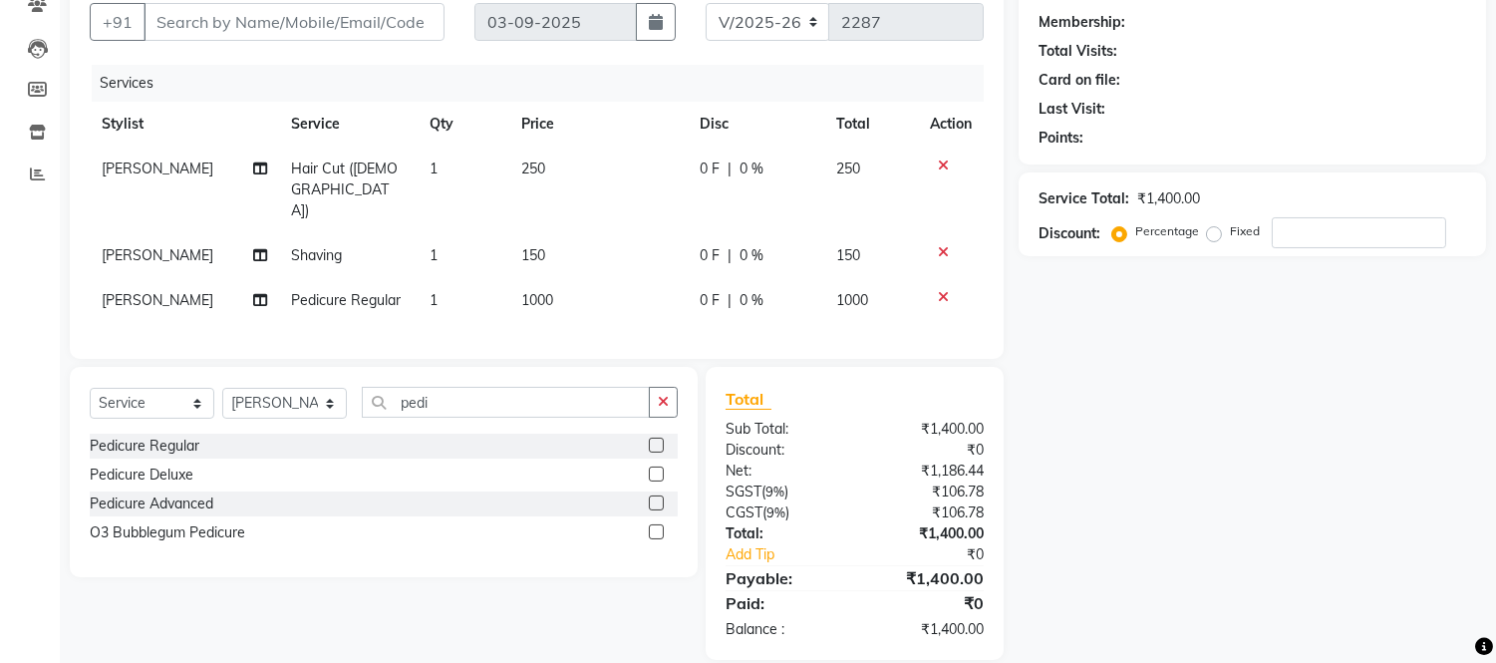
scroll to position [183, 0]
click at [851, 245] on span "150" at bounding box center [849, 254] width 24 height 18
select select "77350"
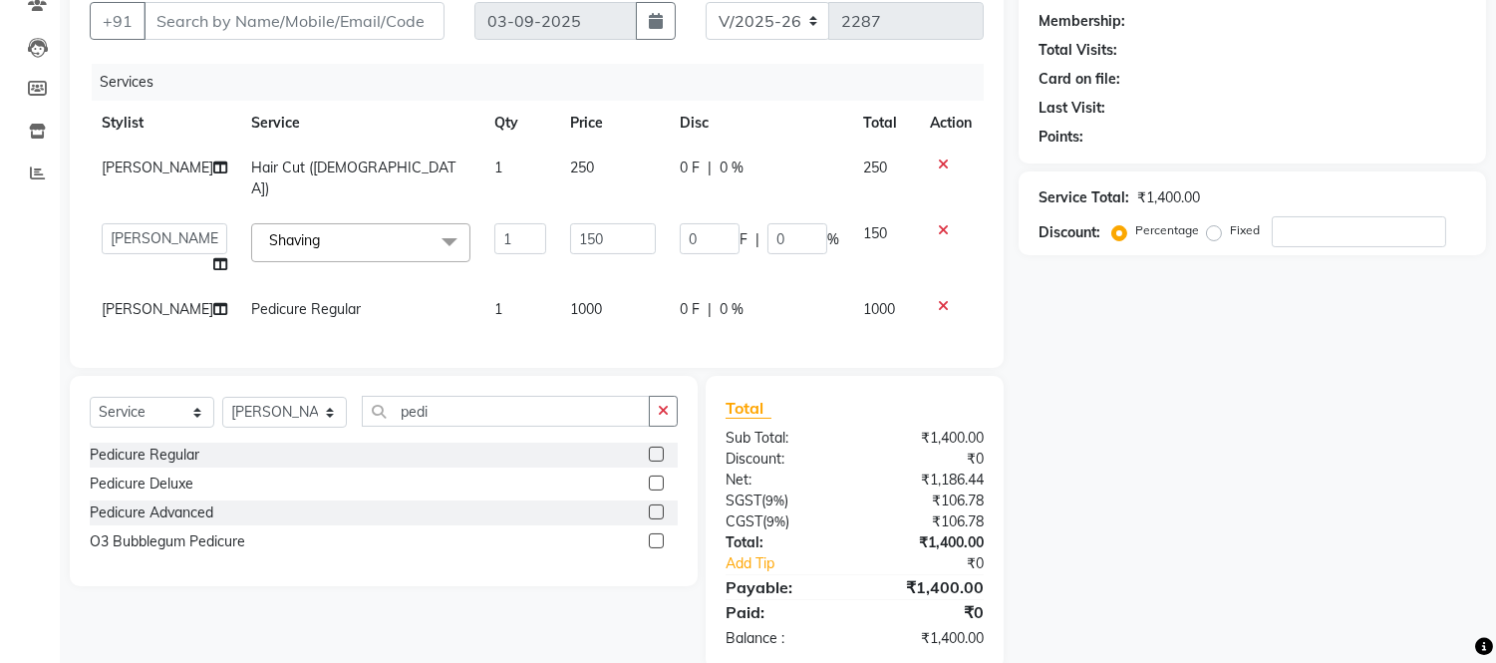
click at [878, 225] on span "150" at bounding box center [875, 233] width 24 height 18
click at [585, 239] on input "150" at bounding box center [613, 238] width 86 height 31
type input "1"
type input "200"
click at [827, 342] on div "Client +91 Date [DATE] Invoice Number V/2025 V/[PHONE_NUMBER] Services Stylist …" at bounding box center [537, 317] width 964 height 703
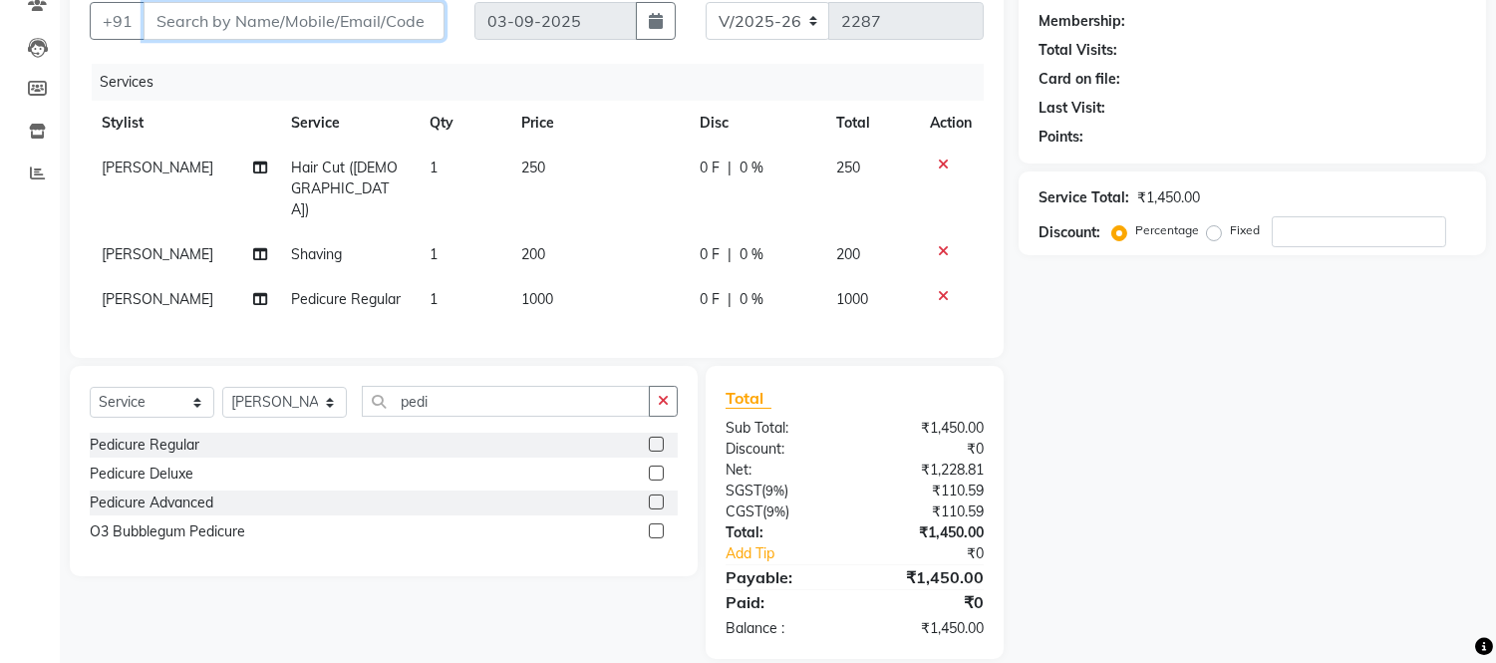
click at [247, 18] on input "Client" at bounding box center [294, 21] width 301 height 38
type input "9"
type input "0"
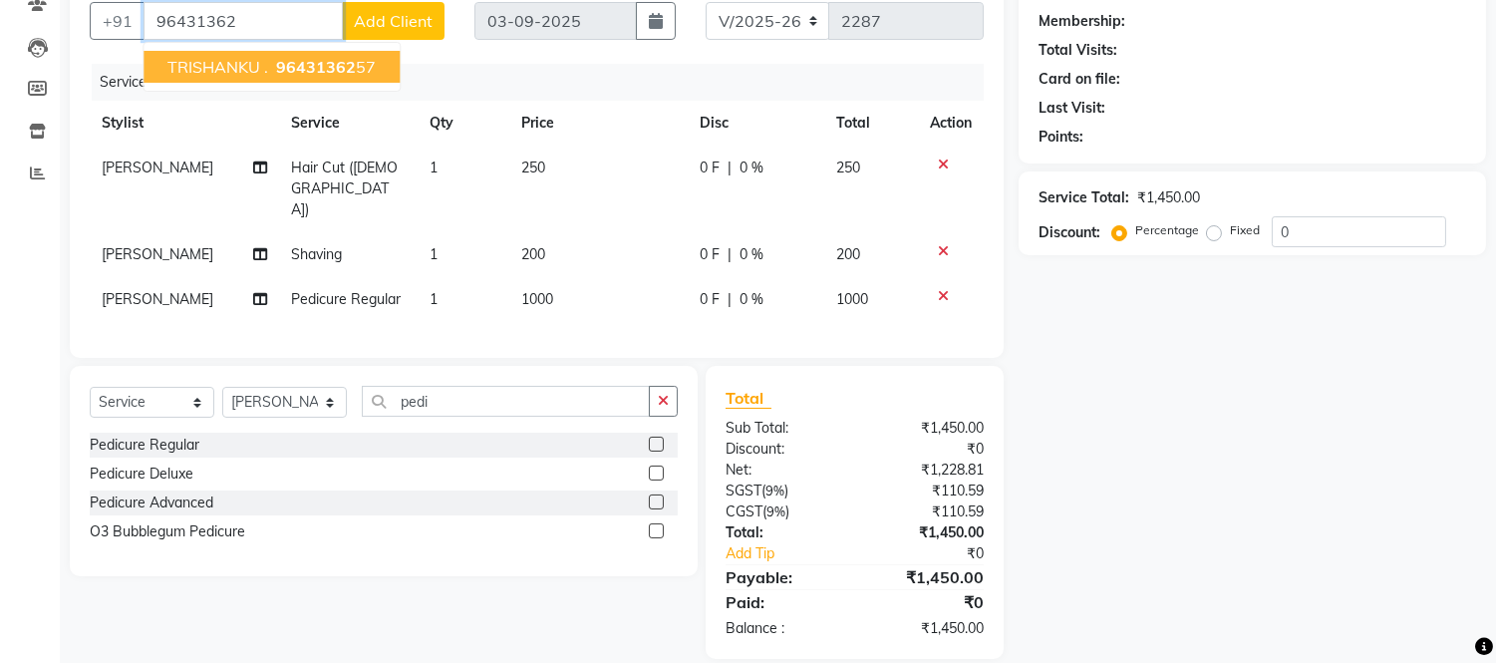
click at [266, 57] on span "TRISHANKU ." at bounding box center [217, 67] width 101 height 20
type input "9643136257"
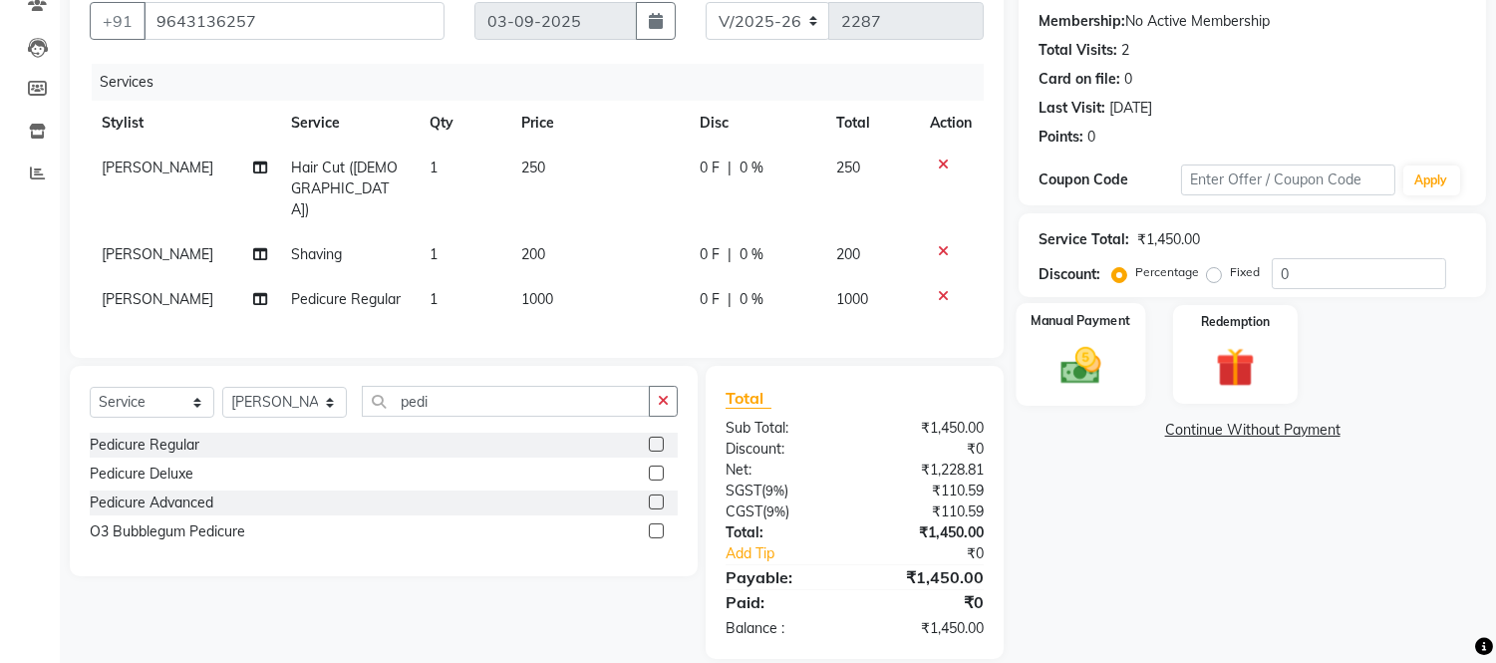
click at [1090, 367] on img at bounding box center [1082, 366] width 66 height 47
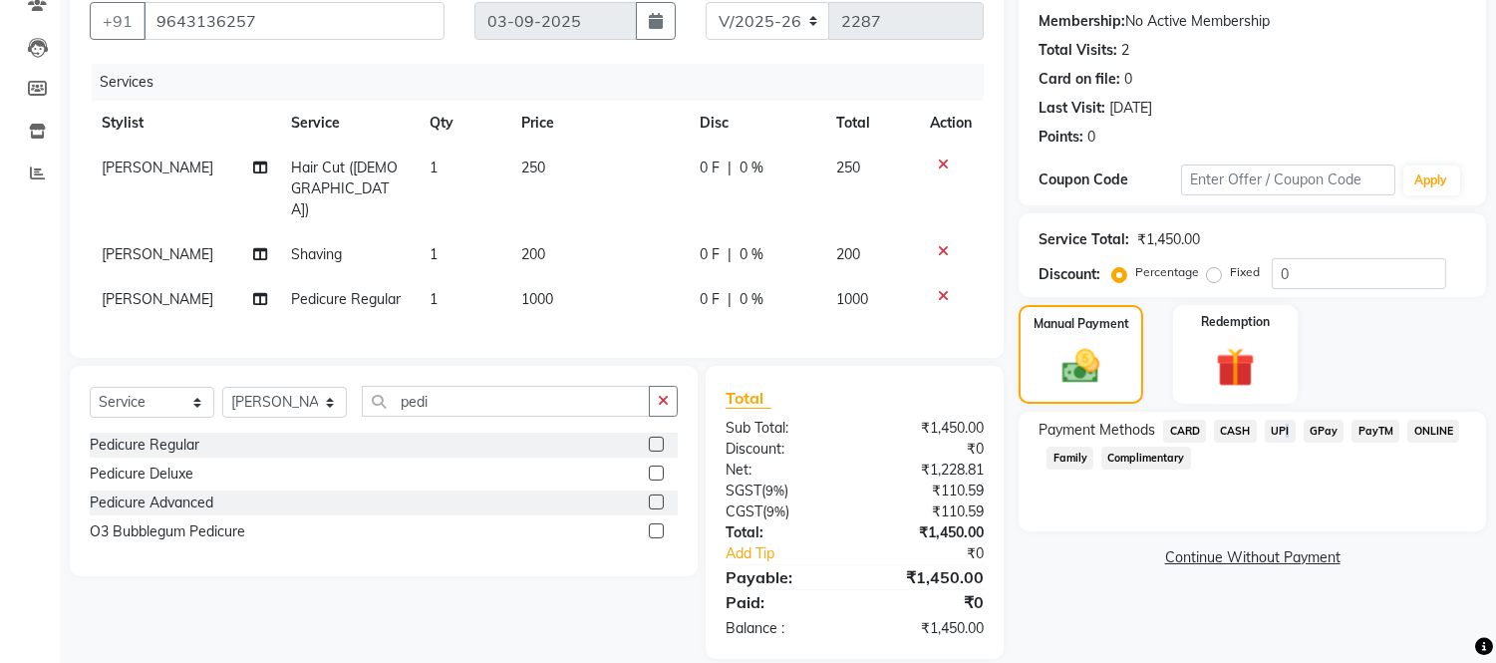
click at [1283, 432] on span "UPI" at bounding box center [1280, 431] width 31 height 23
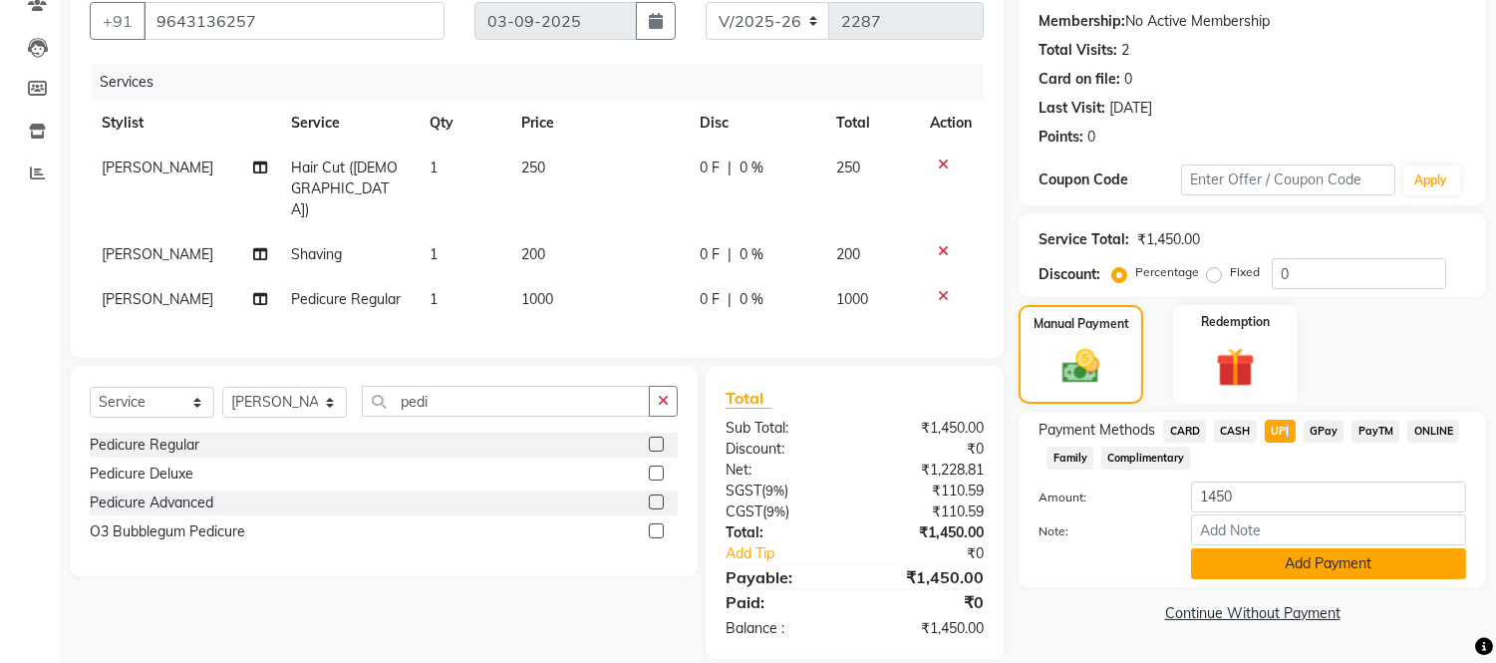
click at [1262, 569] on button "Add Payment" at bounding box center [1328, 563] width 275 height 31
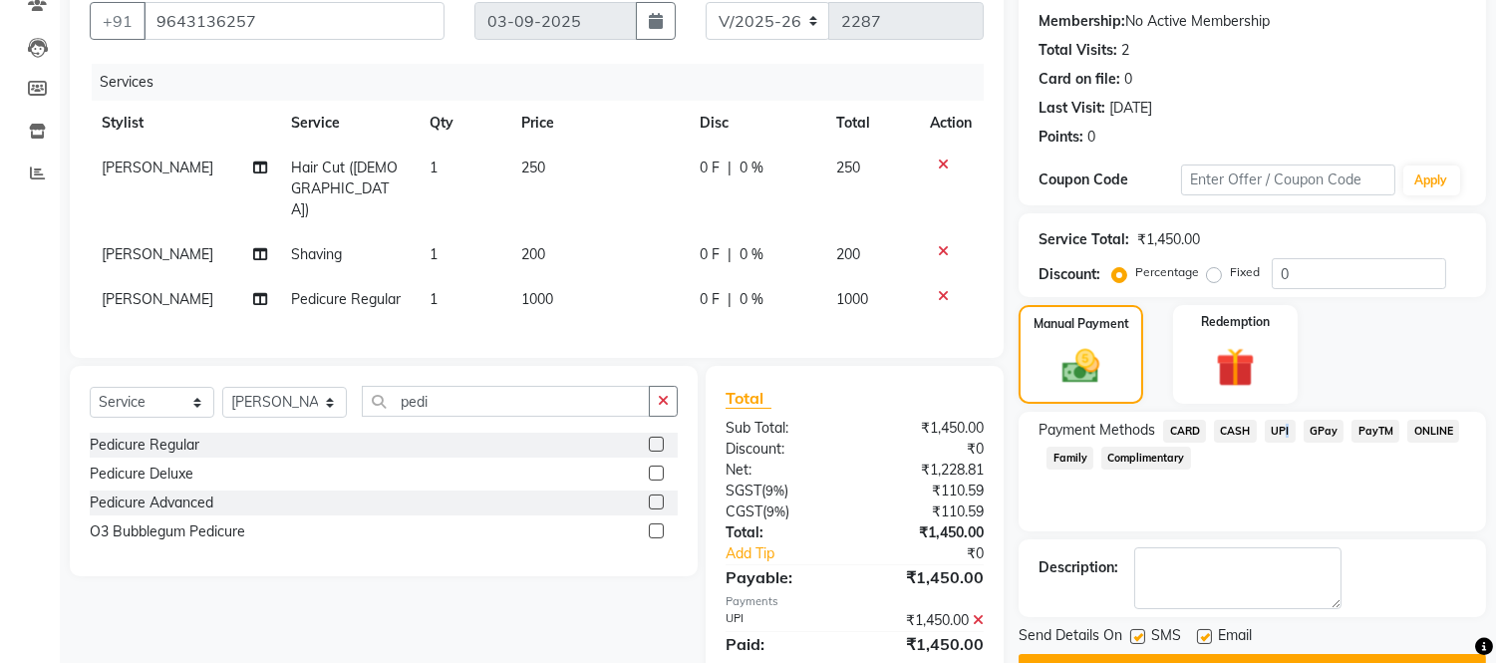
scroll to position [233, 0]
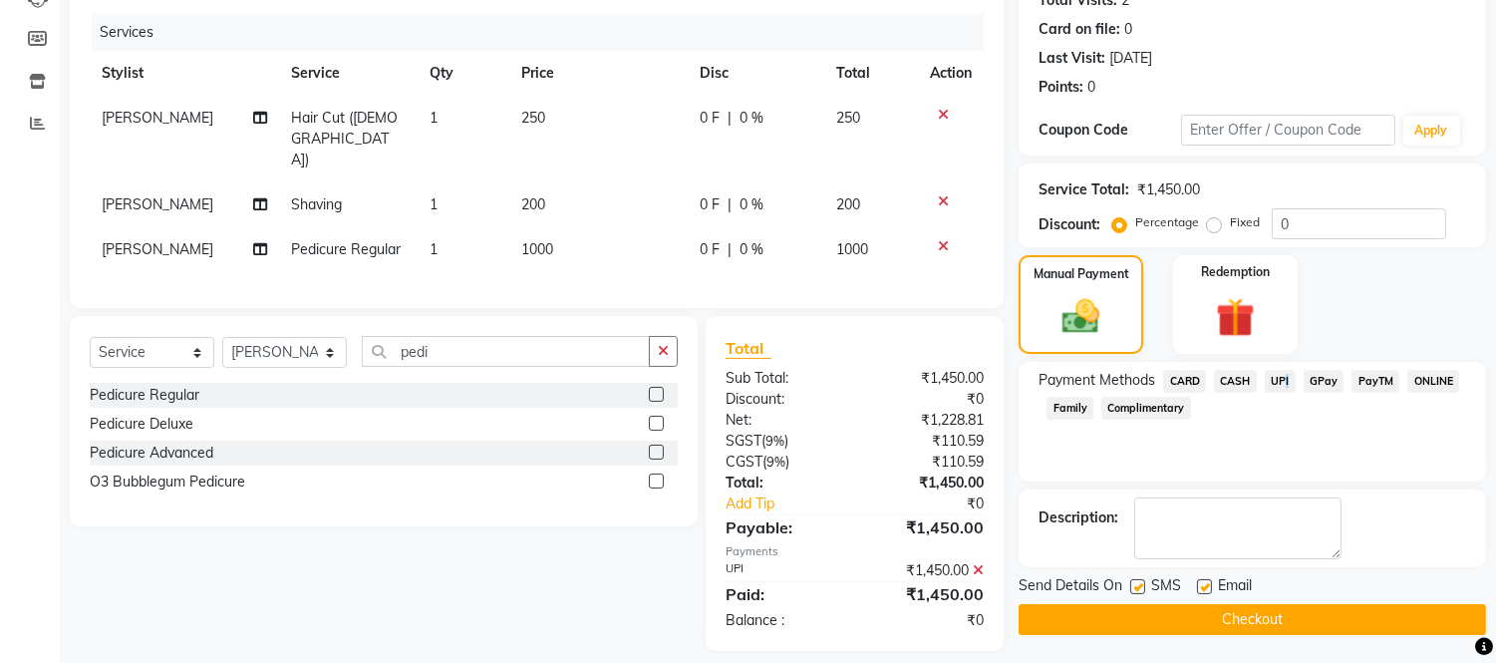
click at [1144, 616] on button "Checkout" at bounding box center [1252, 619] width 467 height 31
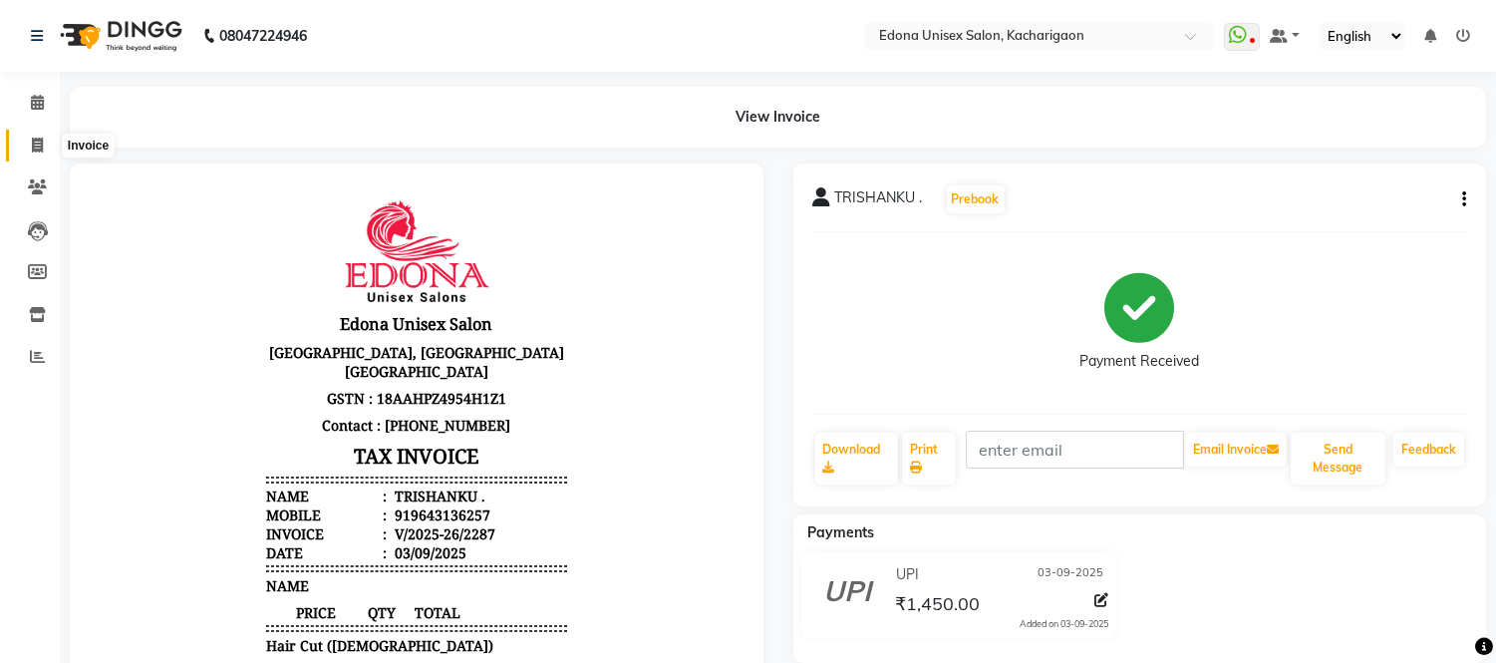
drag, startPoint x: 36, startPoint y: 137, endPoint x: 57, endPoint y: 128, distance: 22.8
click at [36, 138] on icon at bounding box center [37, 145] width 11 height 15
select select "service"
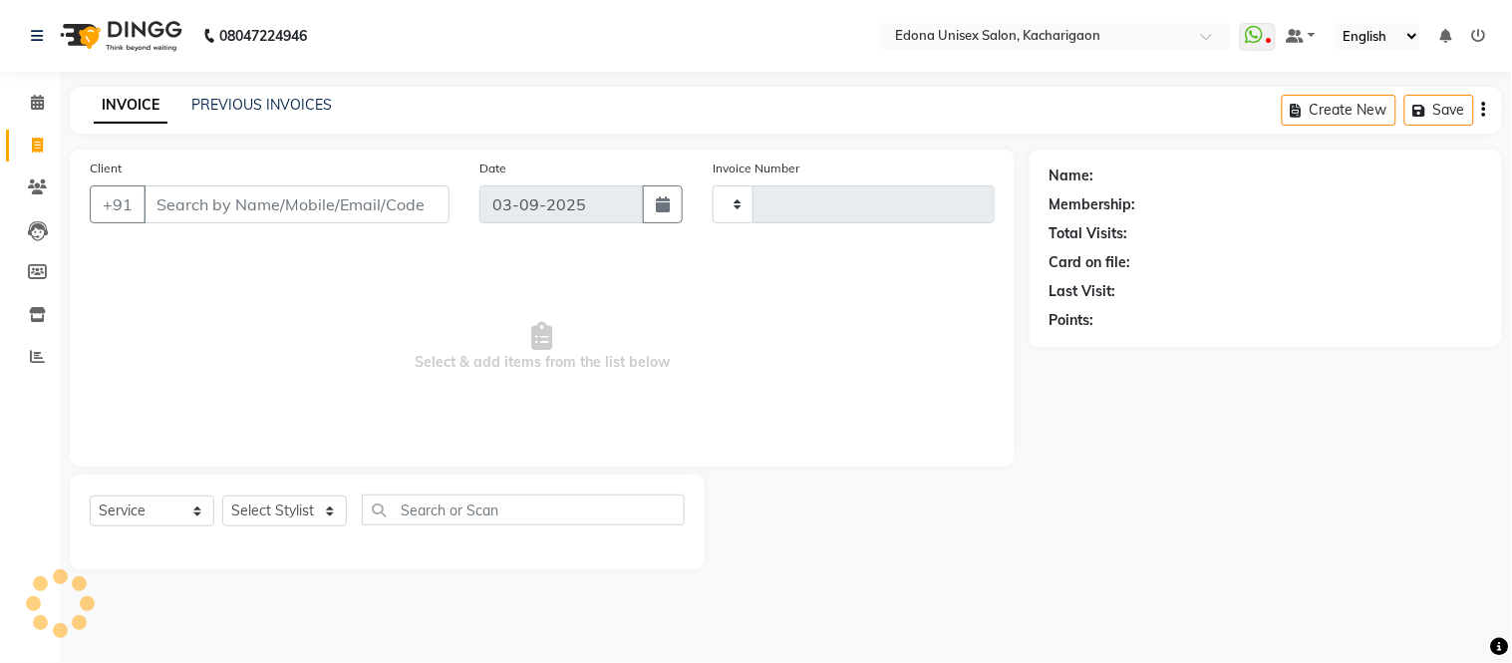
type input "2288"
select select "5389"
click at [217, 203] on input "Client" at bounding box center [297, 204] width 306 height 38
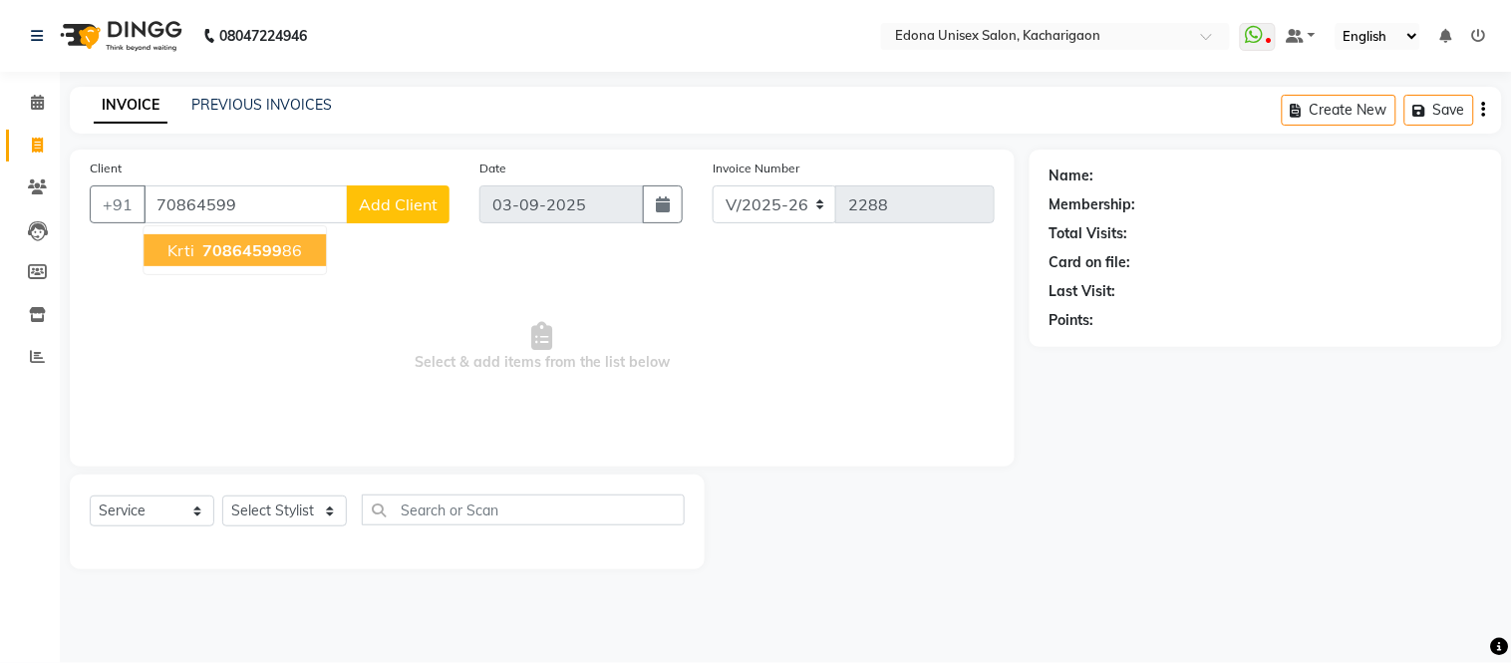
click at [245, 236] on button "Krti 70864599 86" at bounding box center [235, 250] width 182 height 32
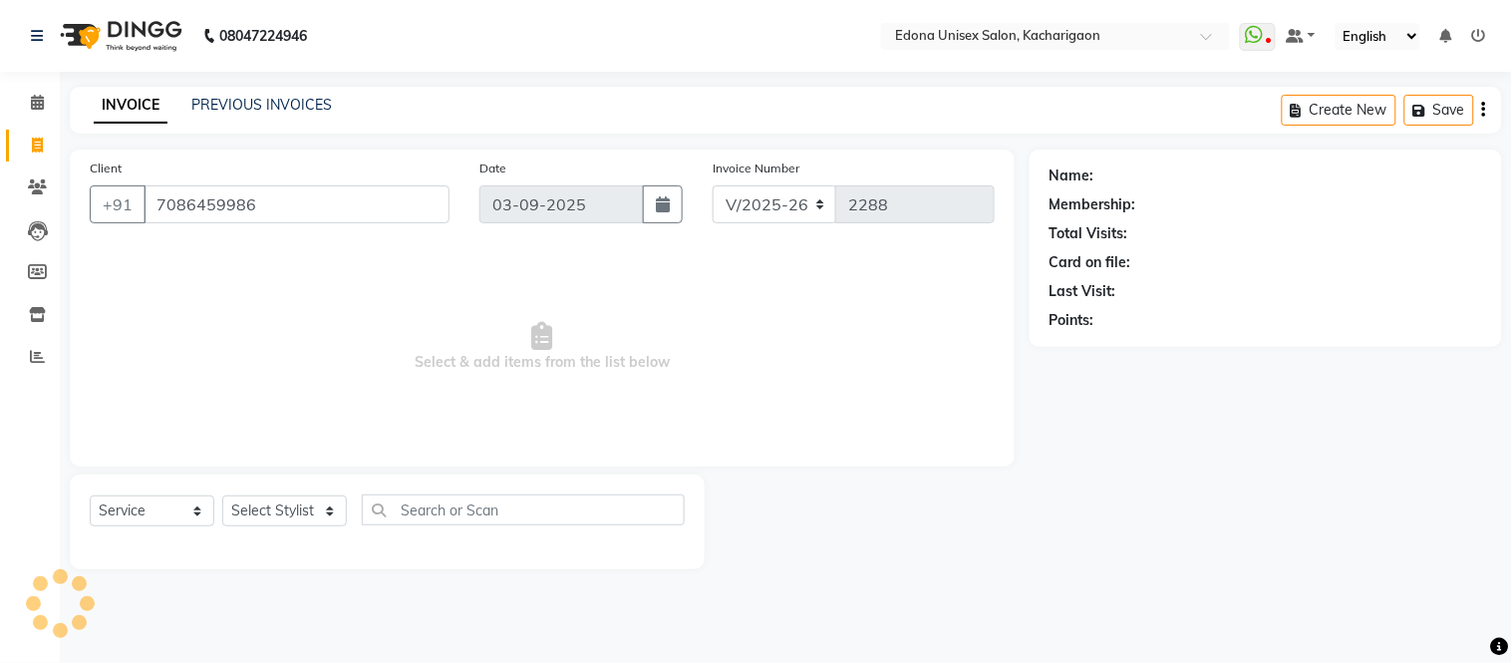
type input "7086459986"
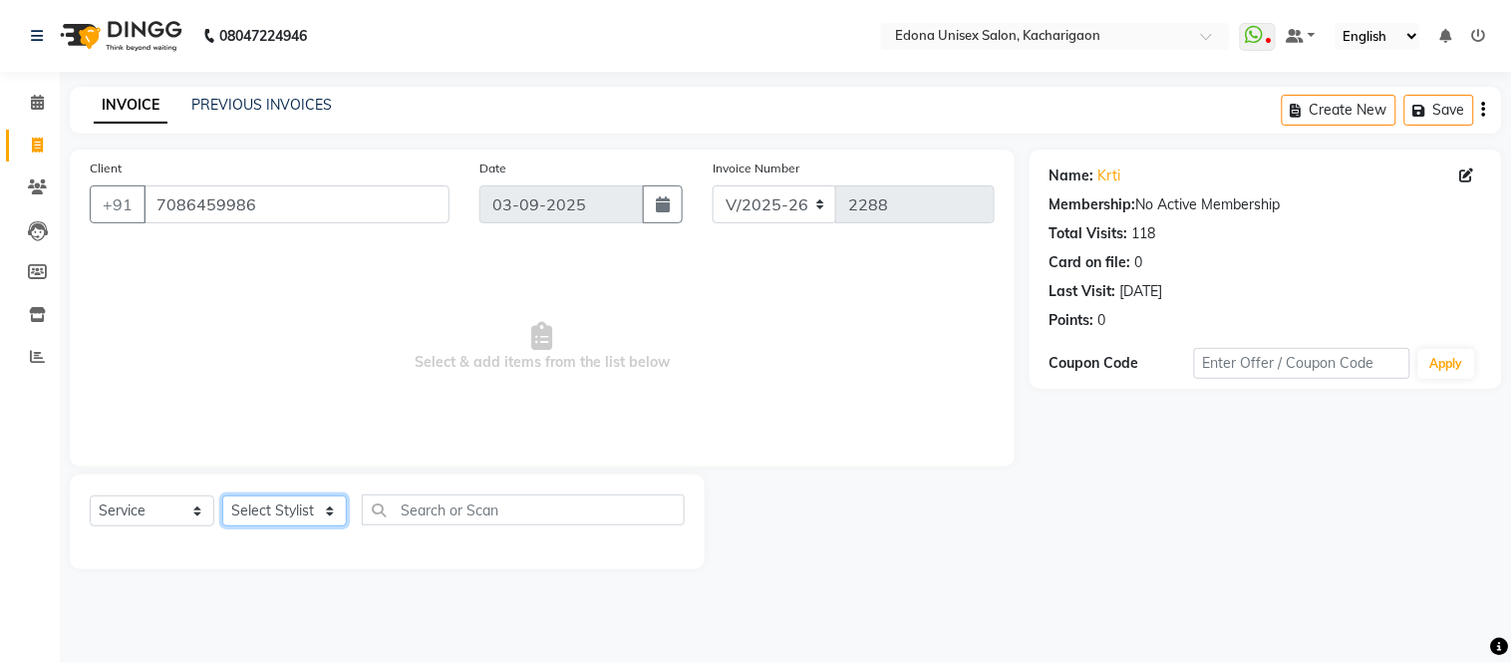
click at [256, 505] on select "Select Stylist Admin Anju Sonar Bir Basumtary [PERSON_NAME] [PERSON_NAME] Hombr…" at bounding box center [284, 510] width 125 height 31
click at [222, 496] on select "Select Stylist Admin Anju Sonar Bir Basumtary [PERSON_NAME] [PERSON_NAME] Hombr…" at bounding box center [284, 510] width 125 height 31
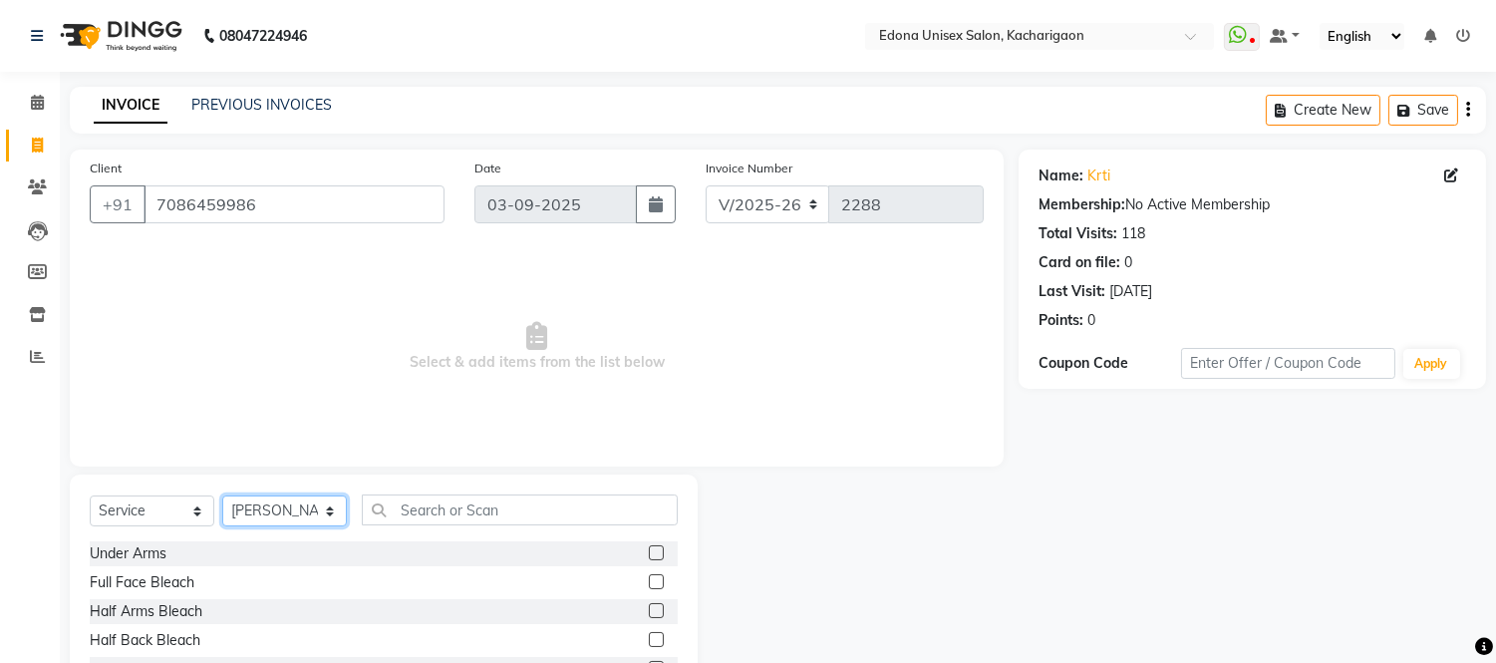
click at [306, 509] on select "Select Stylist Admin Anju Sonar Bir Basumtary [PERSON_NAME] [PERSON_NAME] Hombr…" at bounding box center [284, 510] width 125 height 31
select select "54018"
click at [222, 496] on select "Select Stylist Admin Anju Sonar Bir Basumtary [PERSON_NAME] [PERSON_NAME] Hombr…" at bounding box center [284, 510] width 125 height 31
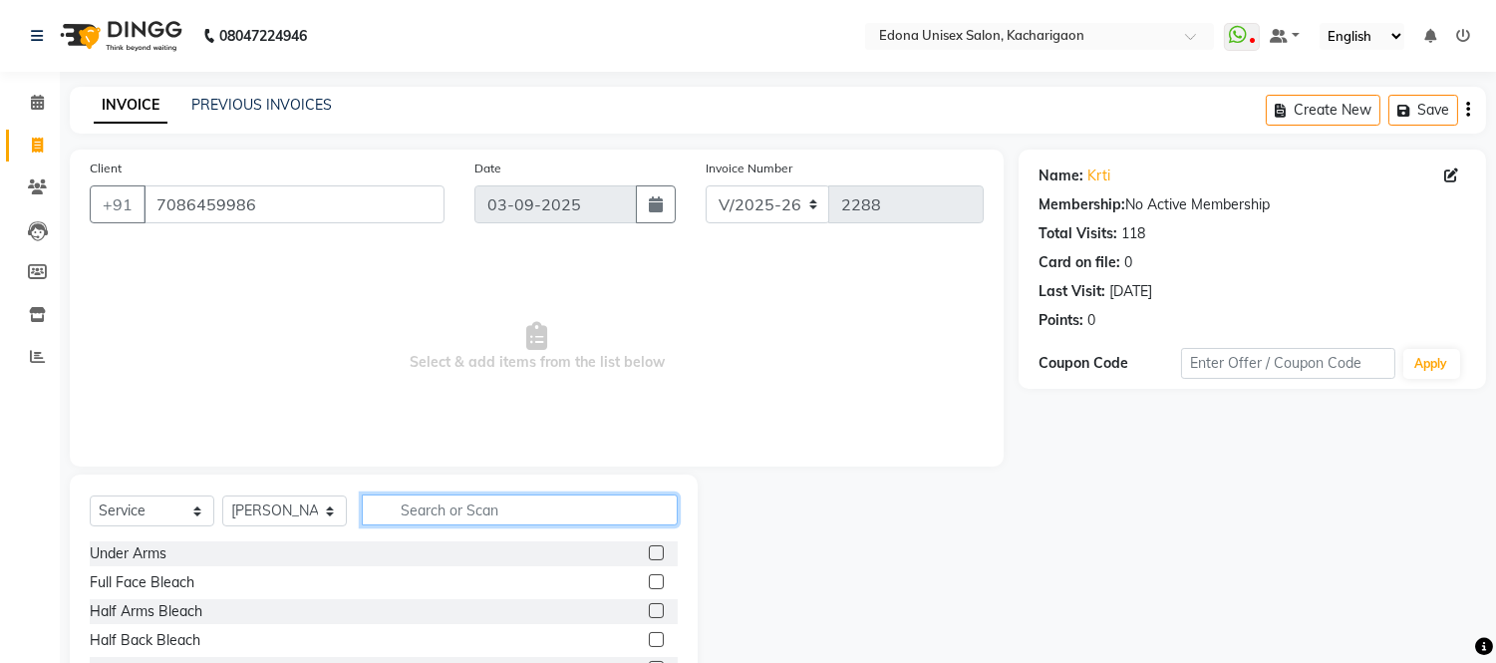
click at [464, 504] on input "text" at bounding box center [520, 509] width 316 height 31
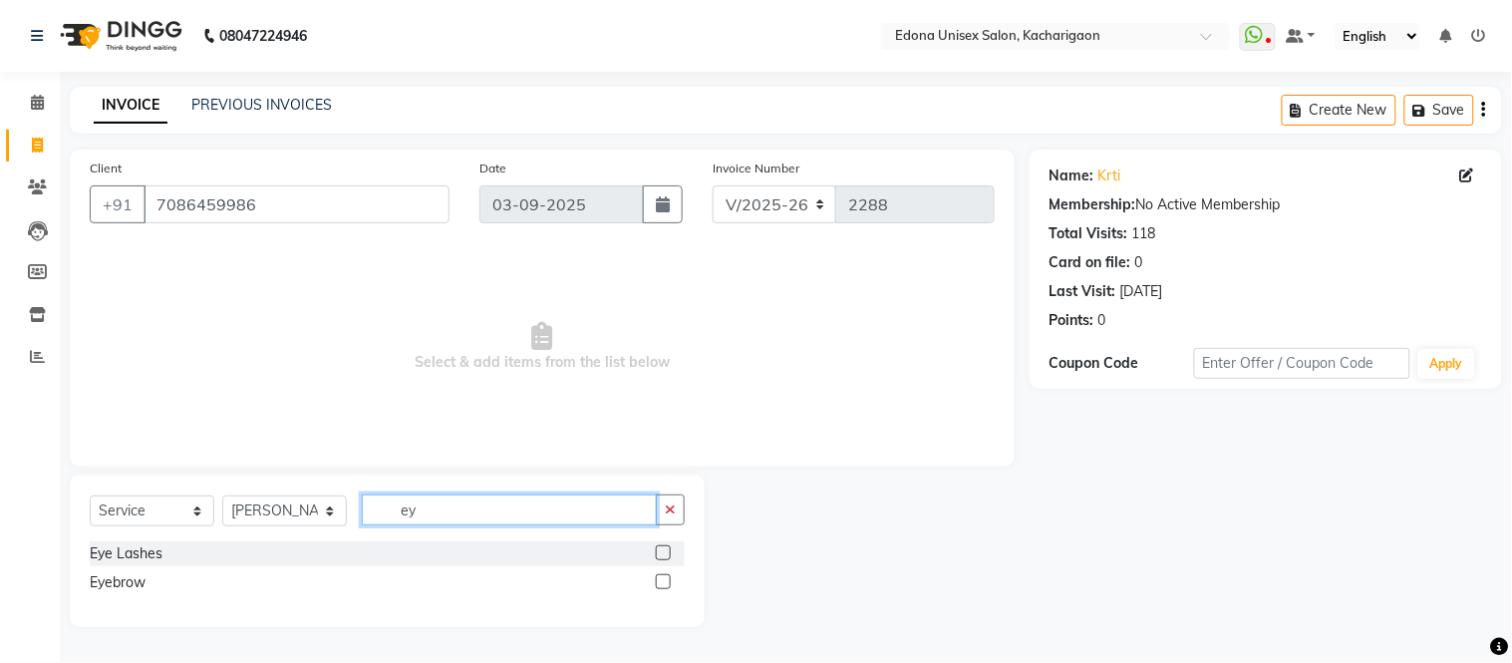
type input "ey"
click at [661, 583] on label at bounding box center [663, 581] width 15 height 15
click at [661, 583] on input "checkbox" at bounding box center [662, 582] width 13 height 13
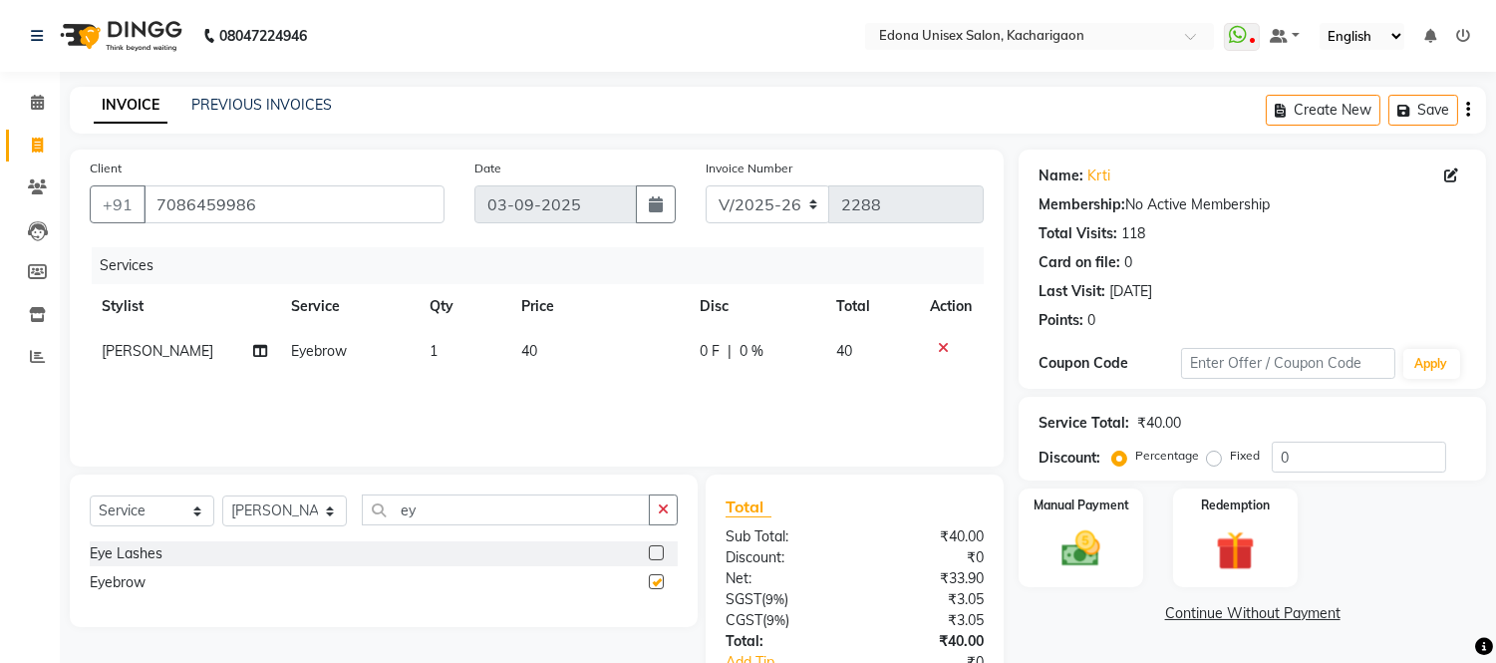
checkbox input "false"
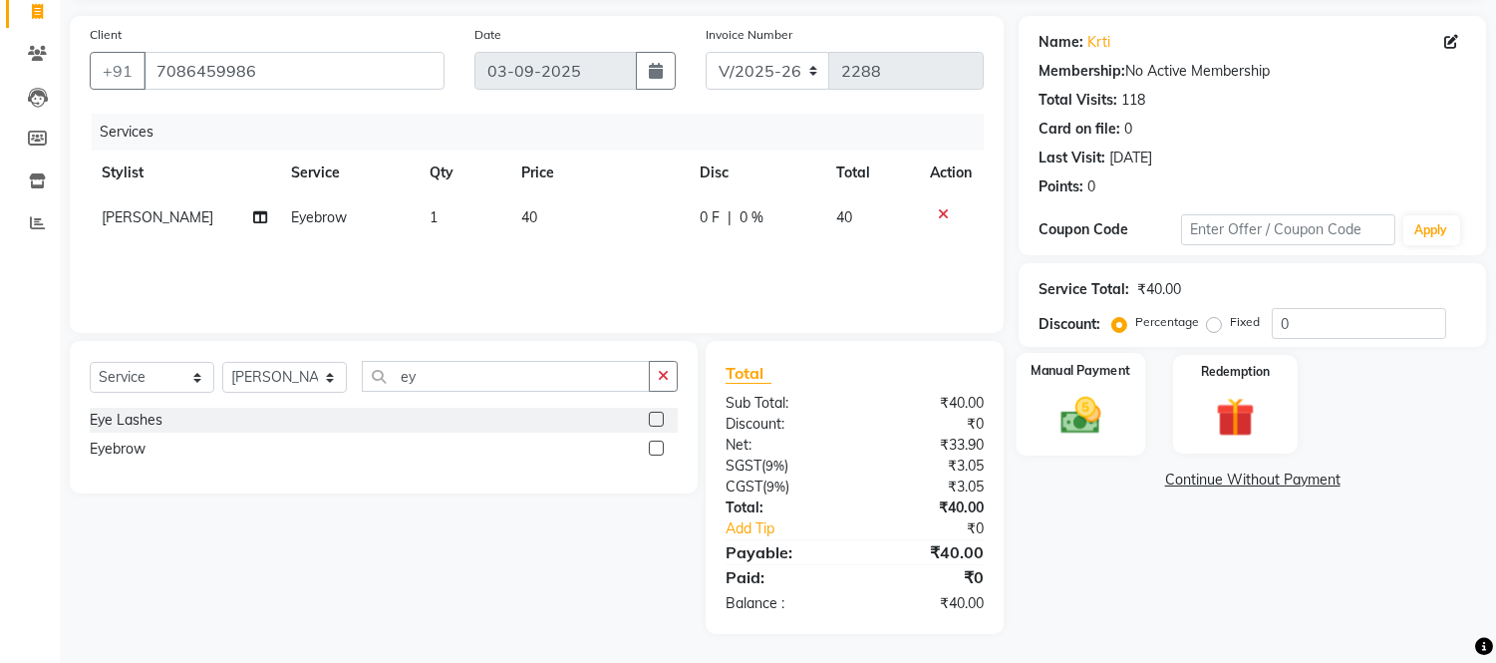
click at [1100, 421] on img at bounding box center [1082, 416] width 66 height 47
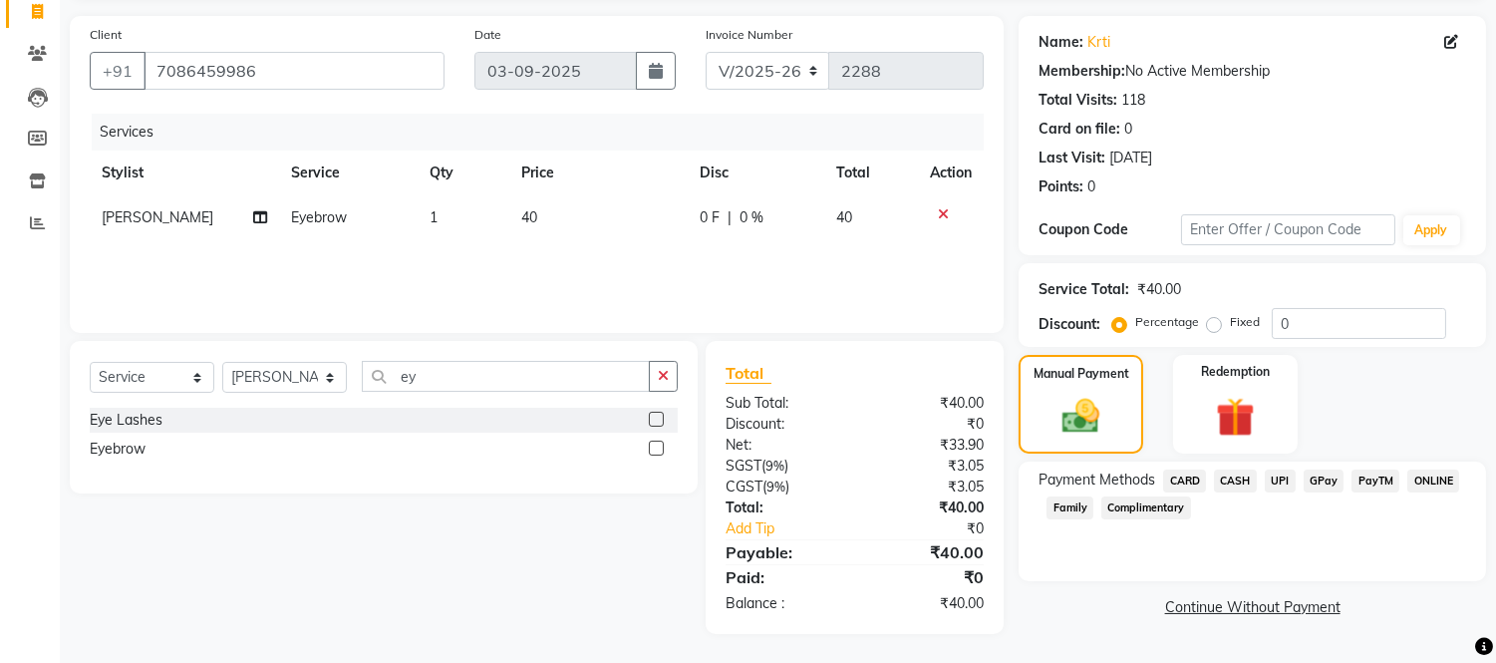
click at [1283, 478] on span "UPI" at bounding box center [1280, 480] width 31 height 23
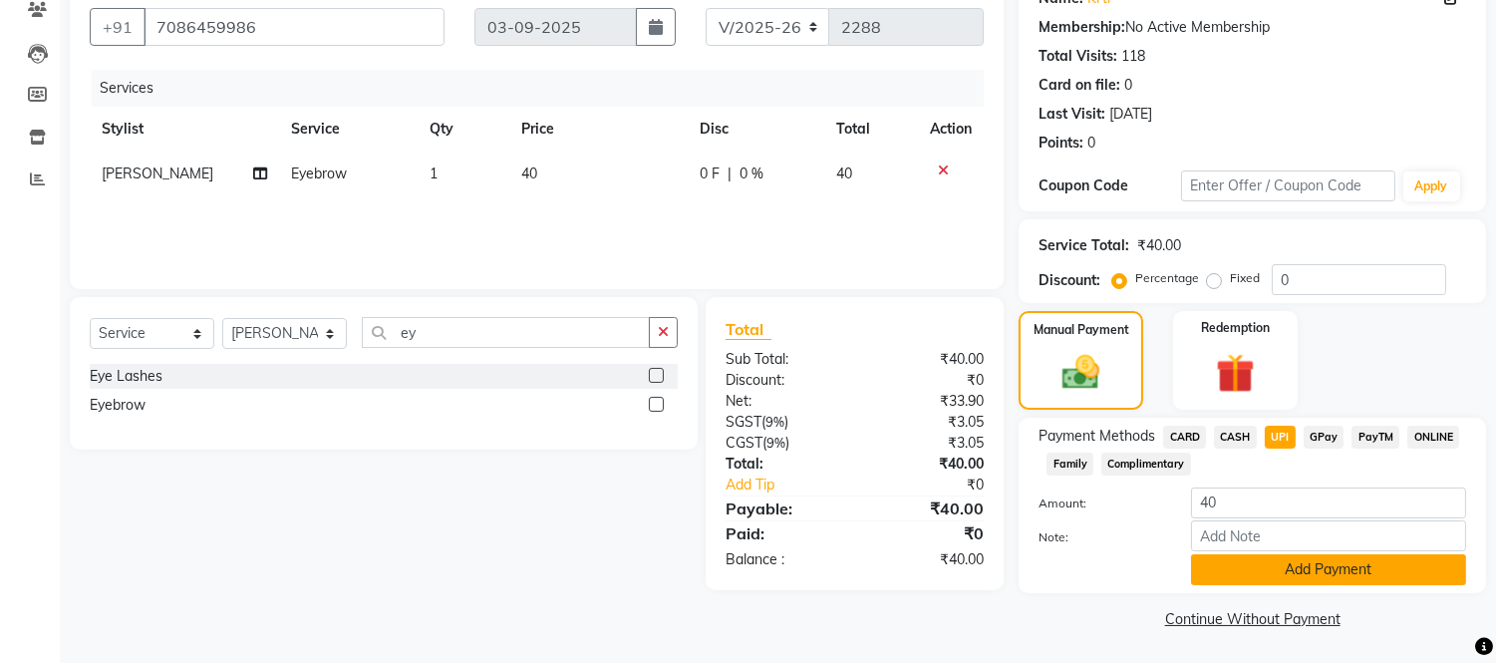
click at [1280, 573] on button "Add Payment" at bounding box center [1328, 569] width 275 height 31
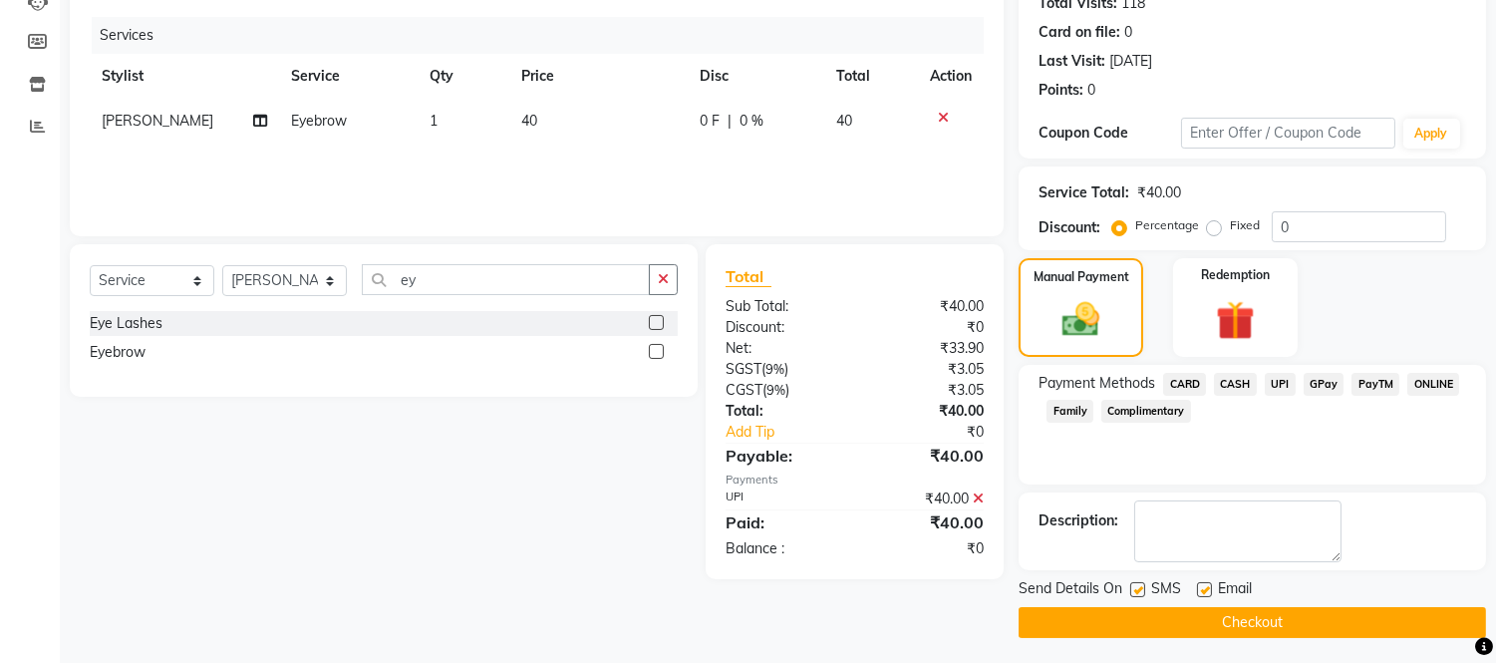
scroll to position [233, 0]
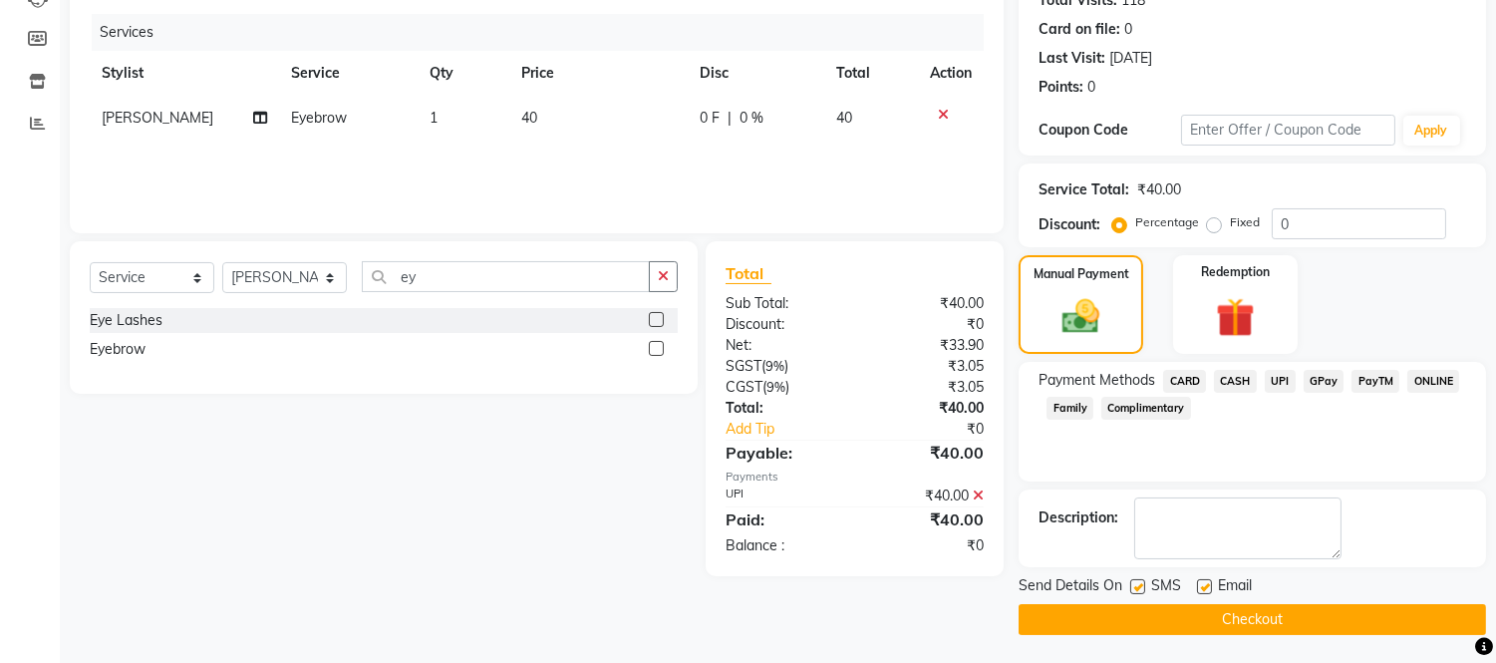
click at [1290, 614] on button "Checkout" at bounding box center [1252, 619] width 467 height 31
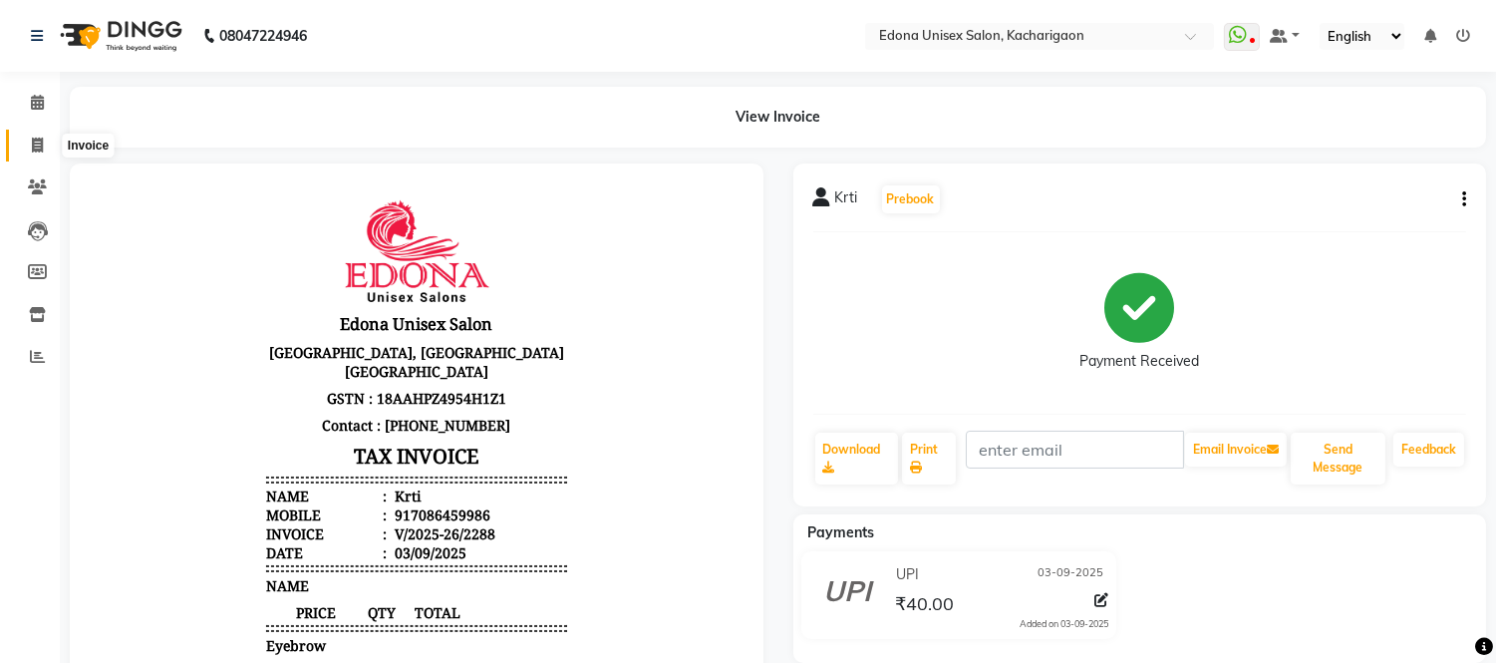
click at [40, 153] on icon at bounding box center [37, 145] width 11 height 15
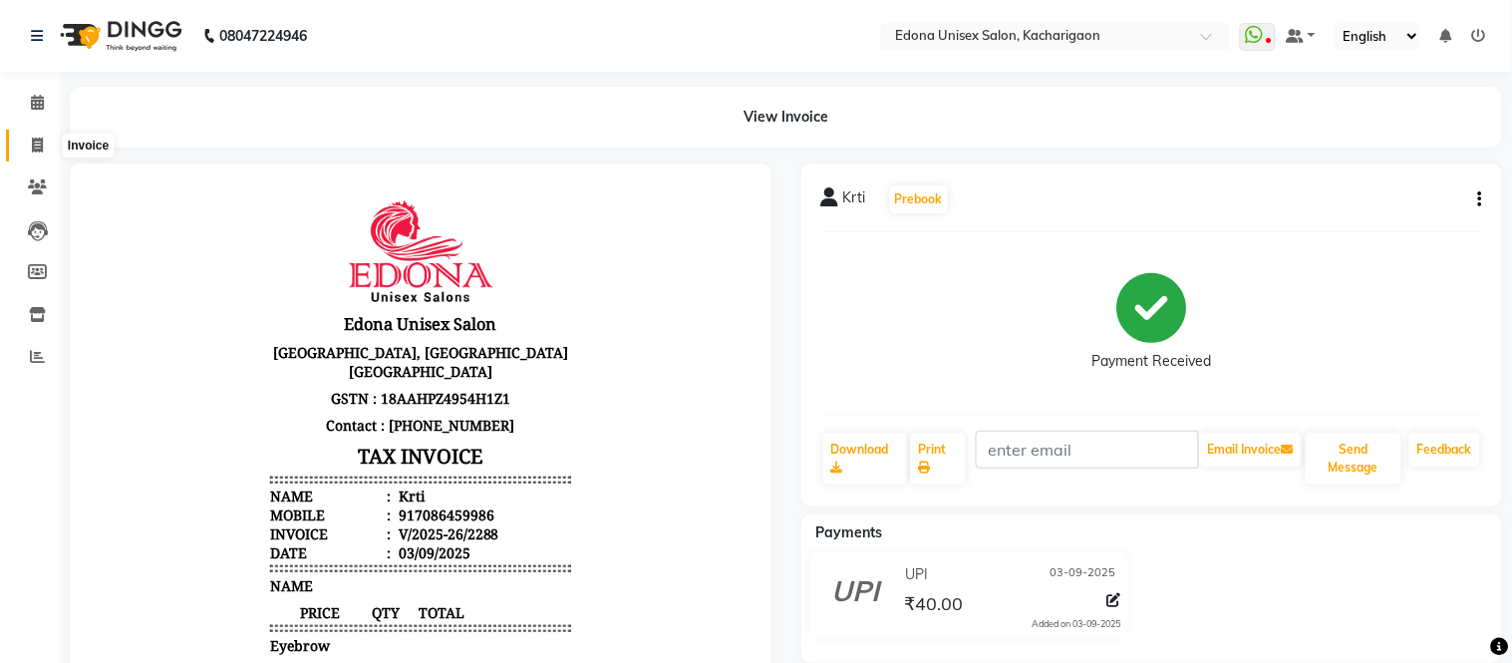
select select "5389"
select select "service"
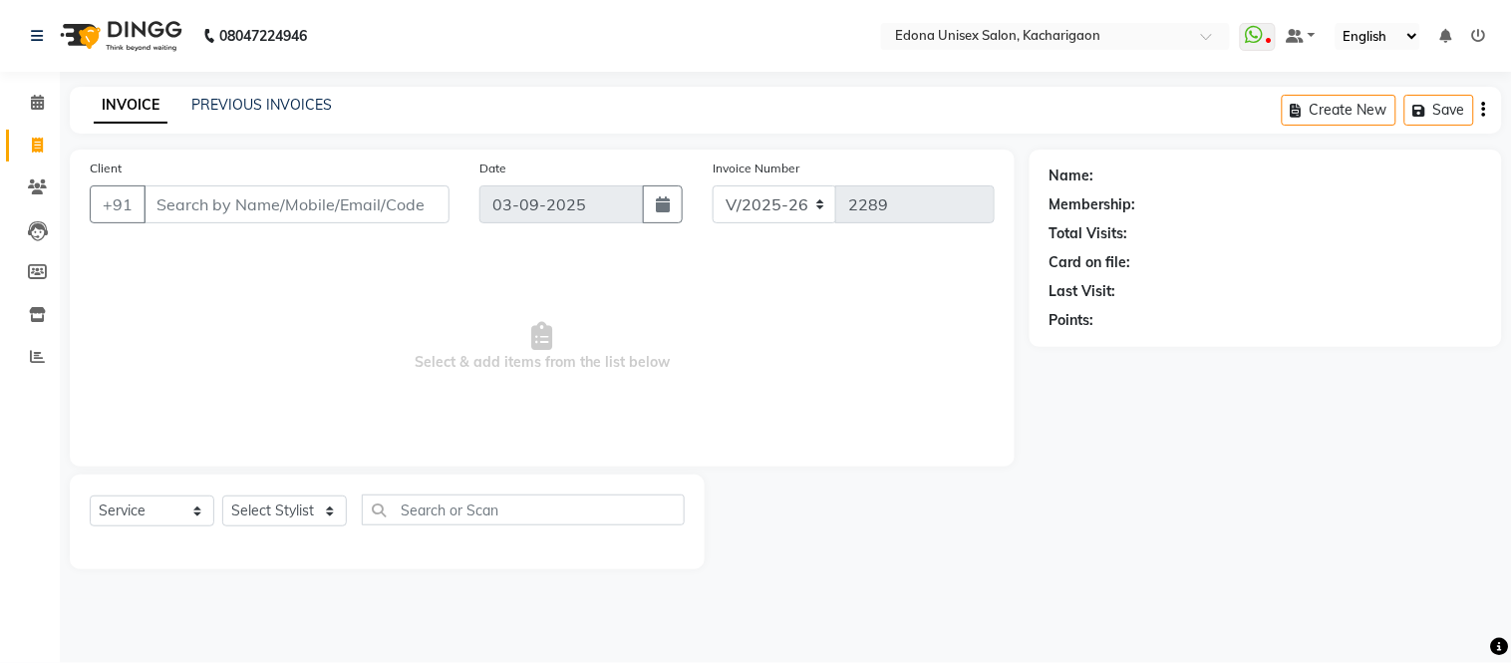
click at [359, 201] on input "Client" at bounding box center [297, 204] width 306 height 38
type input "8134922957"
click at [416, 194] on span "Add Client" at bounding box center [398, 204] width 79 height 20
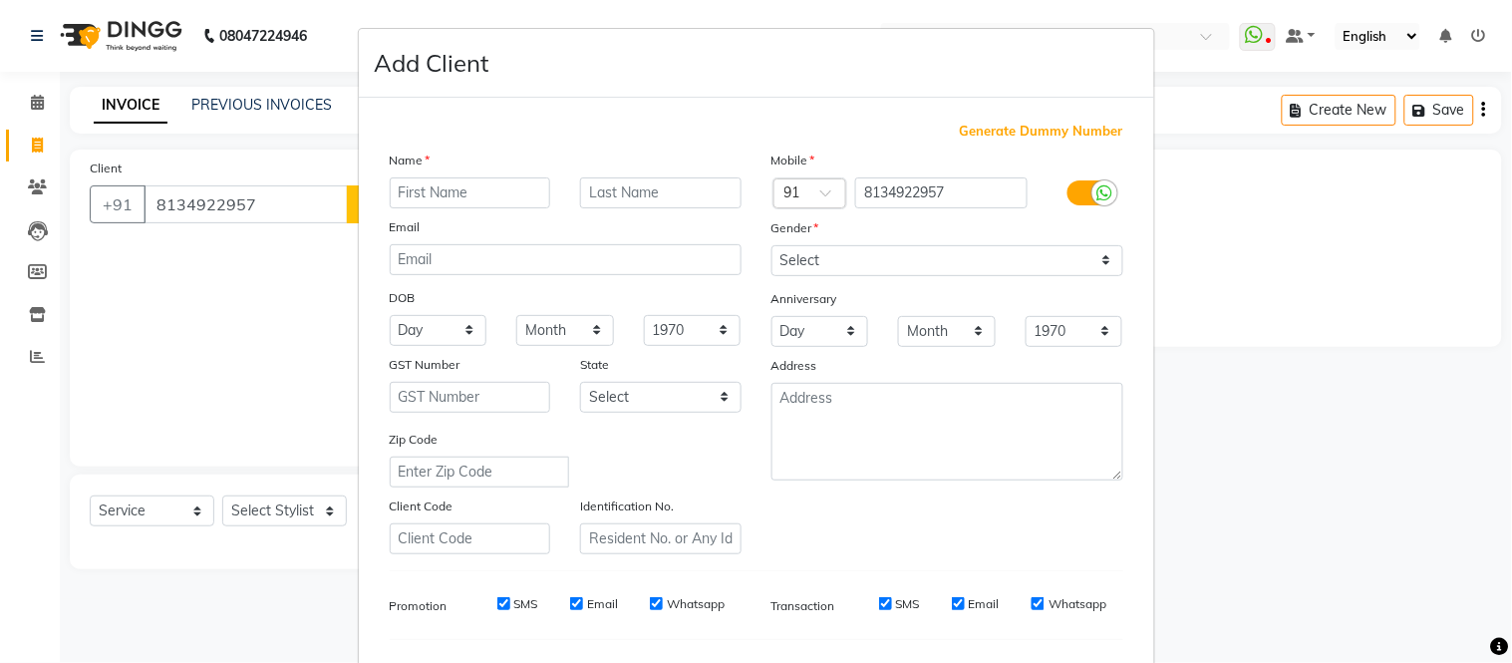
click at [434, 190] on input "text" at bounding box center [470, 192] width 161 height 31
type input "Jual"
click at [817, 257] on select "Select [DEMOGRAPHIC_DATA] [DEMOGRAPHIC_DATA] Other Prefer Not To Say" at bounding box center [947, 260] width 352 height 31
select select "[DEMOGRAPHIC_DATA]"
click at [771, 245] on select "Select [DEMOGRAPHIC_DATA] [DEMOGRAPHIC_DATA] Other Prefer Not To Say" at bounding box center [947, 260] width 352 height 31
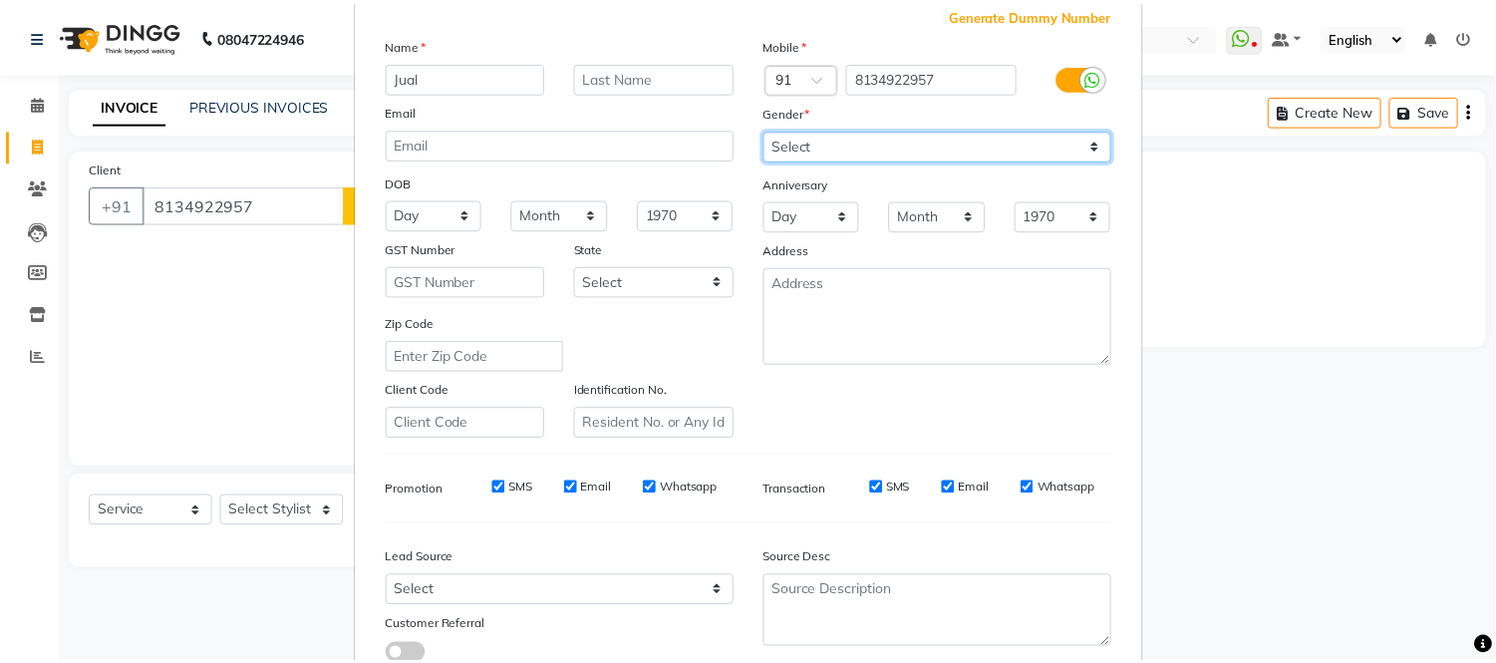
scroll to position [257, 0]
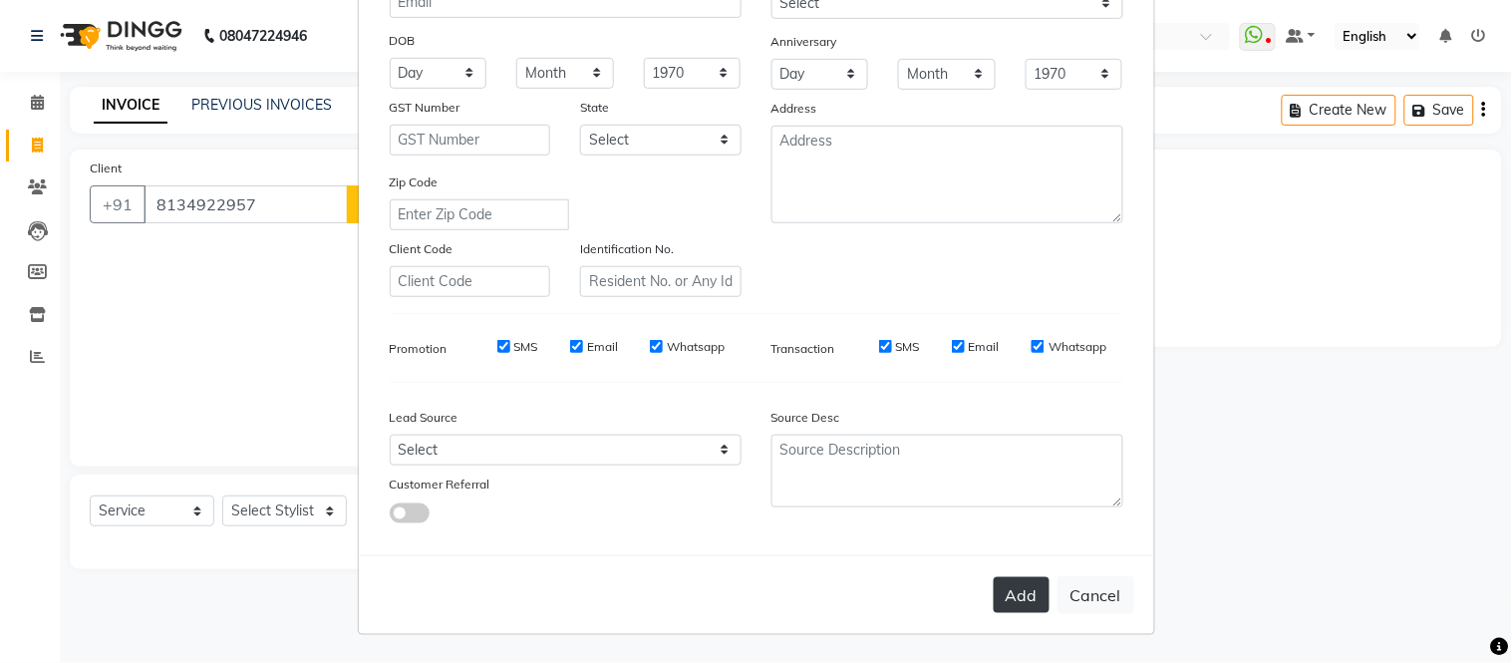
click at [1010, 586] on button "Add" at bounding box center [1022, 595] width 56 height 36
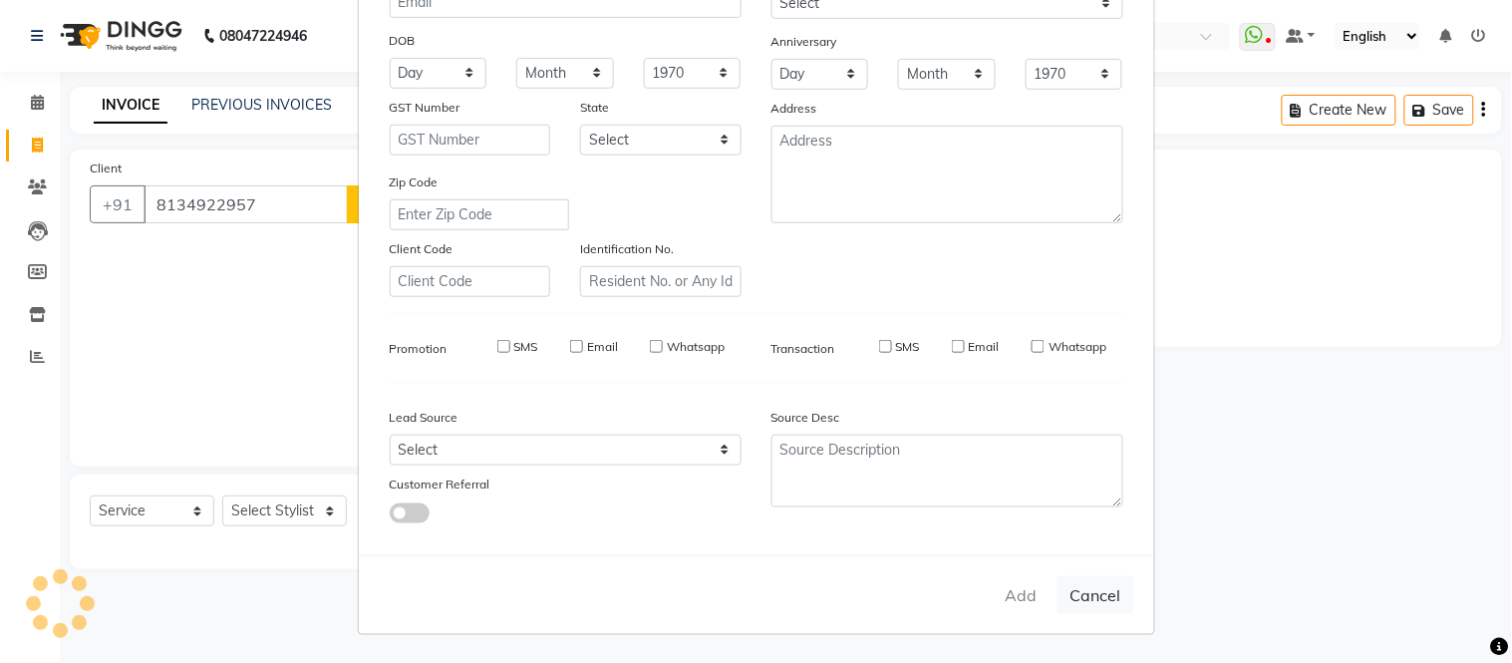
select select
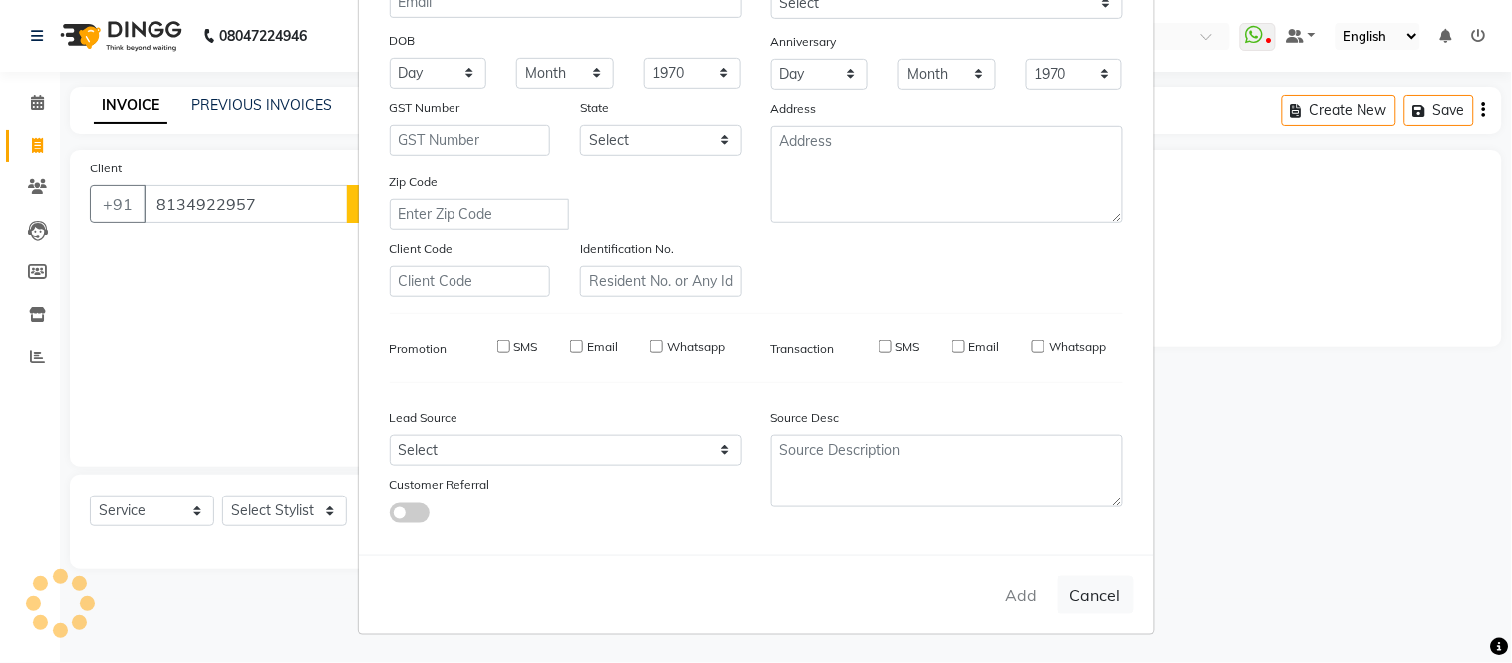
select select
checkbox input "false"
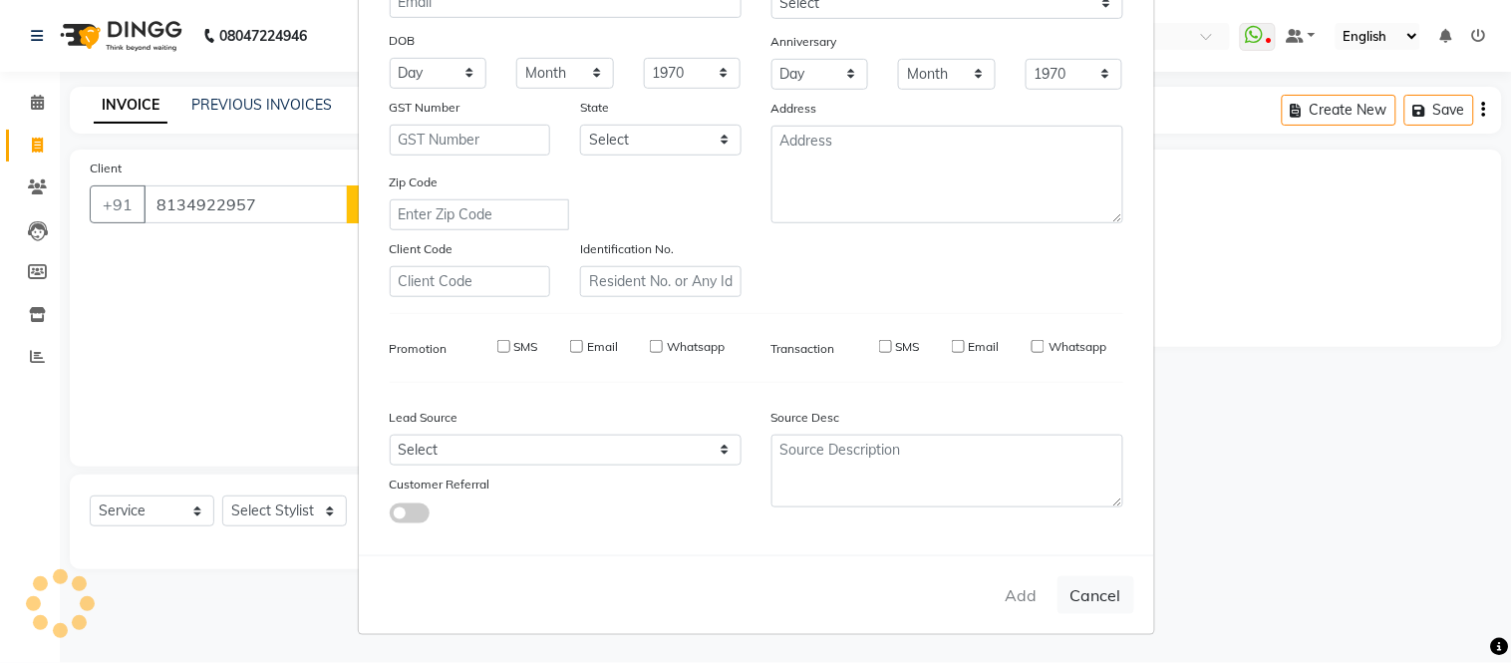
checkbox input "false"
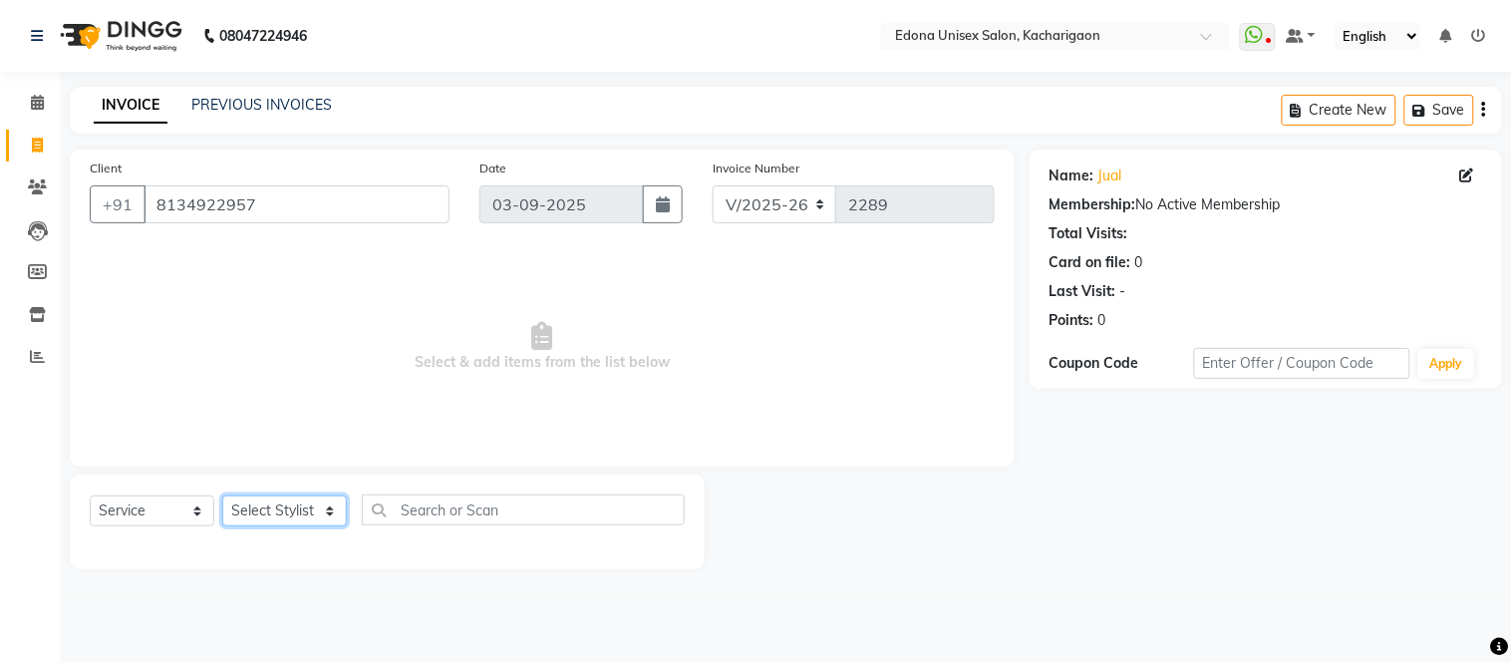
click at [276, 513] on select "Select Stylist Admin Anju Sonar Bir Basumtary [PERSON_NAME] [PERSON_NAME] Hombr…" at bounding box center [284, 510] width 125 height 31
select select "35925"
click at [222, 496] on select "Select Stylist Admin Anju Sonar Bir Basumtary [PERSON_NAME] [PERSON_NAME] Hombr…" at bounding box center [284, 510] width 125 height 31
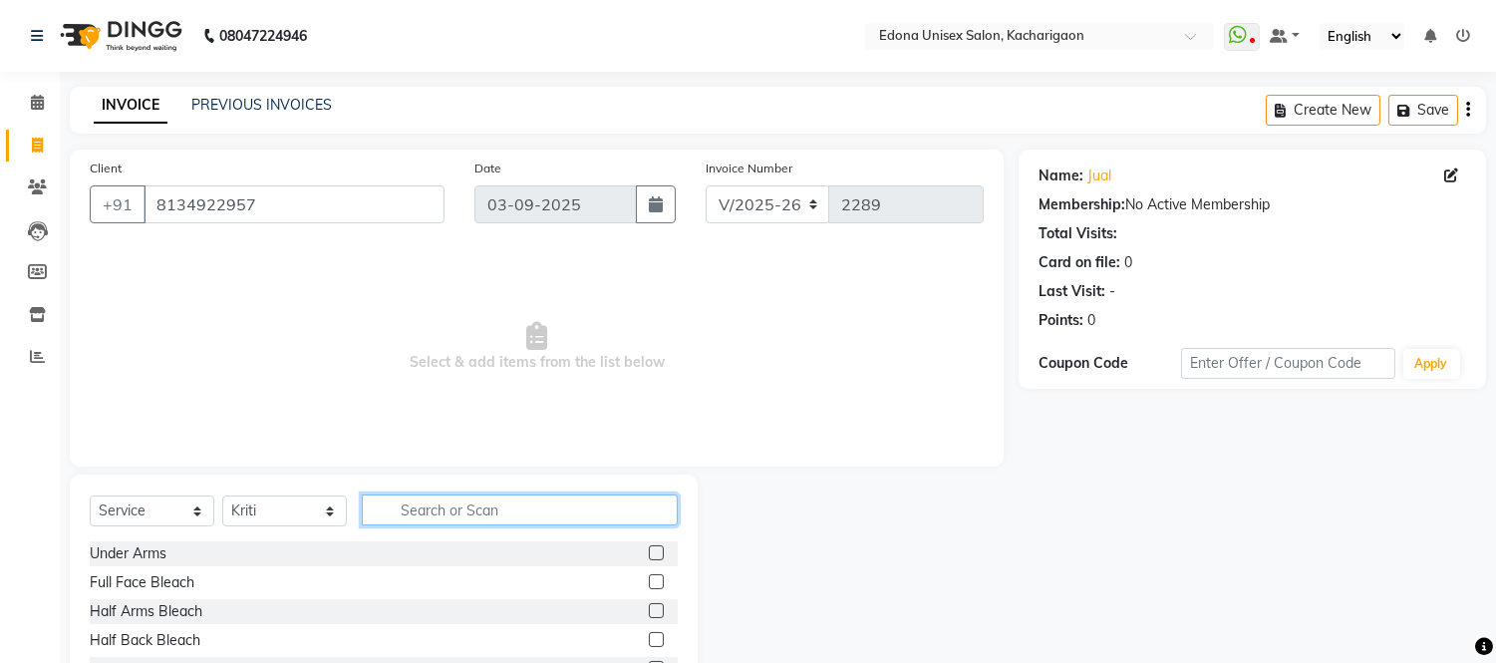
click at [483, 500] on input "text" at bounding box center [520, 509] width 316 height 31
type input "pi"
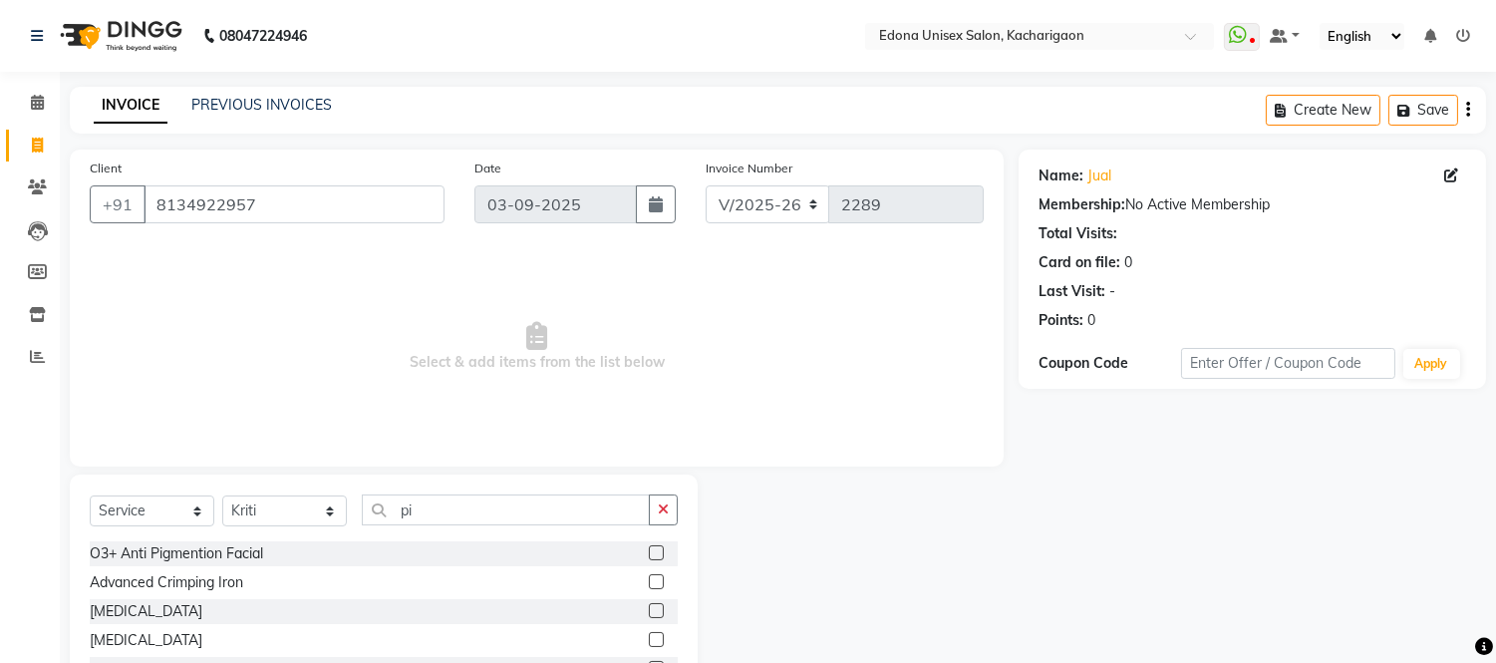
click at [656, 640] on label at bounding box center [656, 639] width 15 height 15
click at [656, 640] on input "checkbox" at bounding box center [655, 640] width 13 height 13
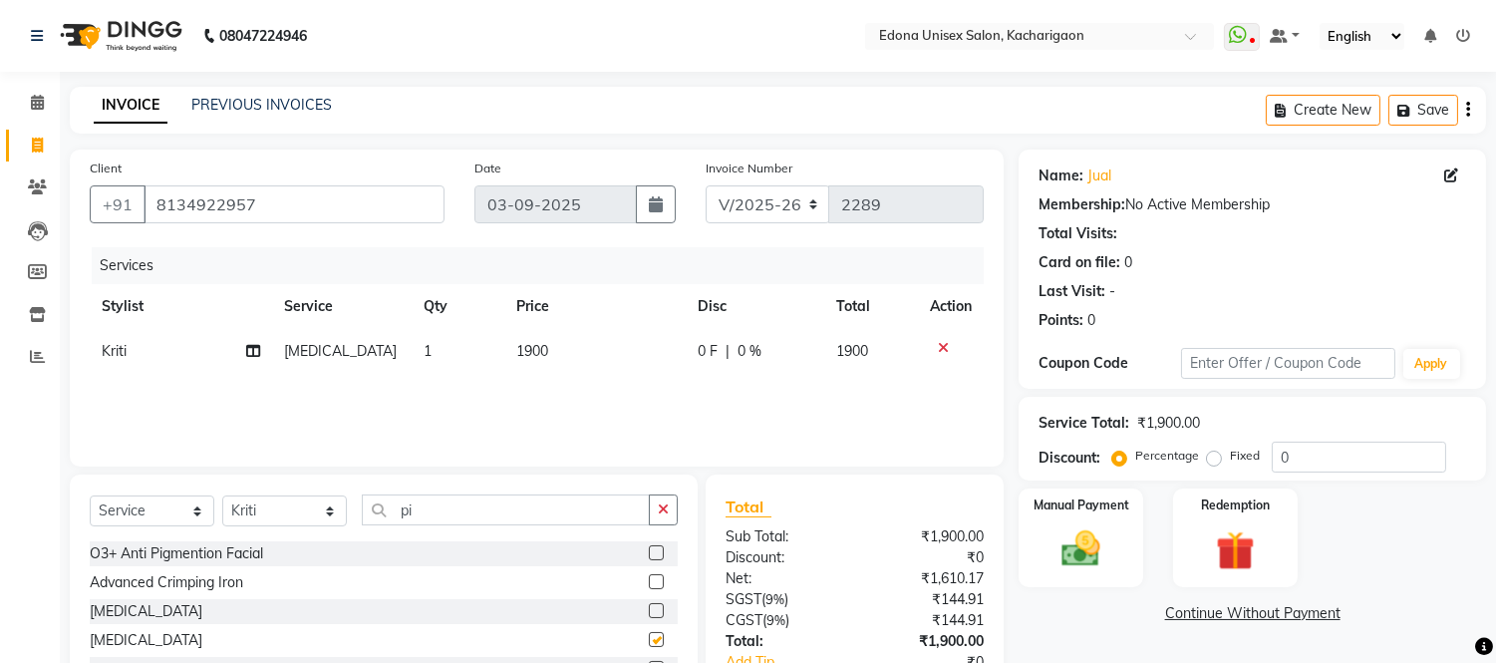
checkbox input "false"
click at [544, 345] on span "1900" at bounding box center [532, 351] width 32 height 18
select select "35925"
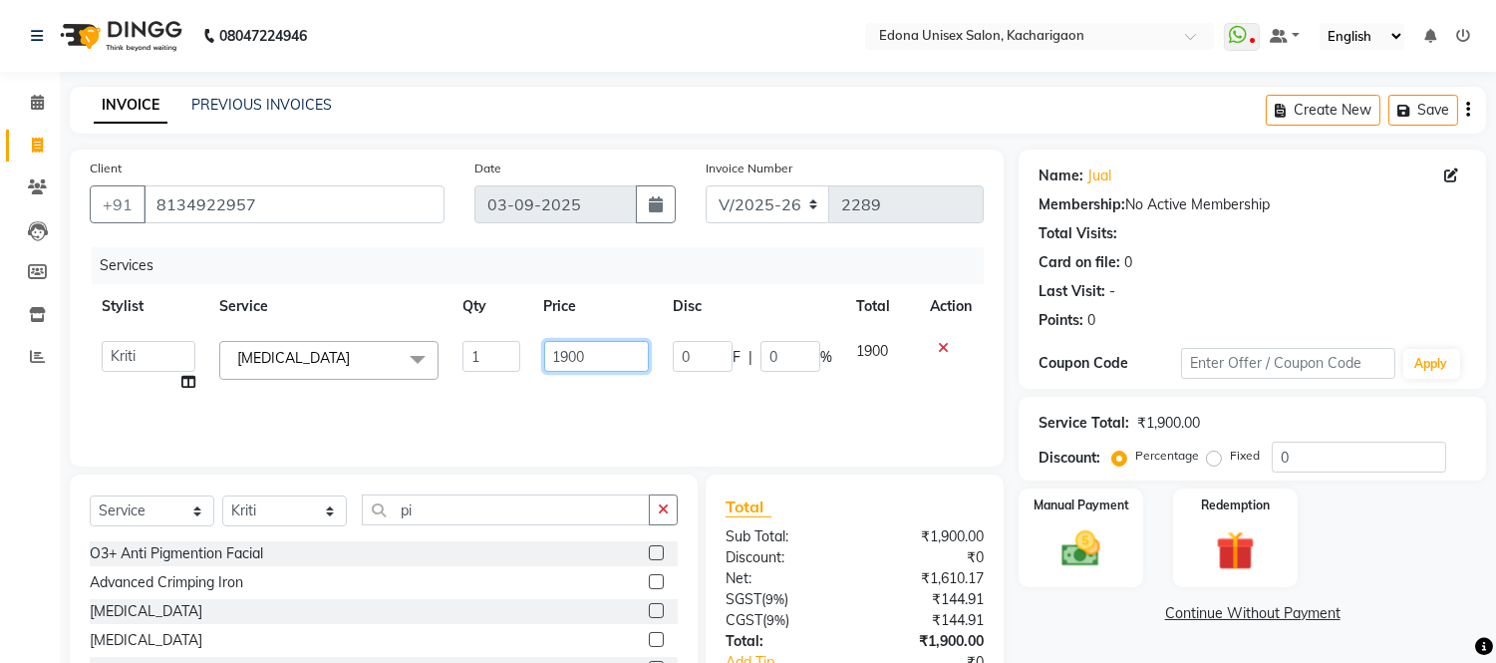
click at [569, 347] on input "1900" at bounding box center [596, 356] width 105 height 31
type input "1000"
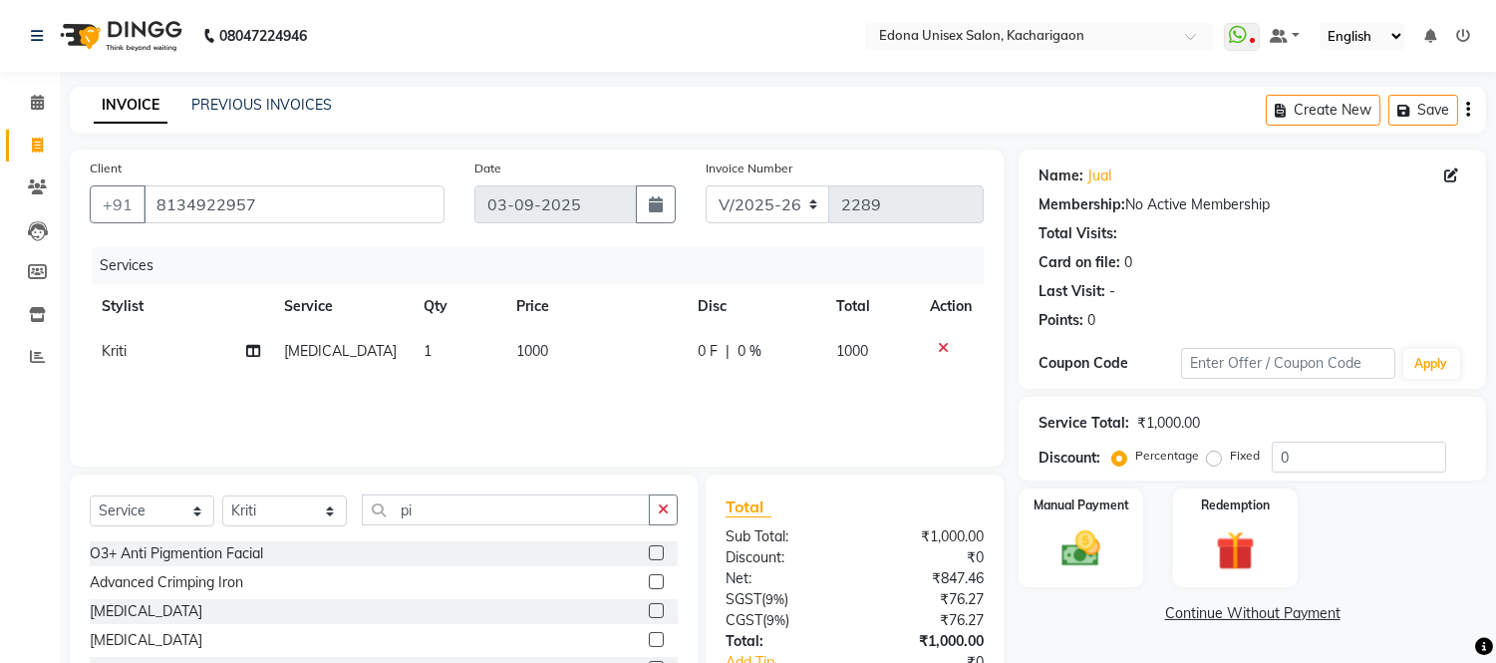
click at [499, 381] on div "Services Stylist Service Qty Price Disc Total Action Kriti [MEDICAL_DATA] 1 100…" at bounding box center [537, 346] width 894 height 199
click at [1092, 545] on img at bounding box center [1082, 549] width 66 height 47
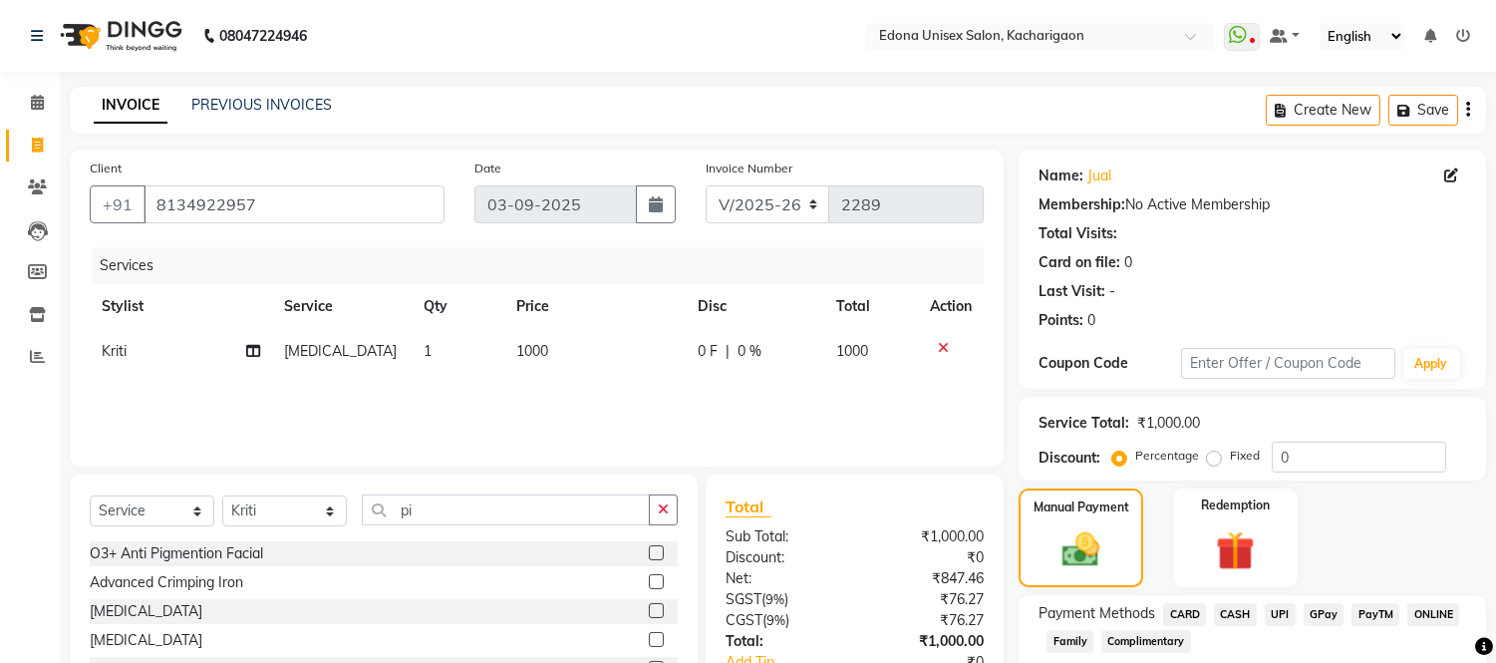
scroll to position [134, 0]
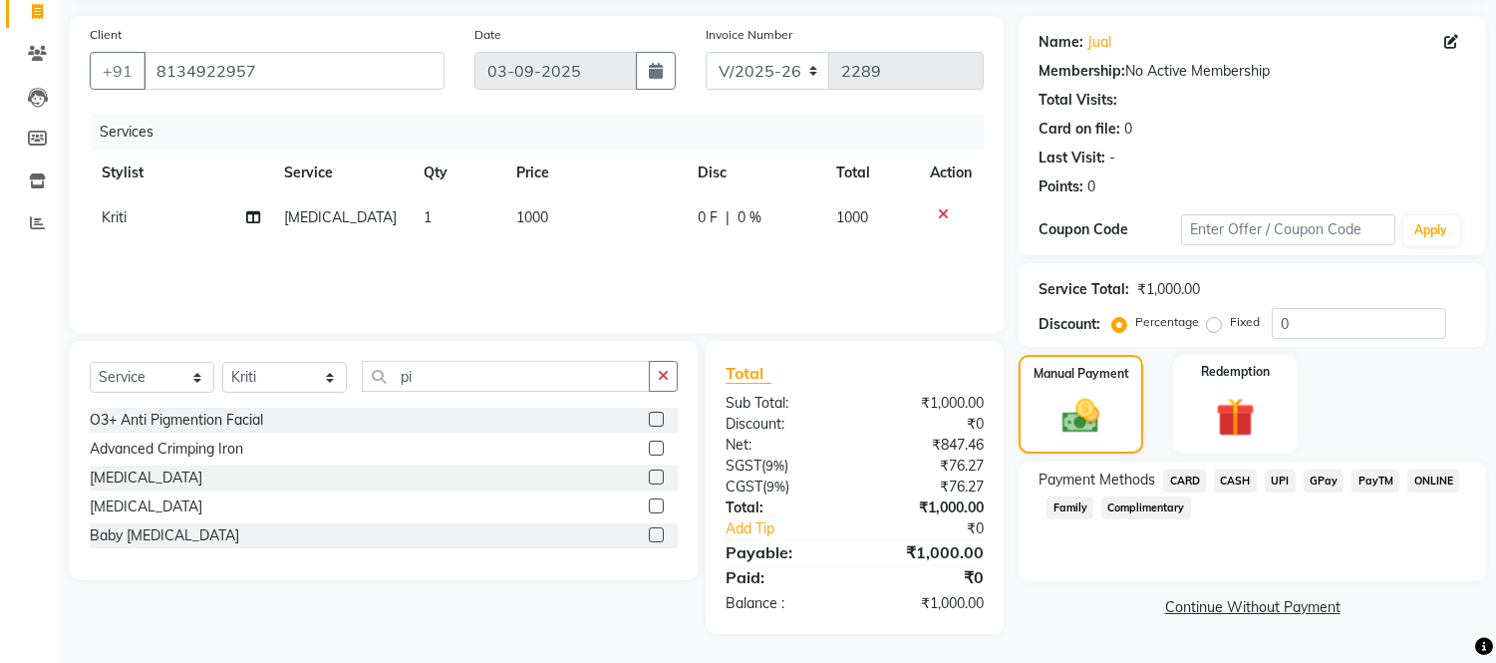
click at [1278, 473] on span "UPI" at bounding box center [1280, 480] width 31 height 23
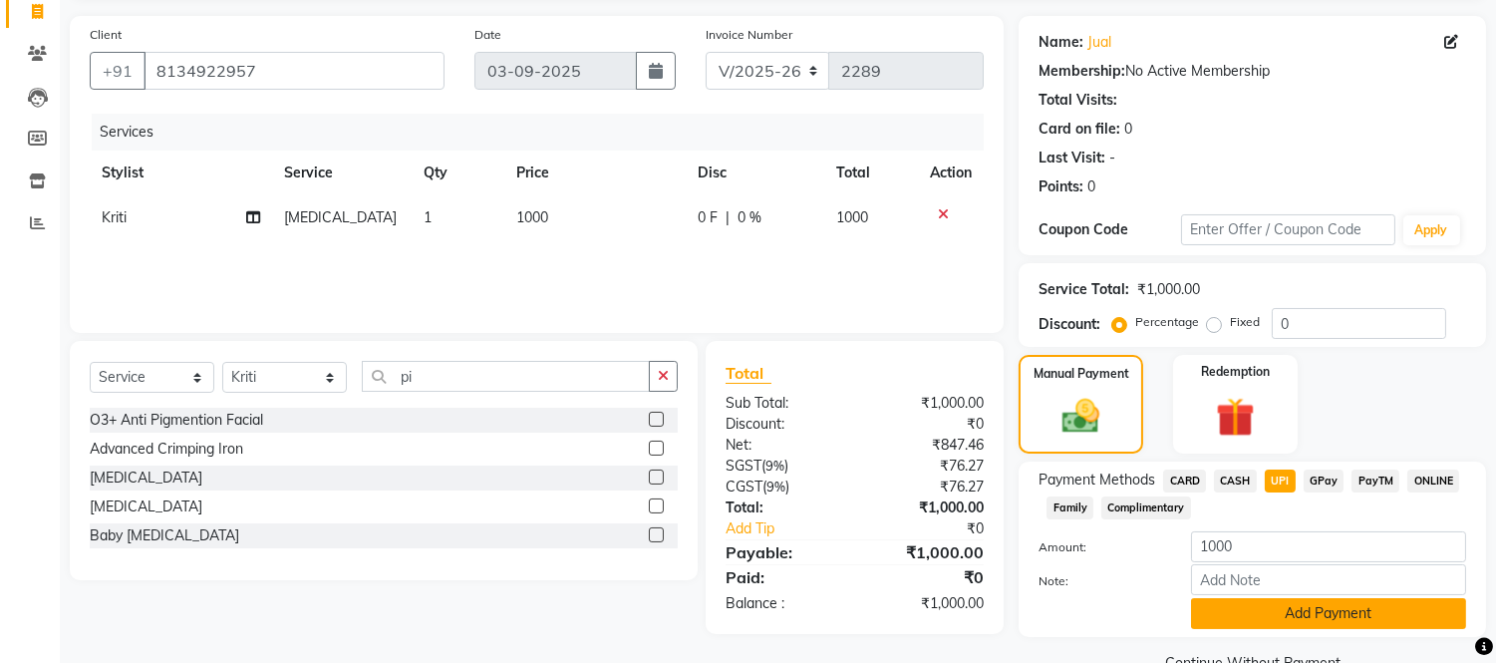
click at [1299, 614] on button "Add Payment" at bounding box center [1328, 613] width 275 height 31
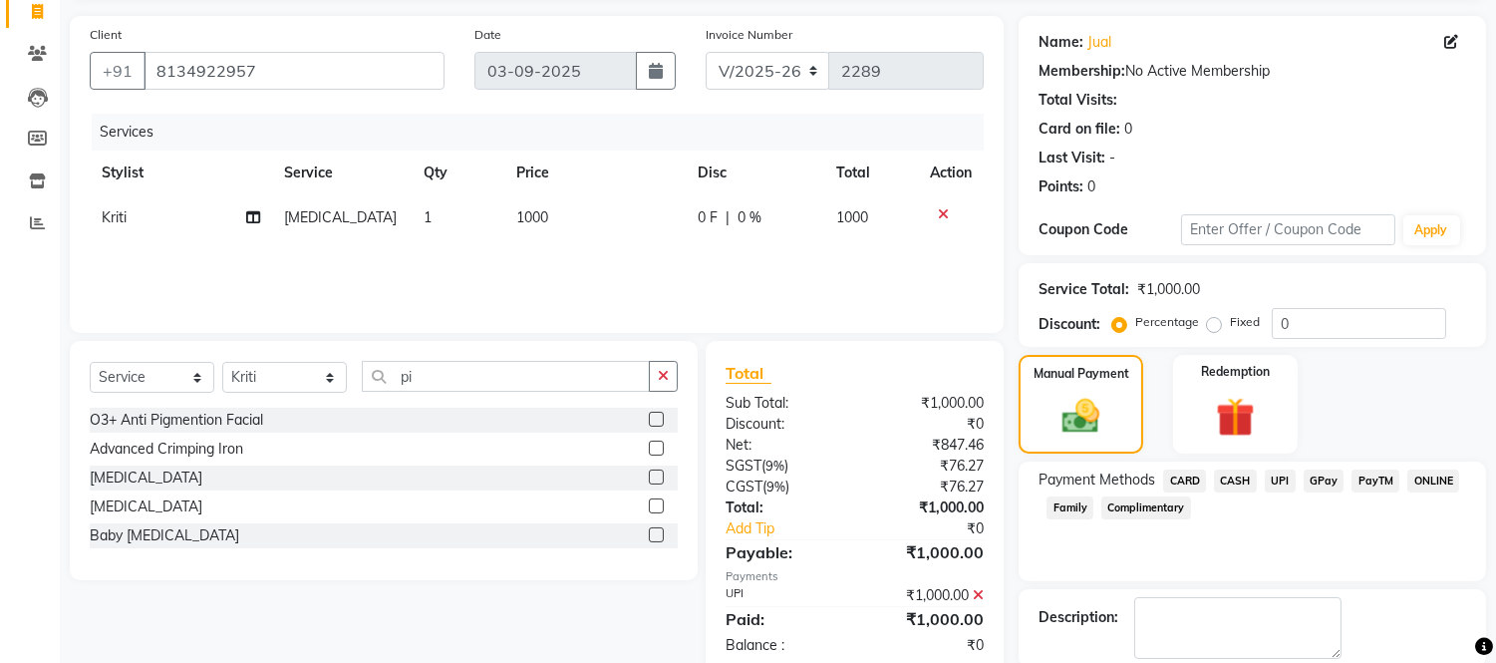
scroll to position [233, 0]
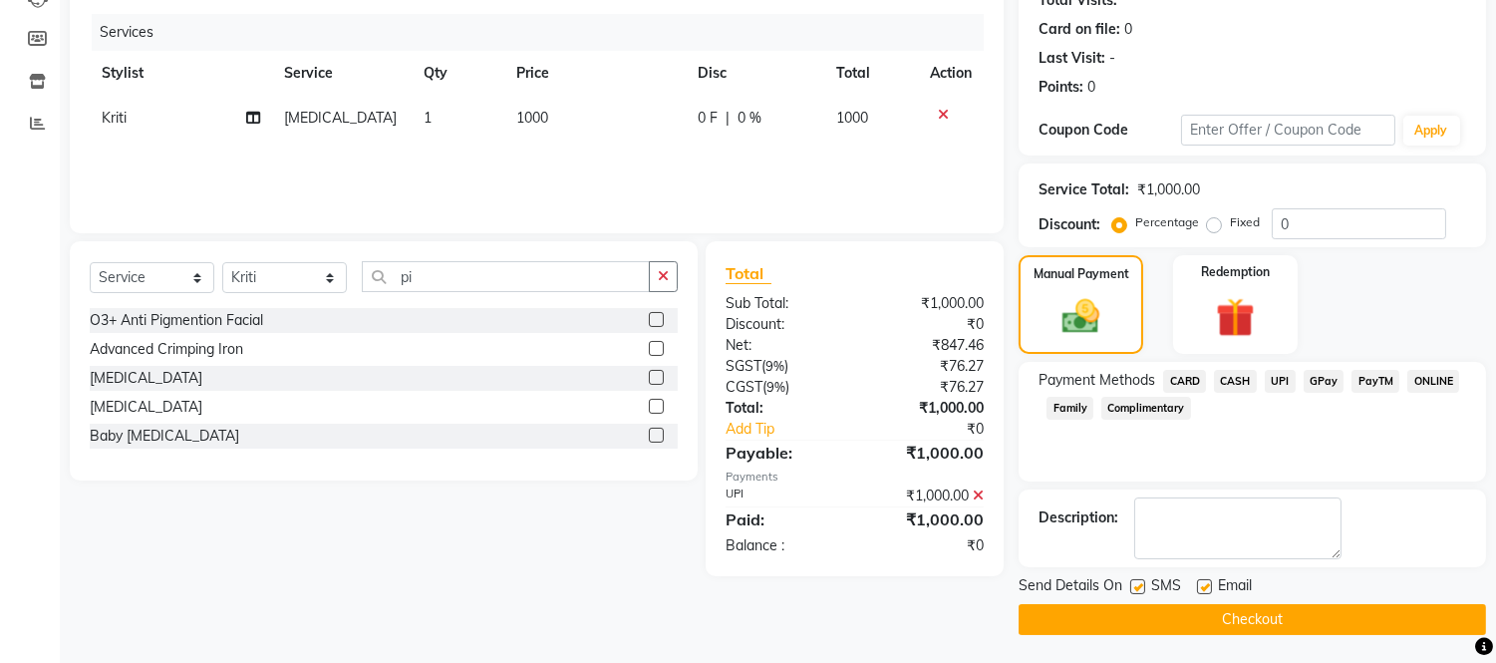
click at [1300, 613] on button "Checkout" at bounding box center [1252, 619] width 467 height 31
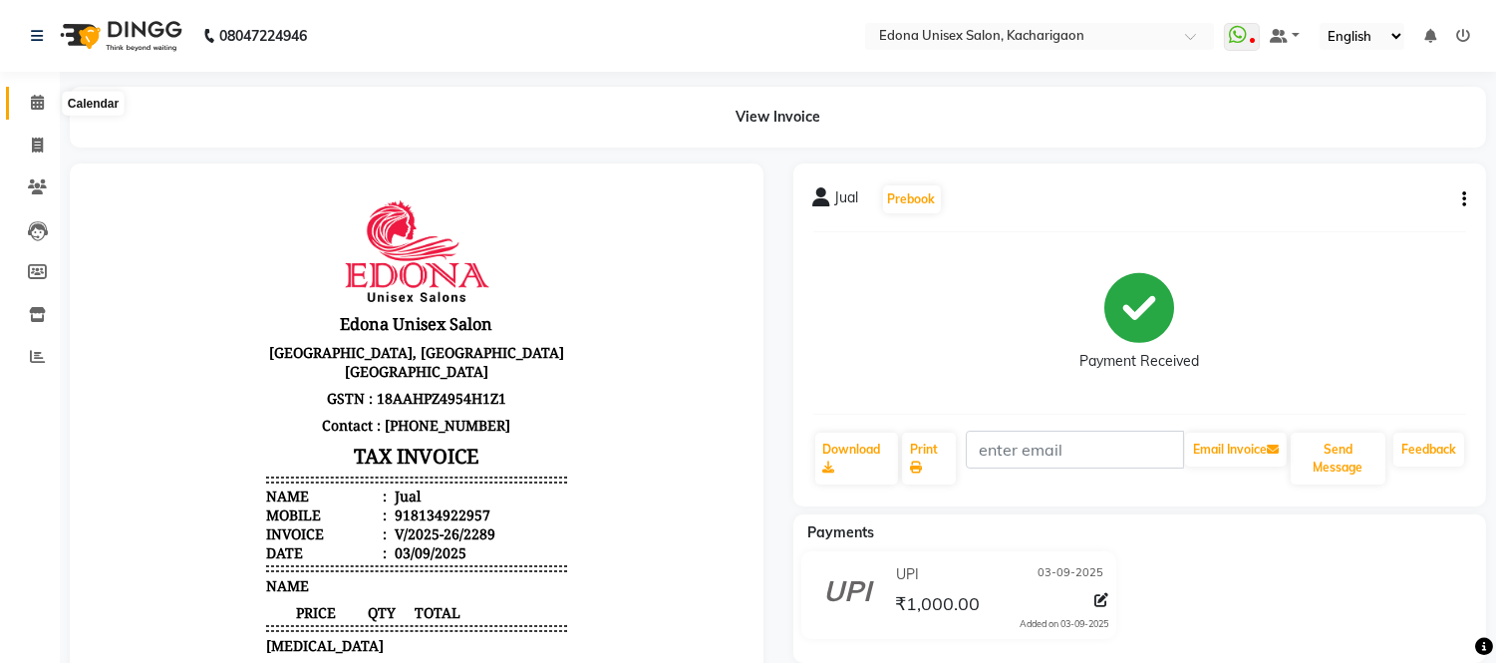
click at [35, 105] on icon at bounding box center [37, 102] width 13 height 15
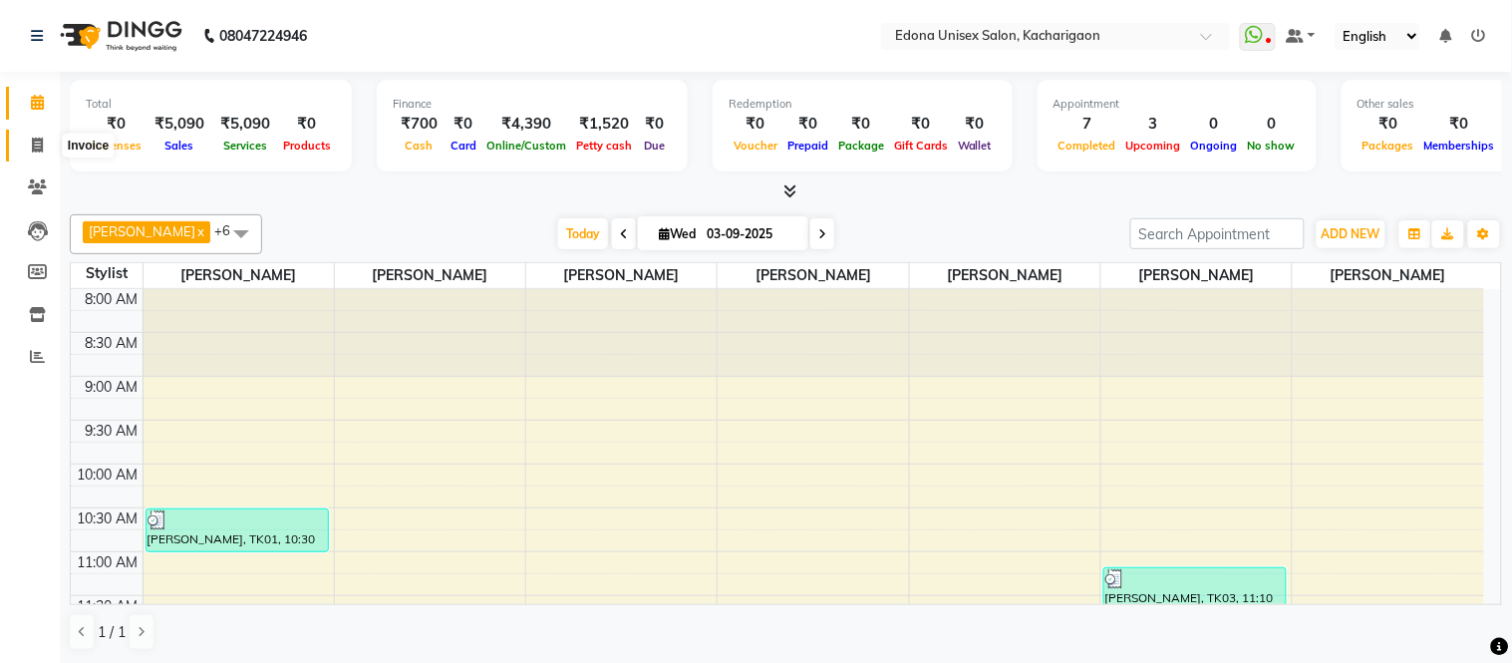
click at [34, 144] on icon at bounding box center [37, 145] width 11 height 15
select select "service"
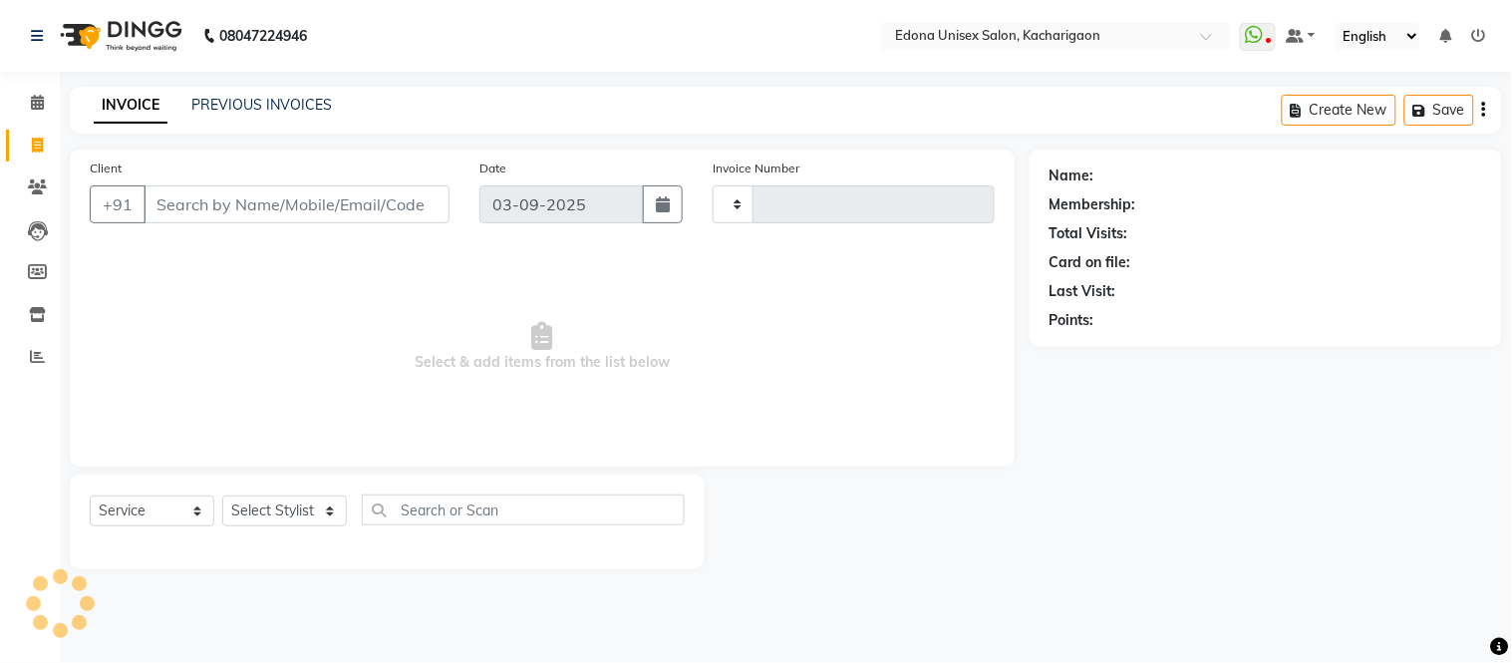
type input "2290"
select select "5389"
click at [231, 207] on input "Client" at bounding box center [297, 204] width 306 height 38
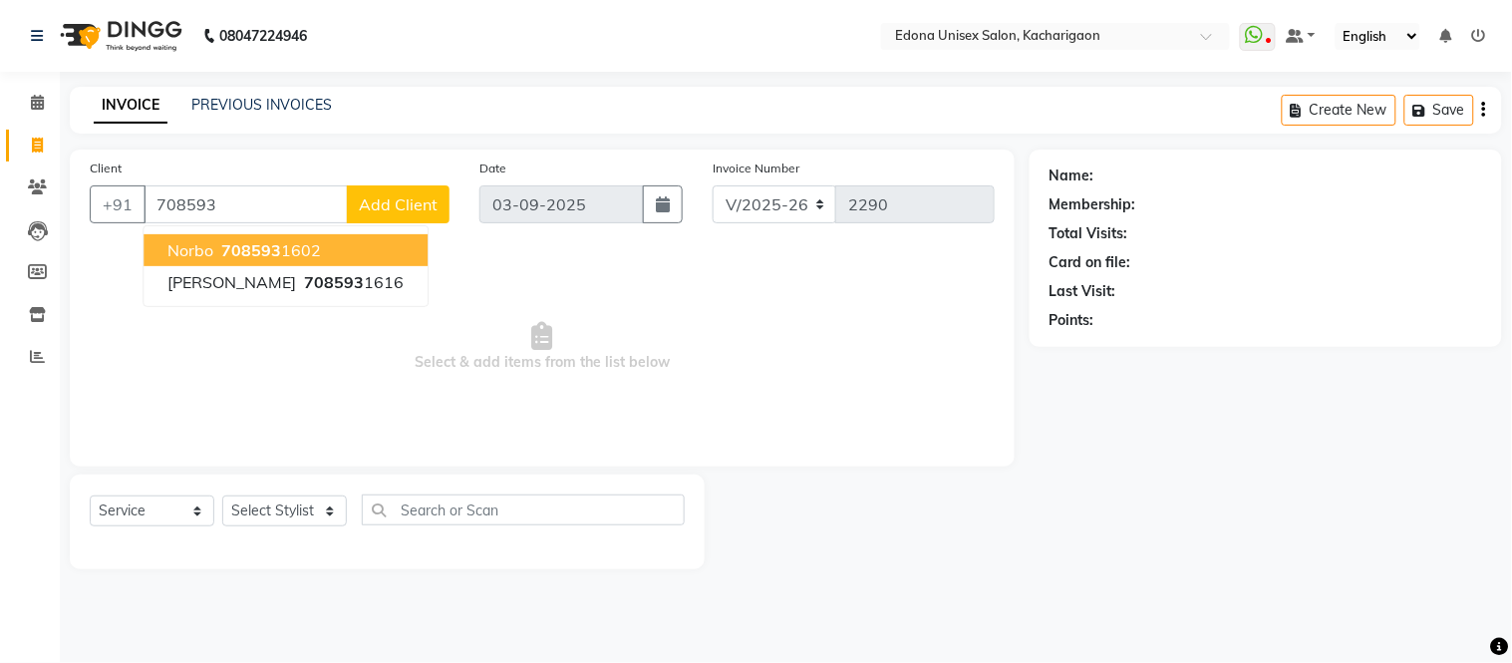
click at [289, 249] on ngb-highlight "708593 1602" at bounding box center [269, 250] width 104 height 20
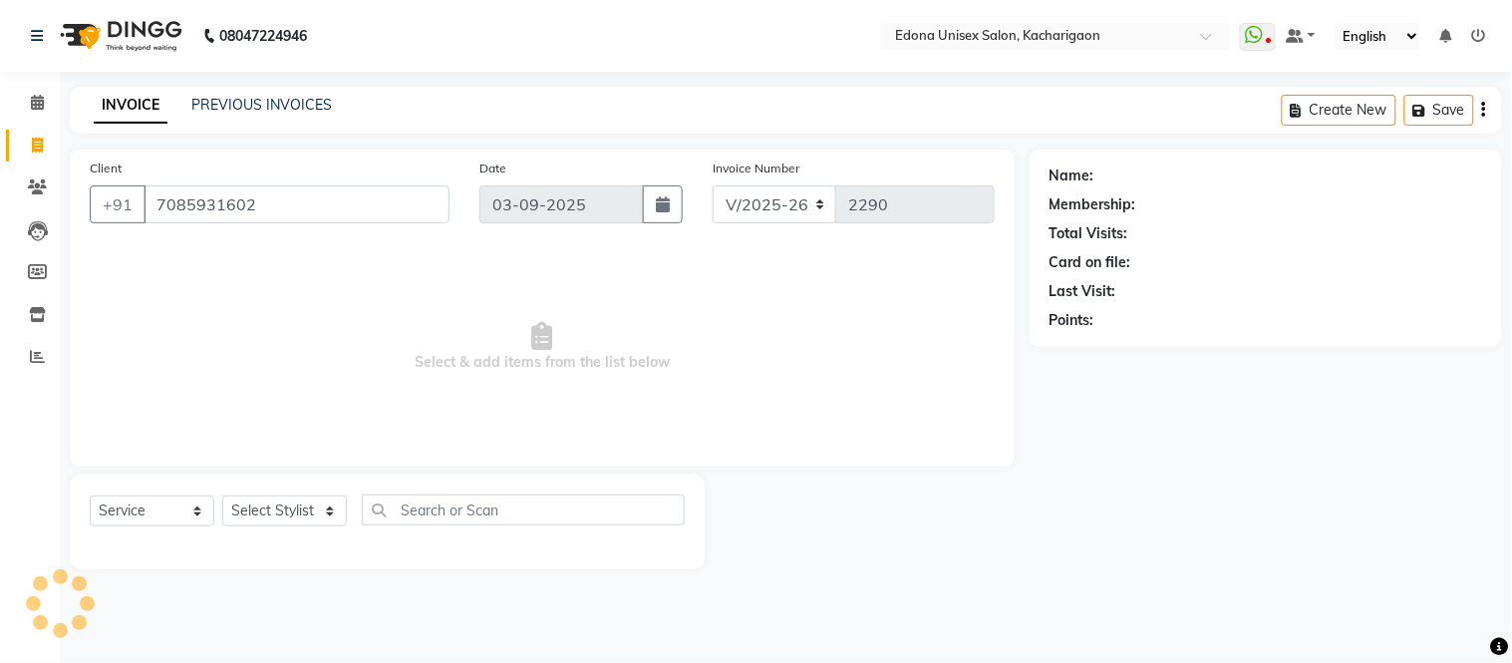
type input "7085931602"
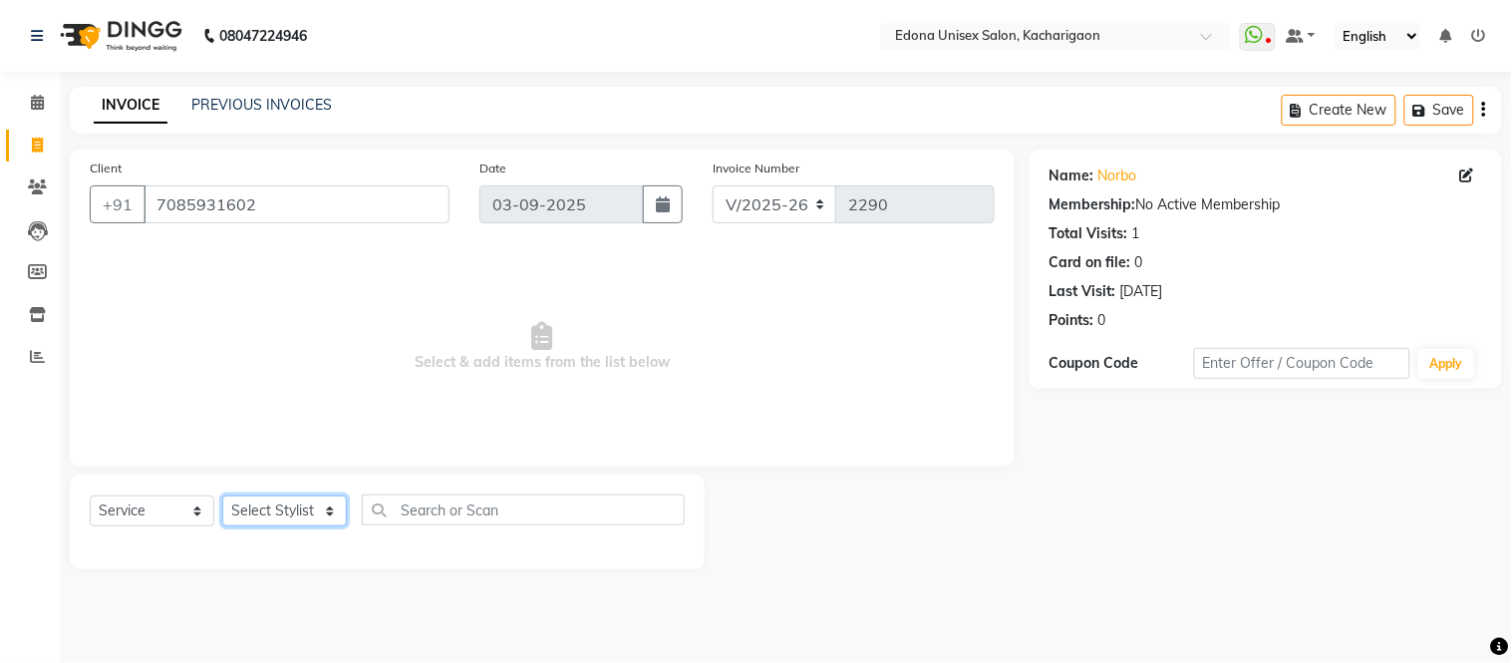
click at [269, 515] on select "Select Stylist Admin Anju Sonar Bir Basumtary [PERSON_NAME] [PERSON_NAME] Hombr…" at bounding box center [284, 510] width 125 height 31
select select "77350"
click at [222, 496] on select "Select Stylist Admin Anju Sonar Bir Basumtary [PERSON_NAME] [PERSON_NAME] Hombr…" at bounding box center [284, 510] width 125 height 31
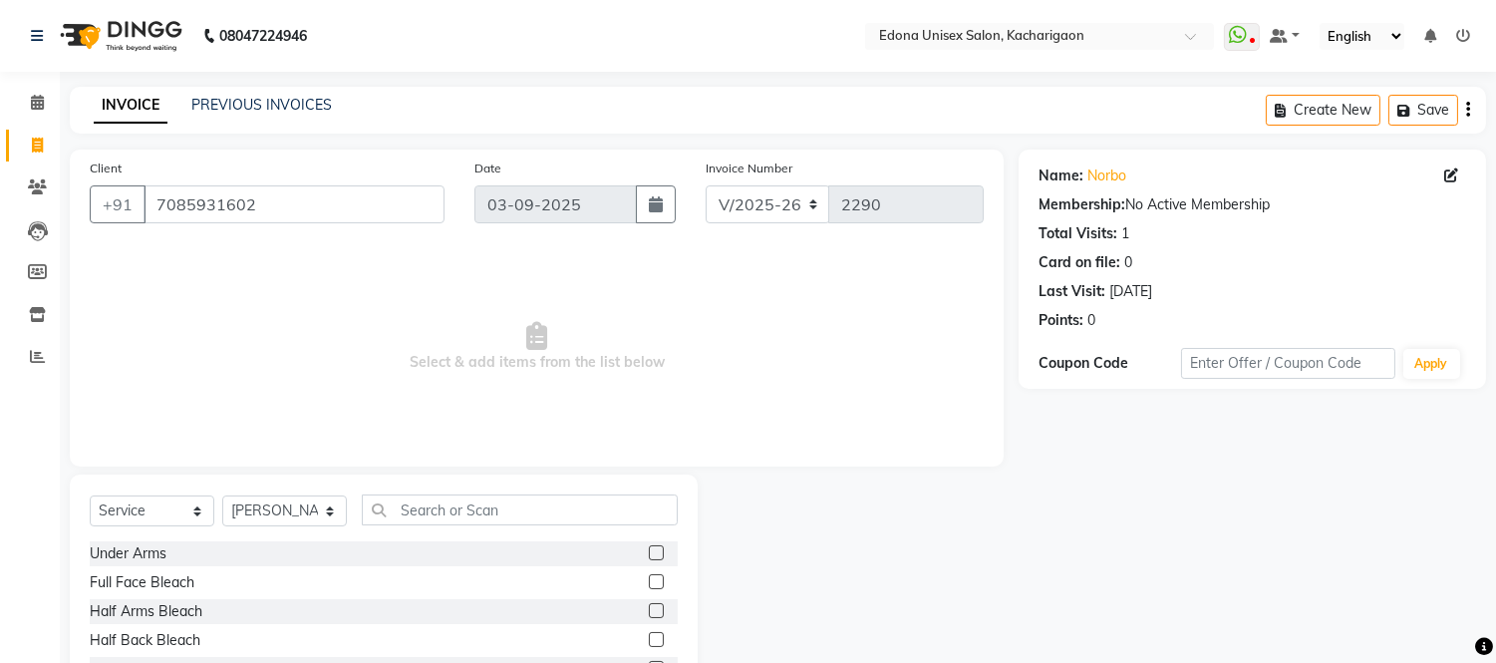
click at [481, 530] on div "Select Service Product Membership Package Voucher Prepaid Gift Card Select Styl…" at bounding box center [384, 517] width 588 height 47
click at [482, 512] on input "text" at bounding box center [520, 509] width 316 height 31
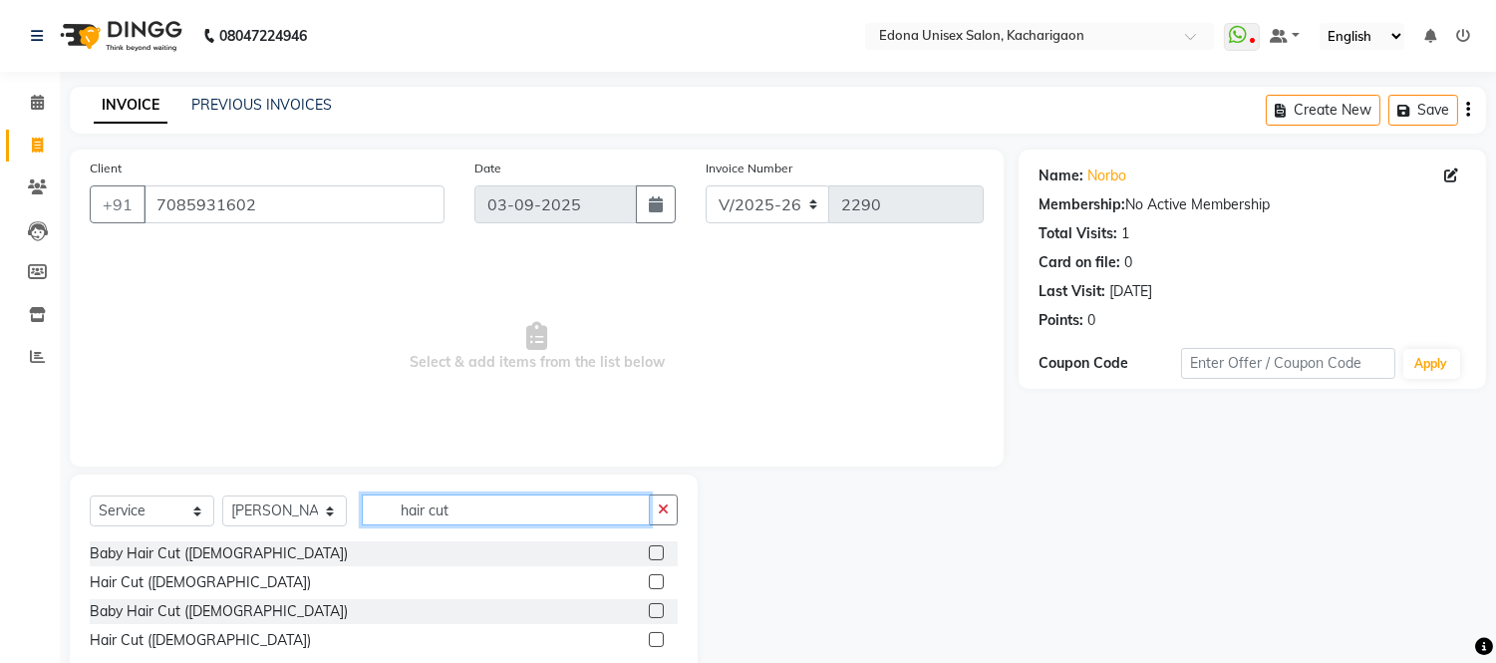
type input "hair cut"
click at [655, 584] on label at bounding box center [656, 581] width 15 height 15
click at [655, 584] on input "checkbox" at bounding box center [655, 582] width 13 height 13
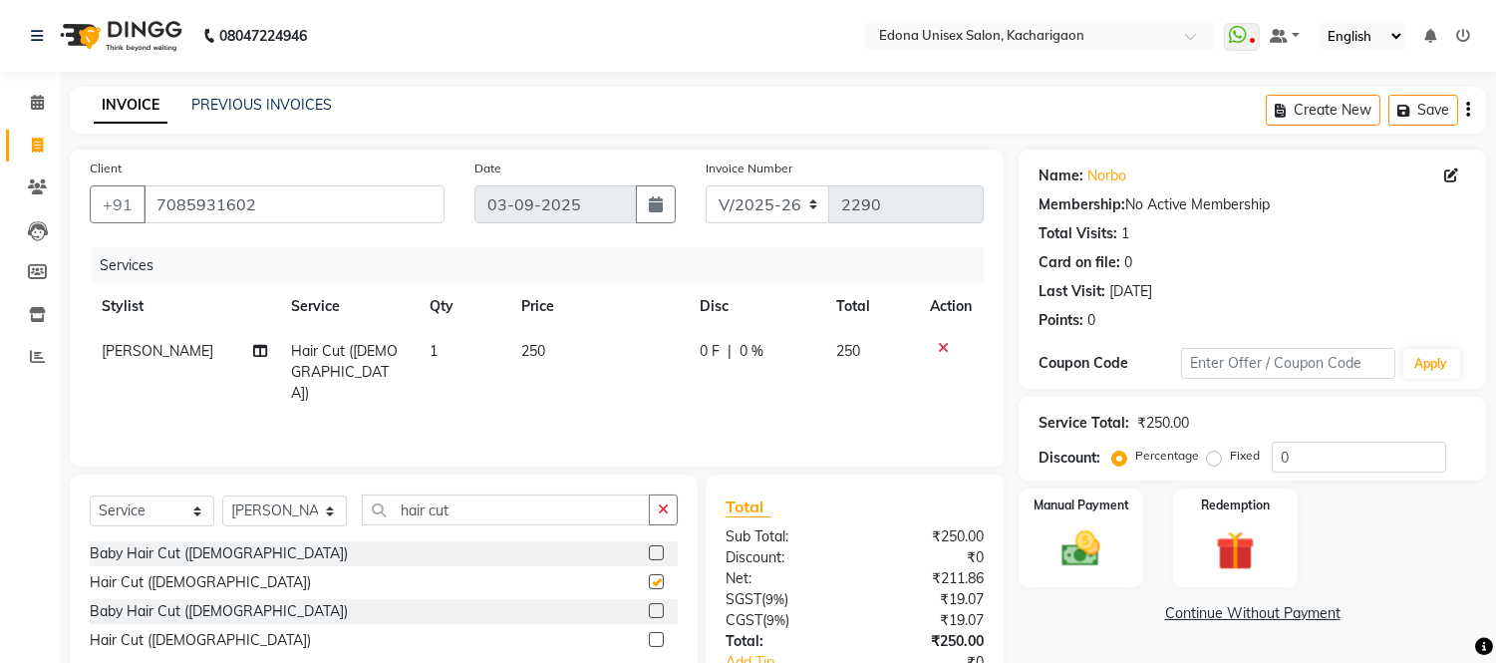
checkbox input "false"
click at [562, 350] on td "250" at bounding box center [598, 372] width 178 height 87
select select "77350"
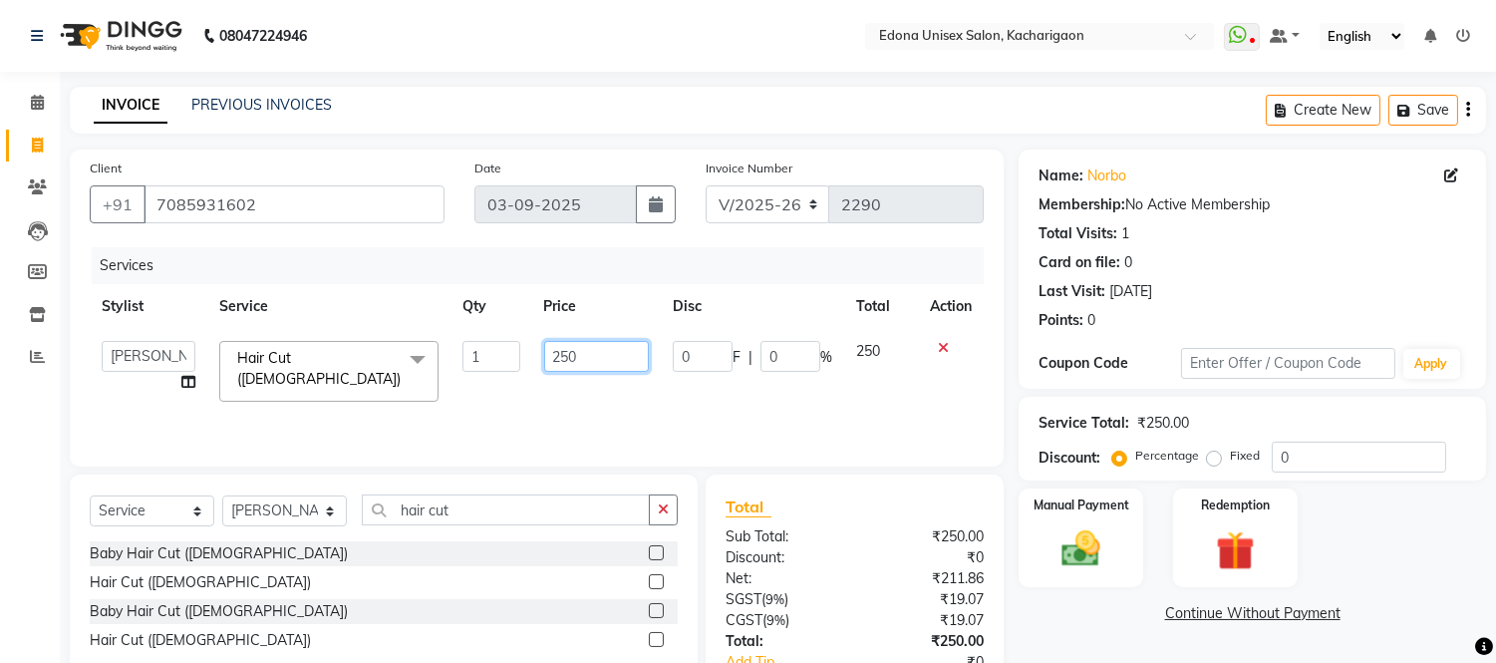
click at [566, 349] on input "250" at bounding box center [596, 356] width 105 height 31
type input "300"
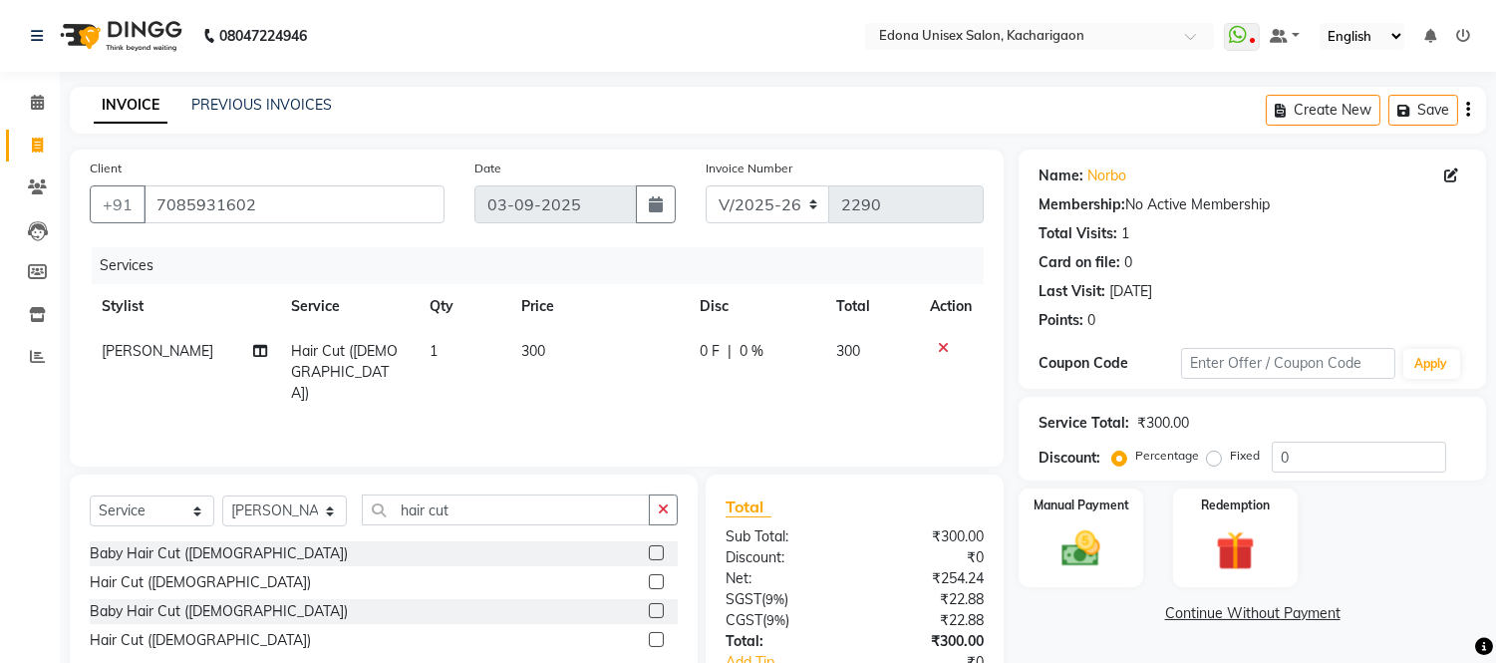
click at [581, 379] on div "Services Stylist Service Qty Price Disc Total Action [PERSON_NAME] Hair Cut ([D…" at bounding box center [537, 346] width 894 height 199
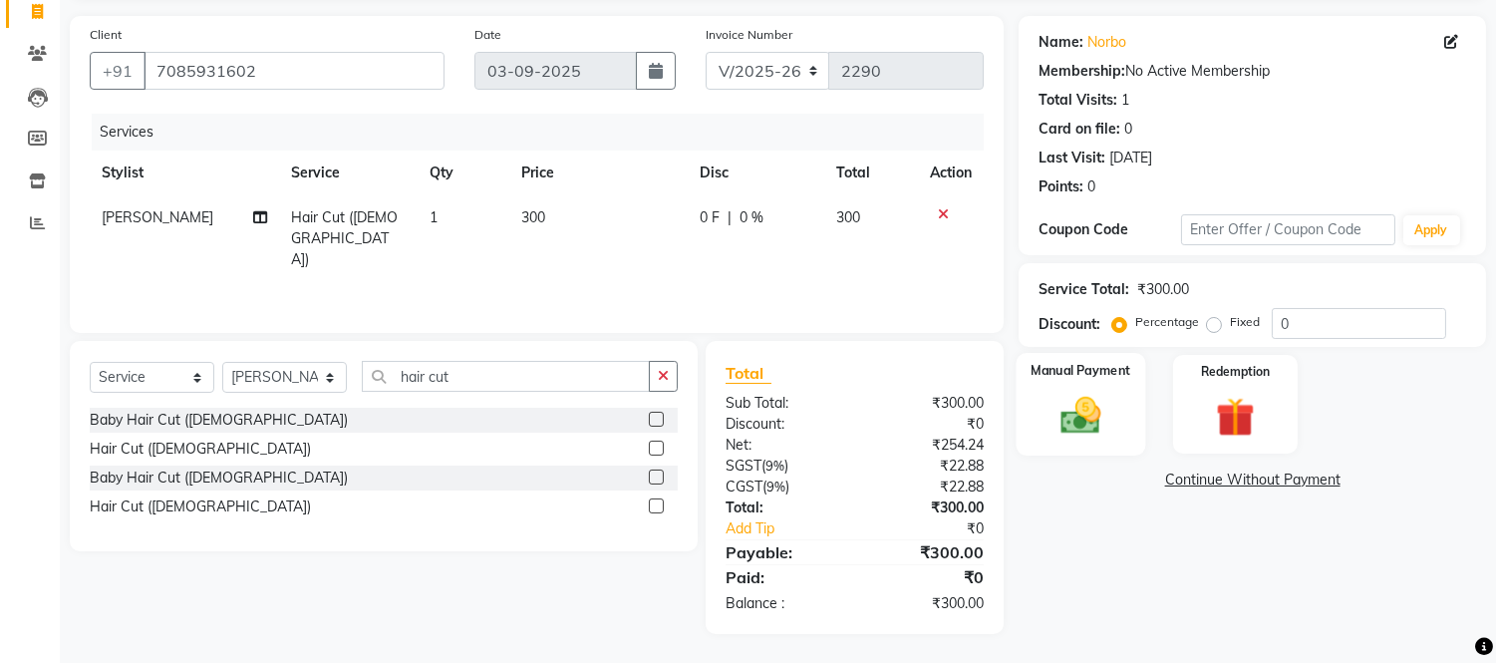
click at [1092, 393] on img at bounding box center [1082, 416] width 66 height 47
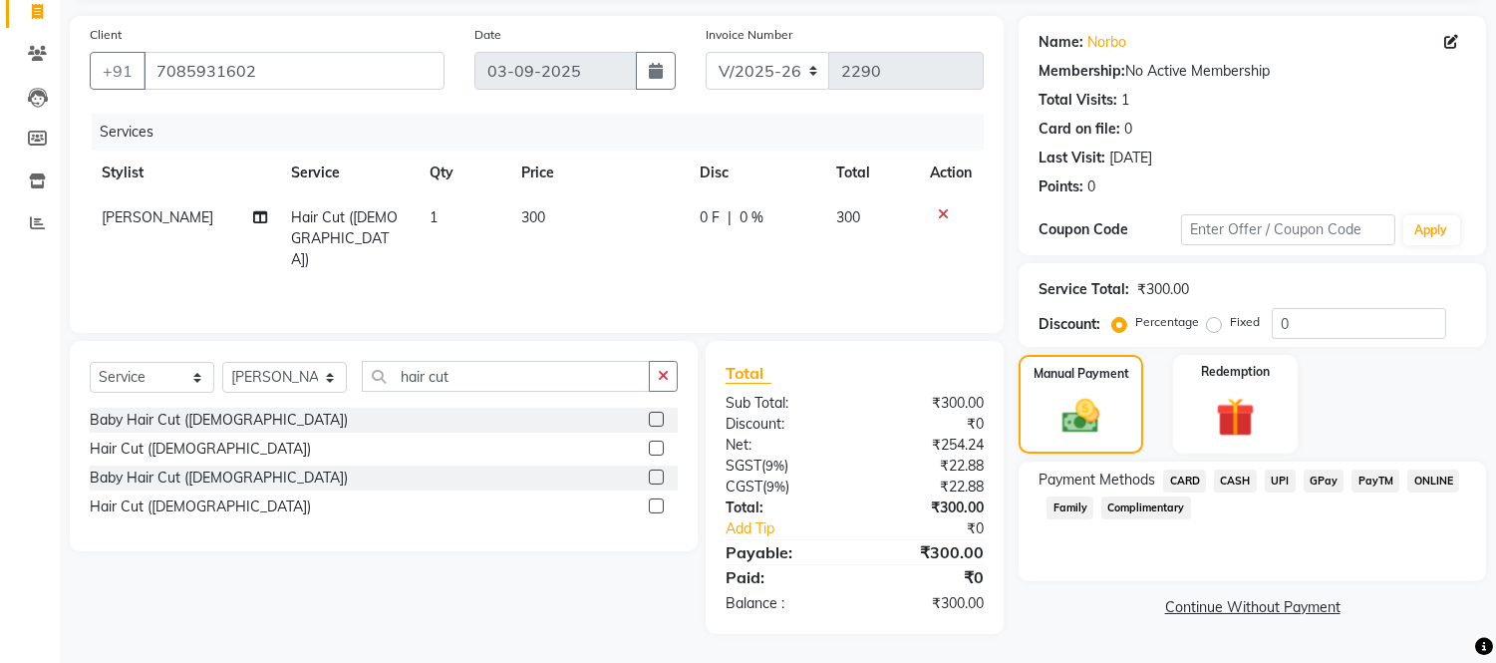
click at [1272, 475] on span "UPI" at bounding box center [1280, 480] width 31 height 23
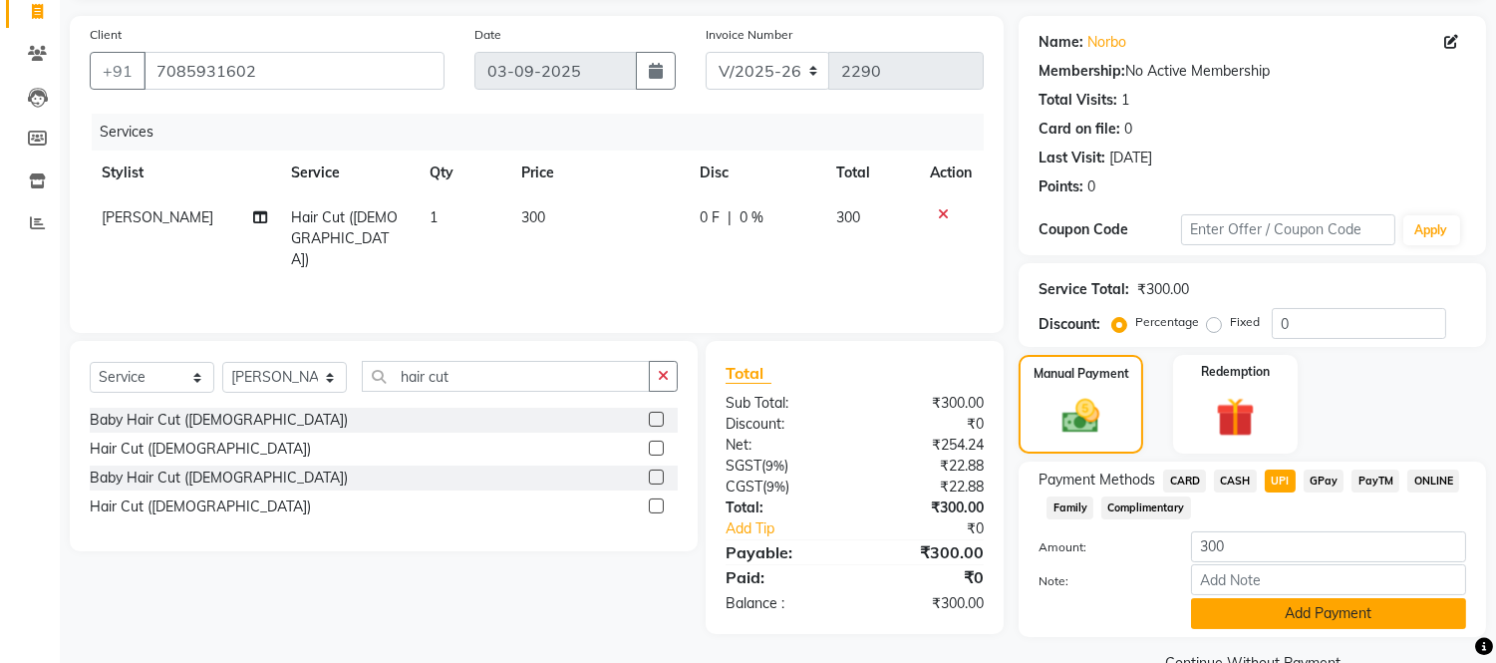
scroll to position [177, 0]
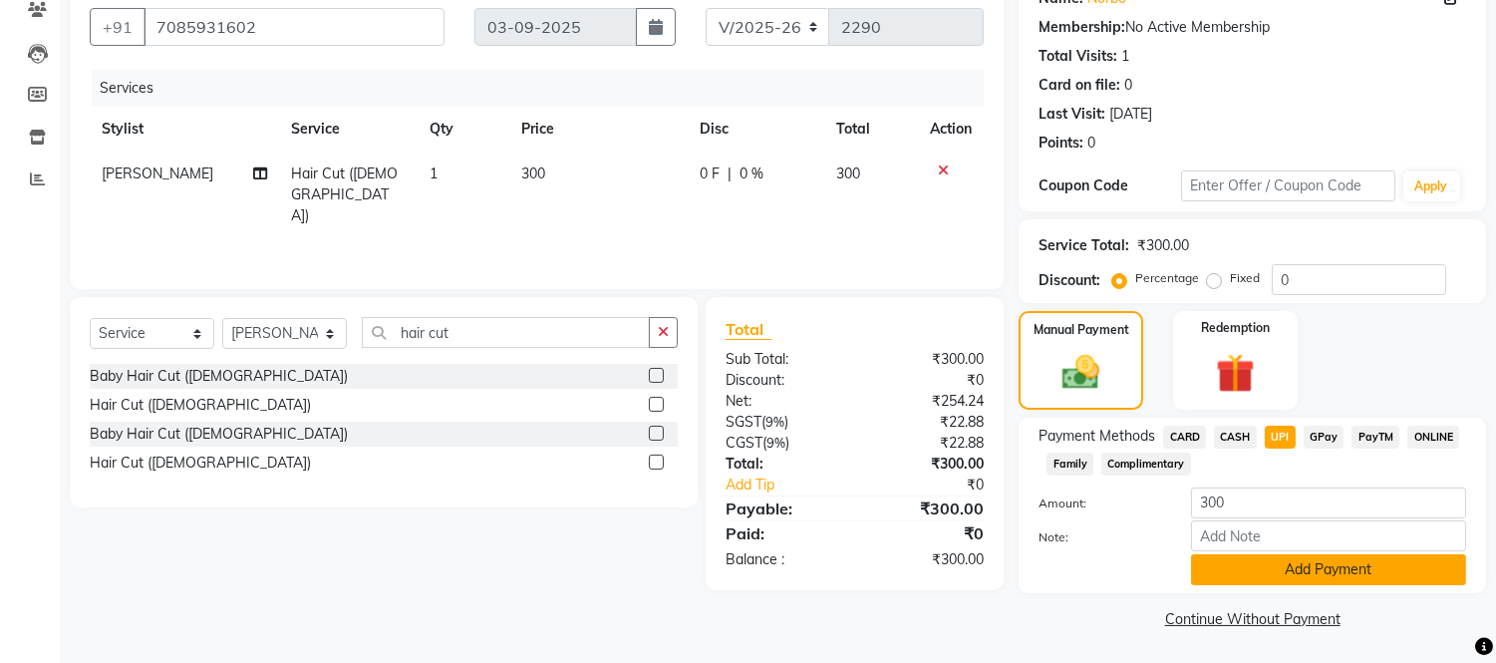
click at [1267, 570] on button "Add Payment" at bounding box center [1328, 569] width 275 height 31
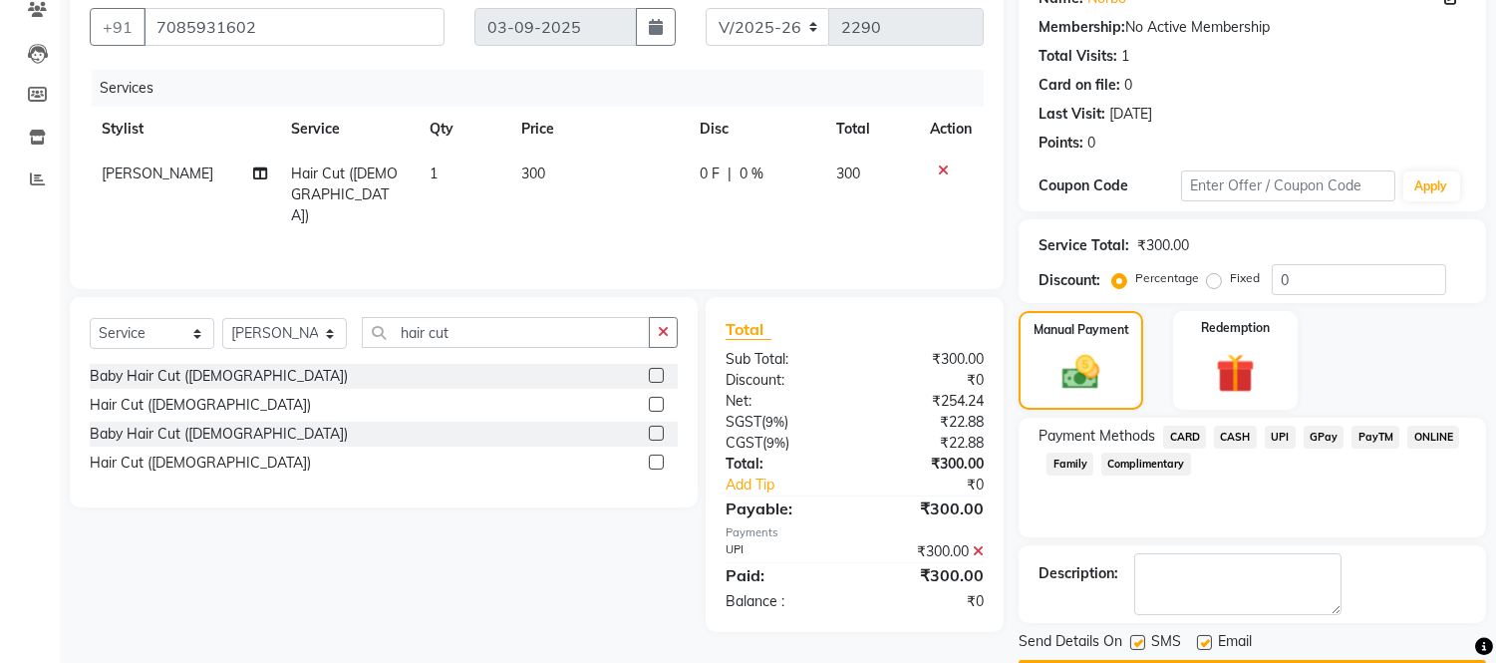
scroll to position [233, 0]
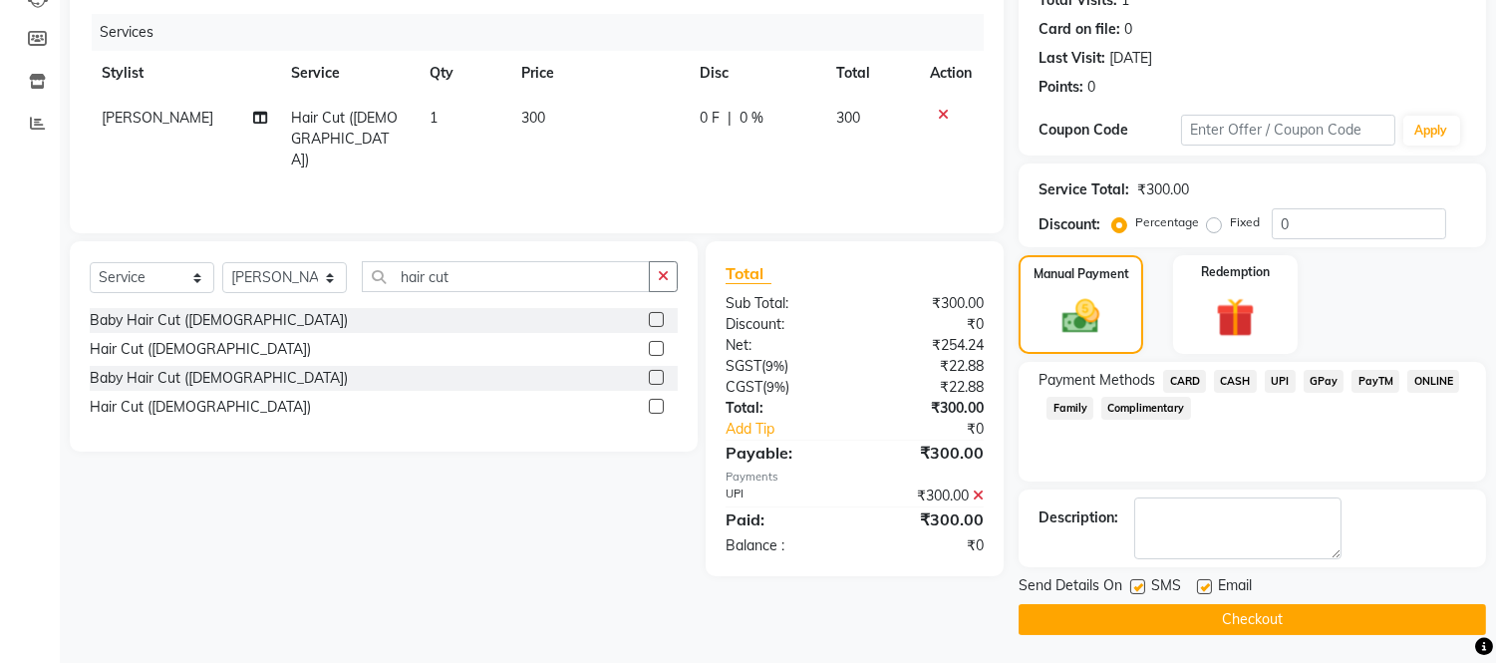
click at [1274, 622] on button "Checkout" at bounding box center [1252, 619] width 467 height 31
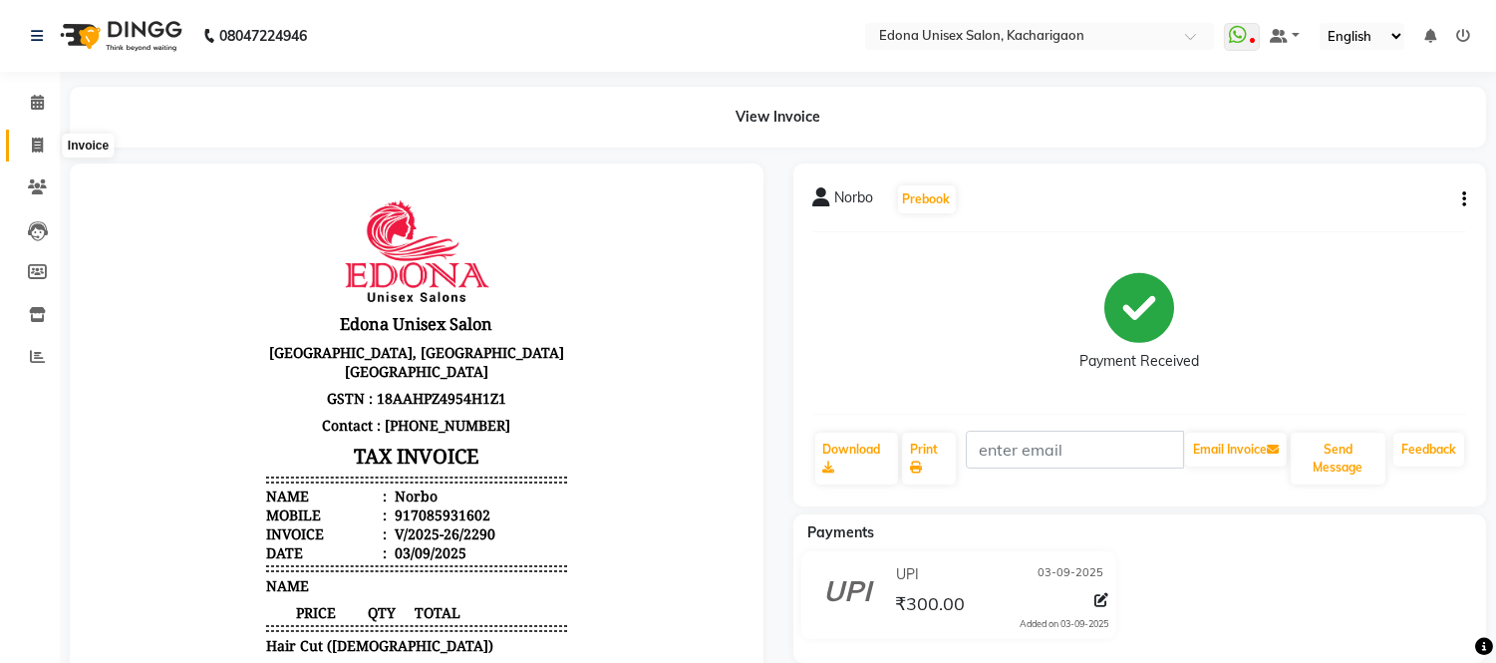
click at [38, 146] on icon at bounding box center [37, 145] width 11 height 15
select select "service"
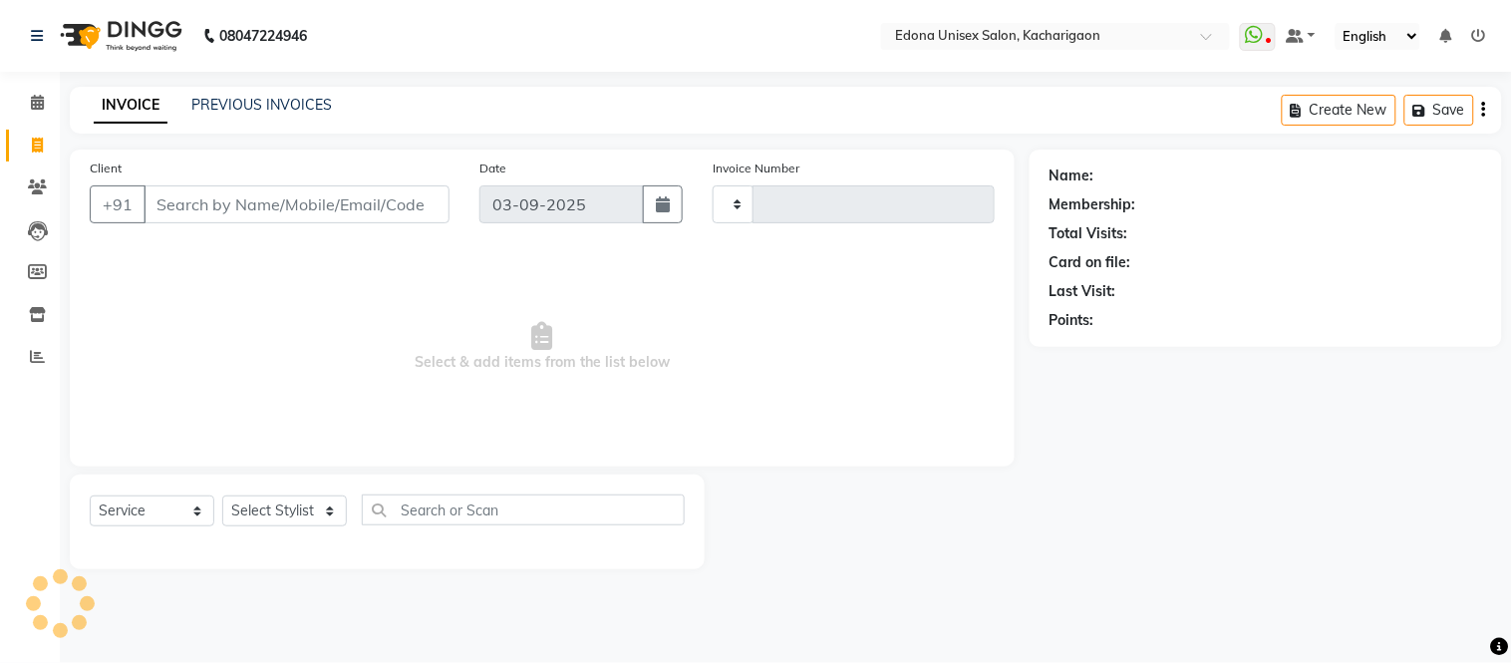
type input "2291"
select select "5389"
click at [257, 516] on select "Select Stylist Admin Anju Sonar Bir Basumtary [PERSON_NAME] [PERSON_NAME] Hombr…" at bounding box center [284, 510] width 125 height 31
select select "35927"
click at [222, 496] on select "Select Stylist Admin Anju Sonar Bir Basumtary [PERSON_NAME] [PERSON_NAME] Hombr…" at bounding box center [284, 510] width 125 height 31
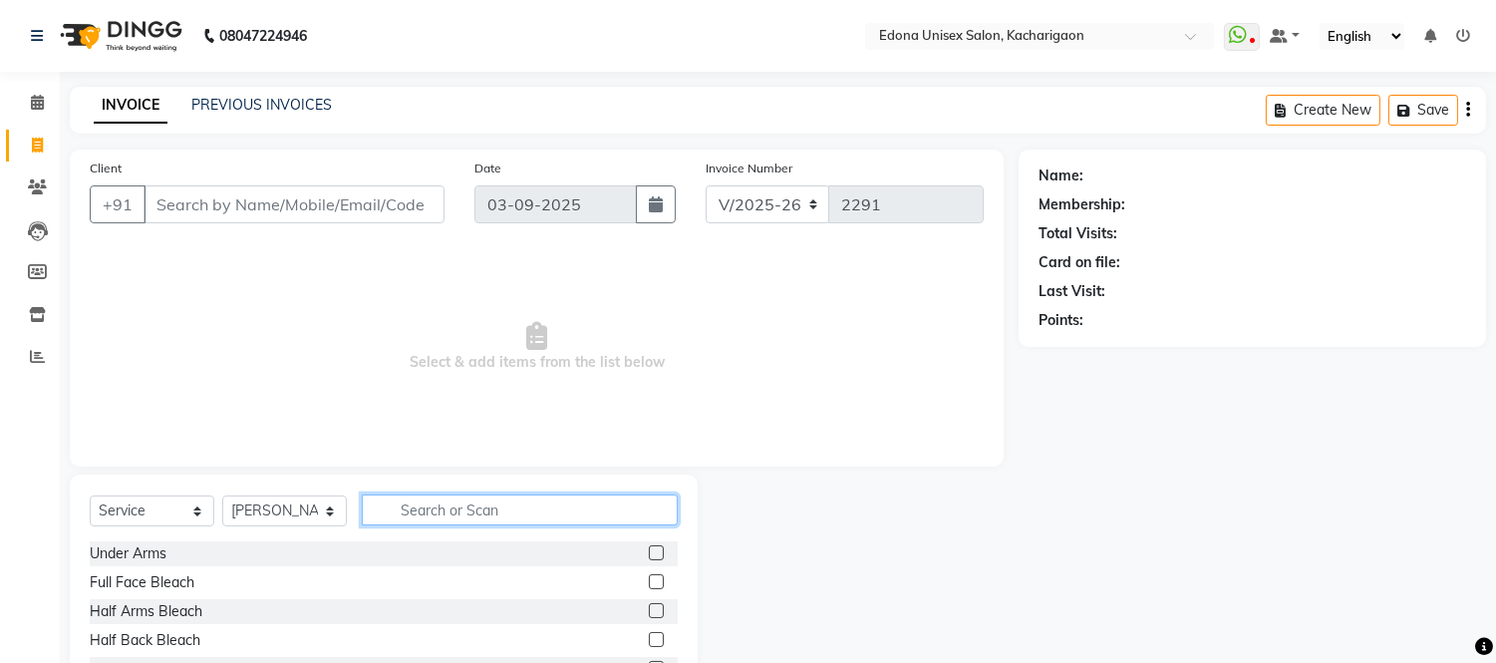
click at [480, 503] on input "text" at bounding box center [520, 509] width 316 height 31
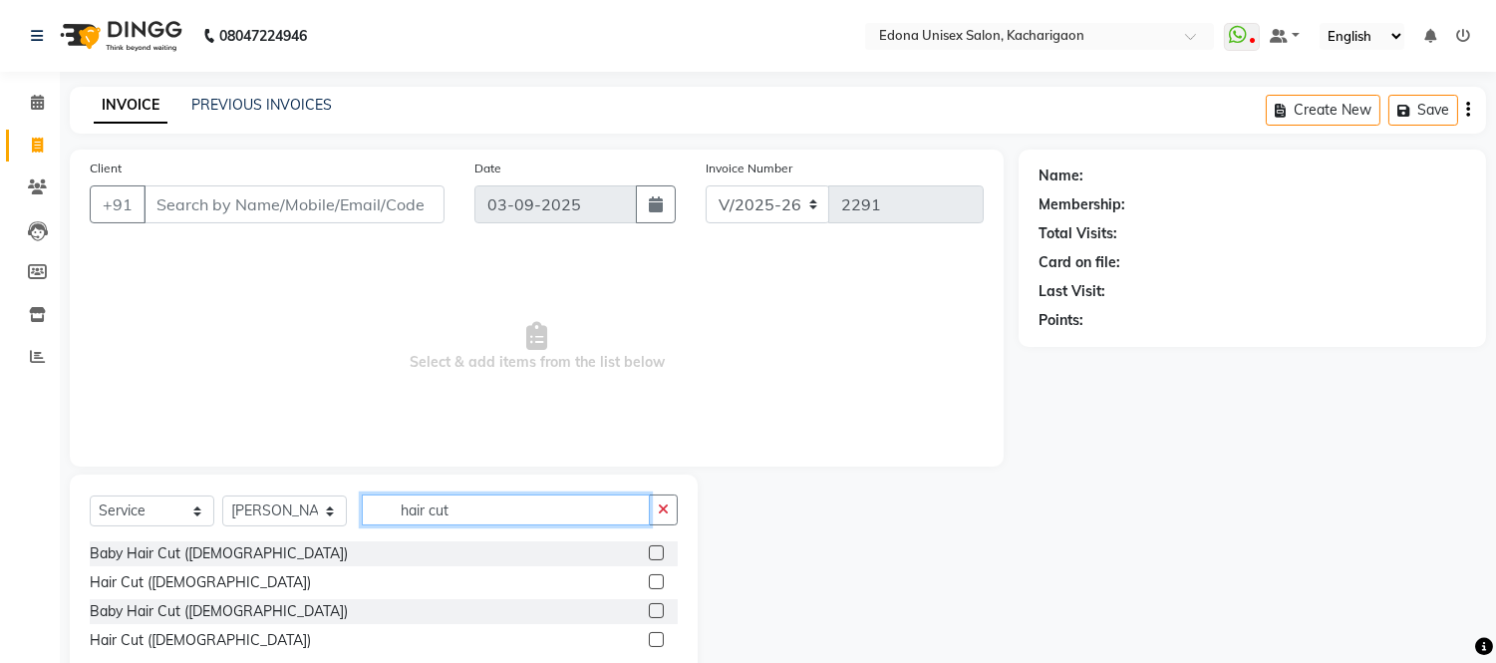
type input "hair cut"
click at [659, 633] on label at bounding box center [656, 639] width 15 height 15
click at [659, 634] on input "checkbox" at bounding box center [655, 640] width 13 height 13
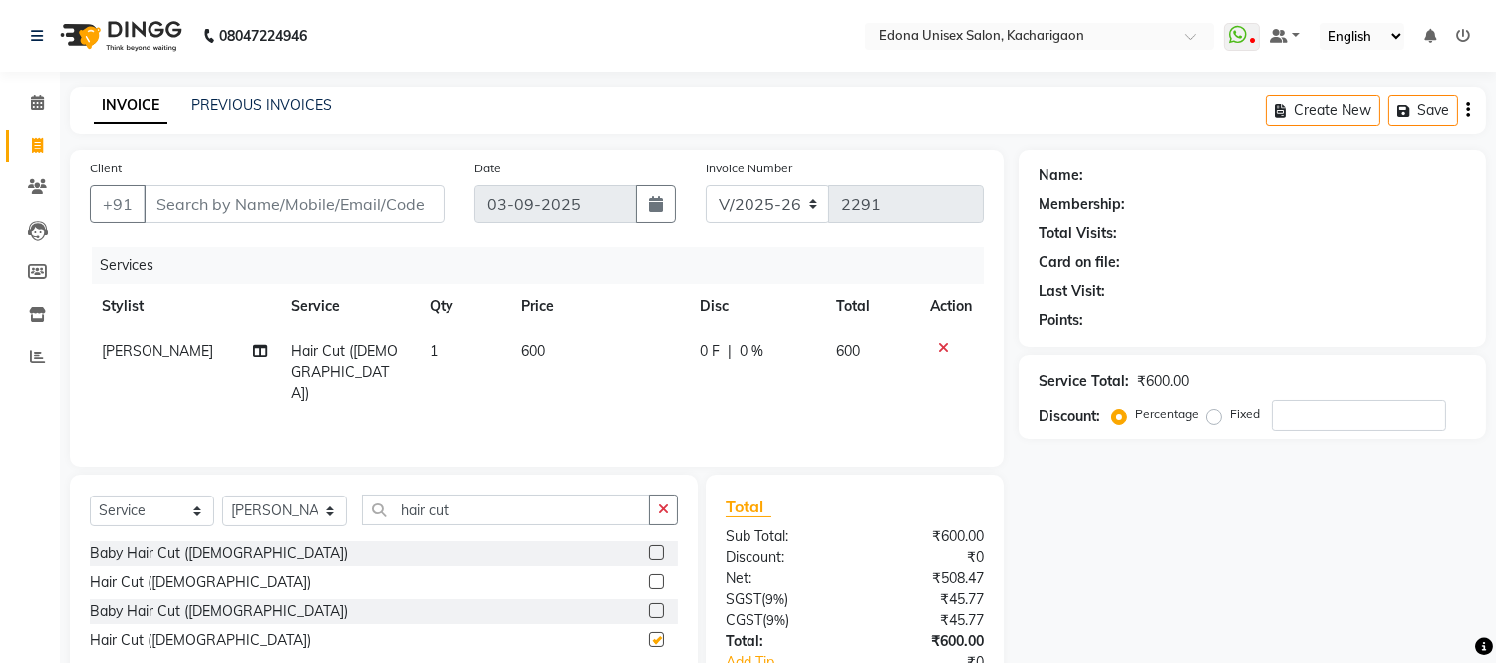
checkbox input "false"
click at [524, 347] on span "600" at bounding box center [533, 351] width 24 height 18
select select "35927"
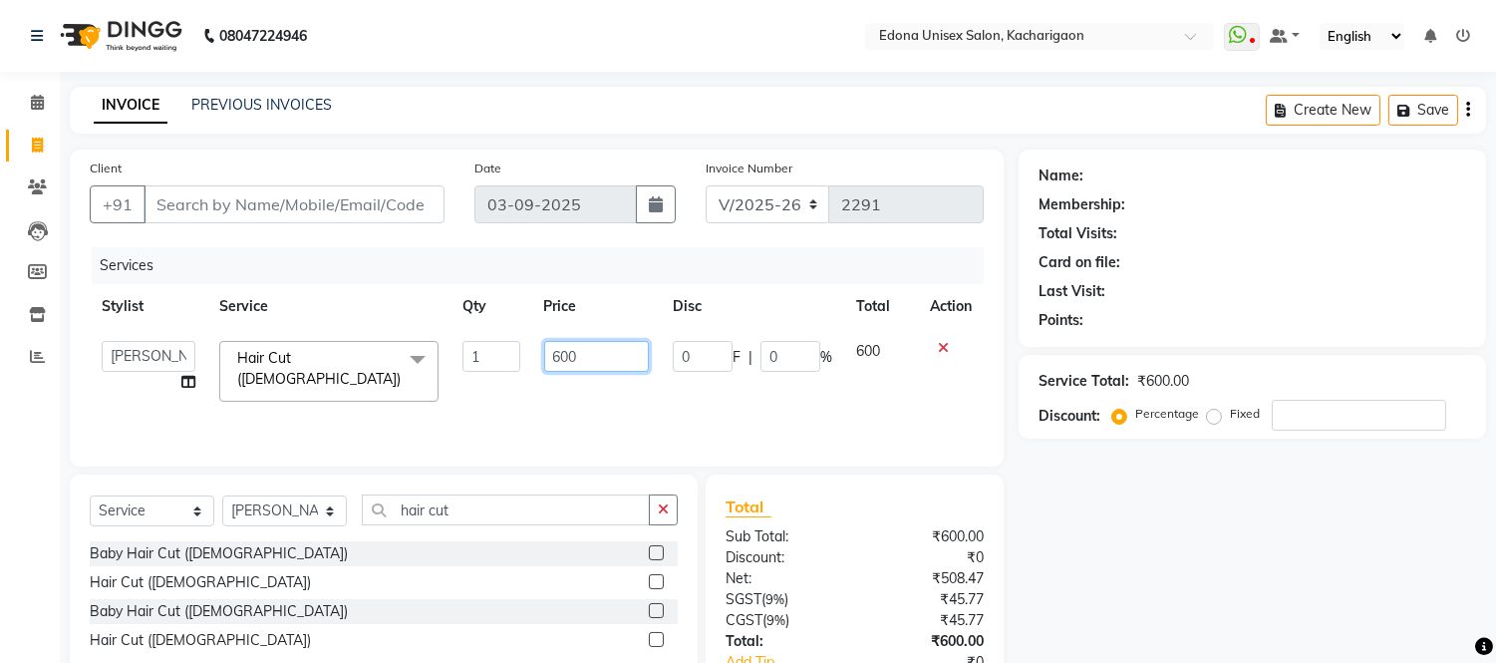
click at [559, 350] on input "600" at bounding box center [596, 356] width 105 height 31
type input "700"
click at [584, 421] on div "Services Stylist Service Qty Price Disc Total Action Admin Anju Sonar Bir Basum…" at bounding box center [537, 346] width 894 height 199
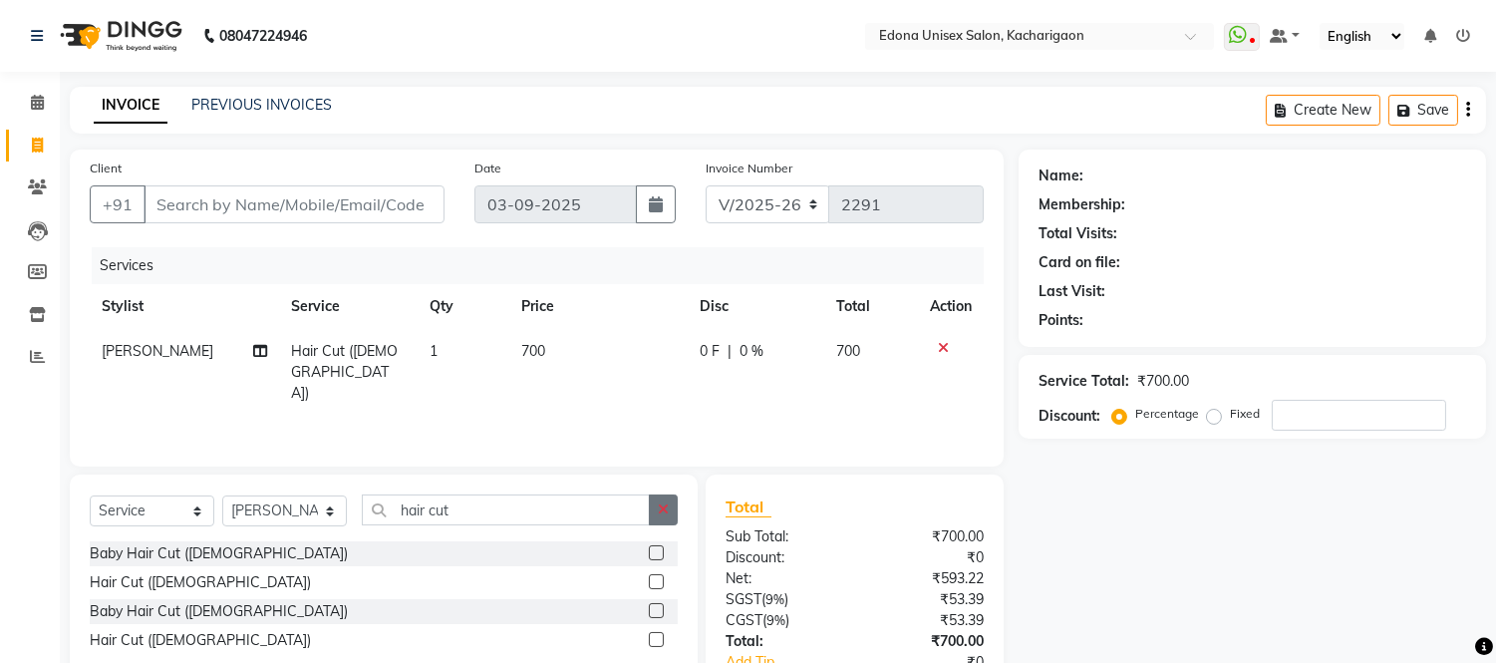
click at [656, 508] on button "button" at bounding box center [663, 509] width 29 height 31
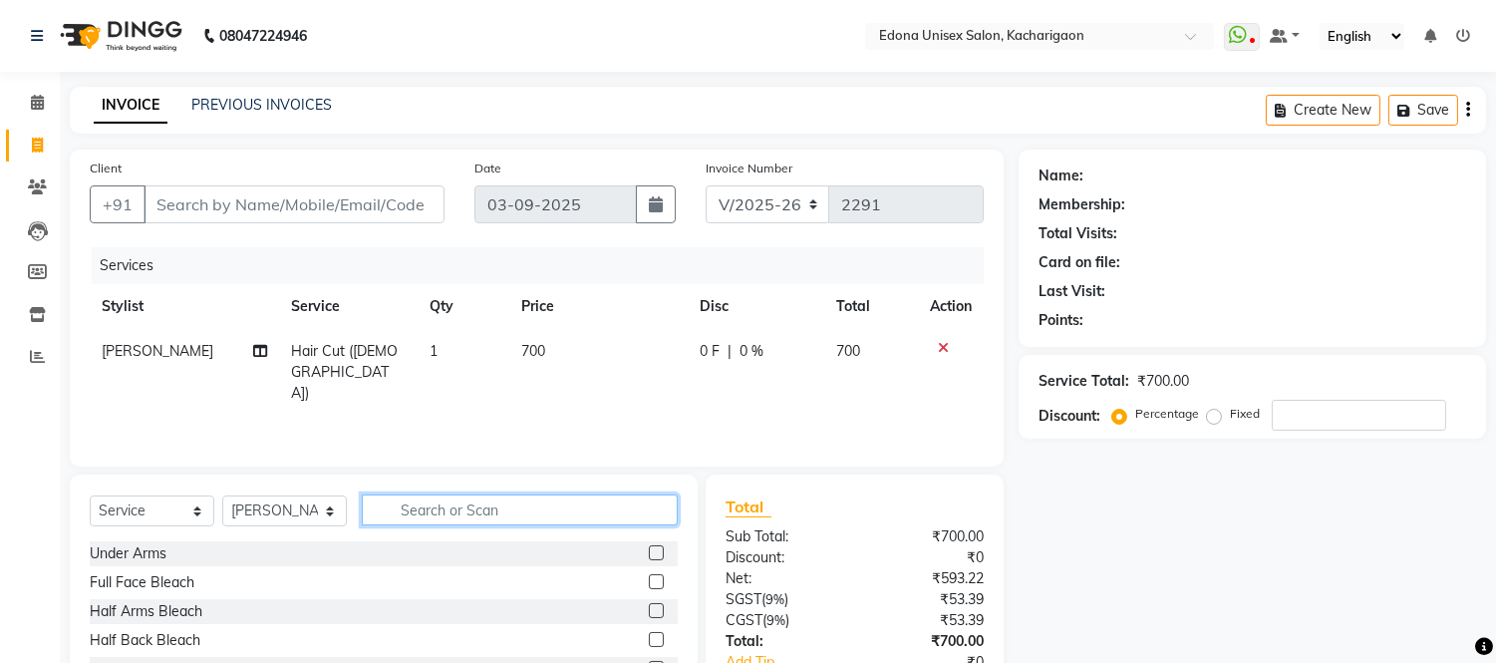
click at [417, 503] on input "text" at bounding box center [520, 509] width 316 height 31
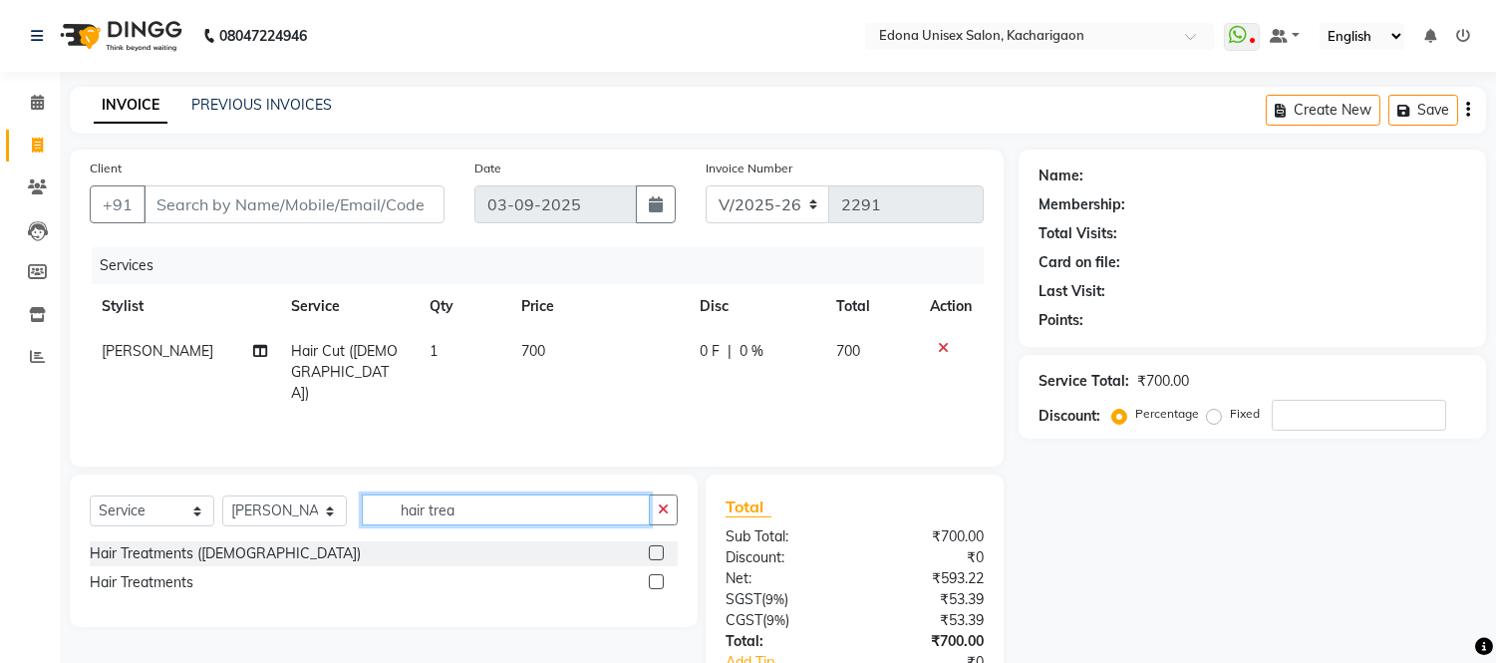
type input "hair trea"
click at [653, 582] on label at bounding box center [656, 581] width 15 height 15
click at [653, 582] on input "checkbox" at bounding box center [655, 582] width 13 height 13
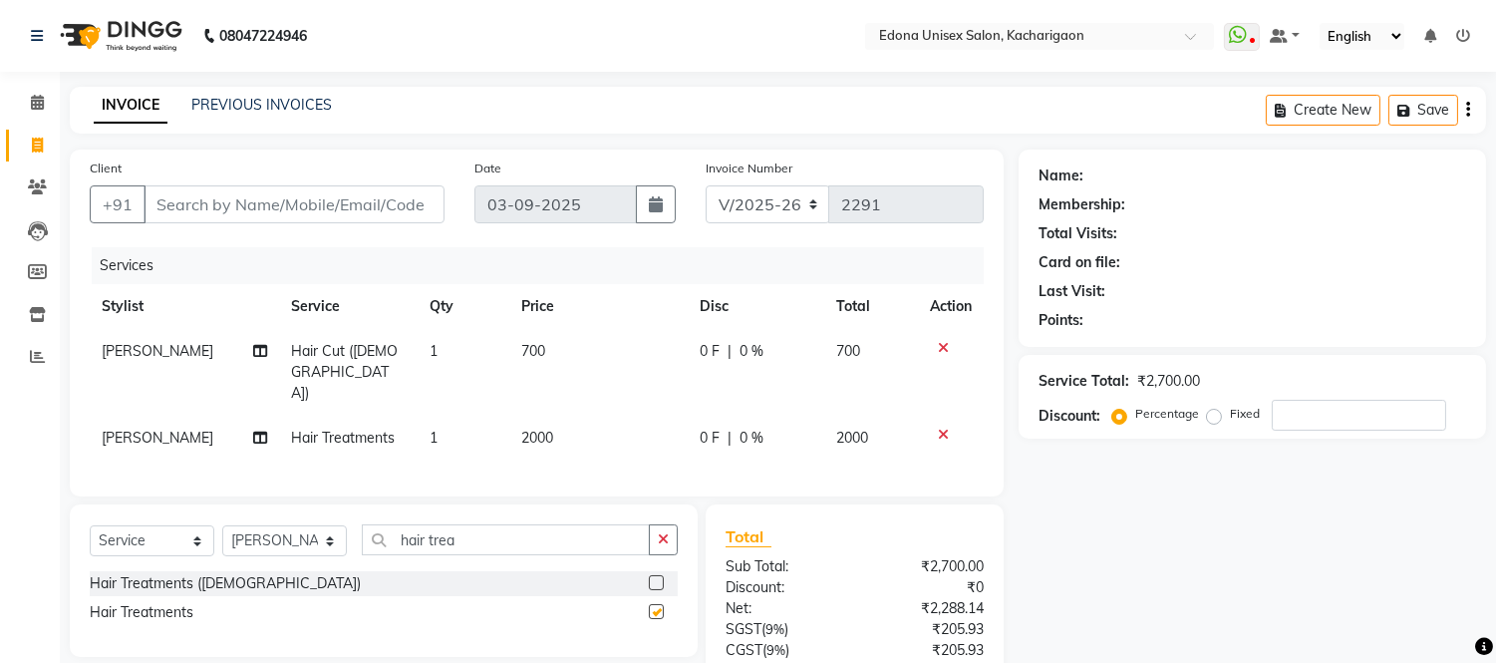
checkbox input "false"
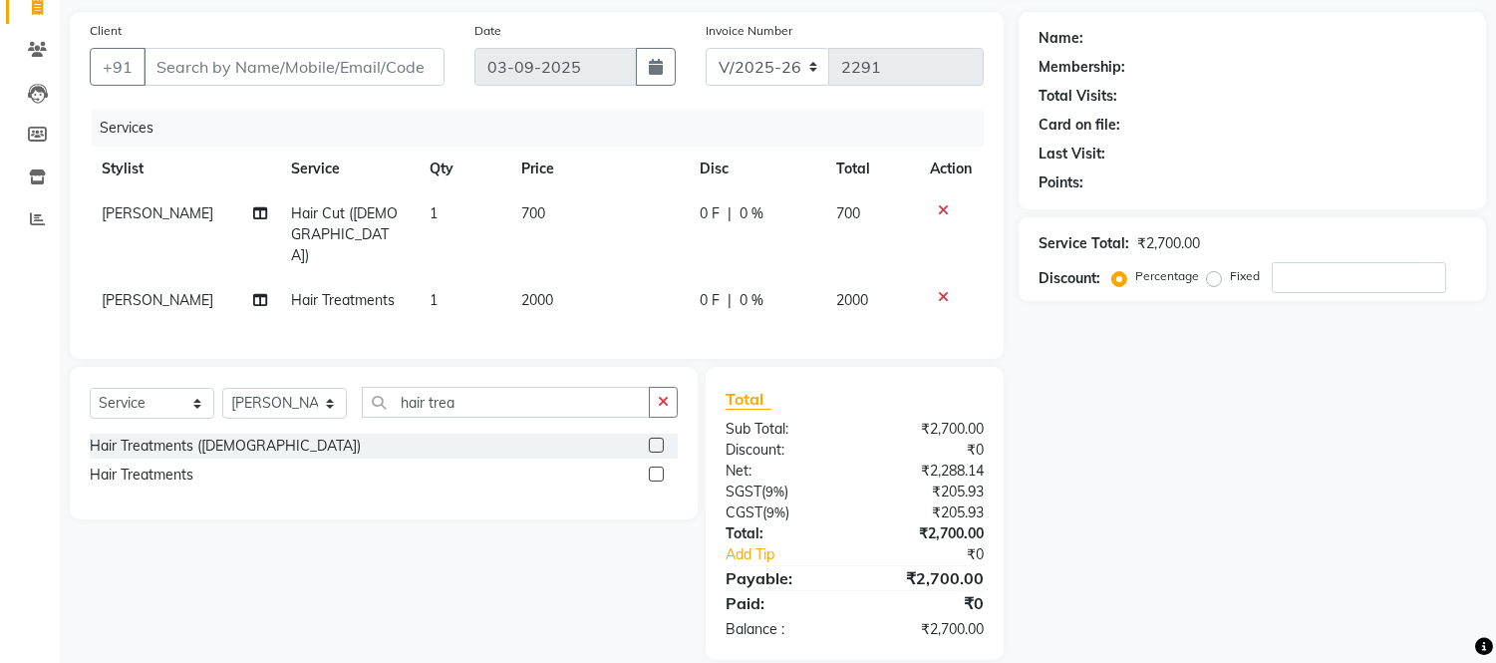
click at [530, 291] on span "2000" at bounding box center [537, 300] width 32 height 18
select select "35927"
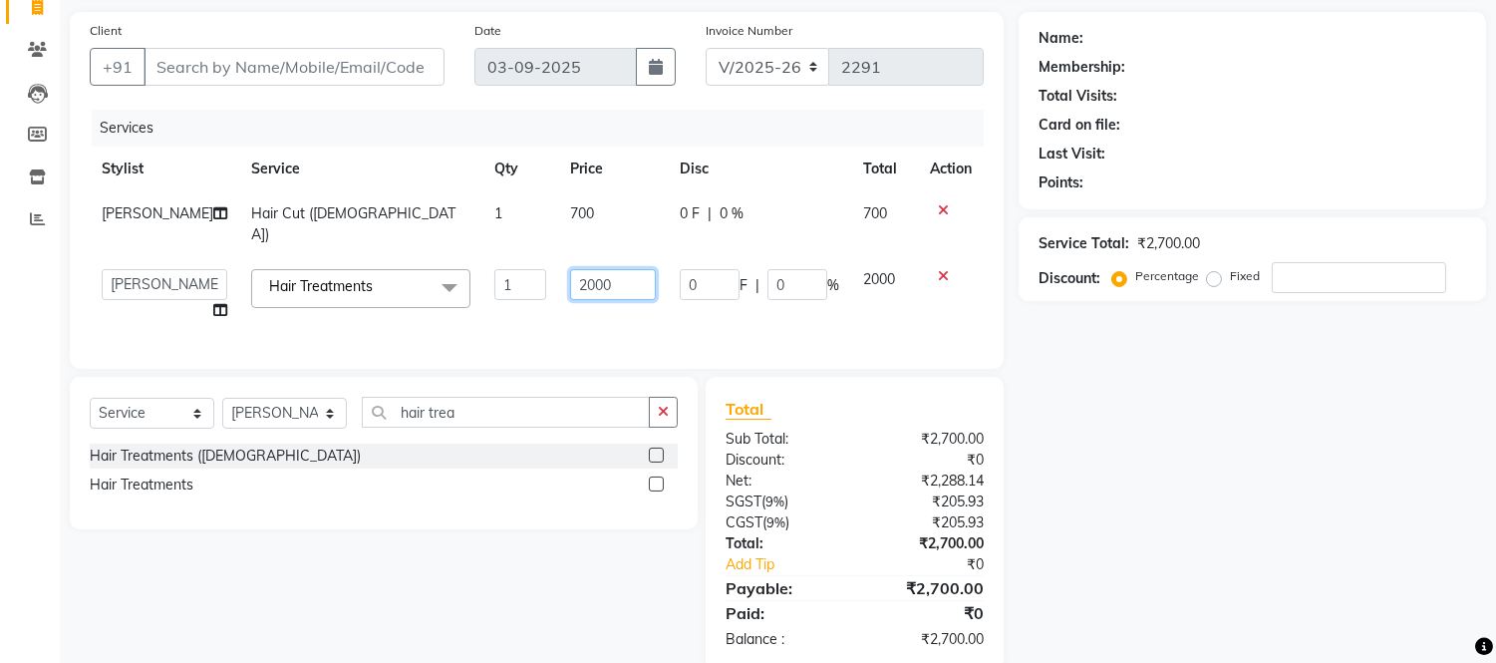
click at [570, 283] on input "2000" at bounding box center [613, 284] width 86 height 31
type input "1900"
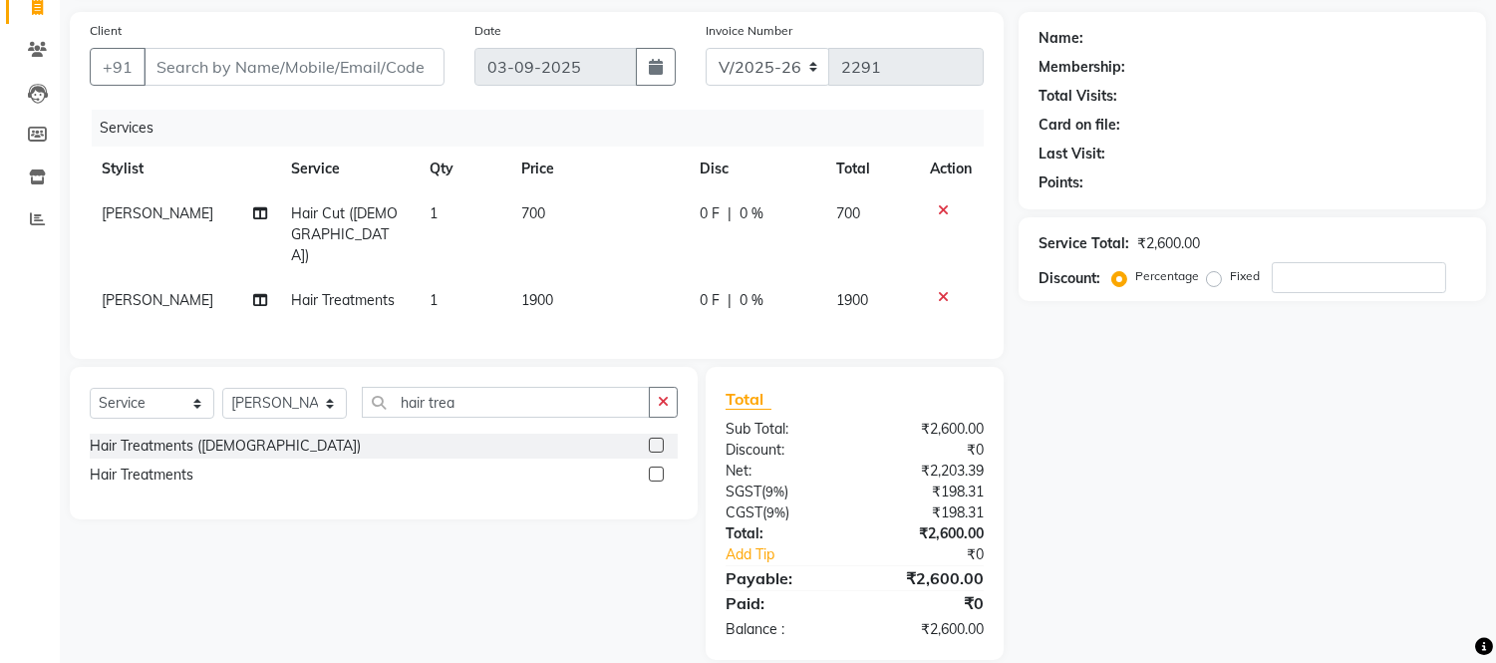
click at [738, 327] on div "Client +91 Date [DATE] Invoice Number V/2025 V/[PHONE_NUMBER] Services Stylist …" at bounding box center [537, 185] width 934 height 347
click at [530, 291] on span "1900" at bounding box center [537, 300] width 32 height 18
select select "35927"
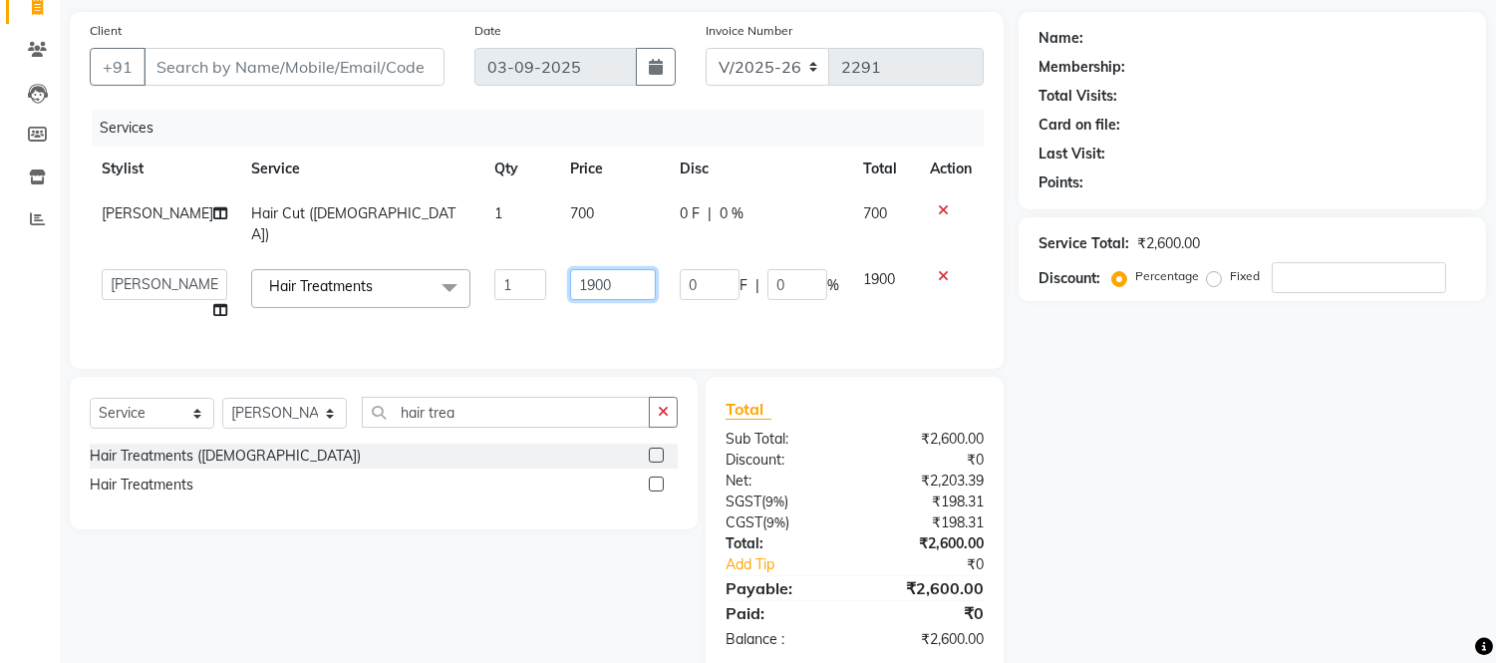
click at [580, 280] on input "1900" at bounding box center [613, 284] width 86 height 31
click at [570, 282] on input "1900" at bounding box center [613, 284] width 86 height 31
type input "2000"
click at [665, 343] on div "Client +91 Date [DATE] Invoice Number V/2025 V/[PHONE_NUMBER] Services Stylist …" at bounding box center [537, 341] width 964 height 658
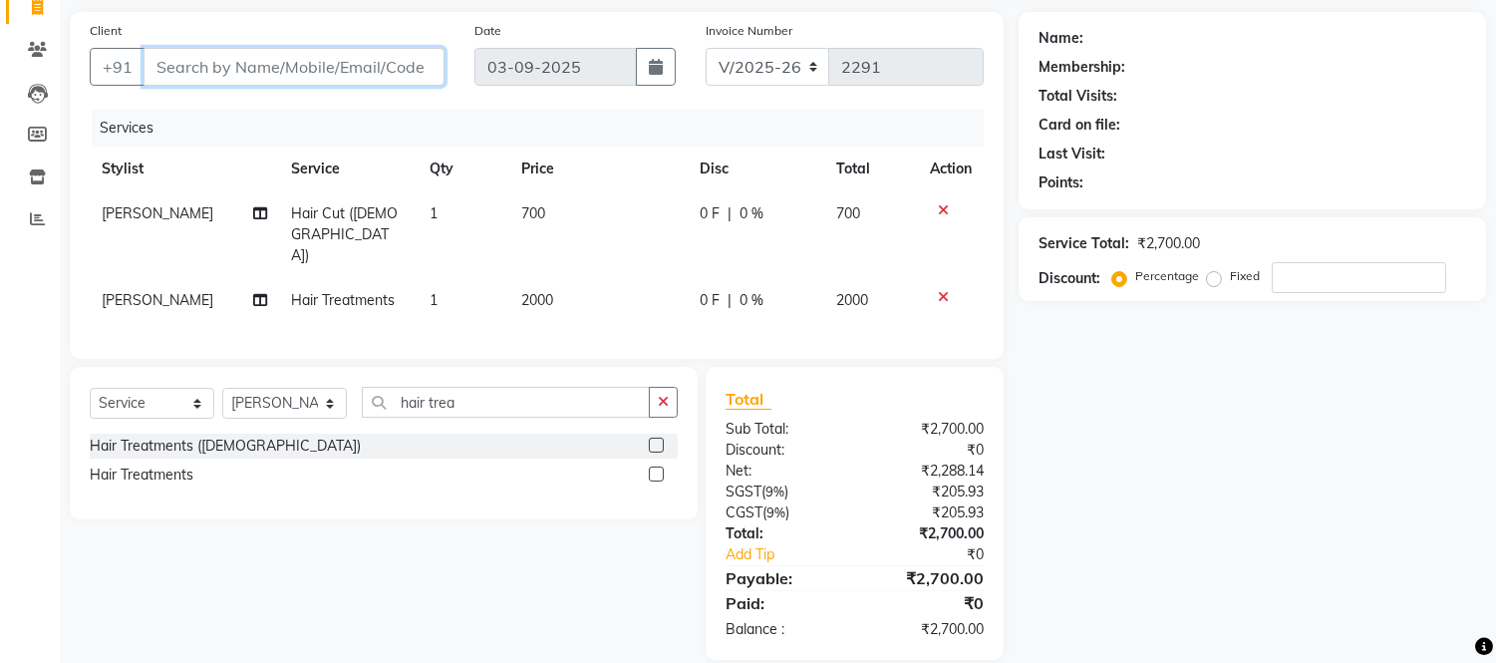
click at [211, 66] on input "Client" at bounding box center [294, 67] width 301 height 38
type input "d"
type input "0"
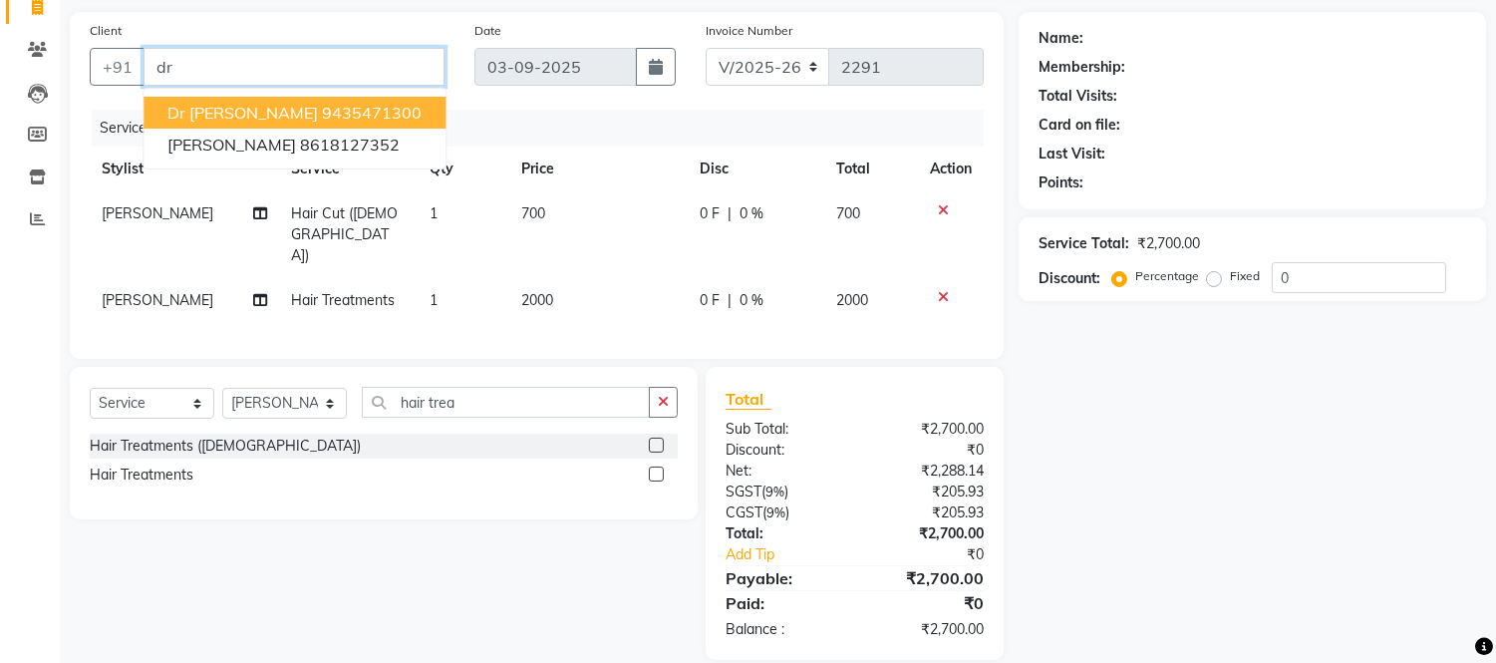
type input "d"
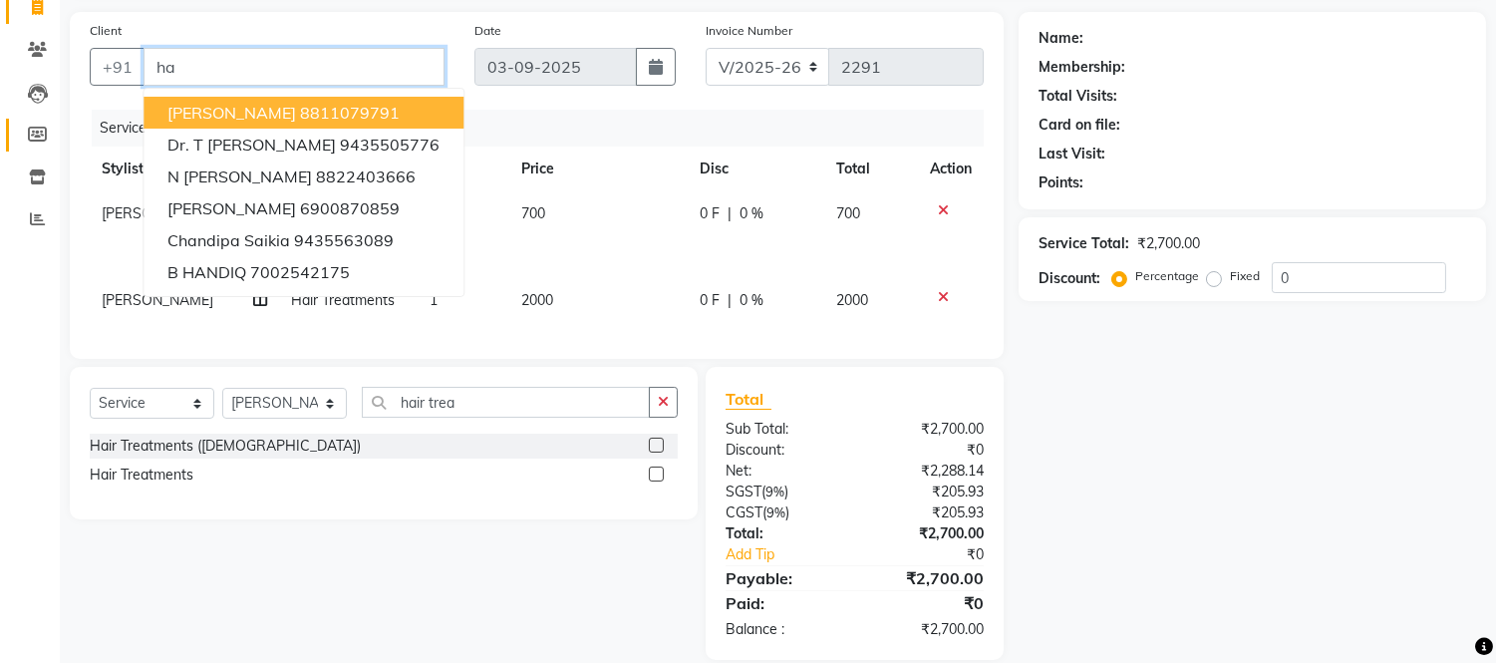
type input "h"
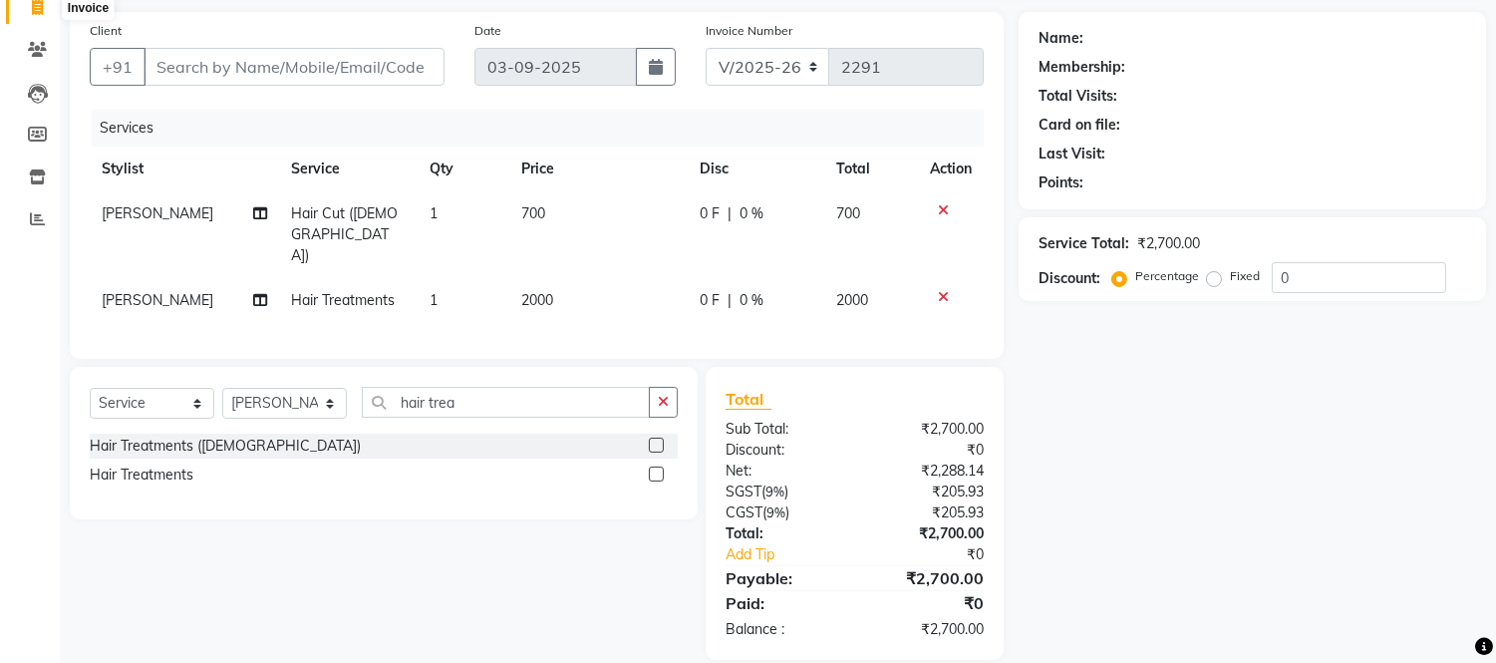
click at [28, 7] on span at bounding box center [37, 8] width 35 height 23
select select "service"
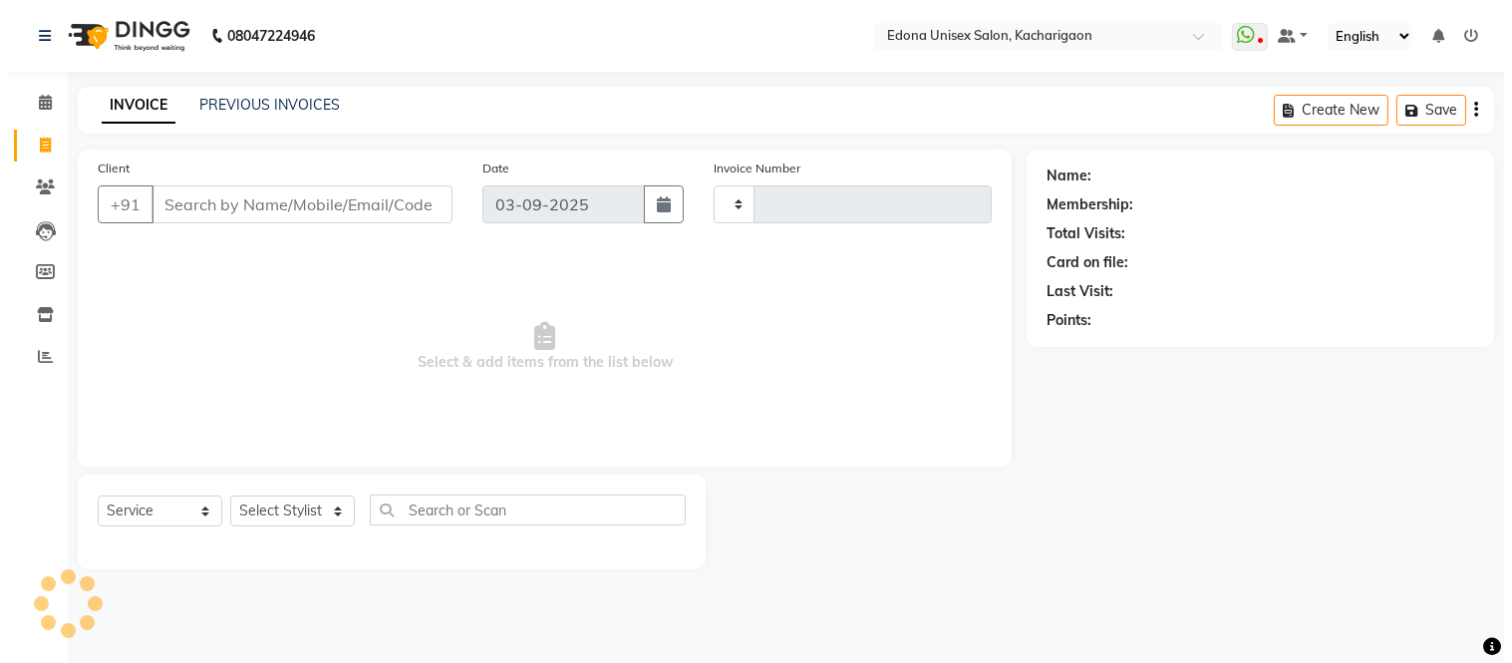
scroll to position [0, 0]
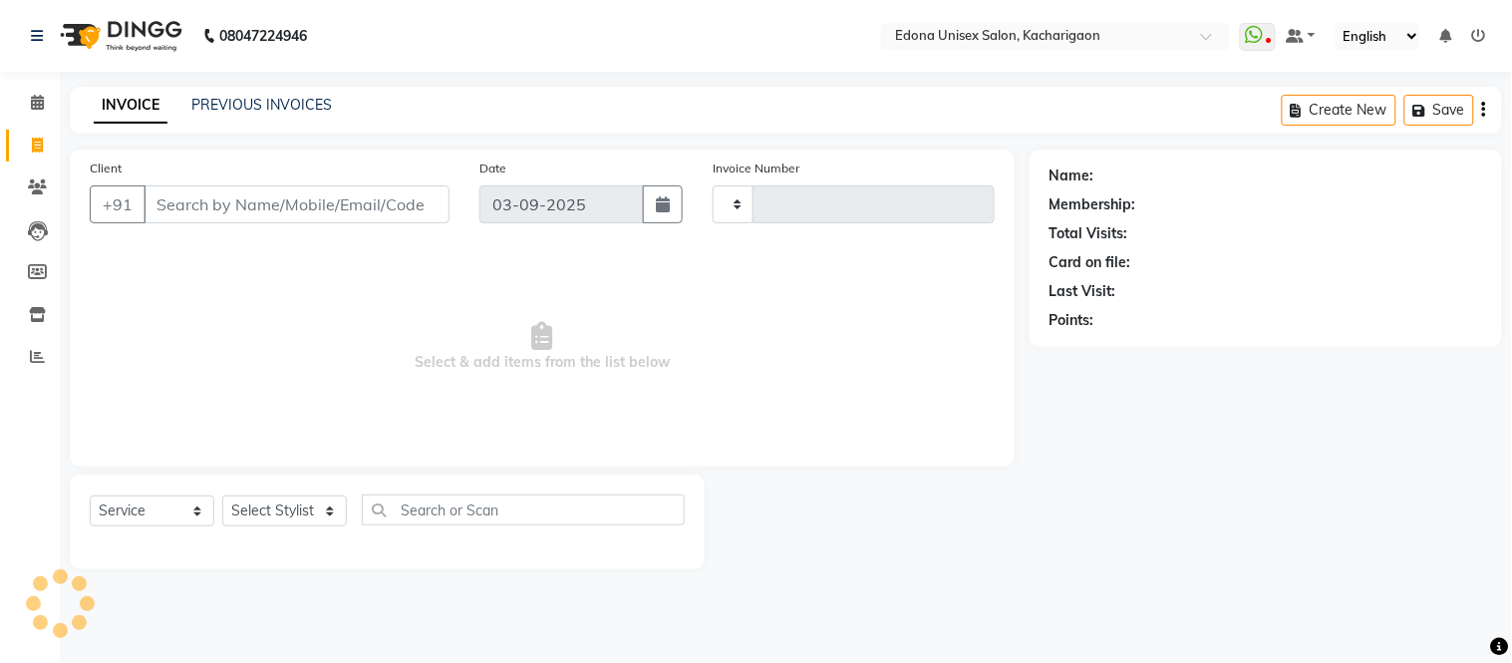
type input "2291"
select select "5389"
click at [41, 101] on icon at bounding box center [37, 102] width 13 height 15
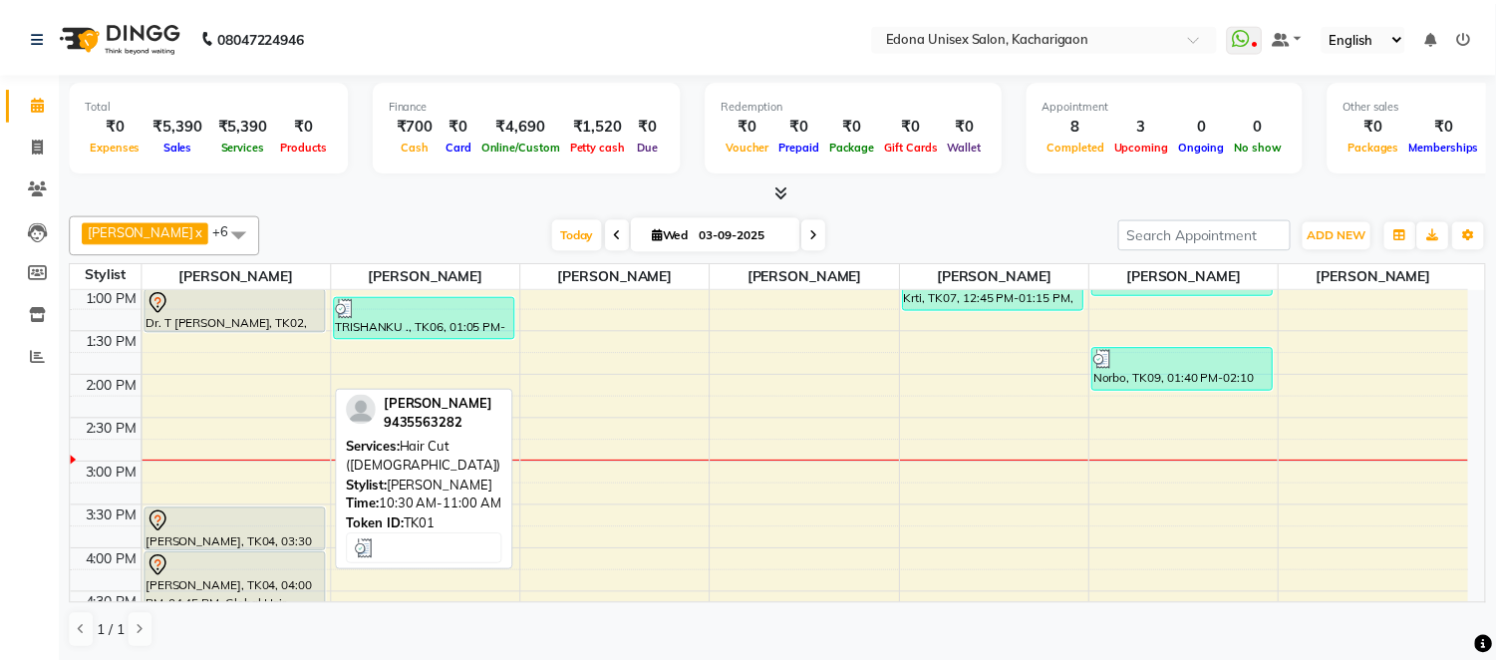
scroll to position [443, 0]
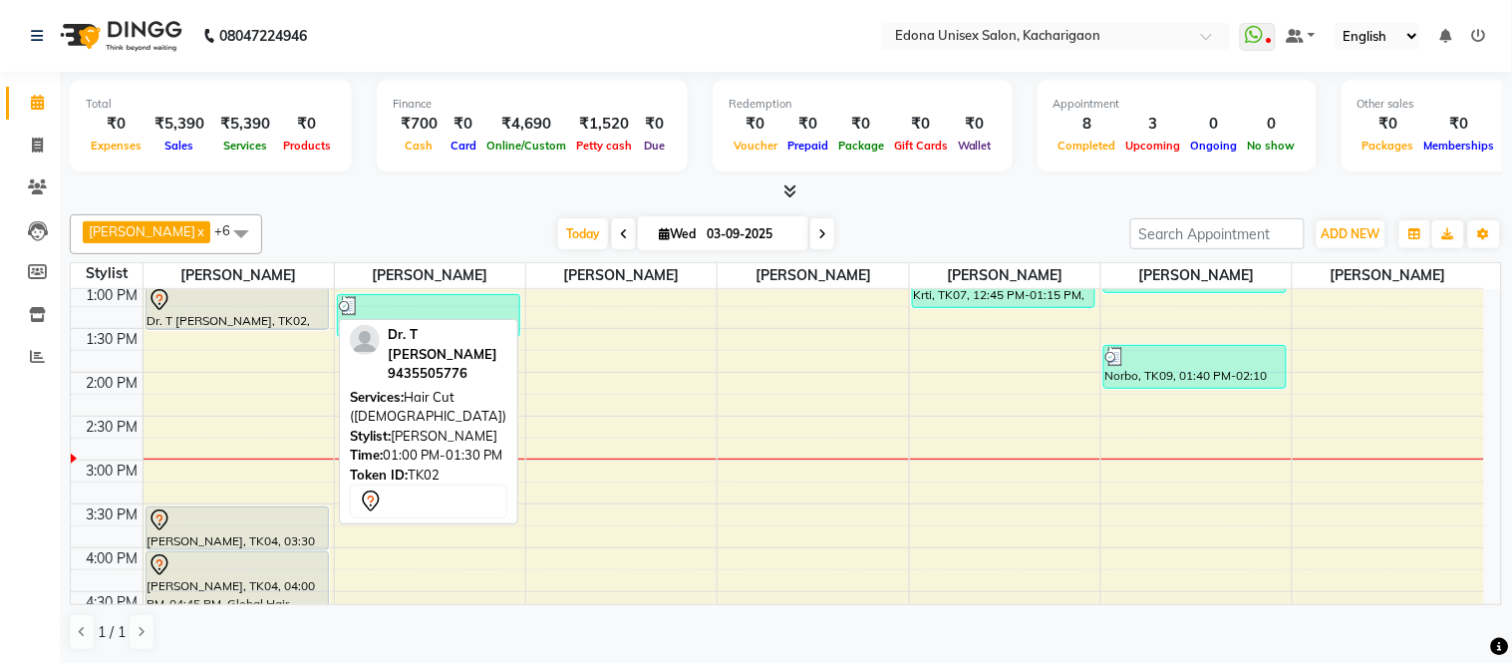
click at [279, 315] on div "Dr. T [PERSON_NAME], TK02, 01:00 PM-01:30 PM, Hair Cut ([DEMOGRAPHIC_DATA])" at bounding box center [238, 308] width 182 height 42
select select "7"
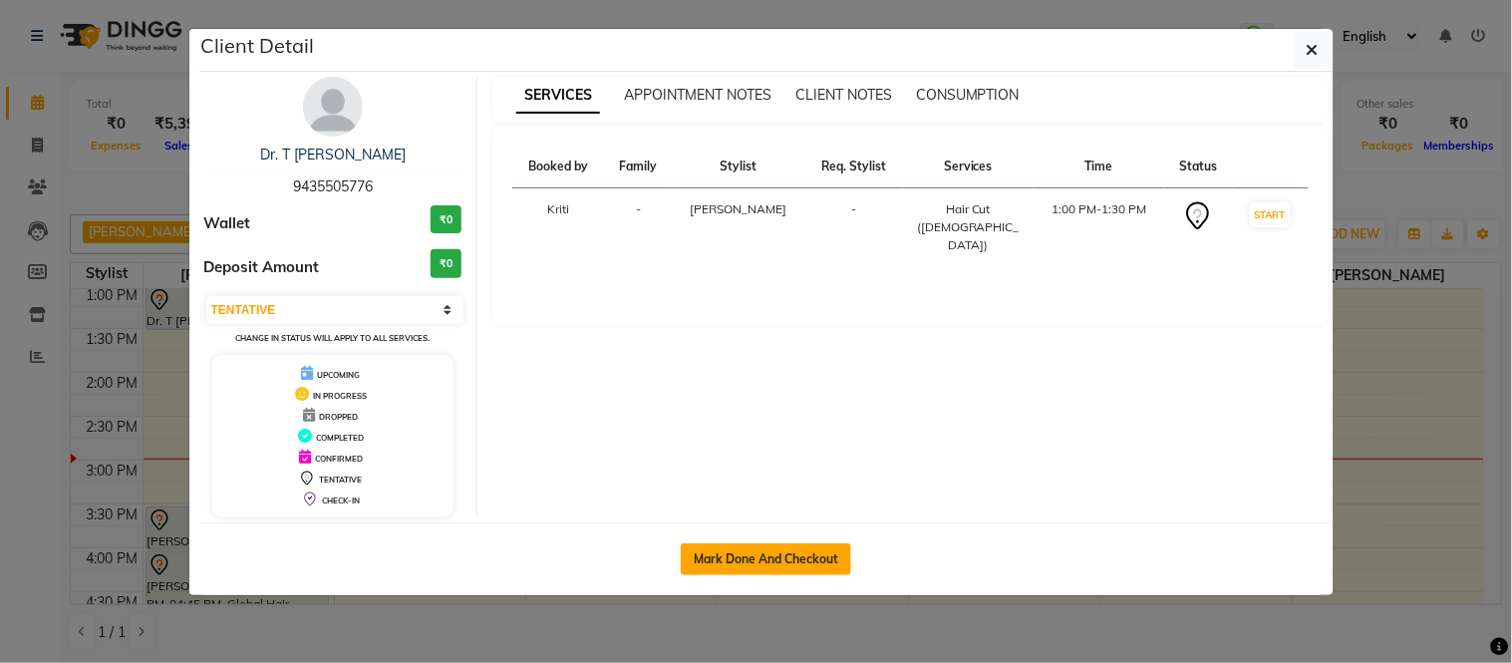
click at [743, 558] on button "Mark Done And Checkout" at bounding box center [766, 559] width 170 height 32
select select "service"
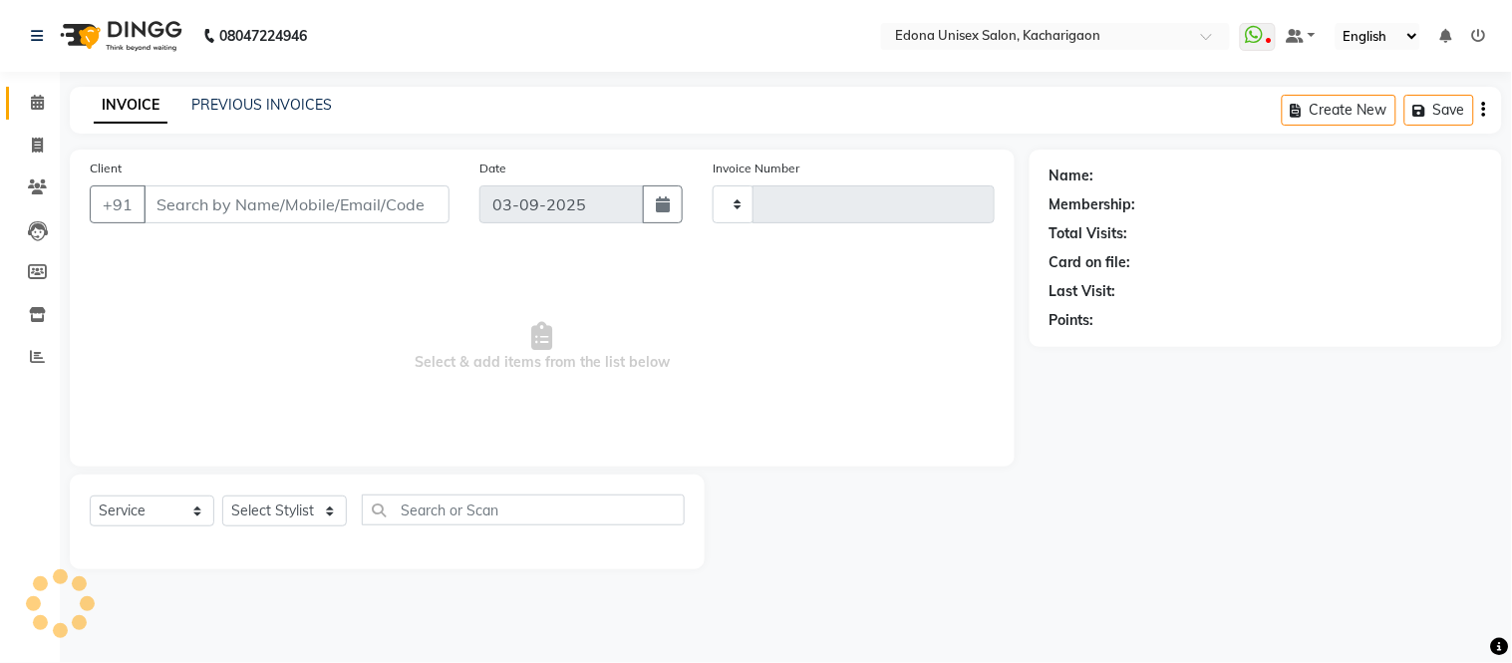
type input "2291"
select select "5389"
type input "9435505776"
select select "35927"
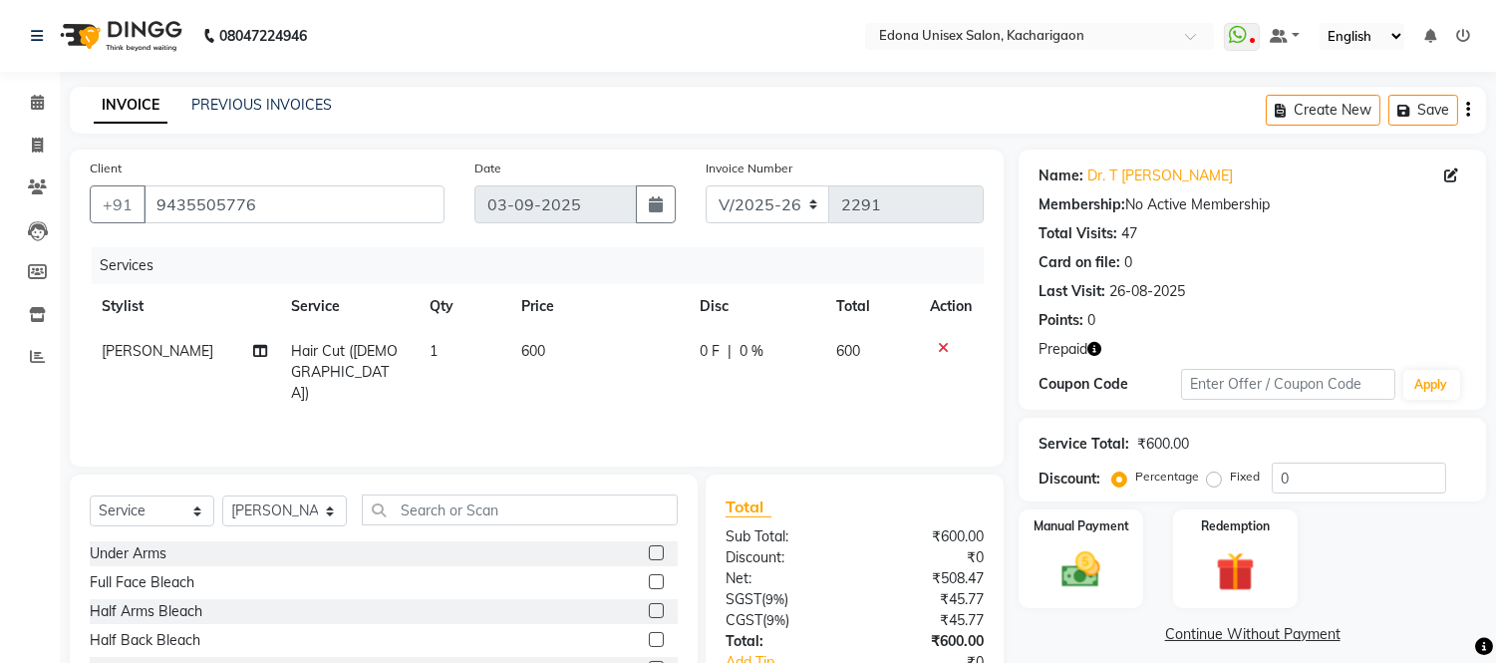
click at [531, 342] on span "600" at bounding box center [533, 351] width 24 height 18
select select "35927"
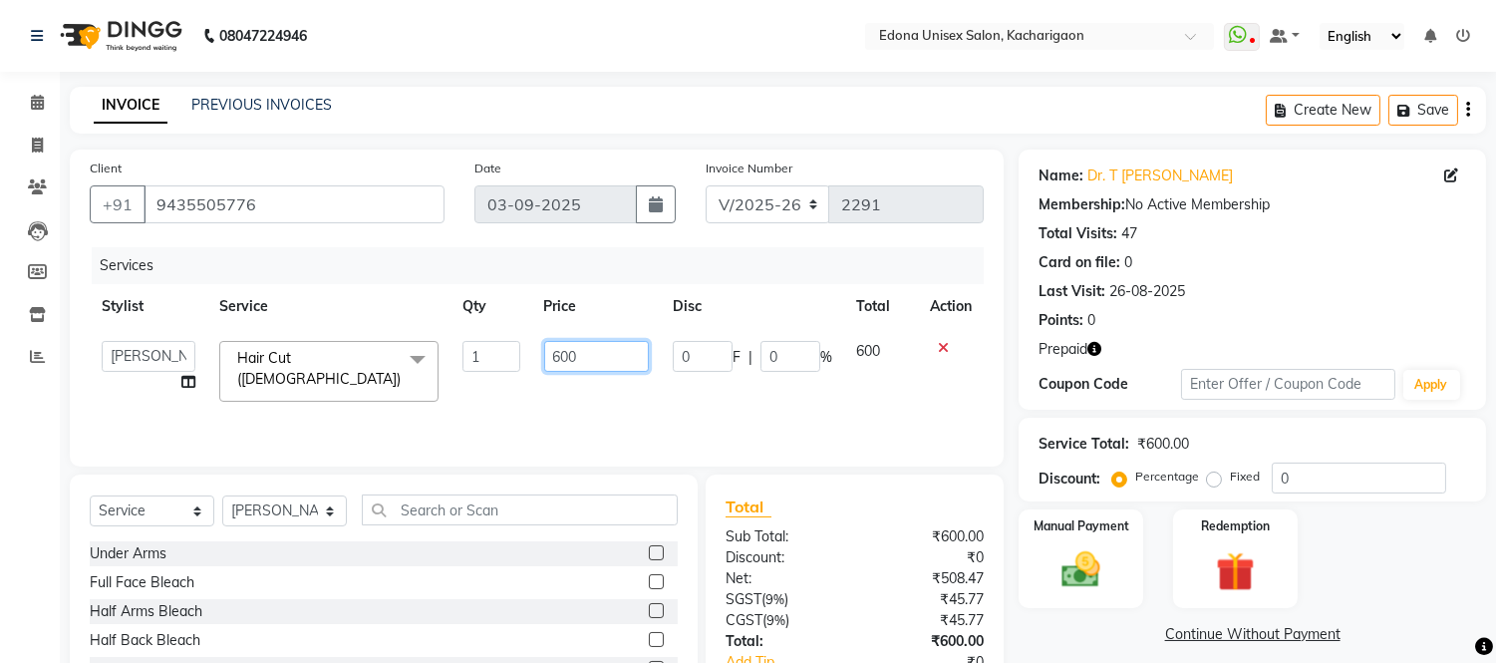
click at [559, 345] on input "600" at bounding box center [596, 356] width 105 height 31
type input "700"
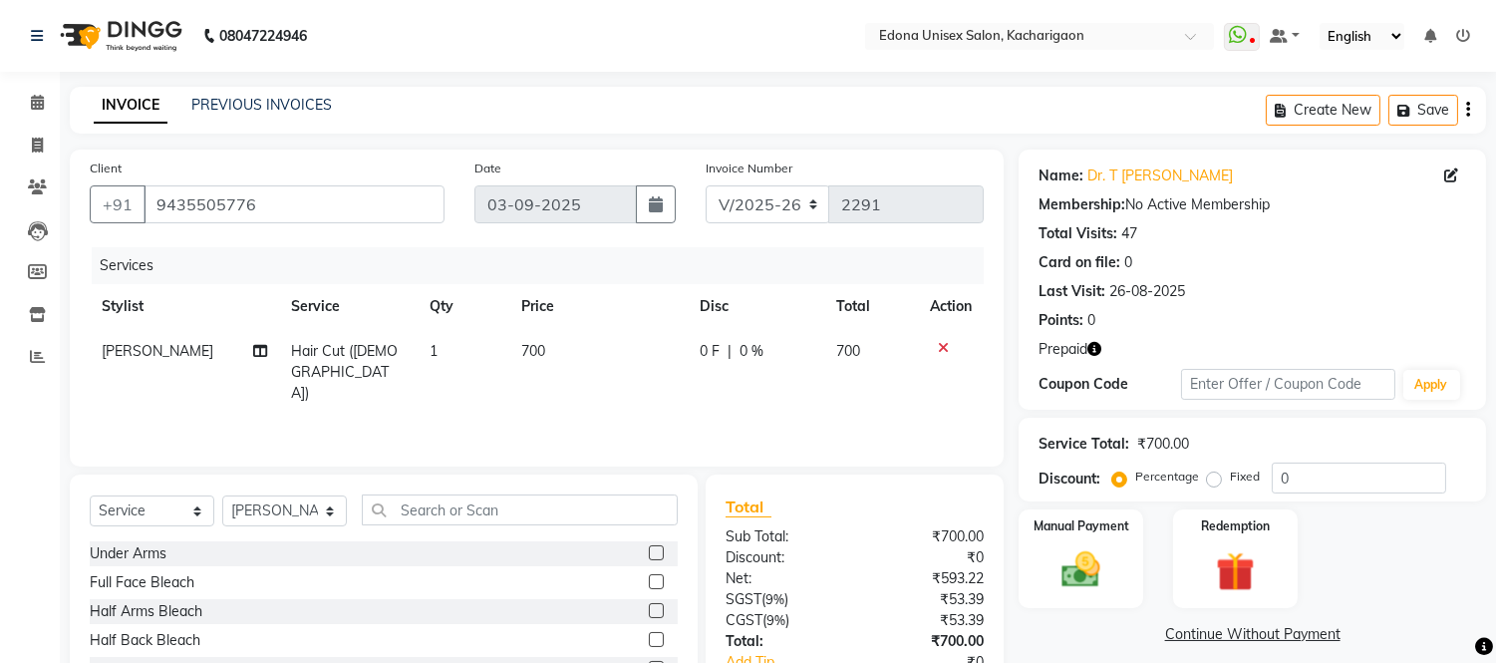
click at [883, 389] on div "Services Stylist Service Qty Price Disc Total Action [PERSON_NAME] Hair Cut ([D…" at bounding box center [537, 346] width 894 height 199
click at [442, 525] on div "Select Service Product Membership Package Voucher Prepaid Gift Card Select Styl…" at bounding box center [384, 517] width 588 height 47
click at [447, 513] on input "text" at bounding box center [520, 509] width 316 height 31
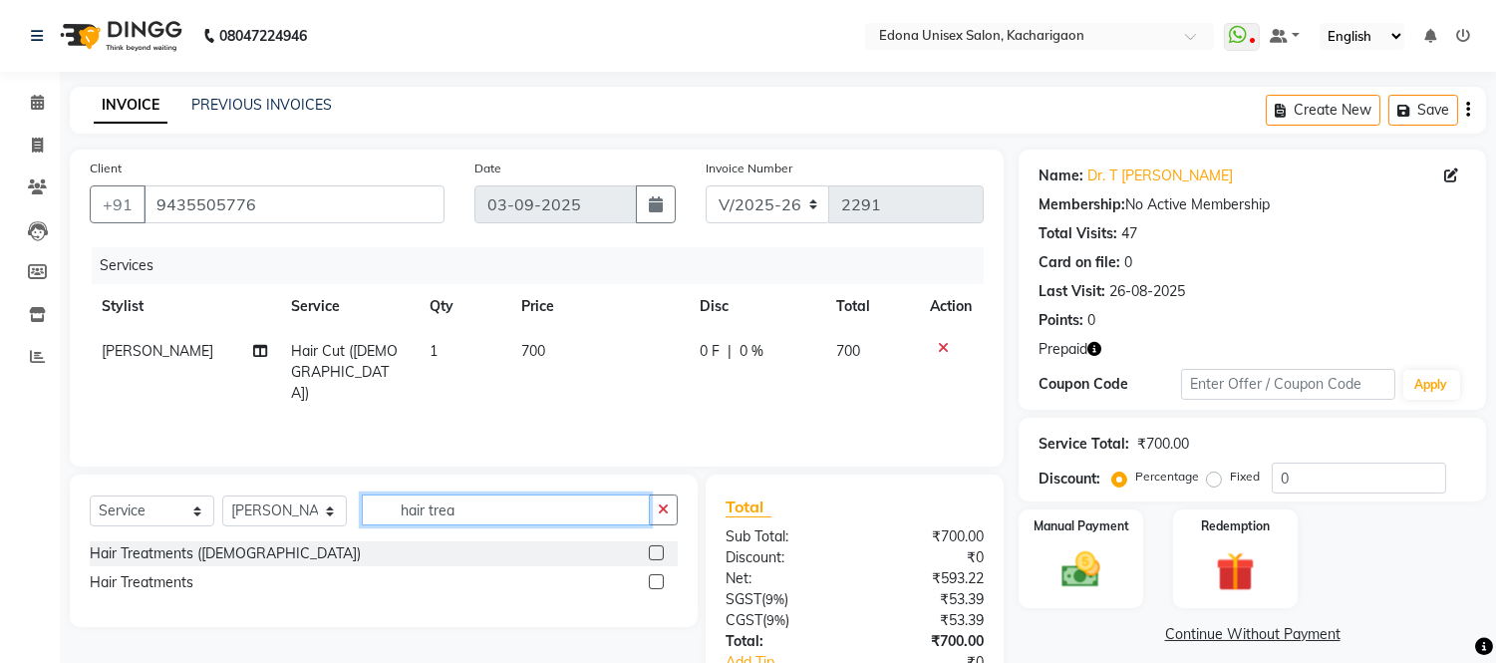
type input "hair trea"
click at [661, 585] on label at bounding box center [656, 581] width 15 height 15
click at [661, 585] on input "checkbox" at bounding box center [655, 582] width 13 height 13
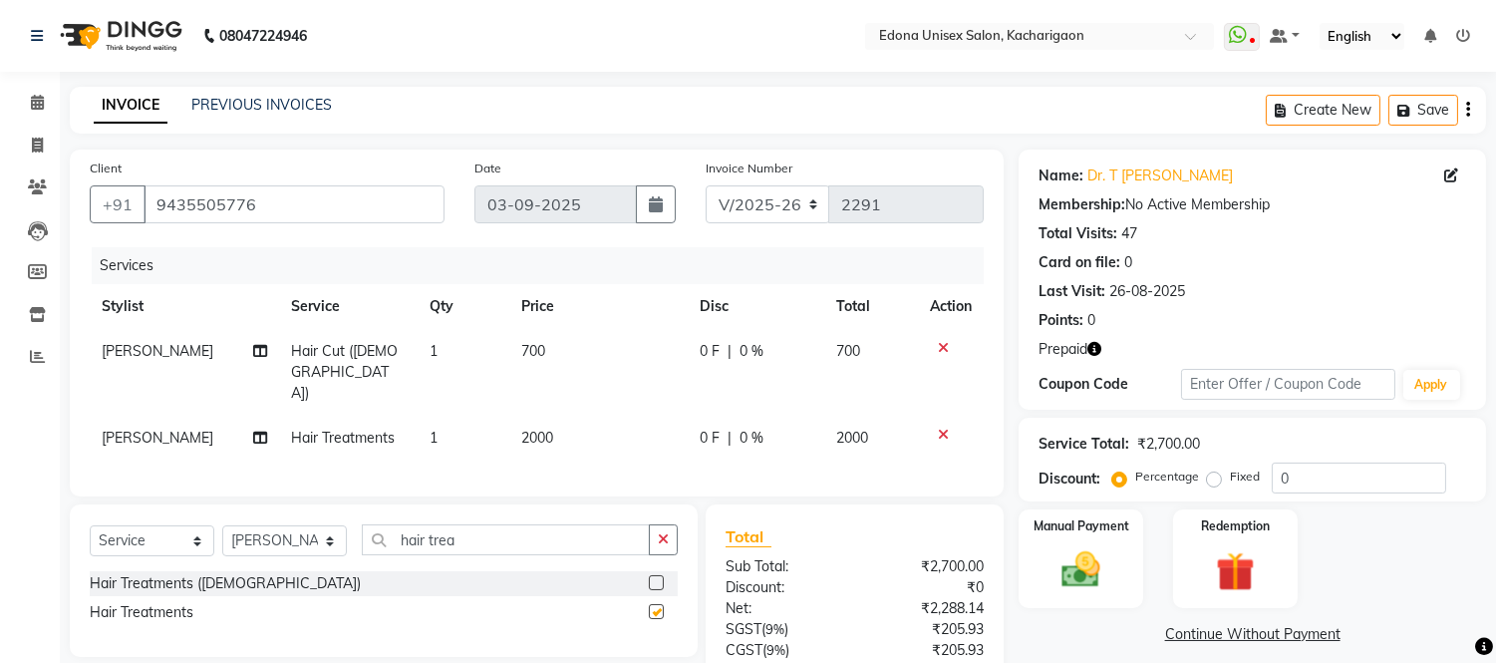
checkbox input "false"
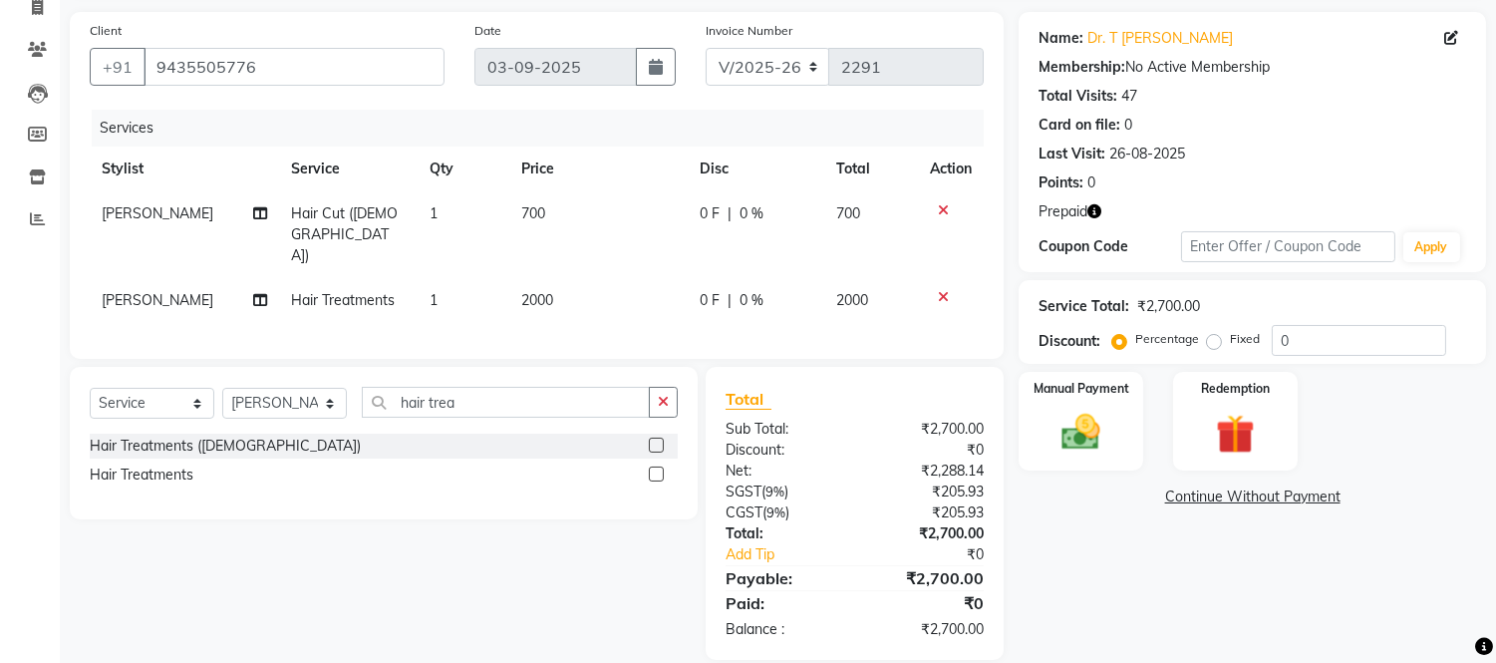
click at [1098, 209] on icon "button" at bounding box center [1094, 211] width 14 height 14
click at [1079, 439] on img at bounding box center [1082, 433] width 66 height 47
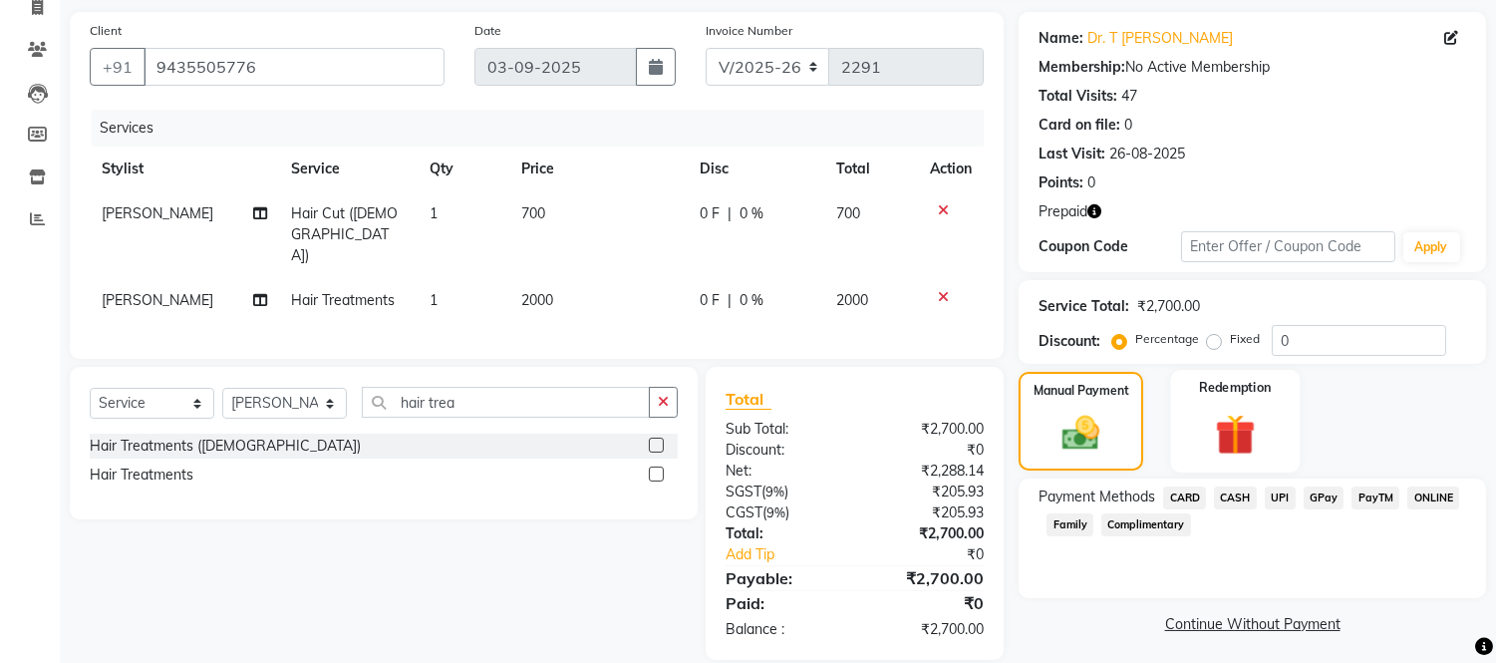
scroll to position [142, 0]
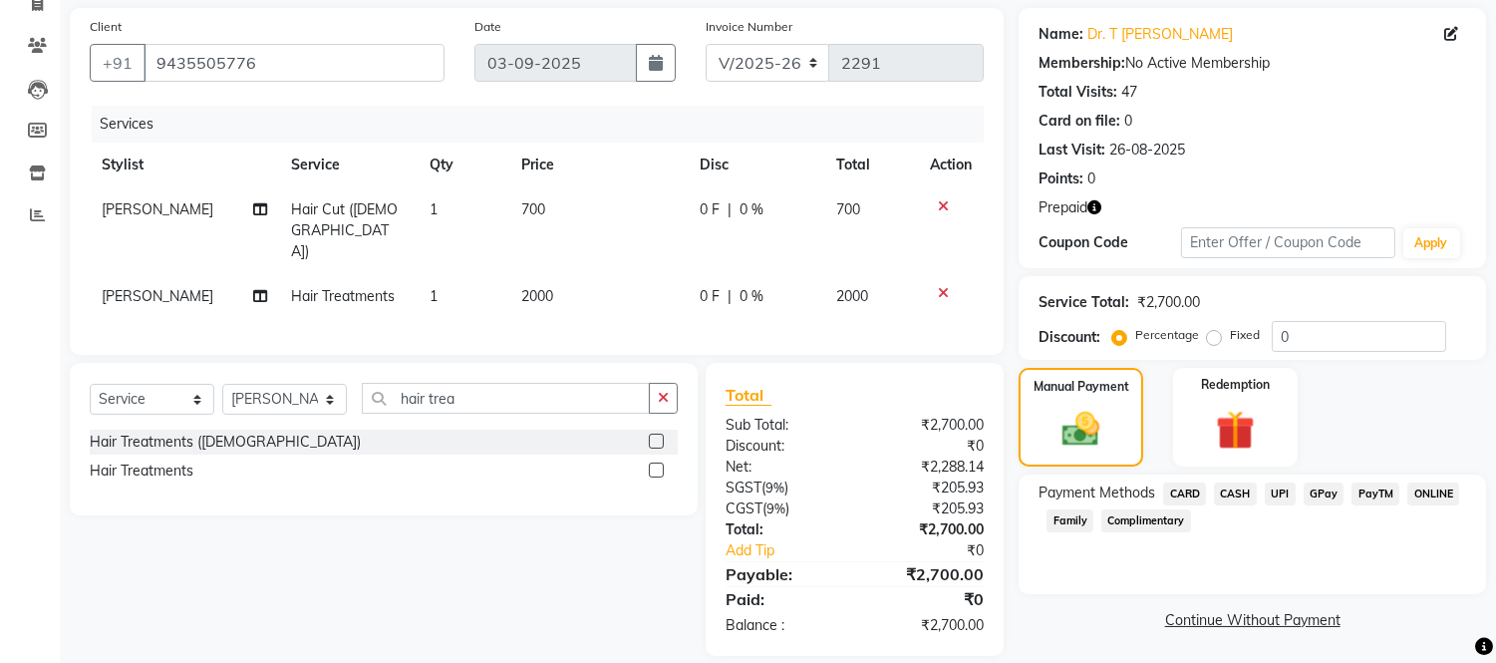
click at [1282, 493] on span "UPI" at bounding box center [1280, 493] width 31 height 23
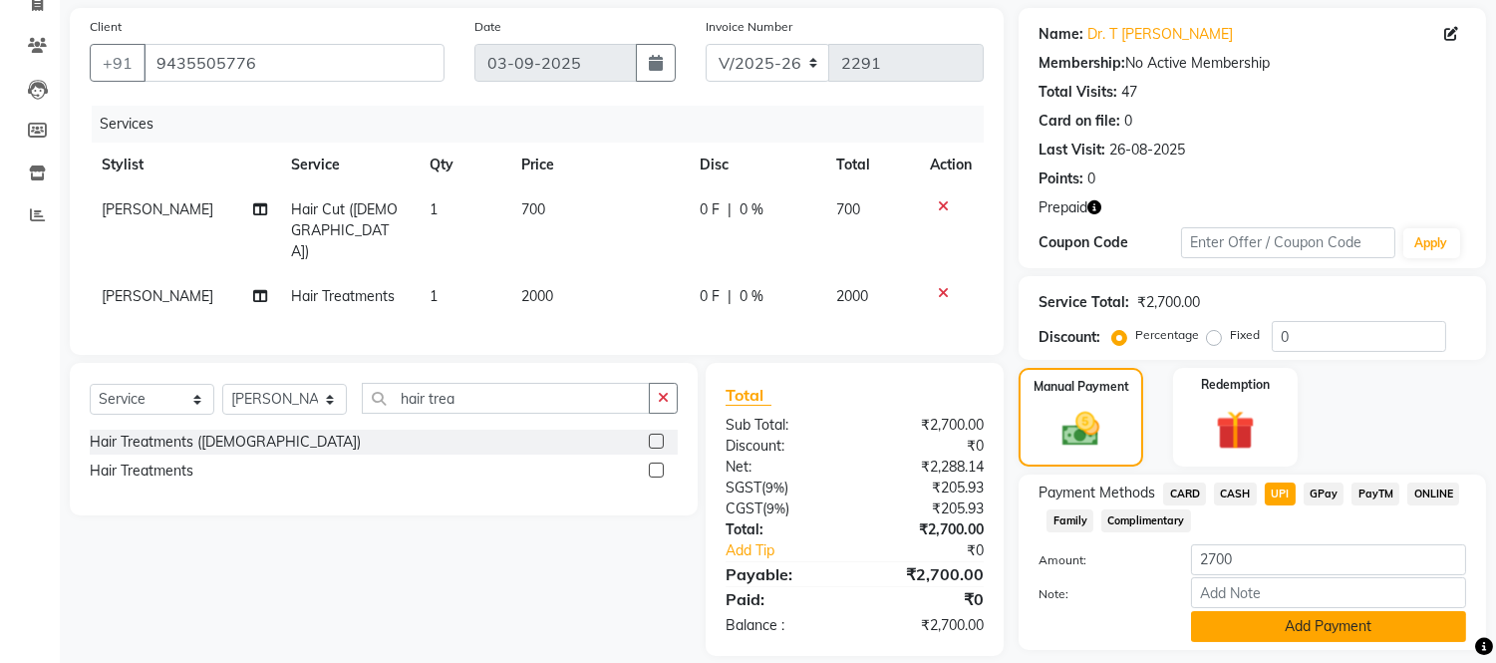
scroll to position [199, 0]
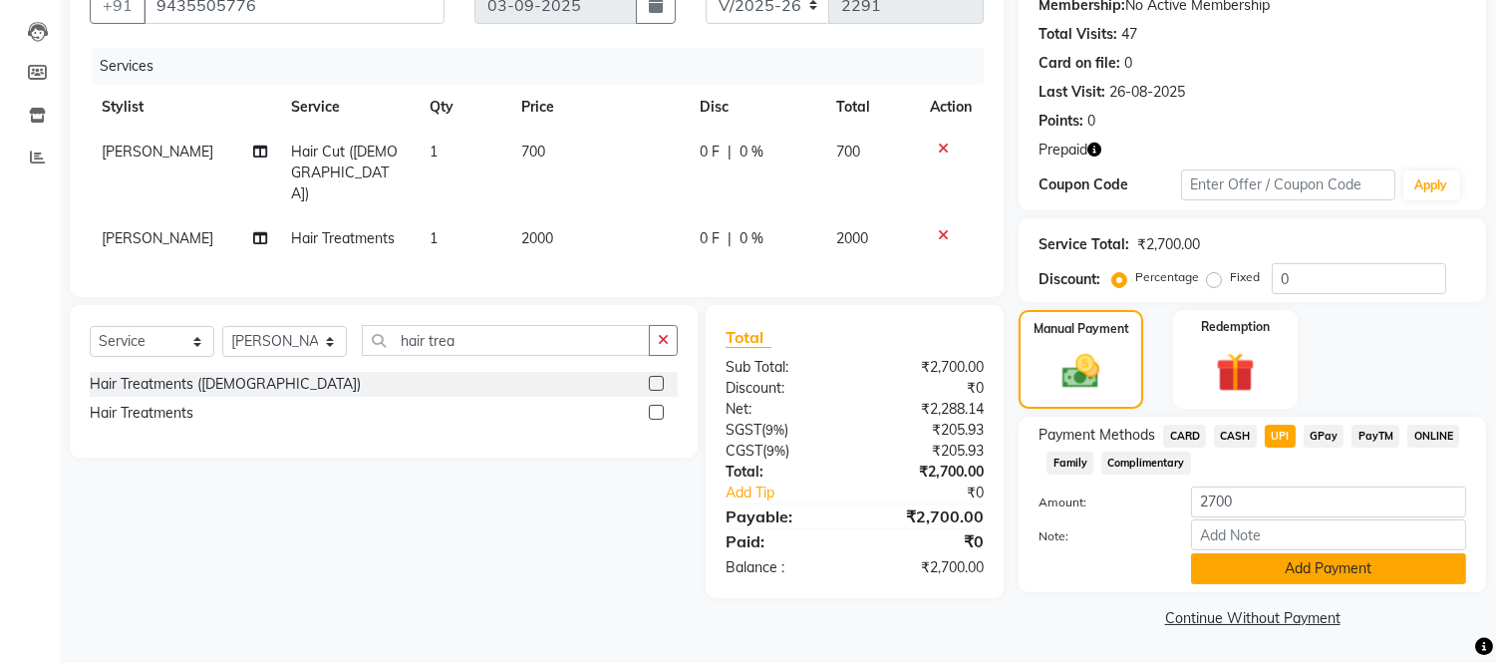
click at [1293, 558] on button "Add Payment" at bounding box center [1328, 568] width 275 height 31
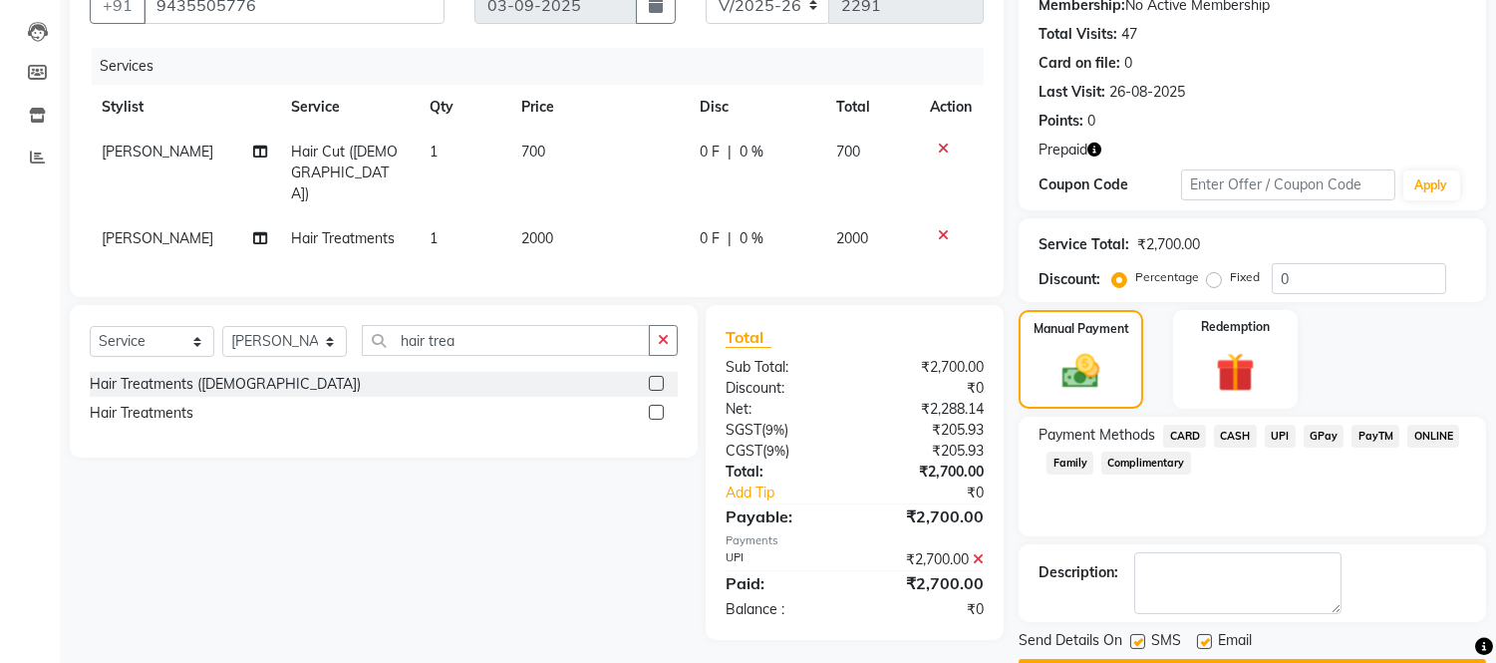
scroll to position [254, 0]
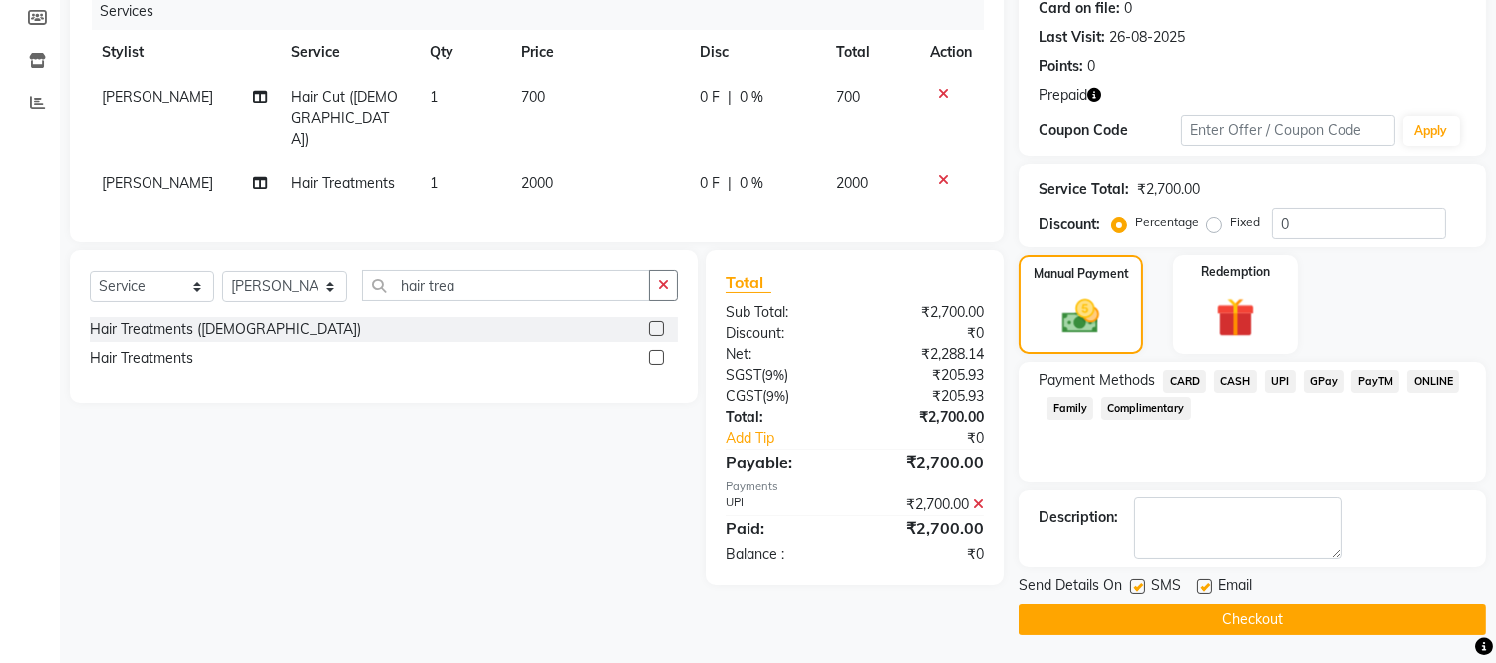
click at [1284, 618] on button "Checkout" at bounding box center [1252, 619] width 467 height 31
